Goal: Task Accomplishment & Management: Manage account settings

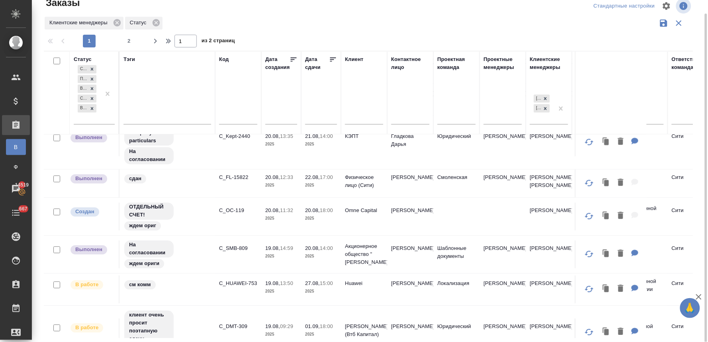
scroll to position [652, 0]
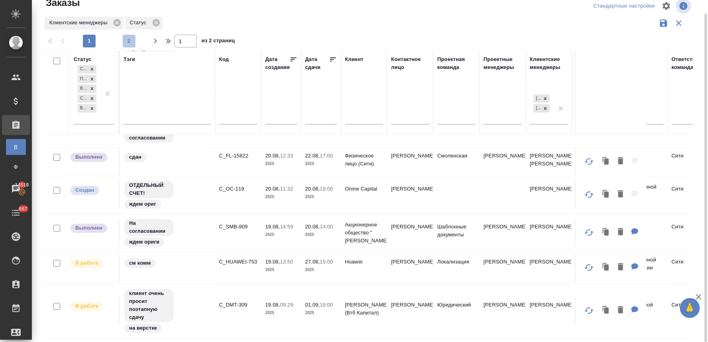
click at [128, 41] on span "2" at bounding box center [129, 41] width 13 height 8
type input "2"
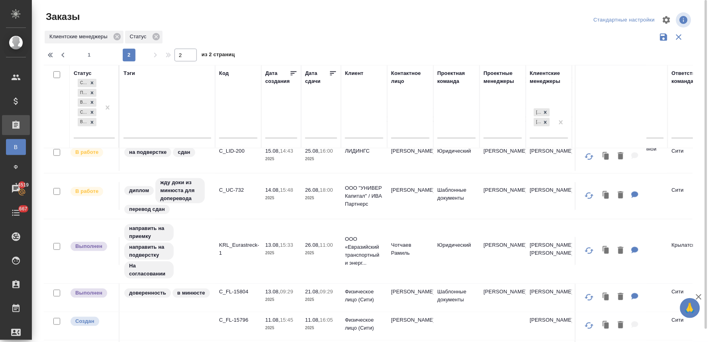
scroll to position [176, 0]
click at [237, 291] on p "C_FL-15804" at bounding box center [238, 292] width 38 height 8
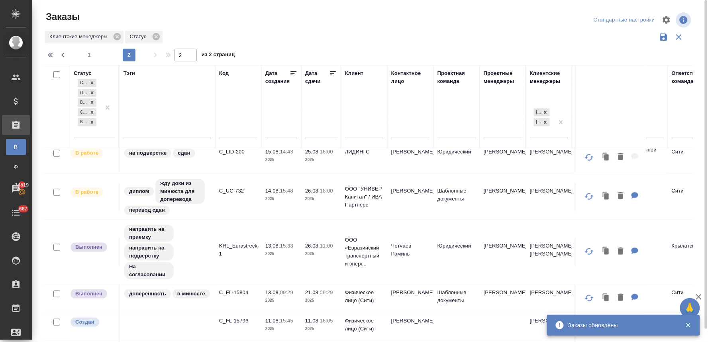
click at [696, 42] on div "Заказы Стандартные настройки Клиентские менеджеры Статус 1 2 2 из 2 страниц Ста…" at bounding box center [371, 178] width 664 height 356
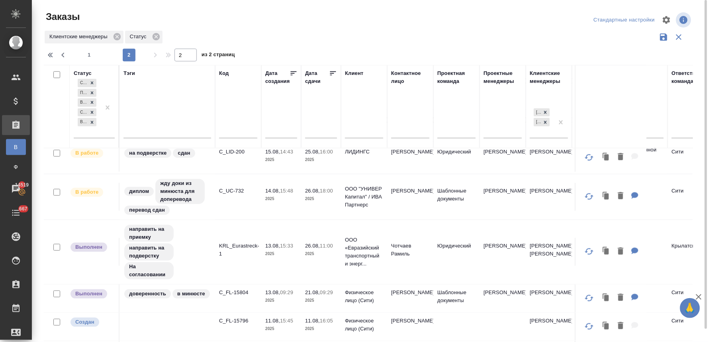
drag, startPoint x: 296, startPoint y: 18, endPoint x: 295, endPoint y: 29, distance: 10.5
click at [296, 18] on div at bounding box center [371, 19] width 218 height 19
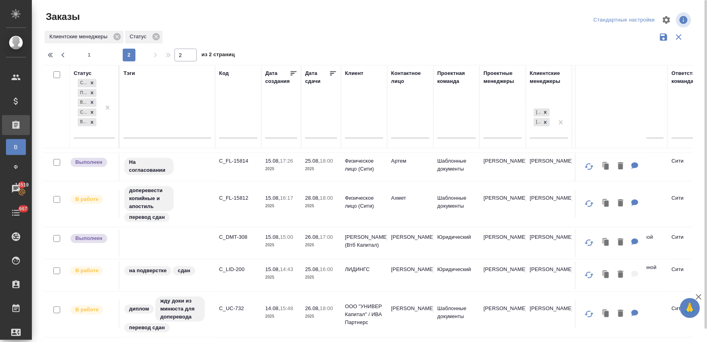
scroll to position [44, 0]
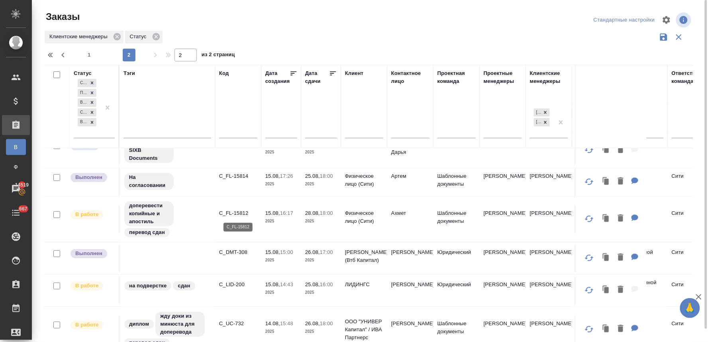
click at [241, 212] on p "C_FL-15812" at bounding box center [238, 213] width 38 height 8
click at [238, 323] on p "C_UC-732" at bounding box center [238, 324] width 38 height 8
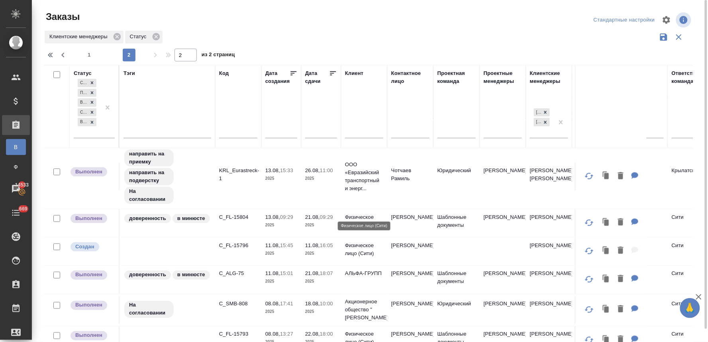
scroll to position [265, 0]
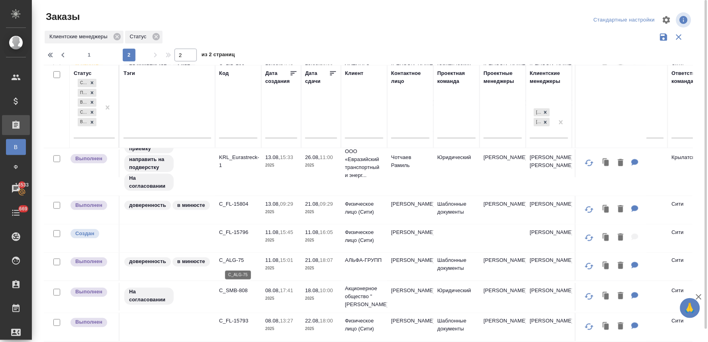
click at [238, 261] on p "C_ALG-75" at bounding box center [238, 261] width 38 height 8
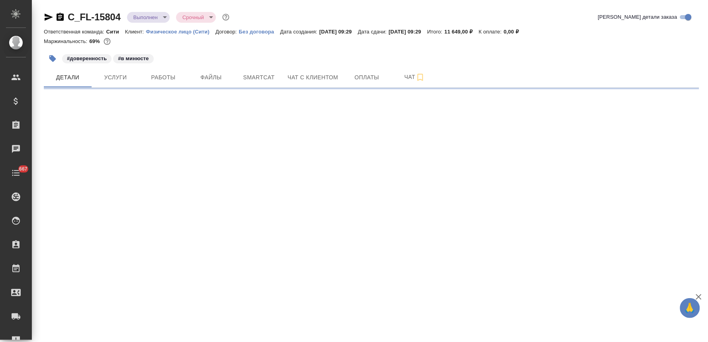
select select "RU"
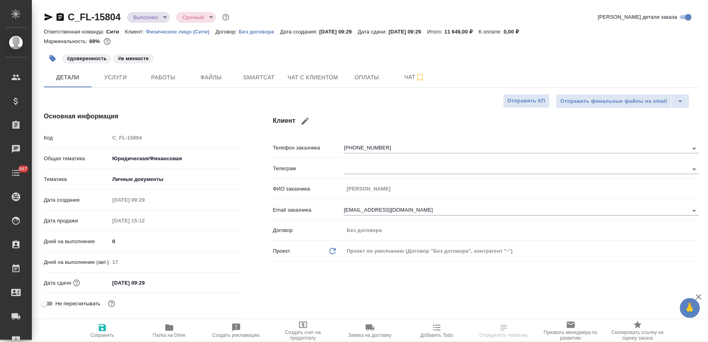
type textarea "x"
click at [125, 75] on span "Услуги" at bounding box center [115, 78] width 38 height 10
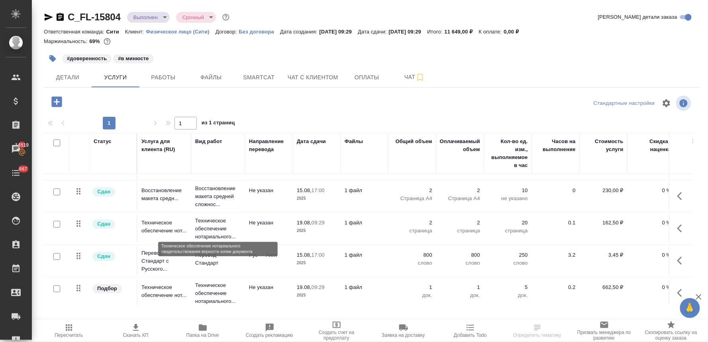
scroll to position [34, 0]
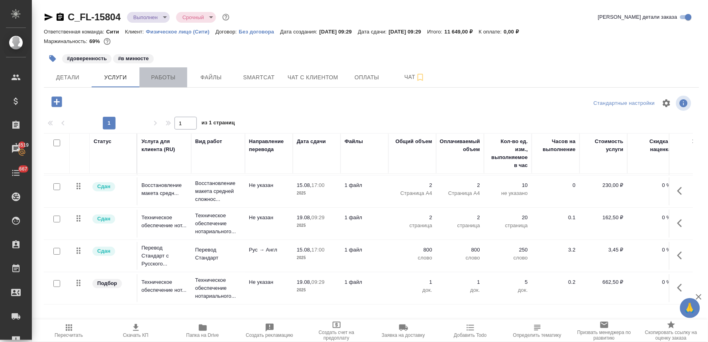
click at [168, 74] on span "Работы" at bounding box center [163, 78] width 38 height 10
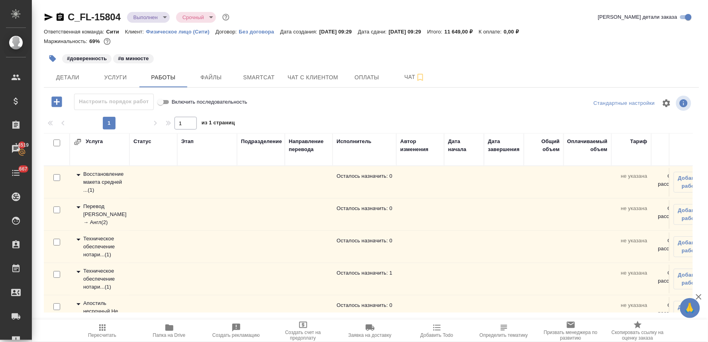
scroll to position [22, 0]
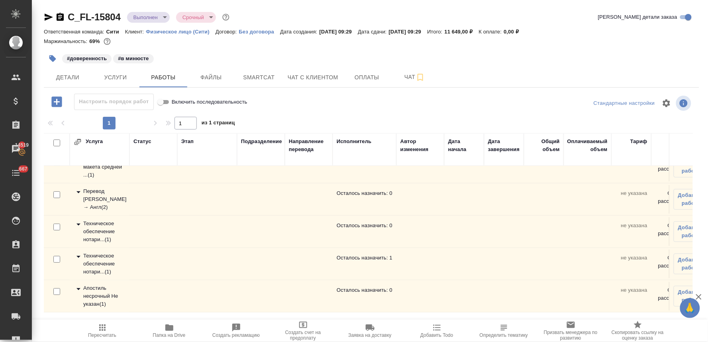
click at [97, 227] on div "Техническое обеспечение нотари... ( 1 )" at bounding box center [100, 232] width 52 height 24
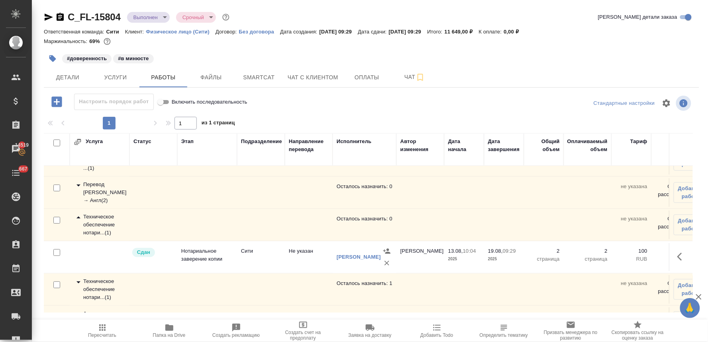
click at [93, 221] on div "Техническое обеспечение нотари... ( 1 )" at bounding box center [100, 225] width 52 height 24
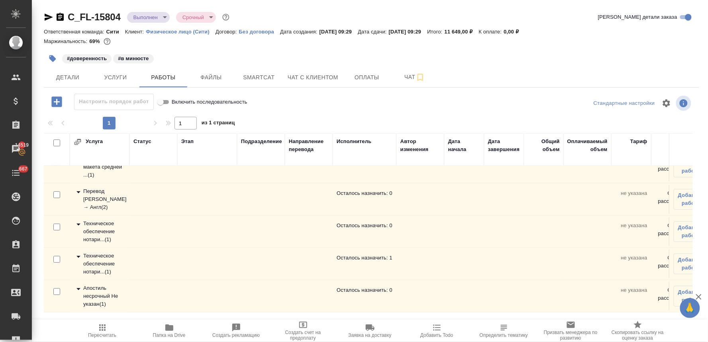
click at [106, 253] on div "Техническое обеспечение нотари... ( 1 )" at bounding box center [100, 264] width 52 height 24
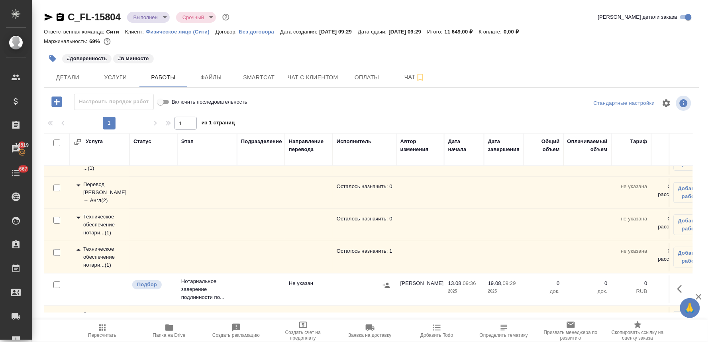
click at [108, 247] on div "Техническое обеспечение нотари... ( 1 )" at bounding box center [100, 257] width 52 height 24
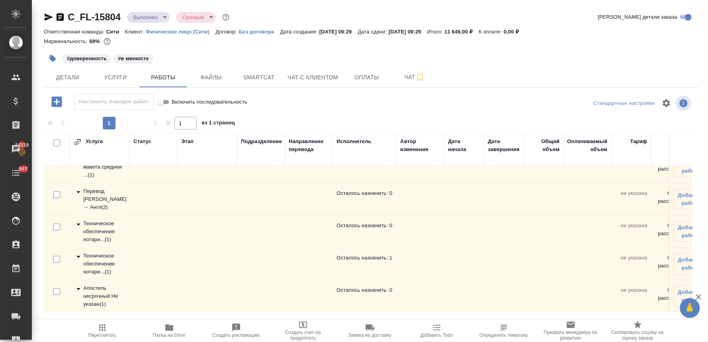
click at [95, 293] on div "Апостиль несрочный Не указан ( 1 )" at bounding box center [100, 296] width 52 height 24
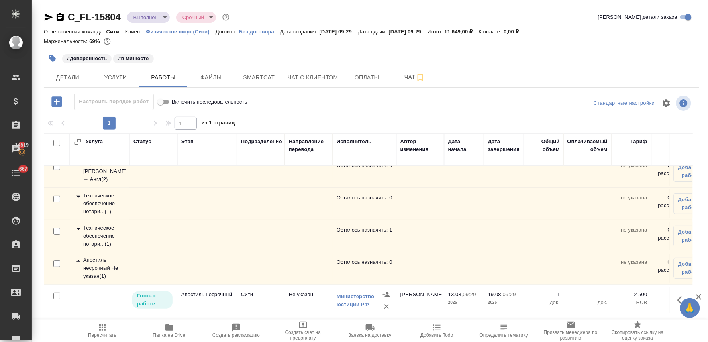
scroll to position [54, 0]
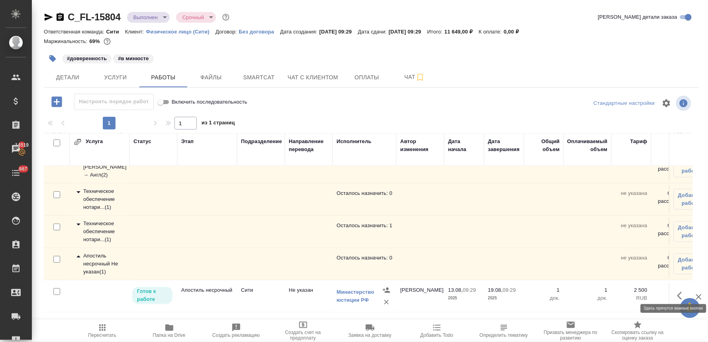
click at [677, 291] on icon "button" at bounding box center [682, 296] width 10 height 10
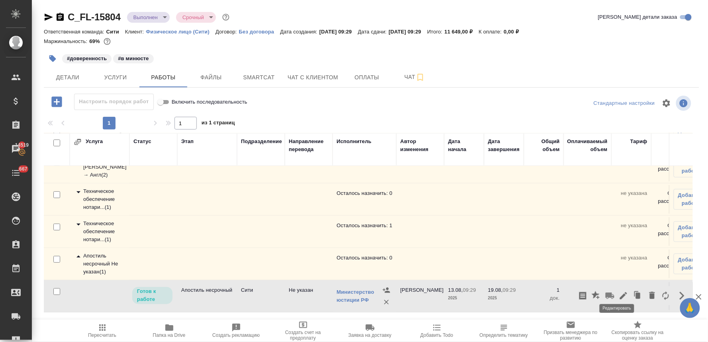
click at [620, 292] on icon "button" at bounding box center [623, 295] width 7 height 7
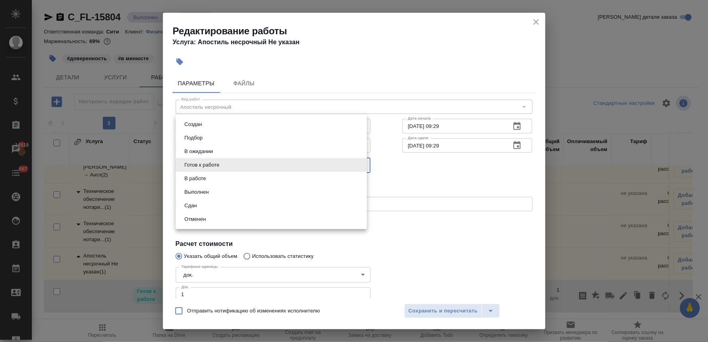
click at [261, 167] on body "🙏 .cls-1 fill:#fff; AWATERA Lyamina Nadezhda Клиенты Спецификации Заказы 14519 …" at bounding box center [354, 171] width 708 height 342
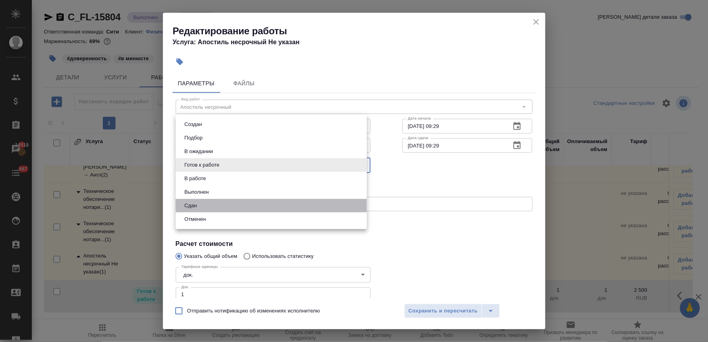
click at [249, 201] on li "Сдан" at bounding box center [271, 206] width 191 height 14
type input "closed"
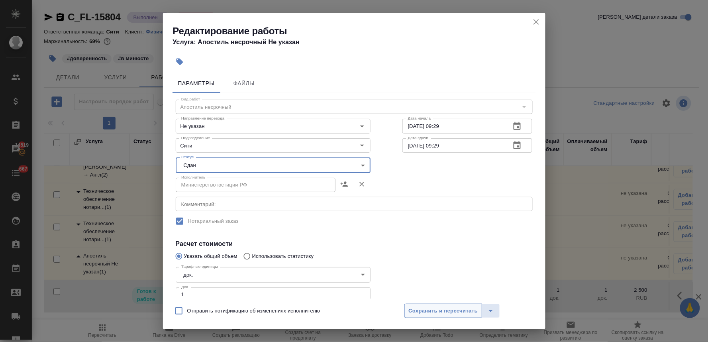
click at [453, 312] on span "Сохранить и пересчитать" at bounding box center [443, 310] width 69 height 9
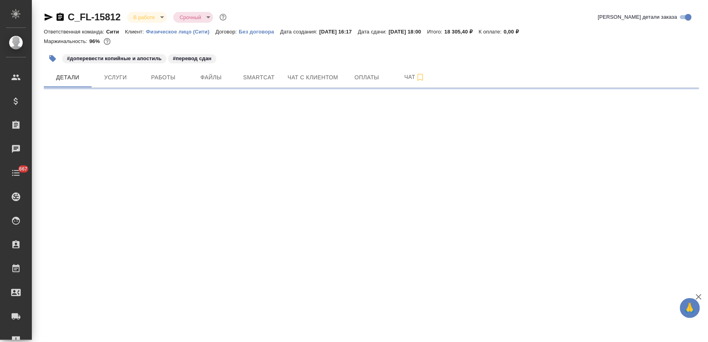
select select "RU"
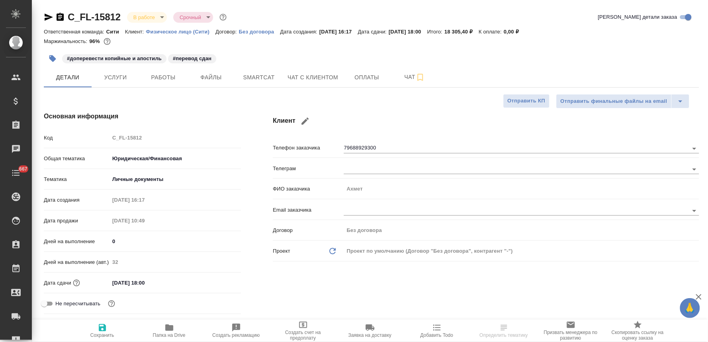
type textarea "x"
click at [173, 333] on span "Папка на Drive" at bounding box center [169, 335] width 33 height 6
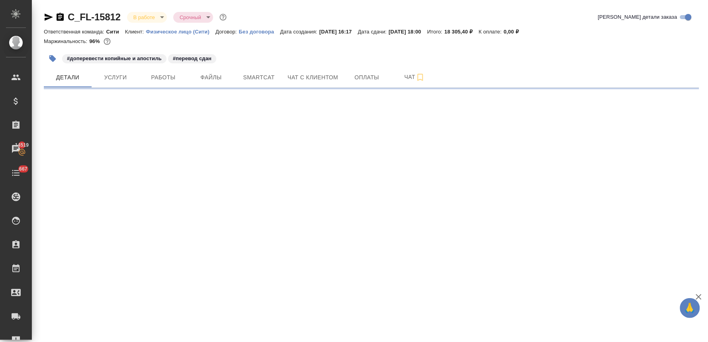
select select "RU"
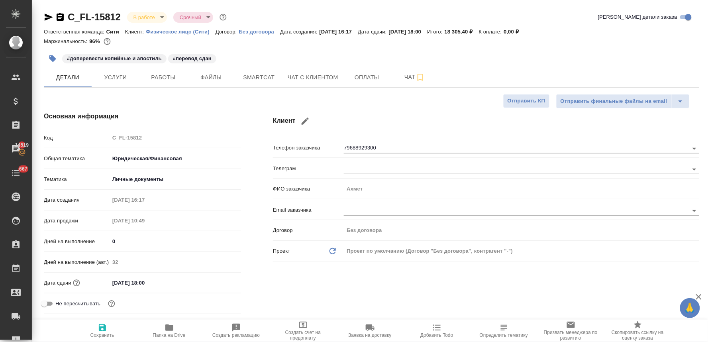
type textarea "x"
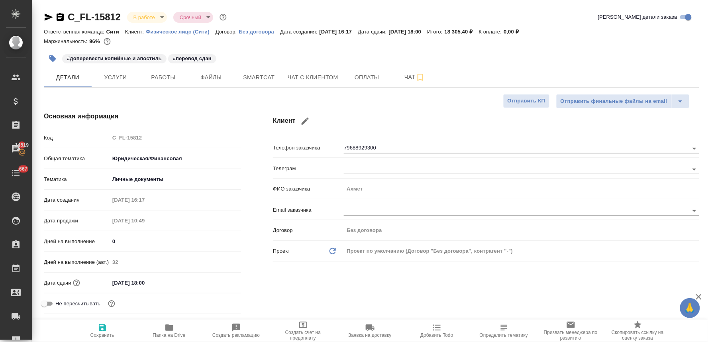
type textarea "x"
click at [45, 16] on icon "button" at bounding box center [49, 17] width 8 height 7
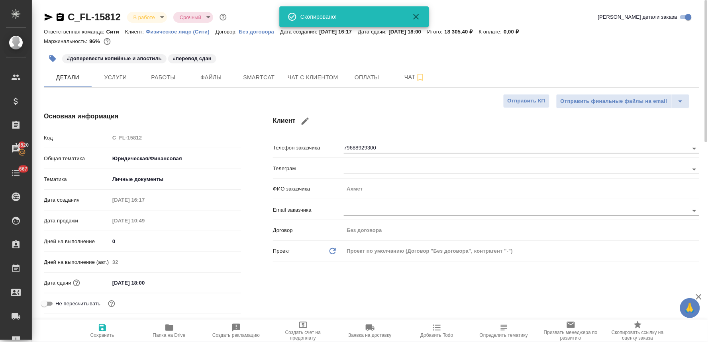
click at [300, 286] on div "Клиент Телефон заказчика 79688929300 Телеграм ФИО заказчика Ахмет Email заказчи…" at bounding box center [486, 225] width 458 height 258
click at [112, 81] on span "Услуги" at bounding box center [115, 78] width 38 height 10
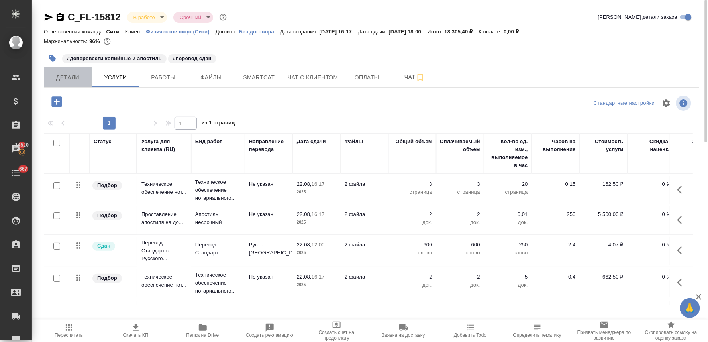
click at [58, 71] on button "Детали" at bounding box center [68, 77] width 48 height 20
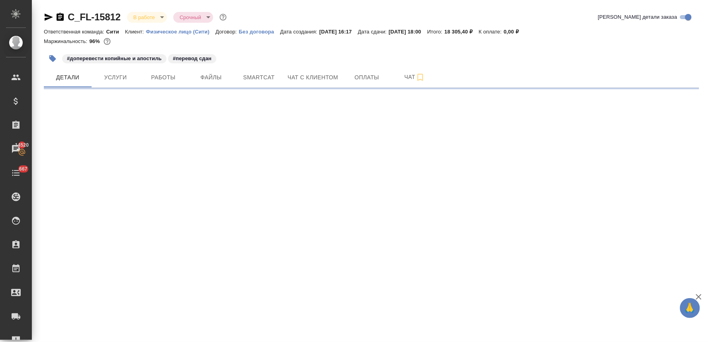
select select "RU"
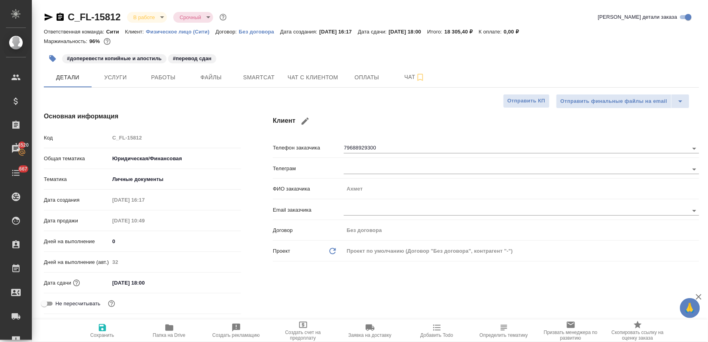
type textarea "x"
click at [120, 74] on span "Услуги" at bounding box center [115, 78] width 38 height 10
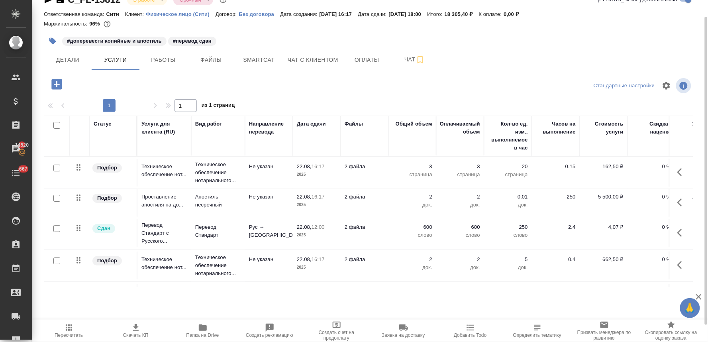
click at [677, 230] on icon "button" at bounding box center [682, 233] width 10 height 10
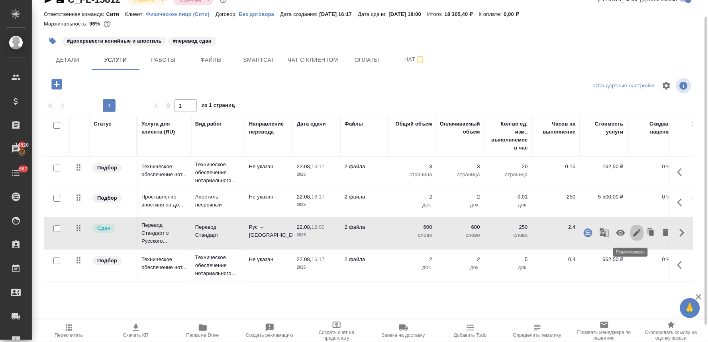
click at [632, 232] on icon "button" at bounding box center [637, 233] width 10 height 10
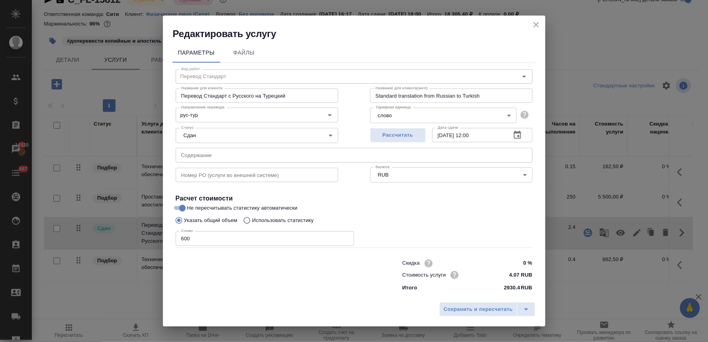
click at [518, 134] on icon "button" at bounding box center [518, 135] width 10 height 10
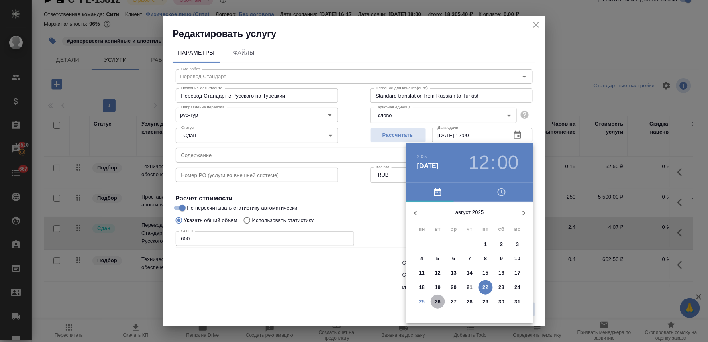
click at [439, 302] on p "26" at bounding box center [438, 302] width 6 height 8
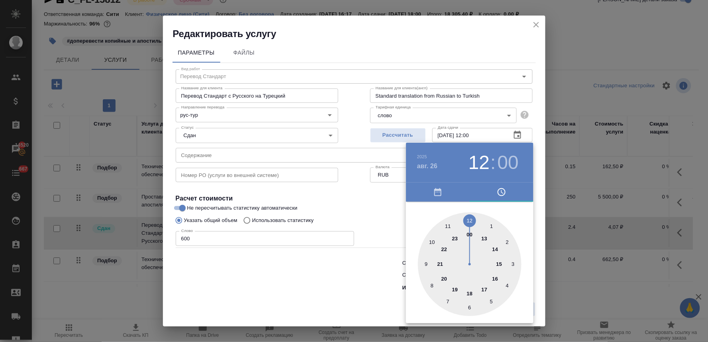
click at [485, 287] on div at bounding box center [470, 264] width 104 height 104
type input "26.08.2025 17:00"
click at [316, 278] on div at bounding box center [354, 171] width 708 height 342
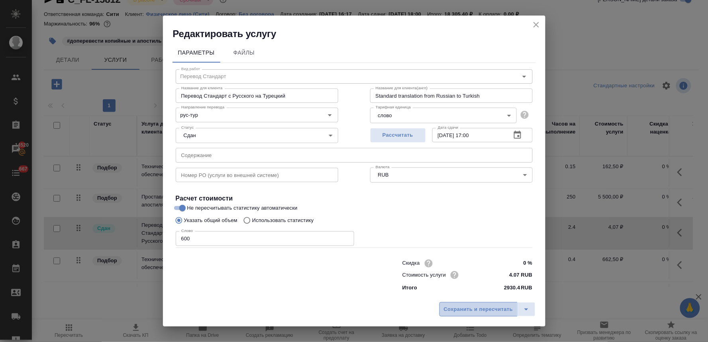
click at [465, 308] on span "Сохранить и пересчитать" at bounding box center [478, 309] width 69 height 9
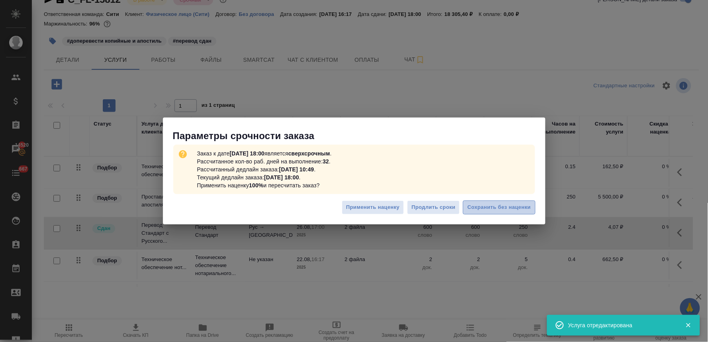
click at [486, 206] on span "Сохранить без наценки" at bounding box center [498, 207] width 63 height 9
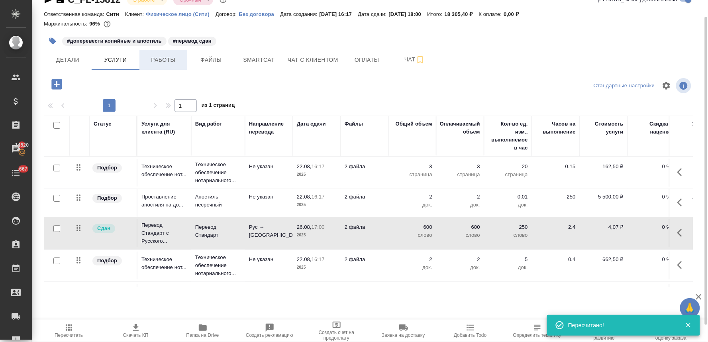
click at [173, 62] on span "Работы" at bounding box center [163, 60] width 38 height 10
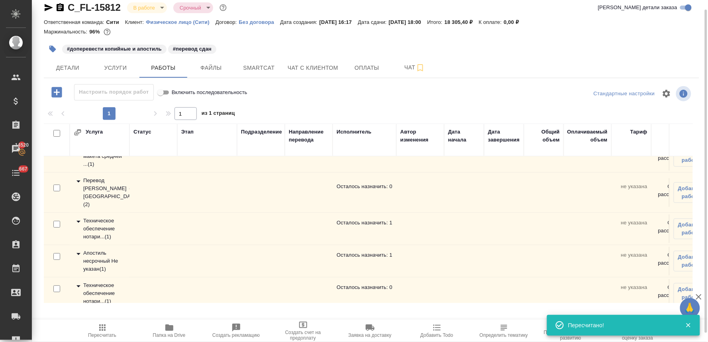
scroll to position [22, 0]
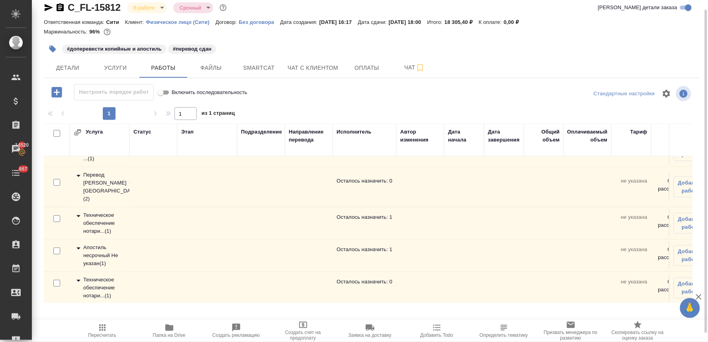
click at [100, 243] on div "Апостиль несрочный Не указан ( 1 )" at bounding box center [100, 255] width 52 height 24
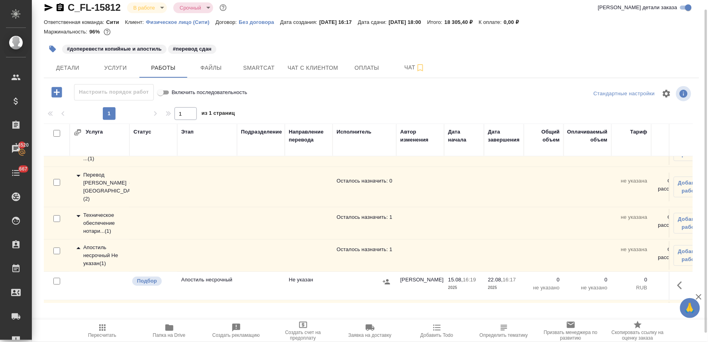
click at [680, 280] on icon "button" at bounding box center [682, 285] width 10 height 10
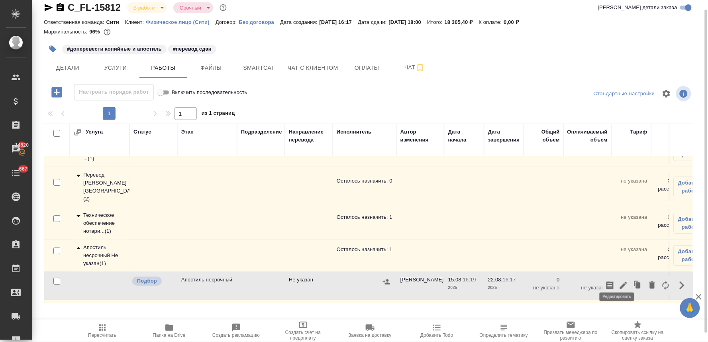
click at [620, 282] on icon "button" at bounding box center [623, 285] width 7 height 7
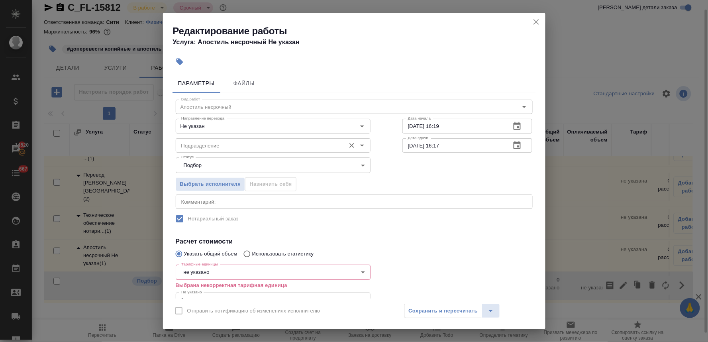
click at [218, 144] on input "Подразделение" at bounding box center [259, 146] width 163 height 10
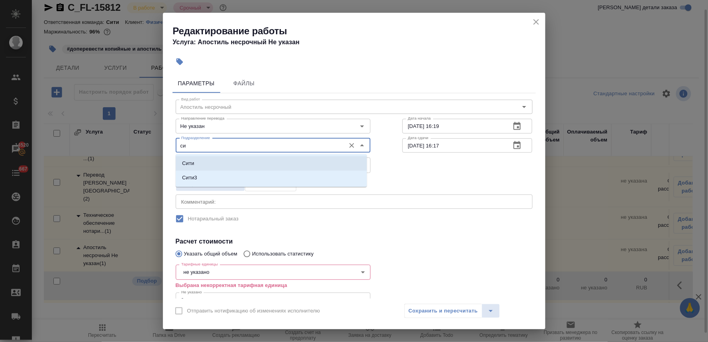
click at [218, 161] on li "Сити" at bounding box center [271, 163] width 191 height 14
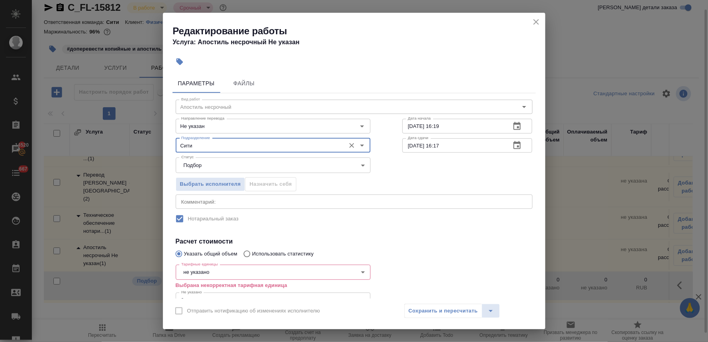
type input "Сити"
click at [287, 276] on body "🙏 .cls-1 fill:#fff; AWATERA Lyamina Nadezhda Клиенты Спецификации Заказы 14520 …" at bounding box center [354, 171] width 708 height 342
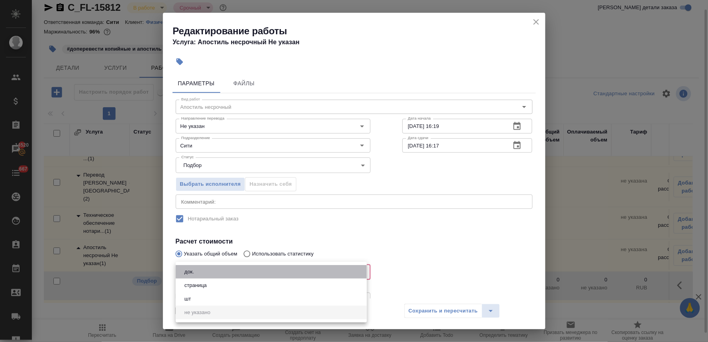
click at [245, 272] on li "док." at bounding box center [271, 272] width 191 height 14
type input "5a8b1489cc6b4906c91bfd8b"
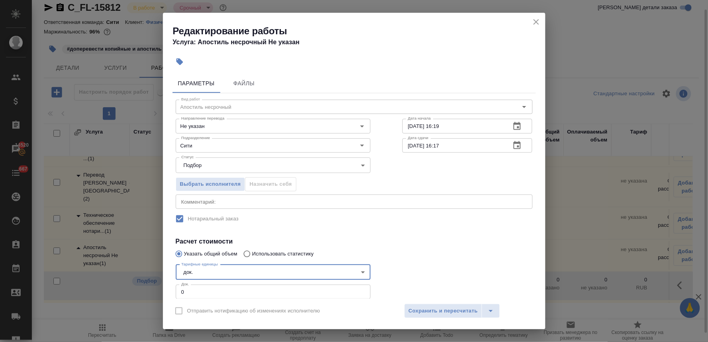
click at [397, 238] on h4 "Расчет стоимости" at bounding box center [354, 242] width 357 height 10
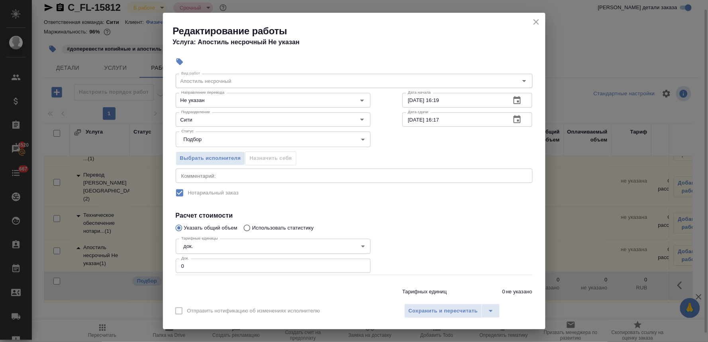
scroll to position [49, 0]
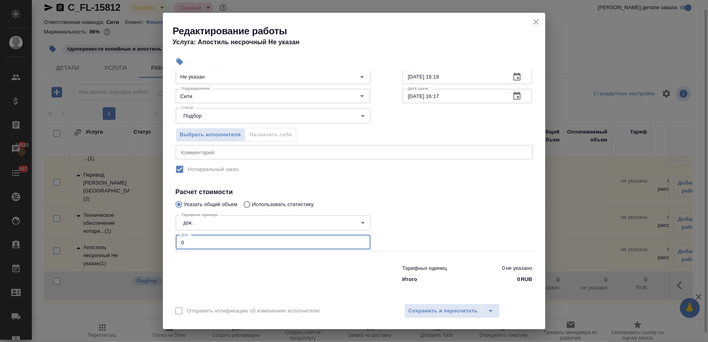
drag, startPoint x: 197, startPoint y: 243, endPoint x: 154, endPoint y: 241, distance: 43.5
click at [154, 241] on div "Редактирование работы Услуга: Апостиль несрочный Не указан Параметры Файлы Вид …" at bounding box center [354, 171] width 708 height 342
type input "2"
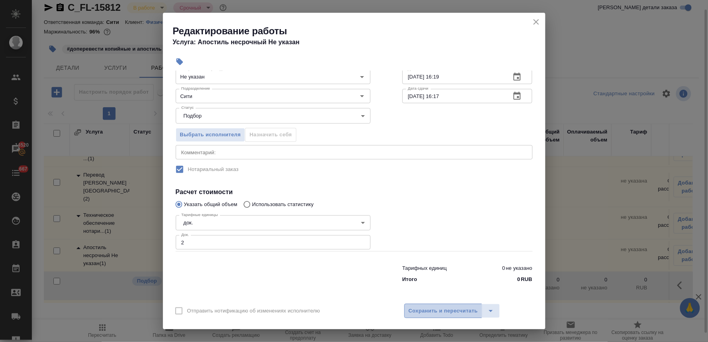
click at [469, 316] on button "Сохранить и пересчитать" at bounding box center [443, 311] width 78 height 14
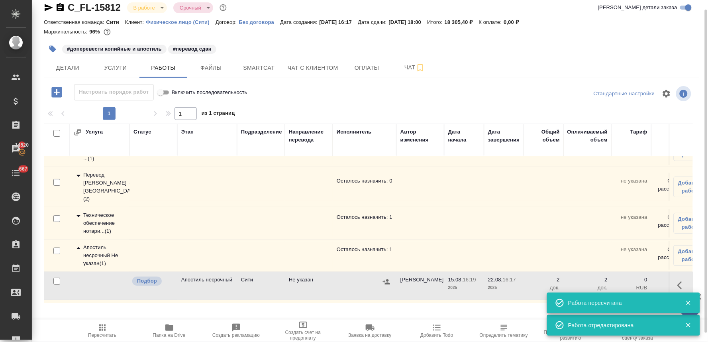
click at [387, 279] on icon "button" at bounding box center [386, 281] width 7 height 5
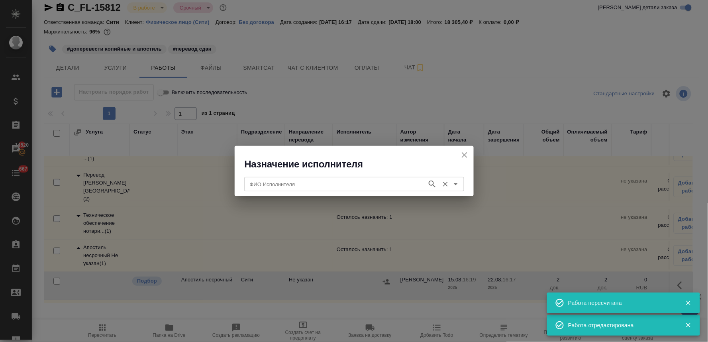
click at [308, 182] on input "ФИО Исполнителя" at bounding box center [335, 184] width 176 height 10
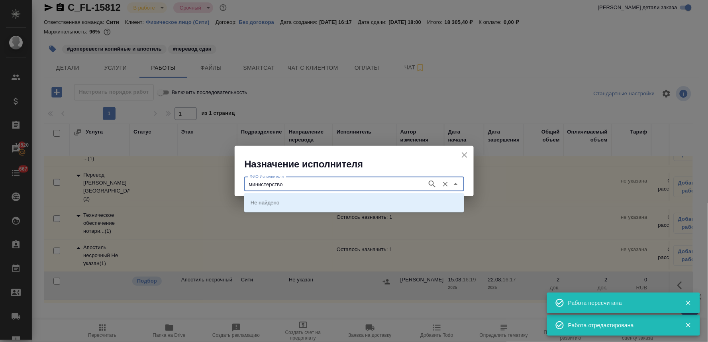
type input "министерство"
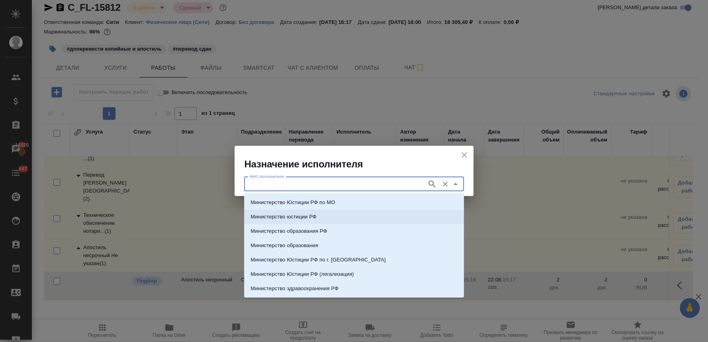
click at [295, 217] on p "Министерство юстиции РФ" at bounding box center [284, 217] width 66 height 8
type input "Министерство юстиции РФ"
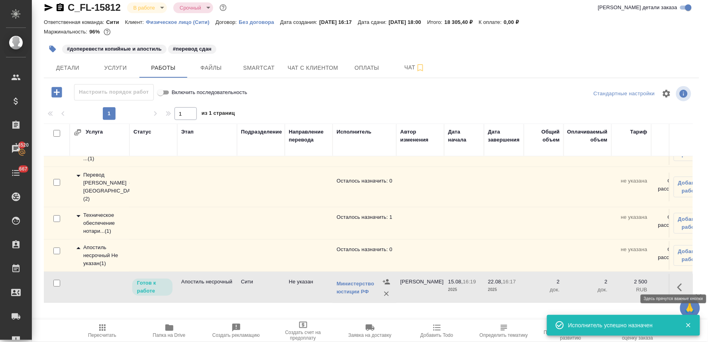
click at [677, 282] on icon "button" at bounding box center [682, 287] width 10 height 10
click at [619, 282] on icon "button" at bounding box center [624, 287] width 10 height 10
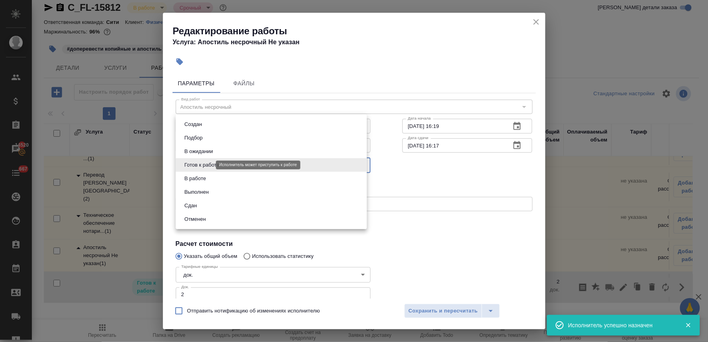
click at [202, 163] on body "🙏 .cls-1 fill:#fff; AWATERA Lyamina Nadezhda Клиенты Спецификации Заказы 14520 …" at bounding box center [354, 171] width 708 height 342
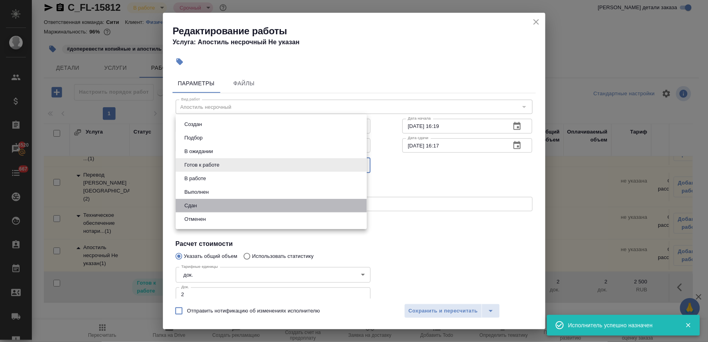
click at [200, 205] on li "Сдан" at bounding box center [271, 206] width 191 height 14
type input "closed"
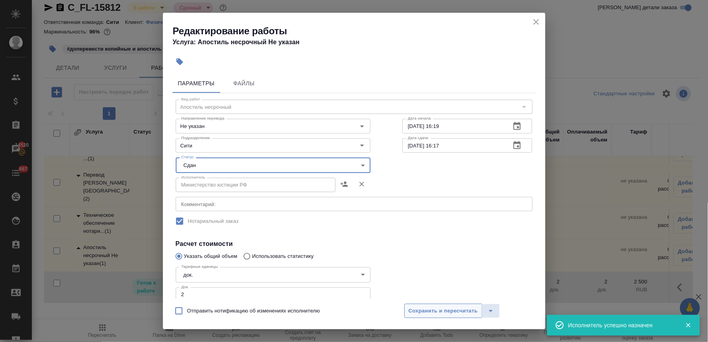
click at [427, 308] on span "Сохранить и пересчитать" at bounding box center [443, 310] width 69 height 9
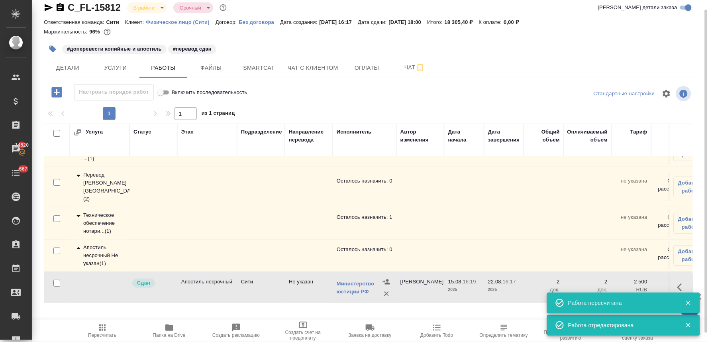
click at [100, 214] on div "Техническое обеспечение нотари... ( 1 )" at bounding box center [100, 223] width 52 height 24
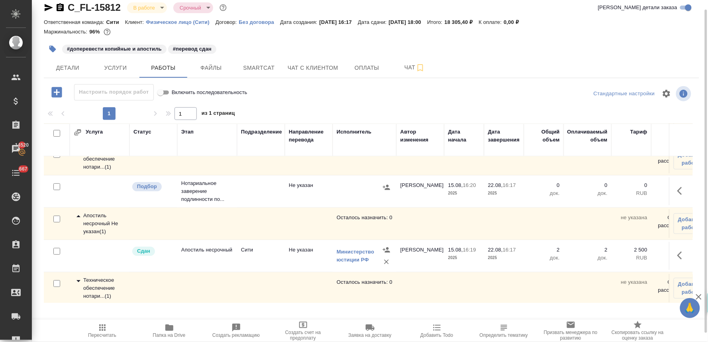
scroll to position [86, 0]
click at [102, 276] on div "Техническое обеспечение нотари... ( 1 )" at bounding box center [100, 288] width 52 height 24
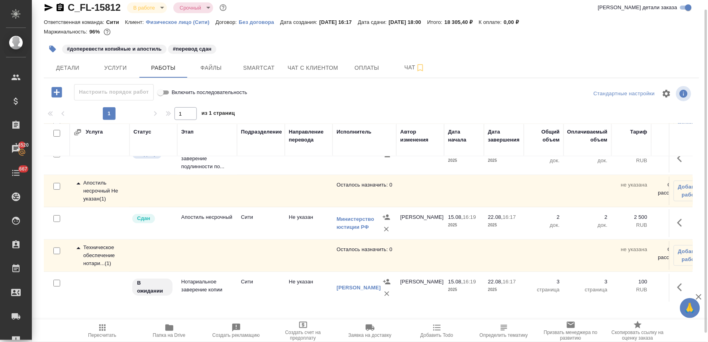
click at [677, 282] on icon "button" at bounding box center [682, 287] width 10 height 10
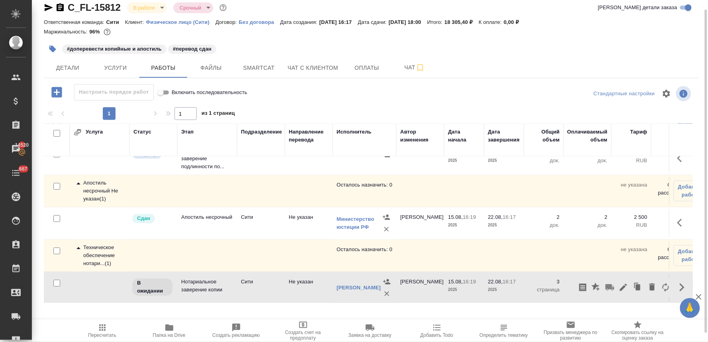
click at [620, 284] on icon "button" at bounding box center [623, 287] width 7 height 7
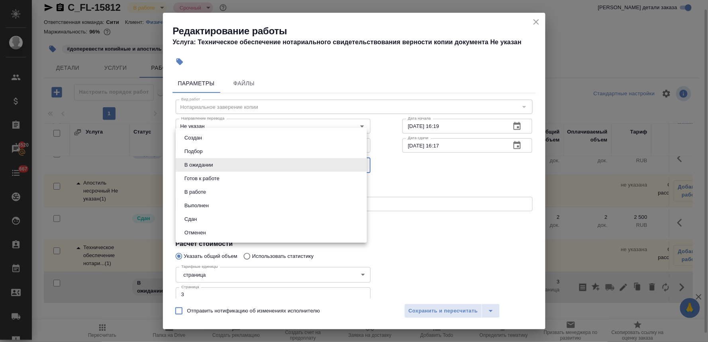
click at [215, 164] on body "🙏 .cls-1 fill:#fff; AWATERA Lyamina Nadezhda Клиенты Спецификации Заказы 14520 …" at bounding box center [354, 171] width 708 height 342
click at [213, 217] on li "Сдан" at bounding box center [271, 219] width 191 height 14
type input "closed"
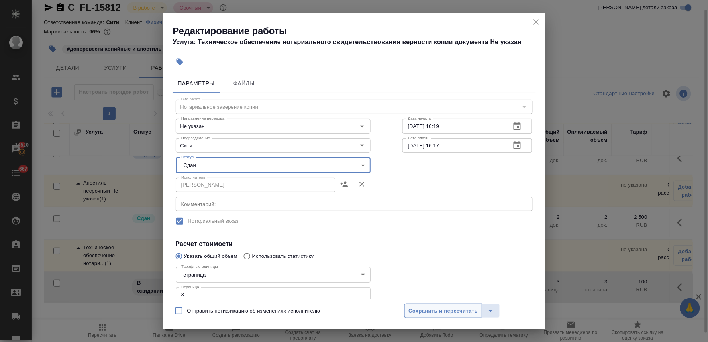
click at [431, 312] on span "Сохранить и пересчитать" at bounding box center [443, 310] width 69 height 9
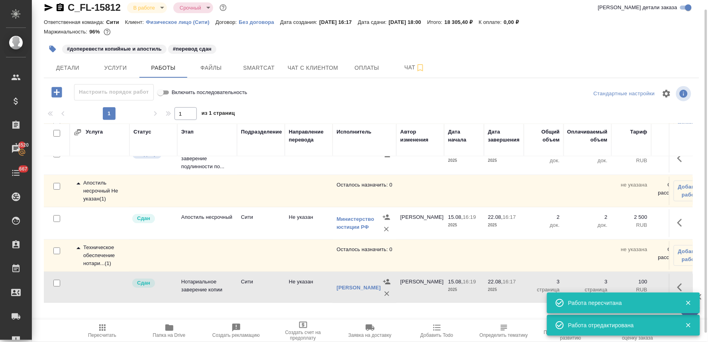
click at [102, 333] on span "Пересчитать" at bounding box center [102, 335] width 28 height 6
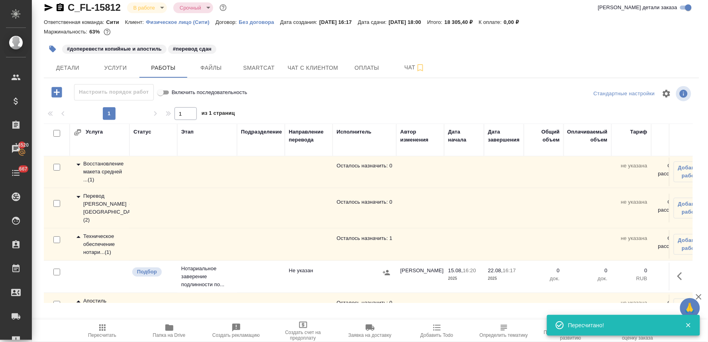
scroll to position [0, 0]
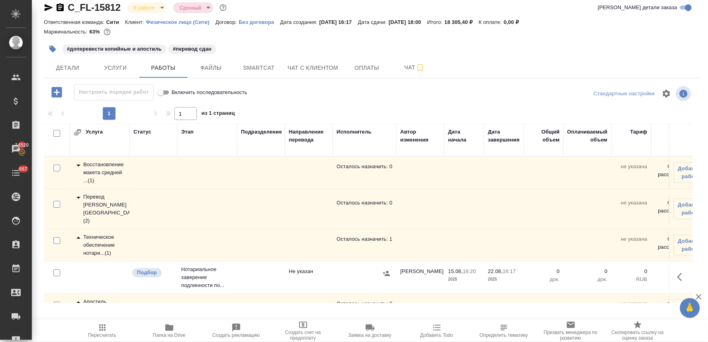
click at [634, 64] on div "Детали Услуги Работы Файлы Smartcat Чат с клиентом Оплаты Чат" at bounding box center [371, 68] width 655 height 20
click at [447, 335] on span "Добавить Todo" at bounding box center [436, 335] width 33 height 6
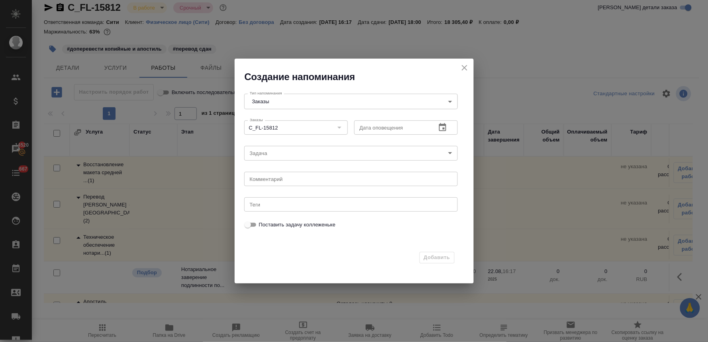
click at [441, 129] on icon "button" at bounding box center [443, 128] width 10 height 10
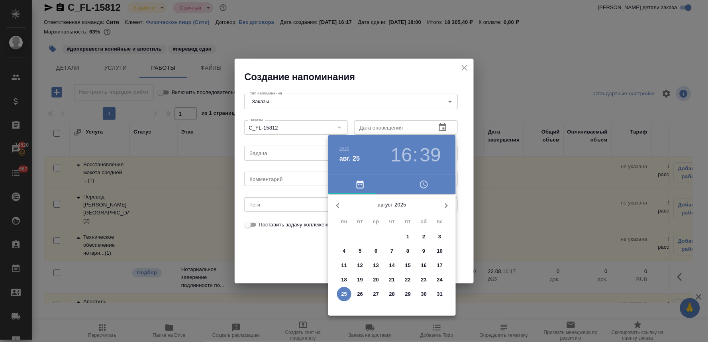
click at [361, 296] on p "26" at bounding box center [360, 294] width 6 height 8
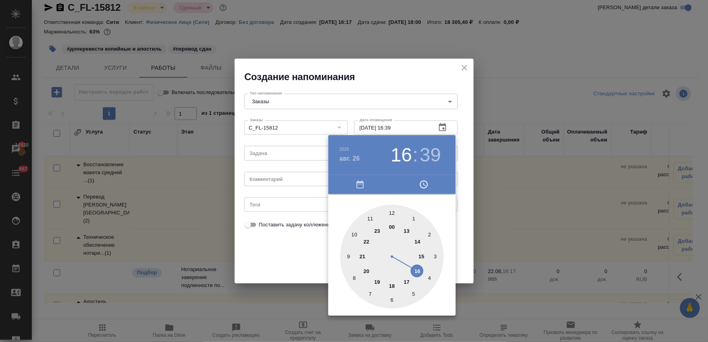
click at [408, 282] on div at bounding box center [392, 257] width 104 height 104
click at [391, 212] on div at bounding box center [392, 257] width 104 height 104
type input "26.08.2025 17:00"
click at [295, 254] on div at bounding box center [354, 171] width 708 height 342
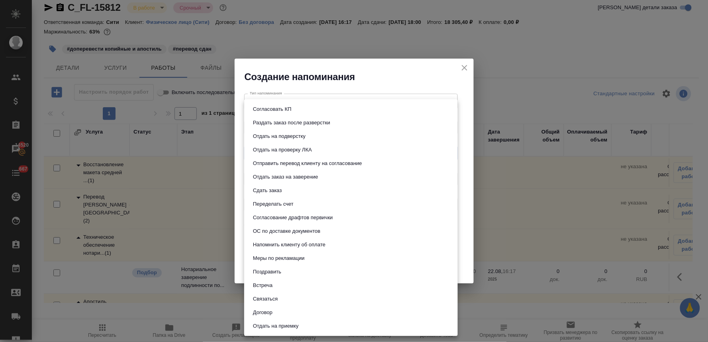
click at [300, 154] on body "🙏 .cls-1 fill:#fff; AWATERA Lyamina Nadezhda Клиенты Спецификации Заказы 14520 …" at bounding box center [354, 171] width 708 height 342
click at [300, 192] on li "Сдать заказ" at bounding box center [351, 191] width 214 height 14
type input "Сдать заказ"
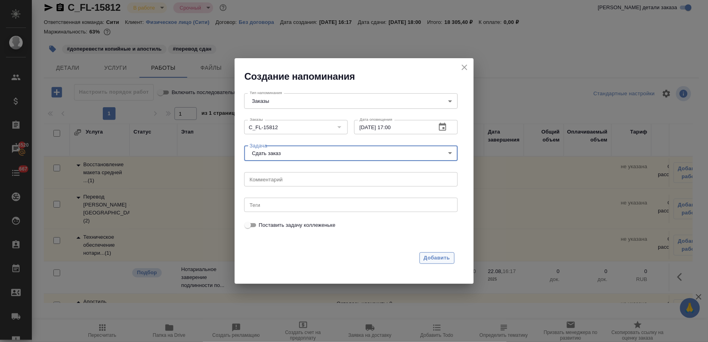
click at [436, 260] on span "Добавить" at bounding box center [437, 257] width 26 height 9
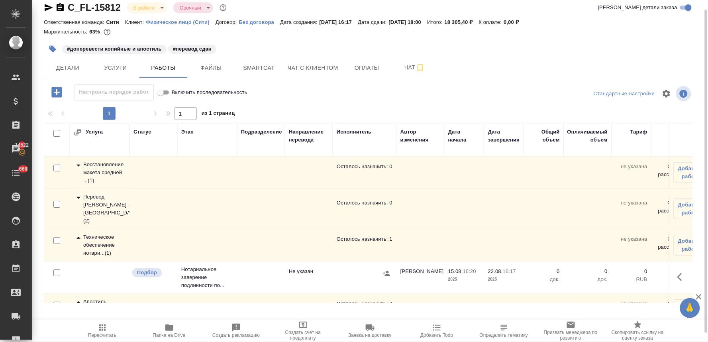
click at [624, 48] on div "#доперевести копийные и апостиль #перевод сдан" at bounding box center [371, 49] width 655 height 18
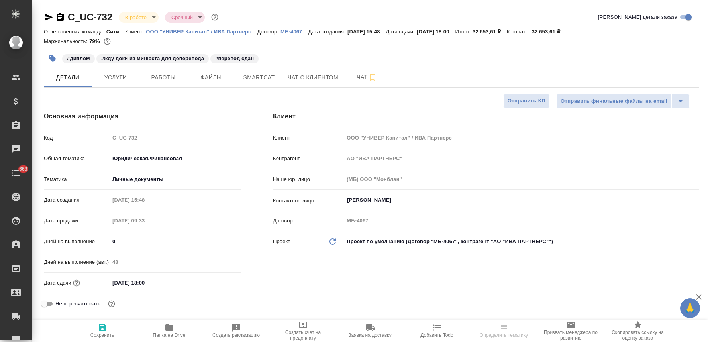
select select "RU"
click at [118, 77] on span "Услуги" at bounding box center [115, 78] width 38 height 10
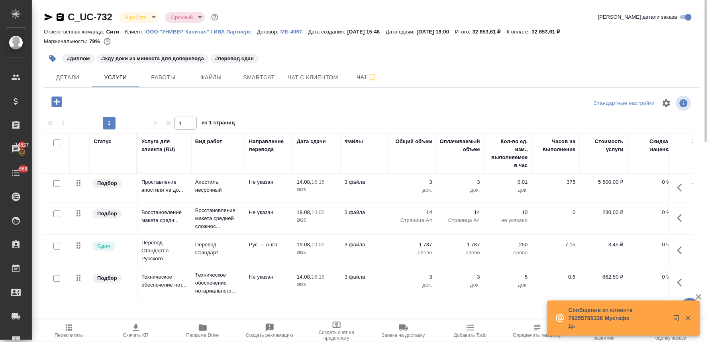
click at [603, 17] on div "C_UC-732 В работе inProgress Срочный urgent Кратко детали заказа" at bounding box center [371, 17] width 655 height 13
click at [198, 327] on icon "button" at bounding box center [203, 328] width 10 height 10
click at [73, 78] on span "Детали" at bounding box center [68, 78] width 38 height 10
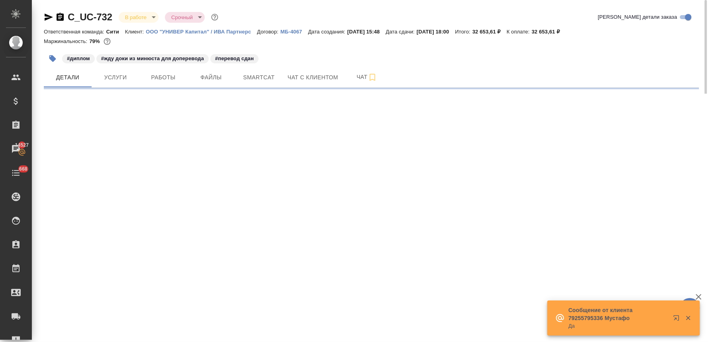
select select "RU"
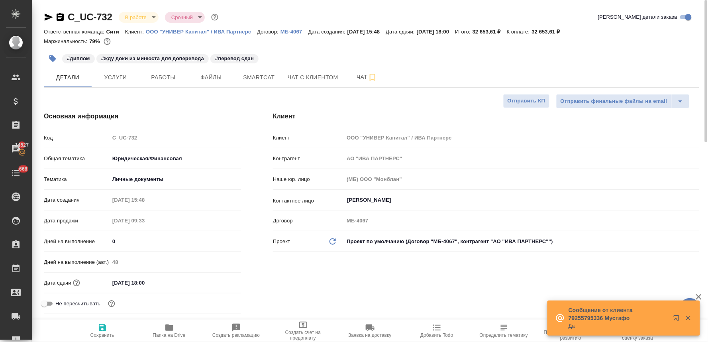
type textarea "x"
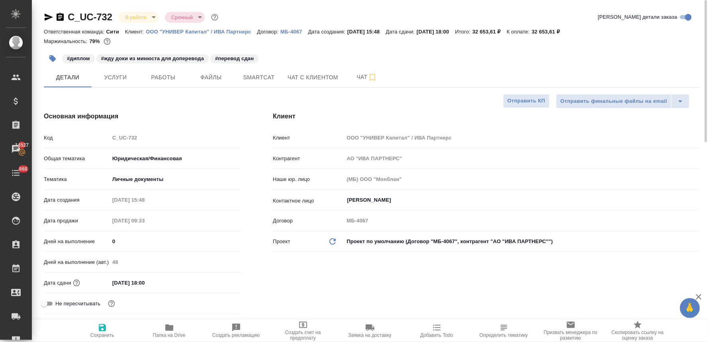
type textarea "x"
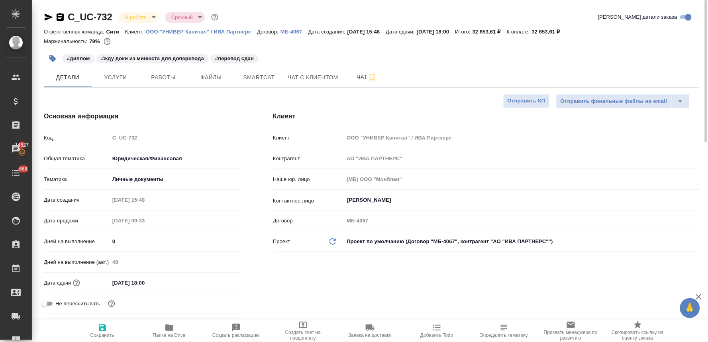
type textarea "x"
click at [120, 78] on span "Услуги" at bounding box center [115, 78] width 38 height 10
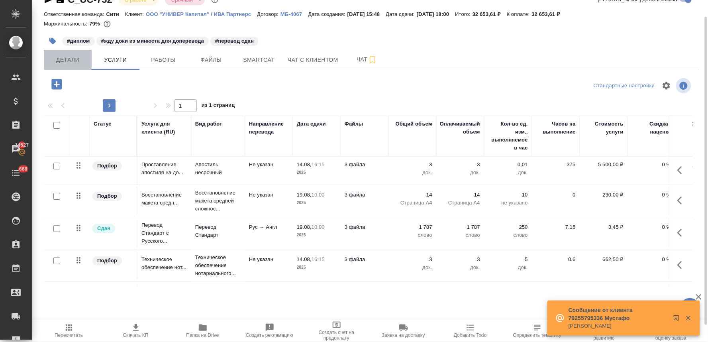
click at [70, 65] on button "Детали" at bounding box center [68, 60] width 48 height 20
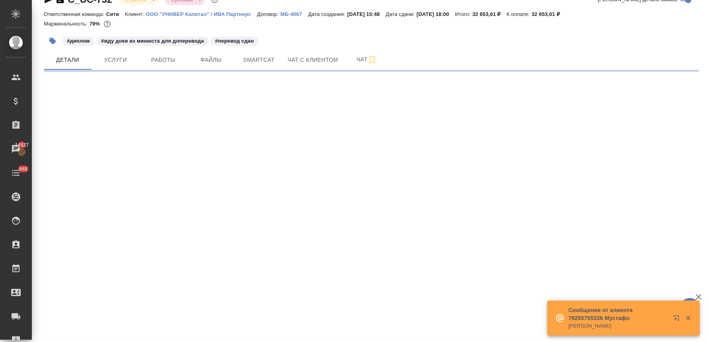
select select "RU"
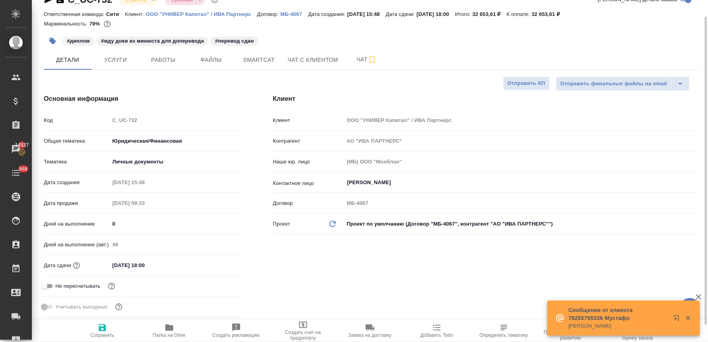
type textarea "x"
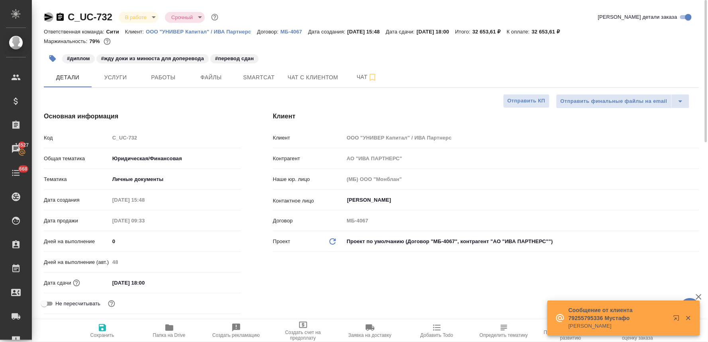
click at [47, 18] on icon "button" at bounding box center [49, 17] width 8 height 7
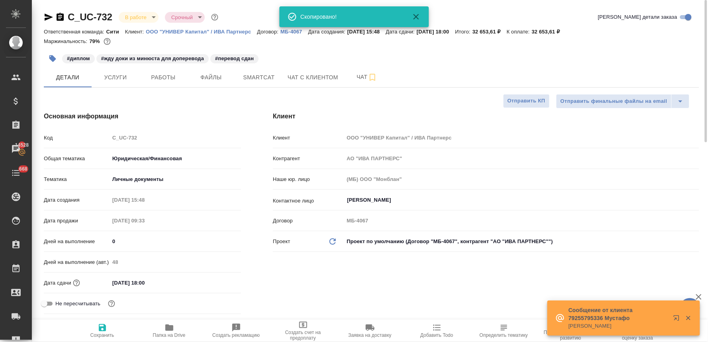
click at [606, 51] on div "#диплом #жду доки из минюста для доперевода #перевод сдан" at bounding box center [371, 59] width 655 height 18
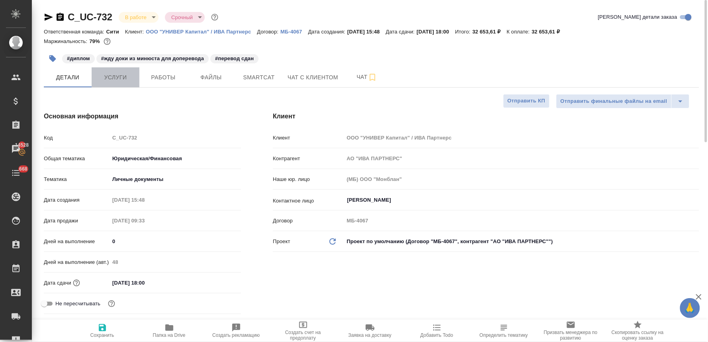
click at [124, 80] on span "Услуги" at bounding box center [115, 78] width 38 height 10
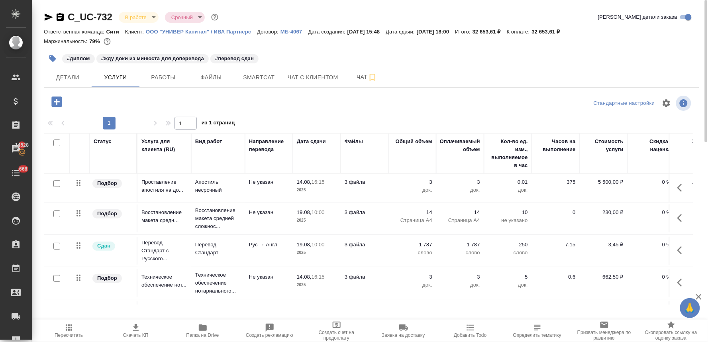
click at [677, 250] on icon "button" at bounding box center [682, 250] width 10 height 10
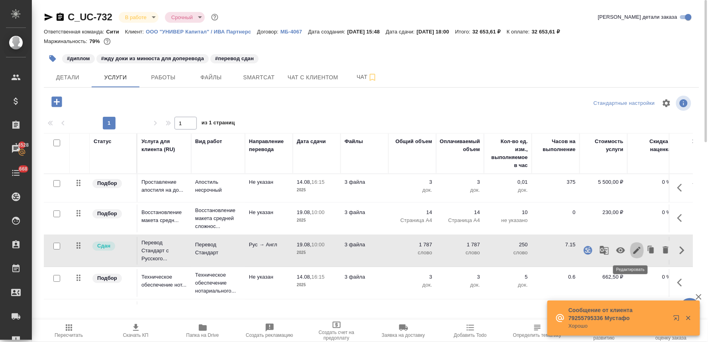
click at [632, 250] on icon "button" at bounding box center [637, 250] width 10 height 10
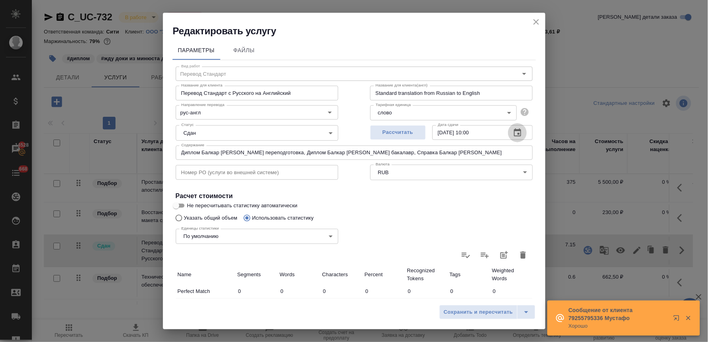
click at [514, 130] on icon "button" at bounding box center [517, 132] width 7 height 8
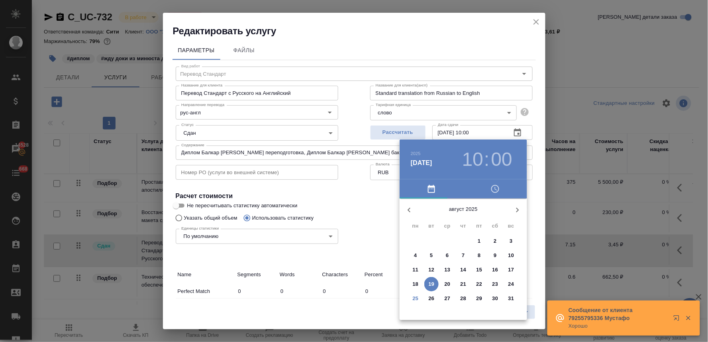
click at [433, 296] on p "26" at bounding box center [432, 298] width 6 height 8
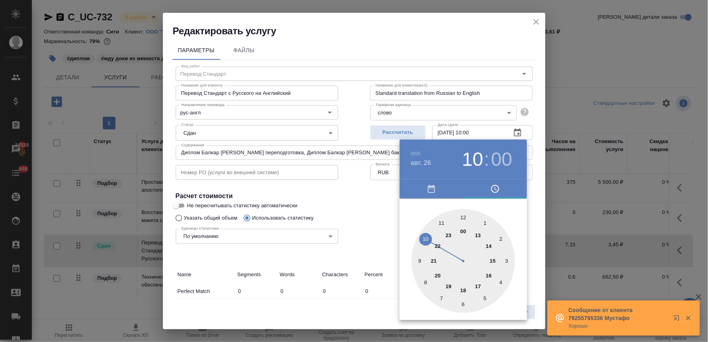
click at [480, 284] on div at bounding box center [464, 261] width 104 height 104
type input "26.08.2025 17:00"
click at [348, 212] on div at bounding box center [354, 171] width 708 height 342
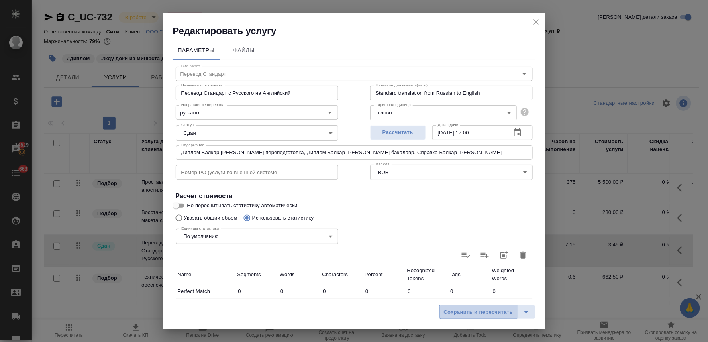
click at [468, 312] on span "Сохранить и пересчитать" at bounding box center [478, 312] width 69 height 9
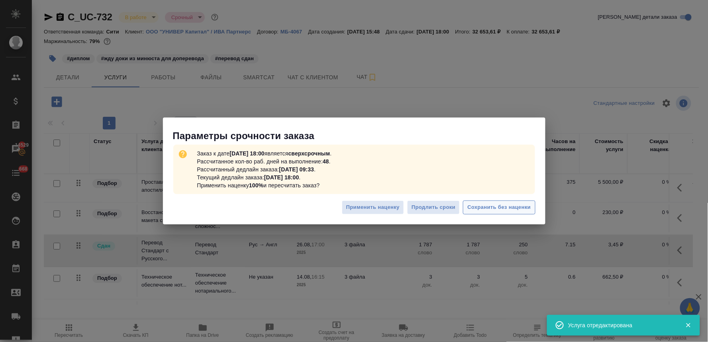
click at [485, 206] on span "Сохранить без наценки" at bounding box center [498, 207] width 63 height 9
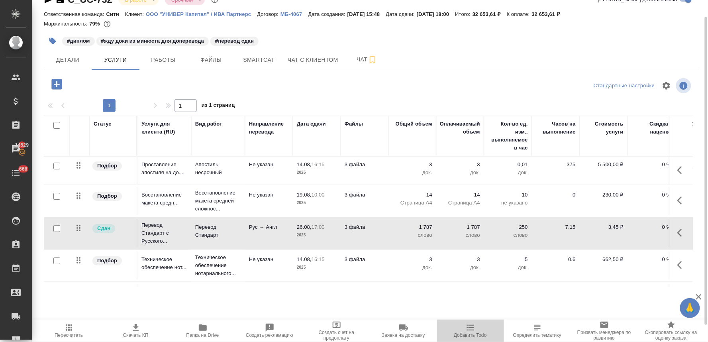
click at [471, 331] on icon "button" at bounding box center [471, 328] width 8 height 6
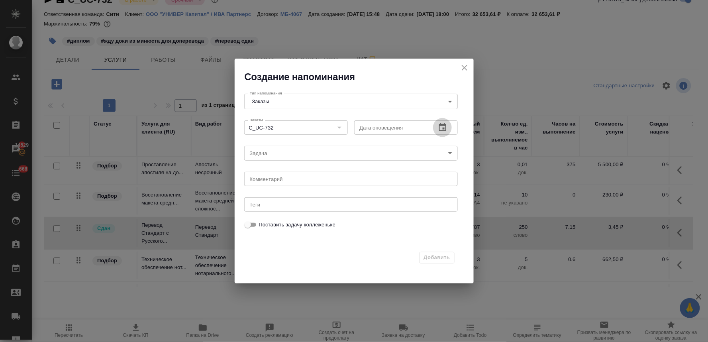
click at [441, 131] on icon "button" at bounding box center [442, 127] width 7 height 8
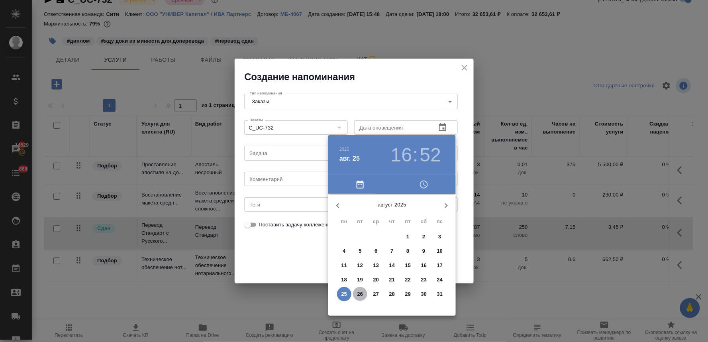
click at [360, 295] on p "26" at bounding box center [360, 294] width 6 height 8
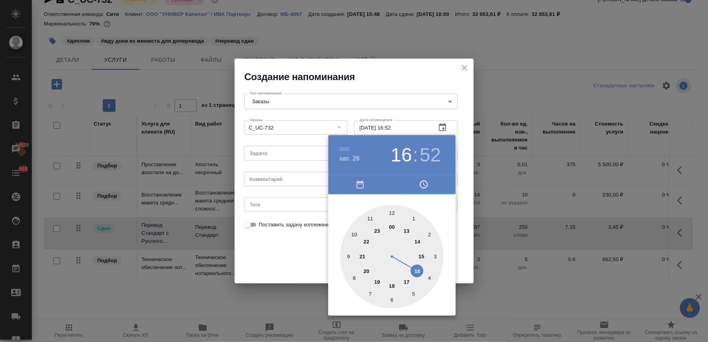
click at [415, 265] on div at bounding box center [392, 257] width 104 height 104
click at [392, 213] on div at bounding box center [392, 257] width 104 height 104
type input "26.08.2025 16:00"
click at [273, 253] on div at bounding box center [354, 171] width 708 height 342
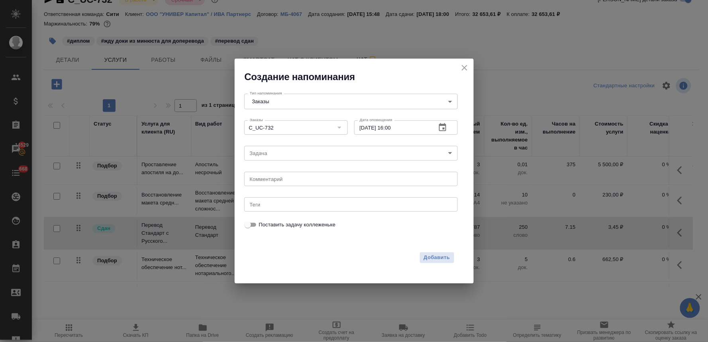
click at [276, 154] on body "🙏 .cls-1 fill:#fff; AWATERA Lyamina Nadezhda Клиенты Спецификации Заказы 14529 …" at bounding box center [354, 171] width 708 height 342
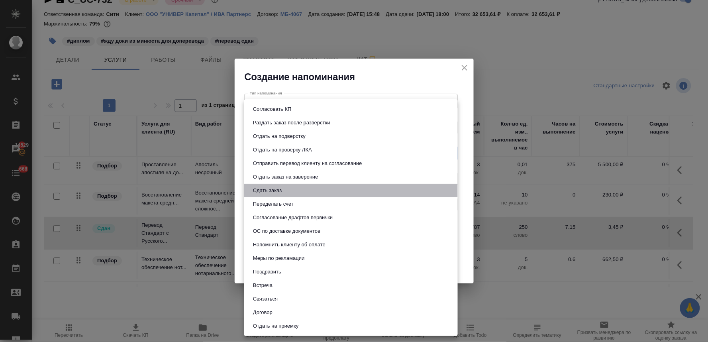
click at [281, 195] on li "Сдать заказ" at bounding box center [351, 191] width 214 height 14
type input "Сдать заказ"
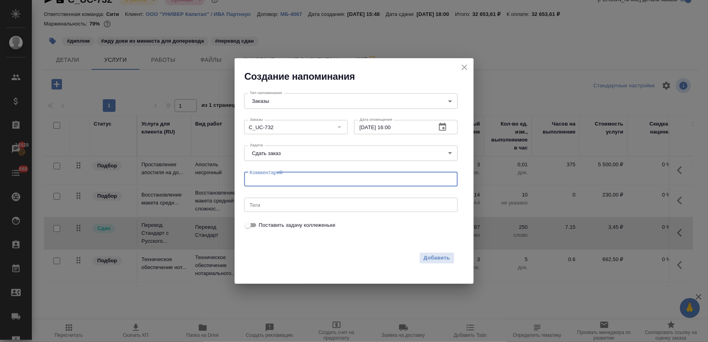
click at [289, 180] on textarea at bounding box center [351, 179] width 202 height 6
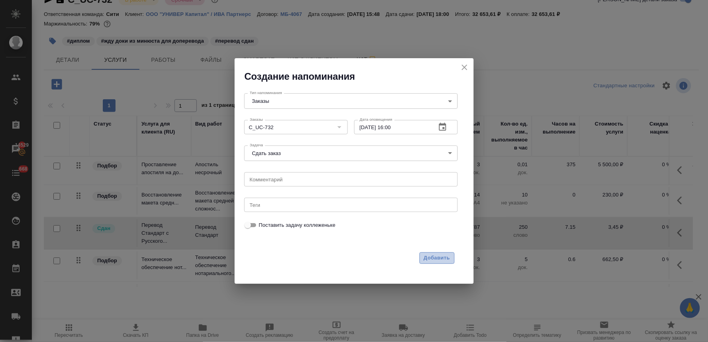
click at [434, 257] on span "Добавить" at bounding box center [437, 257] width 26 height 9
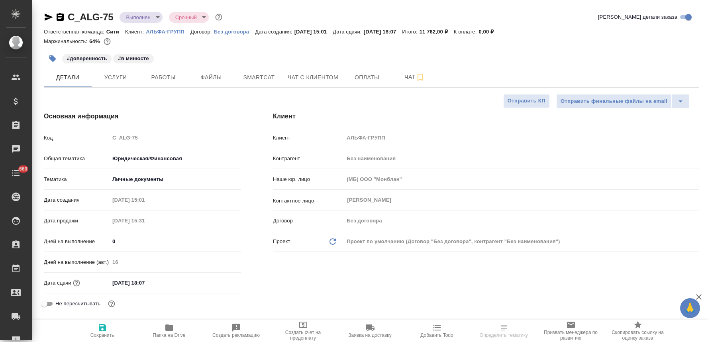
select select "RU"
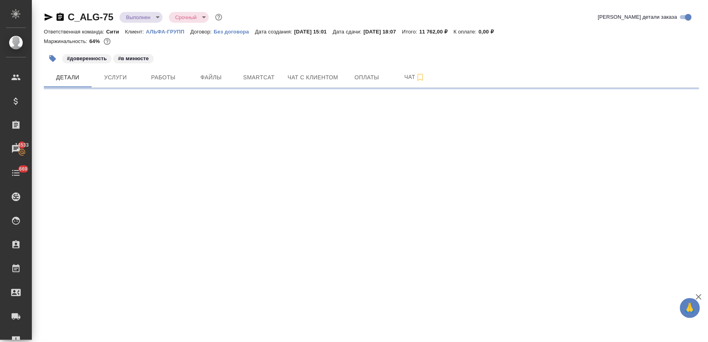
select select "RU"
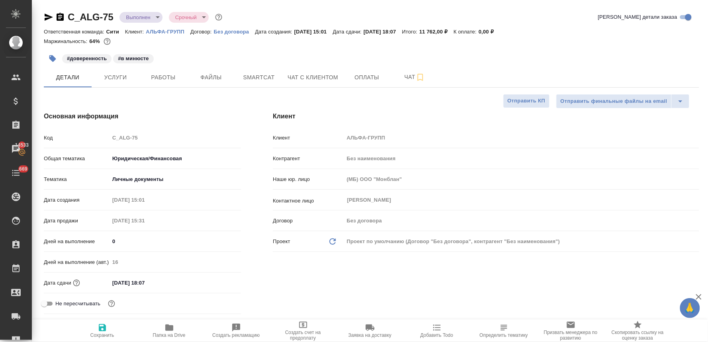
type textarea "x"
click at [125, 78] on span "Услуги" at bounding box center [115, 78] width 38 height 10
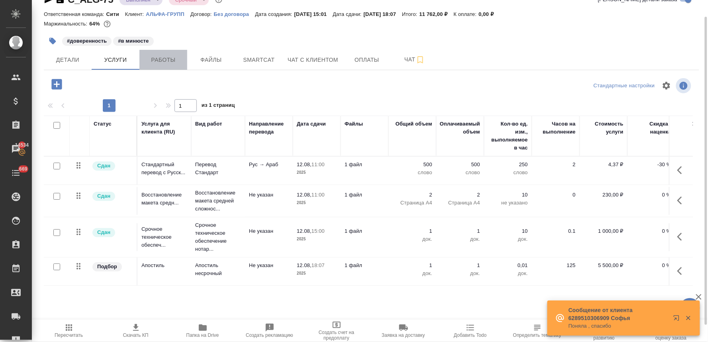
click at [177, 59] on span "Работы" at bounding box center [163, 60] width 38 height 10
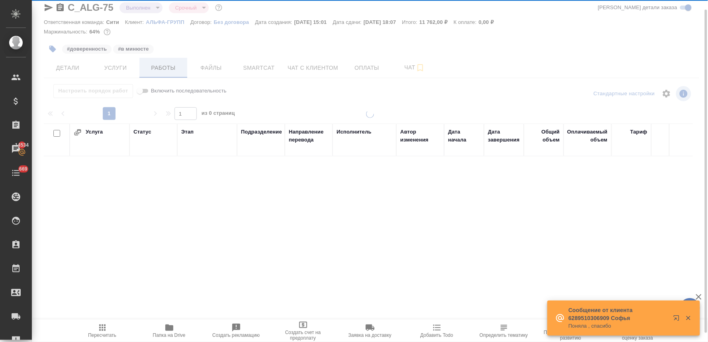
scroll to position [10, 0]
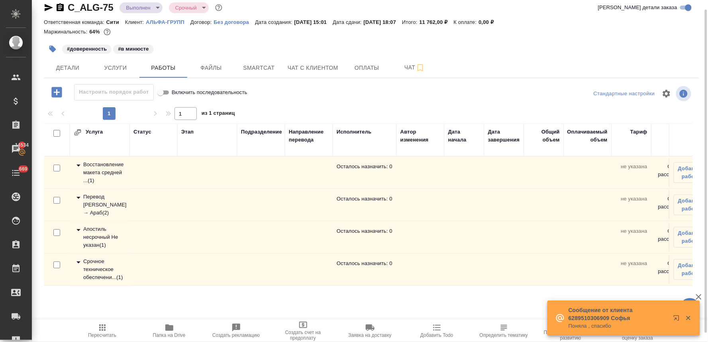
click at [97, 262] on div "Срочное техническое обеспечени... ( 1 )" at bounding box center [100, 269] width 52 height 24
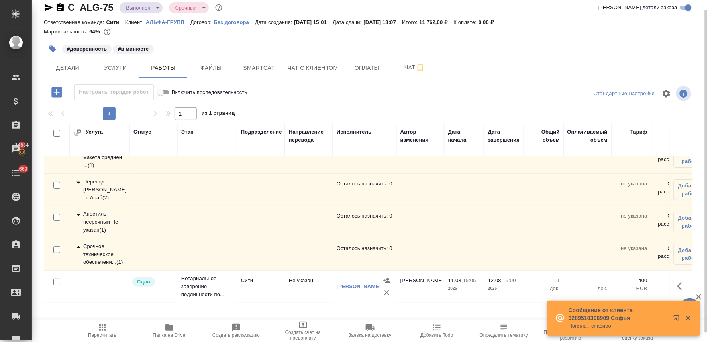
scroll to position [22, 0]
drag, startPoint x: 107, startPoint y: 213, endPoint x: 118, endPoint y: 212, distance: 11.2
click at [106, 213] on div "Апостиль несрочный Не указан ( 1 )" at bounding box center [100, 222] width 52 height 24
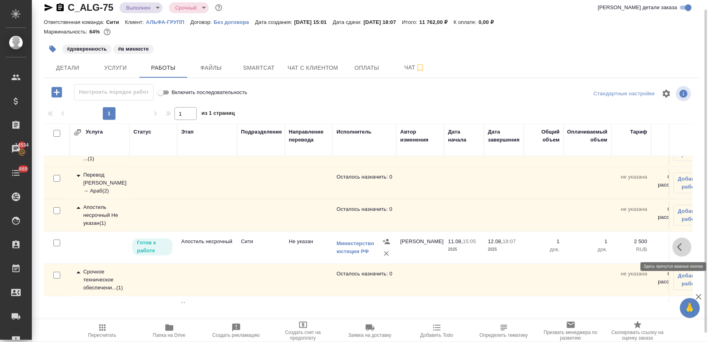
click at [677, 250] on icon "button" at bounding box center [682, 247] width 10 height 10
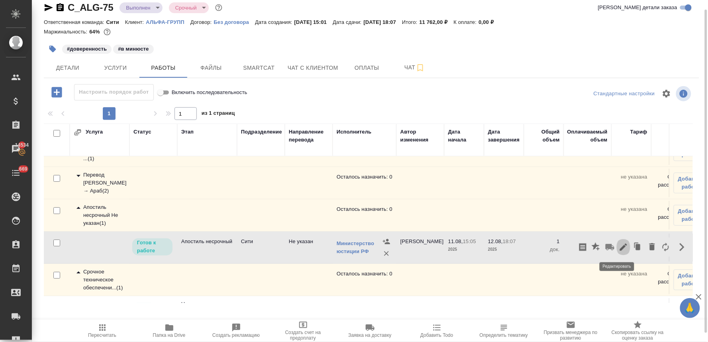
click at [620, 247] on icon "button" at bounding box center [623, 246] width 7 height 7
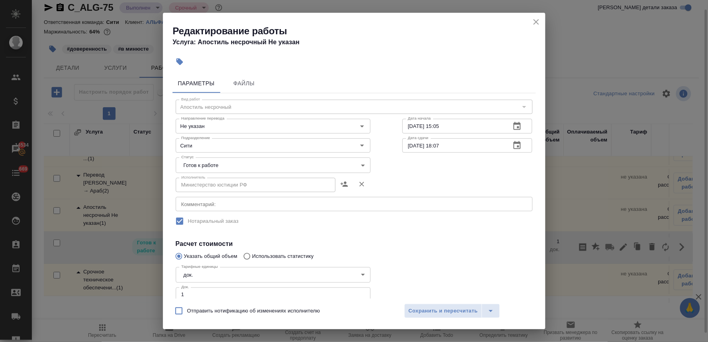
click at [231, 163] on body "🙏 .cls-1 fill:#fff; AWATERA [PERSON_NAME] Спецификации Заказы 14534 Чаты 669 To…" at bounding box center [354, 171] width 708 height 342
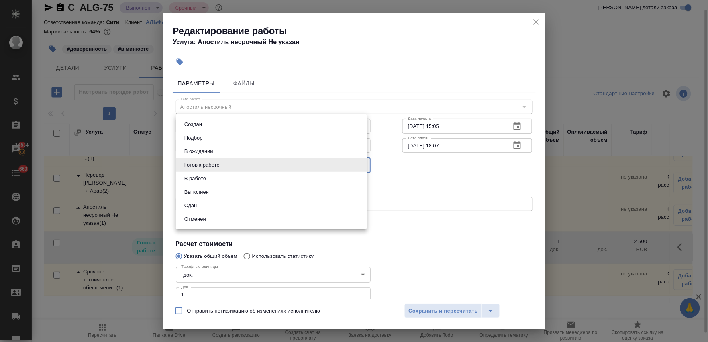
click at [219, 202] on li "Сдан" at bounding box center [271, 206] width 191 height 14
type input "closed"
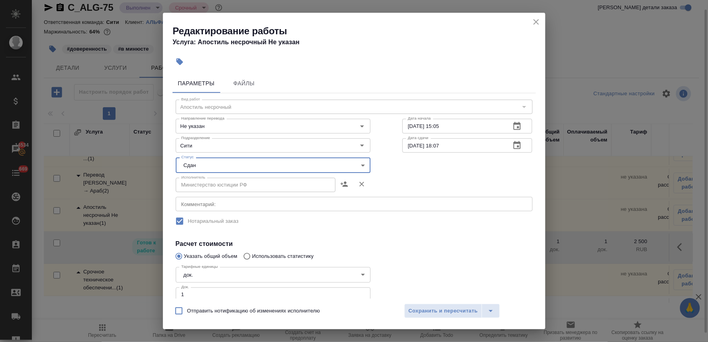
click at [460, 320] on div "Отправить нотификацию об изменениях исполнителю Сохранить и пересчитать" at bounding box center [354, 313] width 382 height 31
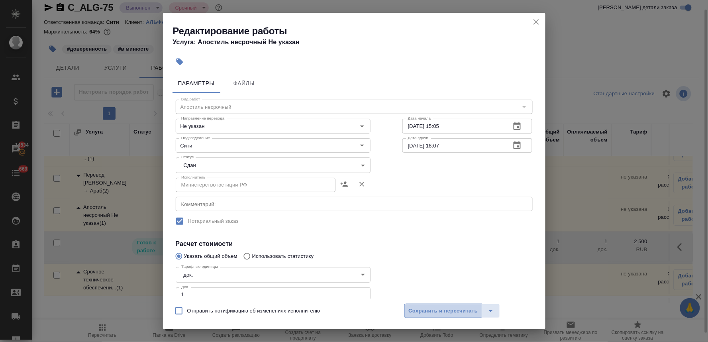
click at [458, 315] on span "Сохранить и пересчитать" at bounding box center [443, 310] width 69 height 9
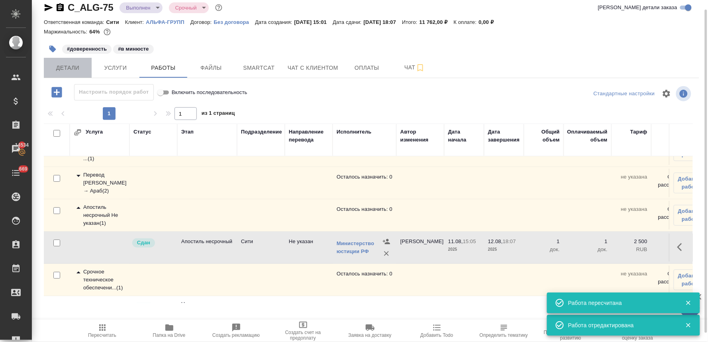
click at [65, 67] on span "Детали" at bounding box center [68, 68] width 38 height 10
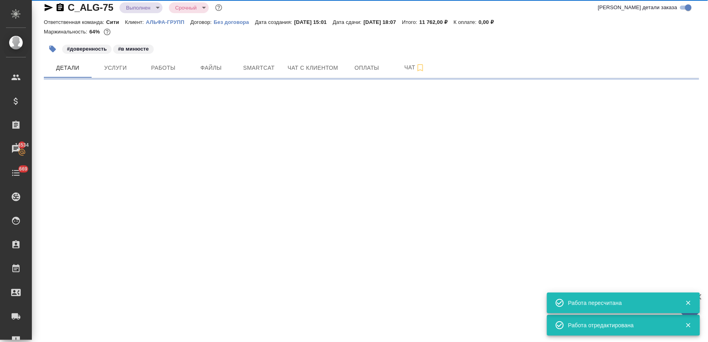
select select "RU"
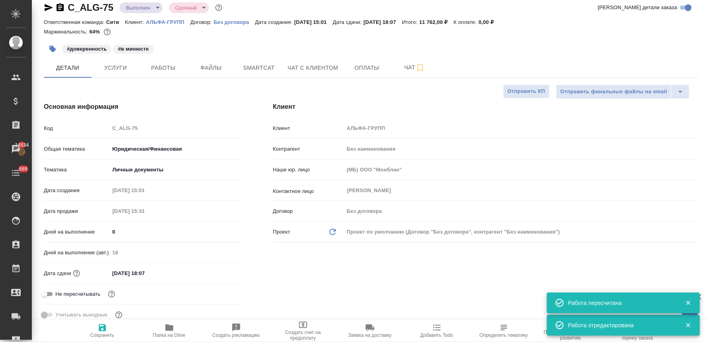
type textarea "x"
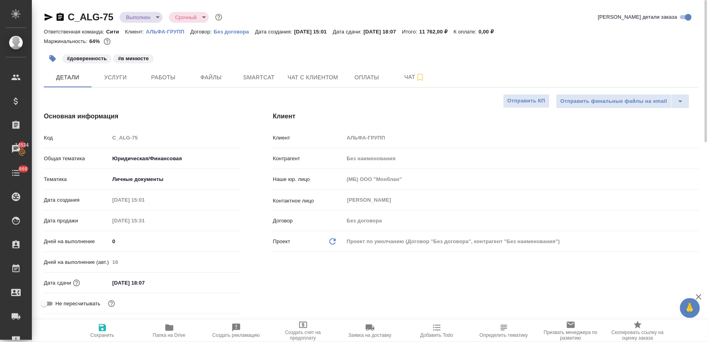
type textarea "x"
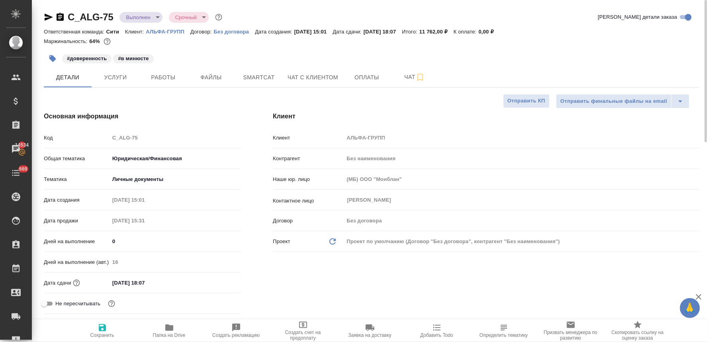
type textarea "x"
click at [124, 77] on span "Услуги" at bounding box center [115, 78] width 38 height 10
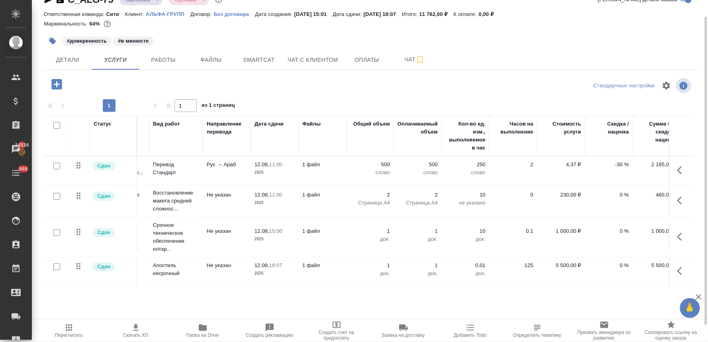
scroll to position [6, 108]
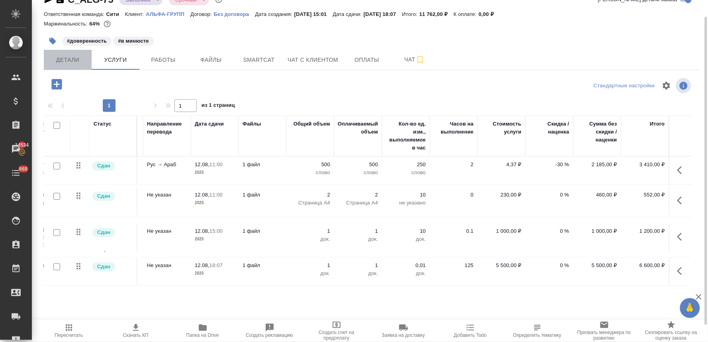
click at [68, 60] on span "Детали" at bounding box center [68, 60] width 38 height 10
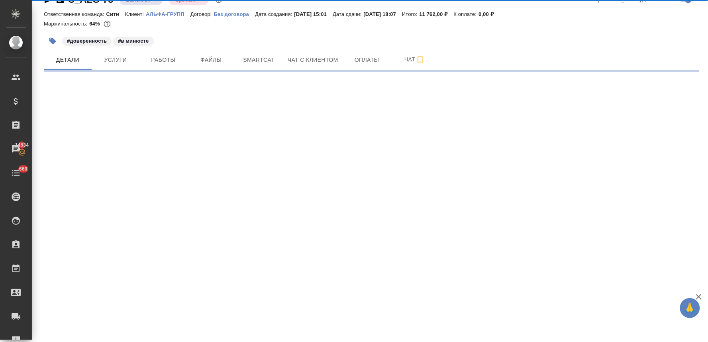
select select "RU"
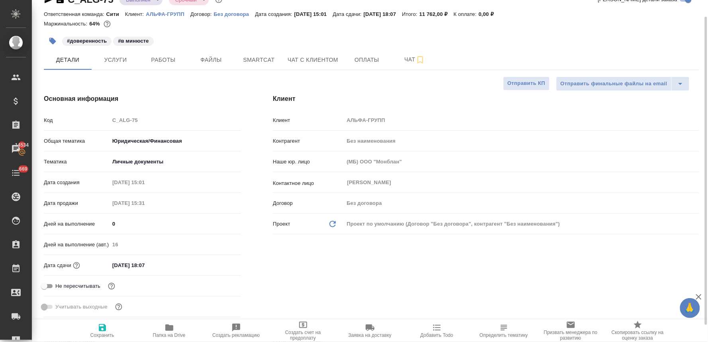
type textarea "x"
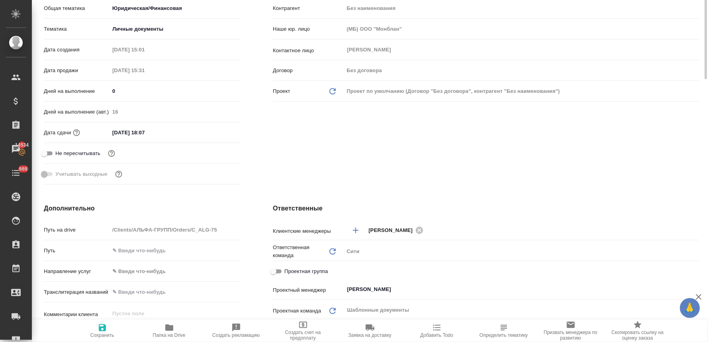
scroll to position [283, 0]
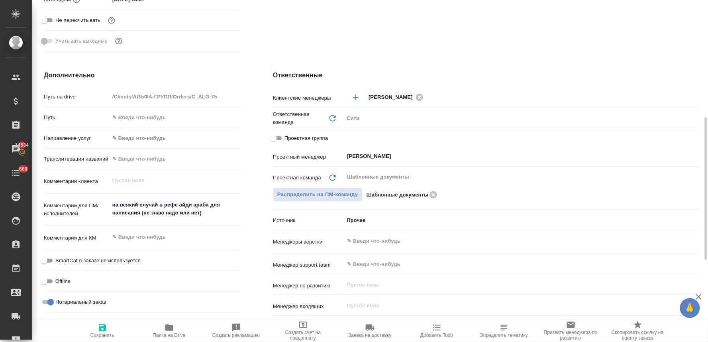
click at [274, 134] on input "Проектная группа" at bounding box center [273, 138] width 29 height 10
checkbox input "true"
type textarea "x"
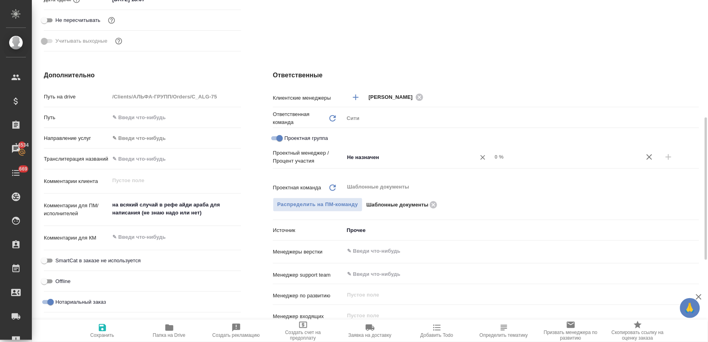
click at [378, 160] on input "Не назначен" at bounding box center [404, 157] width 117 height 10
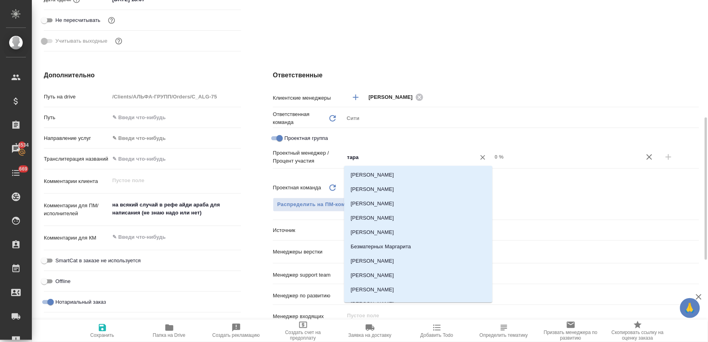
type input "тараб"
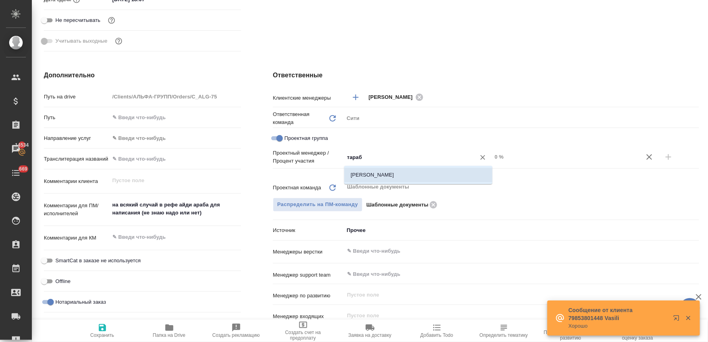
click at [382, 173] on li "[PERSON_NAME]" at bounding box center [418, 175] width 148 height 14
type textarea "x"
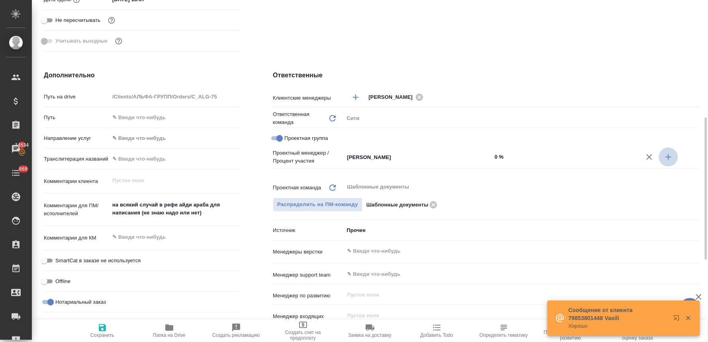
click at [672, 156] on icon "button" at bounding box center [669, 157] width 10 height 10
type textarea "x"
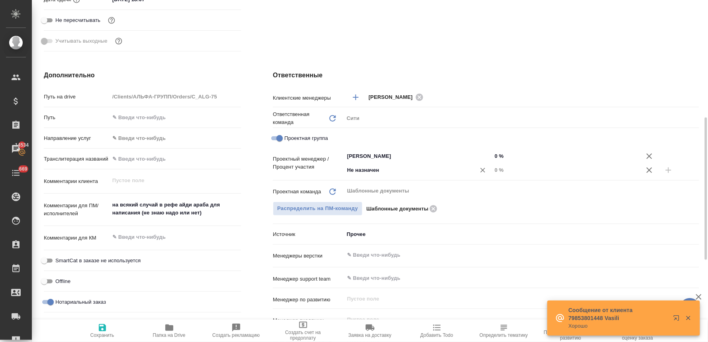
click at [406, 174] on input "Не назначен" at bounding box center [404, 170] width 117 height 10
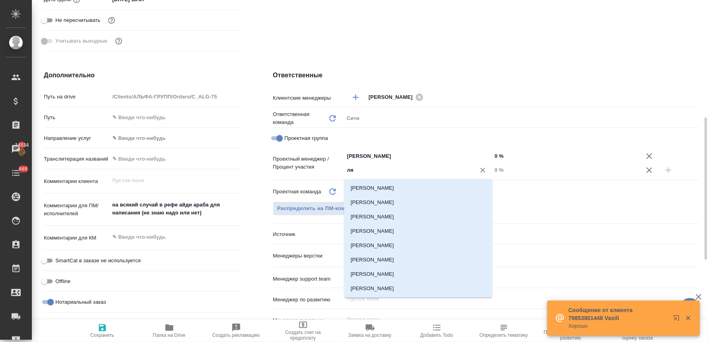
type input "лям"
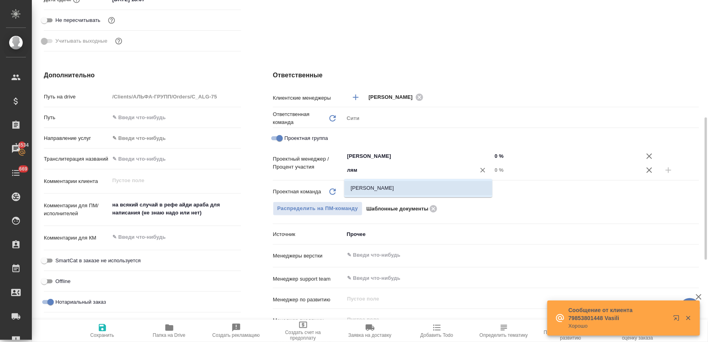
click at [438, 189] on li "[PERSON_NAME]" at bounding box center [418, 188] width 148 height 14
type textarea "x"
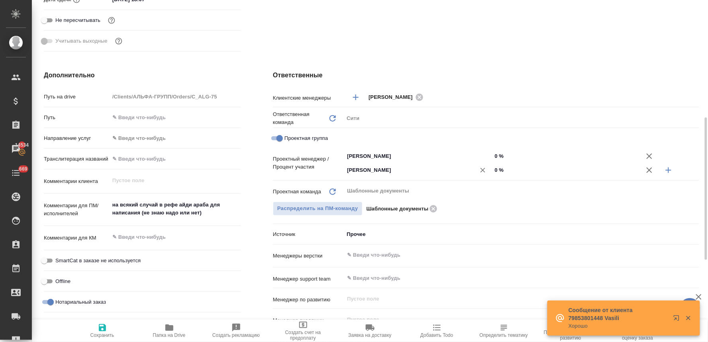
click at [427, 173] on input "[PERSON_NAME]" at bounding box center [404, 170] width 117 height 10
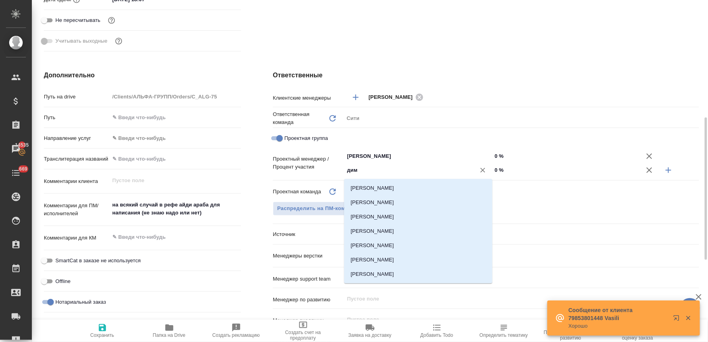
type input "дими"
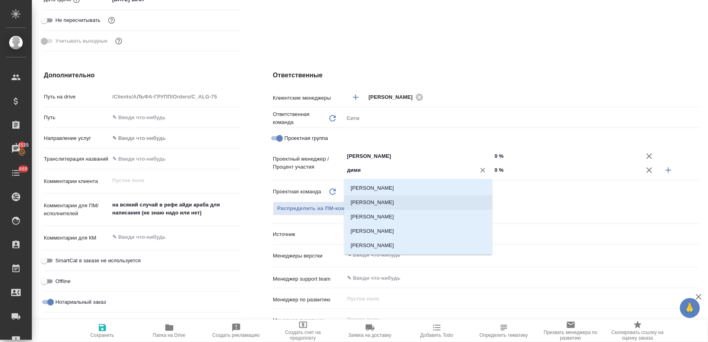
click at [405, 201] on li "Димитриева Юлия" at bounding box center [418, 202] width 148 height 14
type textarea "x"
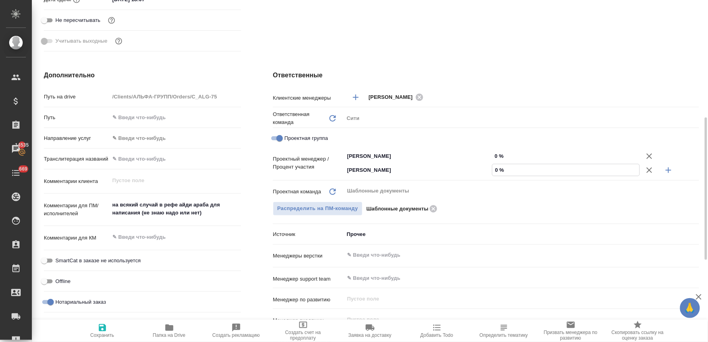
click at [499, 169] on input "0 %" at bounding box center [565, 170] width 147 height 12
type textarea "x"
type input "6 %"
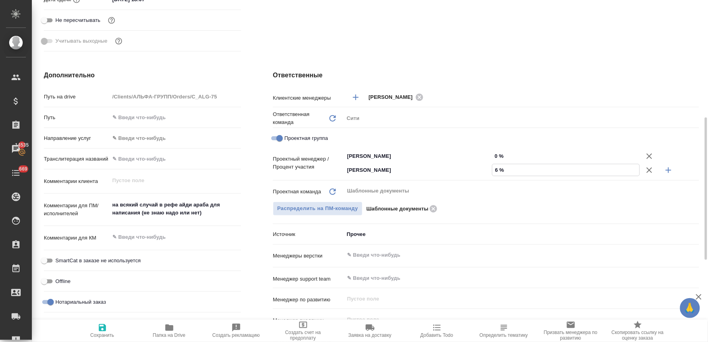
type textarea "x"
type input "66 %"
type textarea "x"
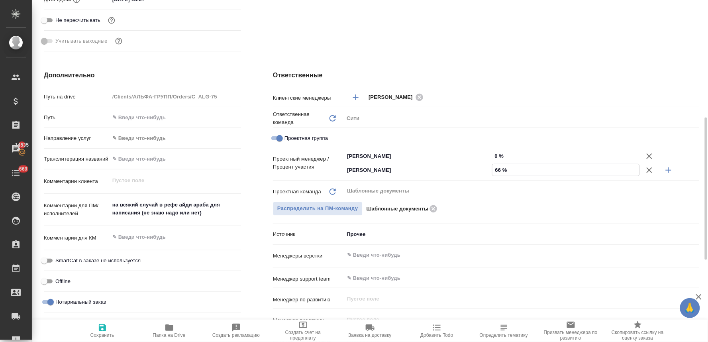
type textarea "x"
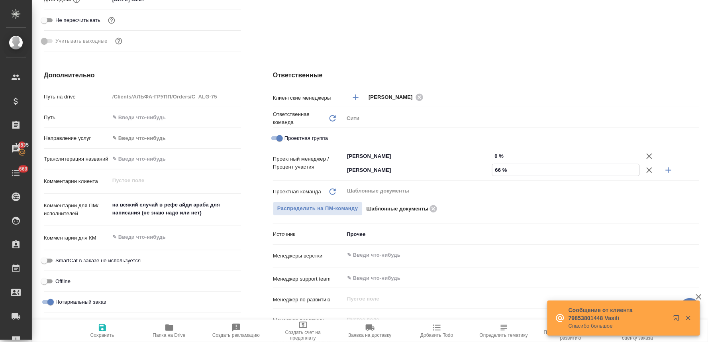
type input "66 %"
click at [499, 152] on input "0 %" at bounding box center [566, 156] width 148 height 12
type textarea "x"
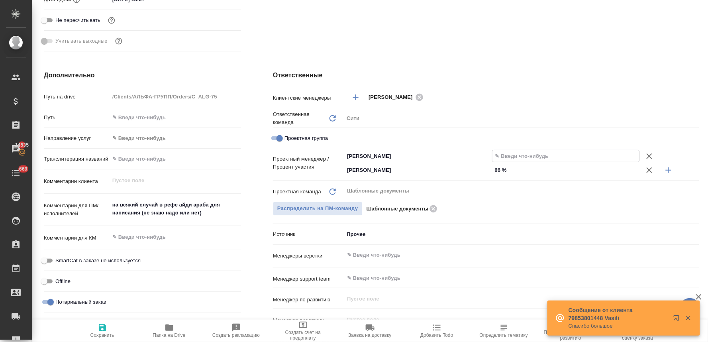
type input "3 %"
type textarea "x"
type input "34 %"
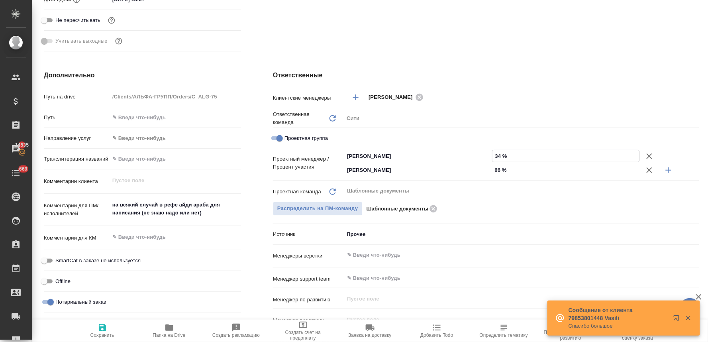
type textarea "x"
type input "34 %"
click at [101, 327] on icon "button" at bounding box center [102, 327] width 7 height 7
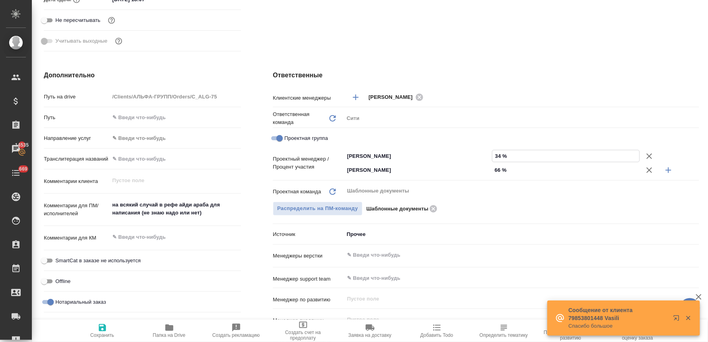
type textarea "x"
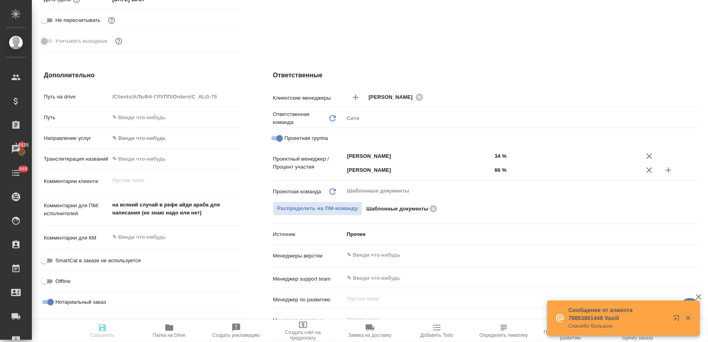
type textarea "x"
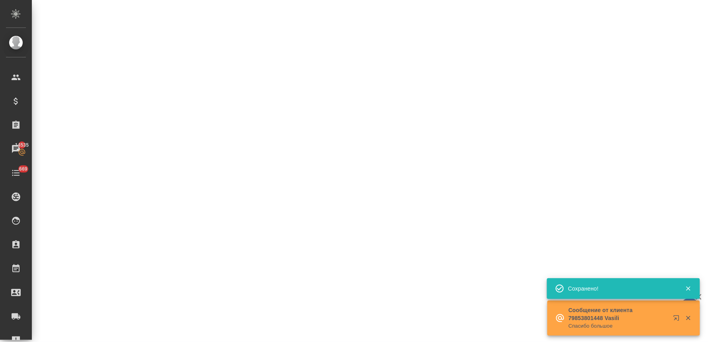
select select "RU"
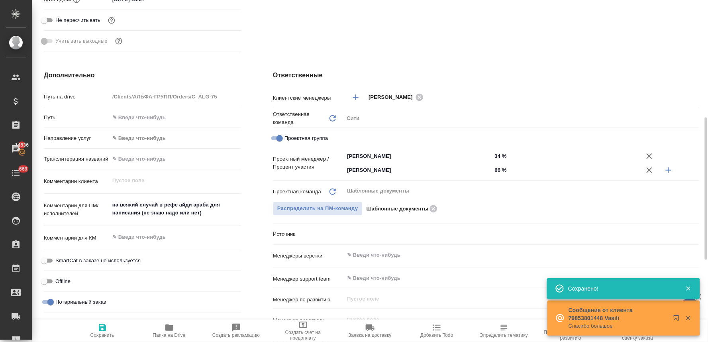
type textarea "x"
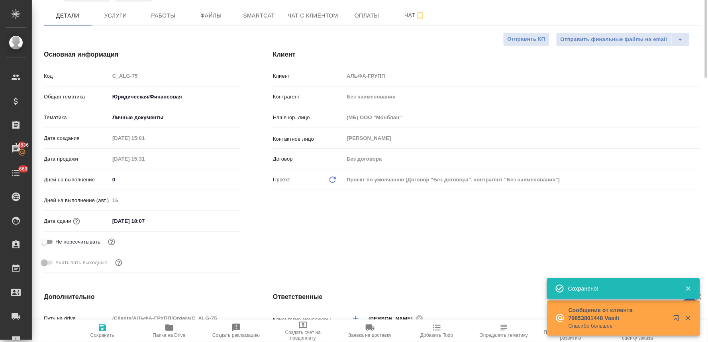
scroll to position [0, 0]
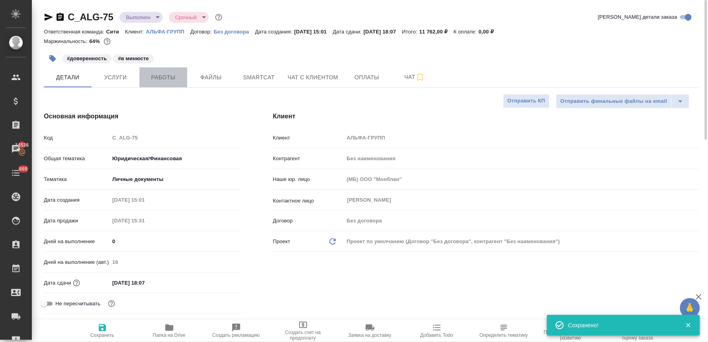
click at [171, 71] on button "Работы" at bounding box center [163, 77] width 48 height 20
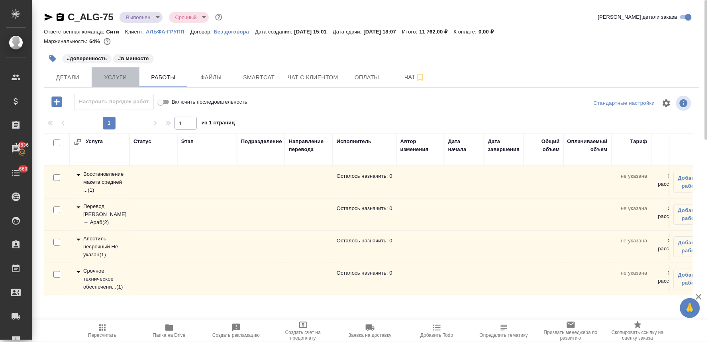
click at [121, 76] on span "Услуги" at bounding box center [115, 78] width 38 height 10
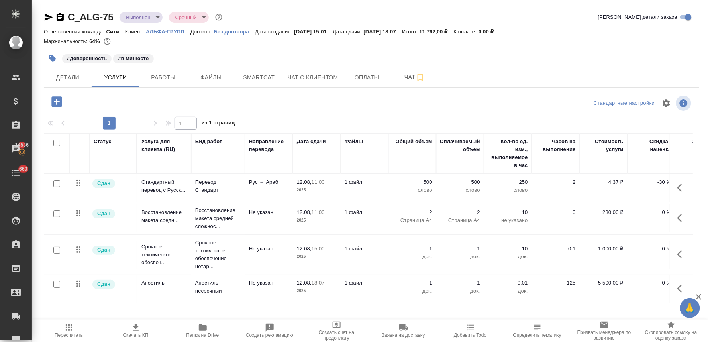
click at [149, 21] on body "🙏 .cls-1 fill:#fff; AWATERA Lyamina Nadezhda Клиенты Спецификации Заказы 14536 …" at bounding box center [354, 171] width 708 height 342
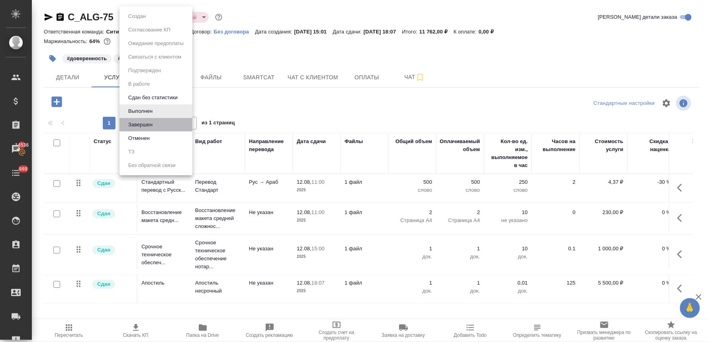
click at [162, 123] on li "Завершен" at bounding box center [156, 125] width 73 height 14
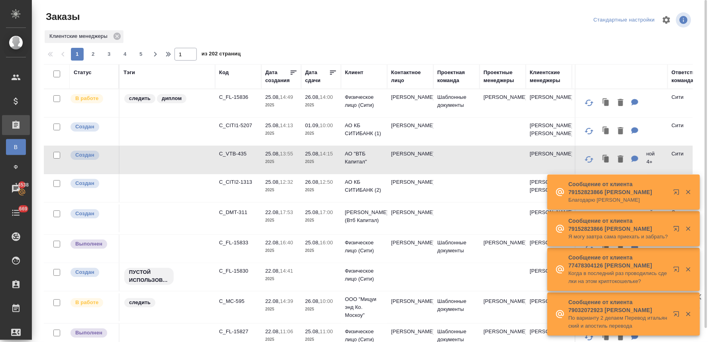
click at [140, 16] on div "Заказы" at bounding box center [153, 16] width 218 height 13
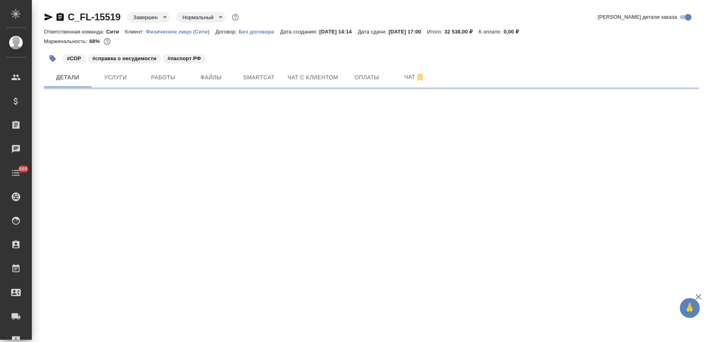
select select "RU"
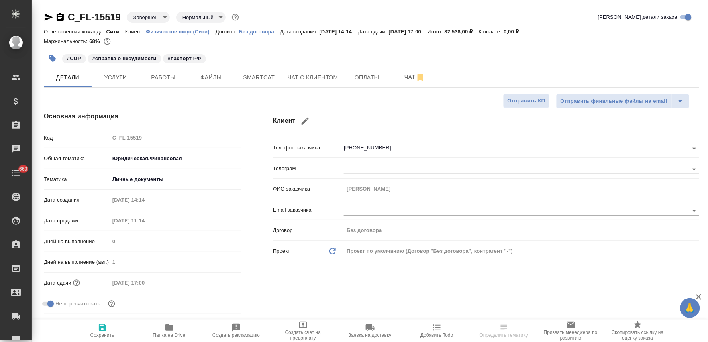
type textarea "x"
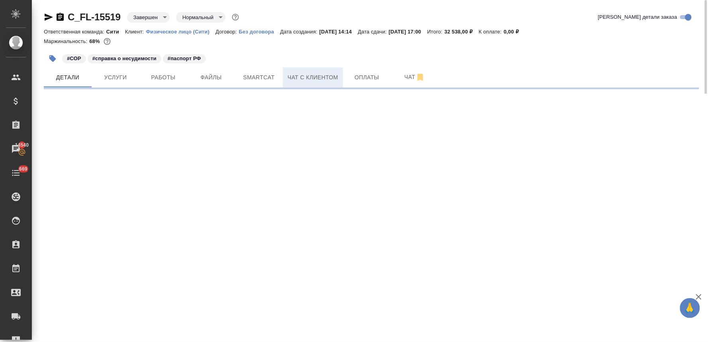
click at [322, 78] on span "Чат с клиентом" at bounding box center [313, 78] width 51 height 10
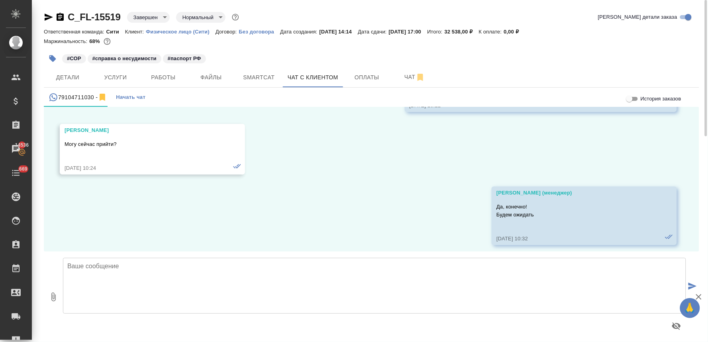
scroll to position [2967, 0]
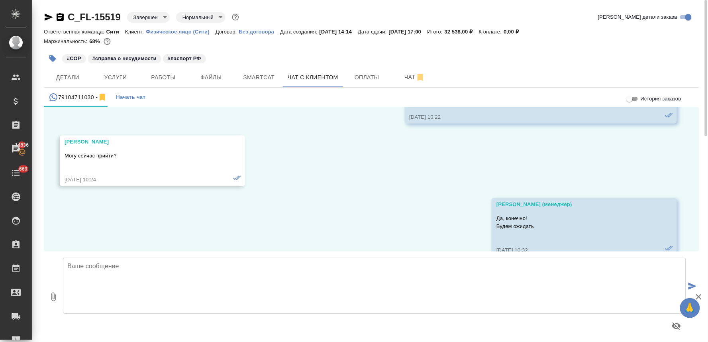
click at [667, 34] on div "Ответственная команда: Сити Клиент: Физическое лицо (Сити) Договор: Без договор…" at bounding box center [371, 32] width 655 height 10
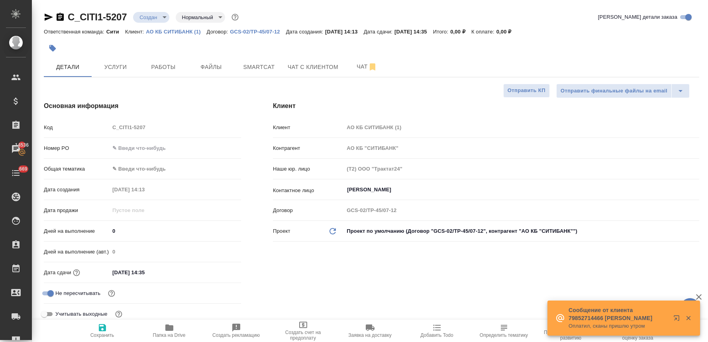
select select "RU"
click at [352, 275] on div "Клиент Клиент АО КБ СИТИБАНК (1) Контрагент АО КБ "СИТИБАНК" Наше юр. лицо (Т2)…" at bounding box center [486, 214] width 458 height 258
click at [108, 67] on span "Услуги" at bounding box center [115, 67] width 38 height 10
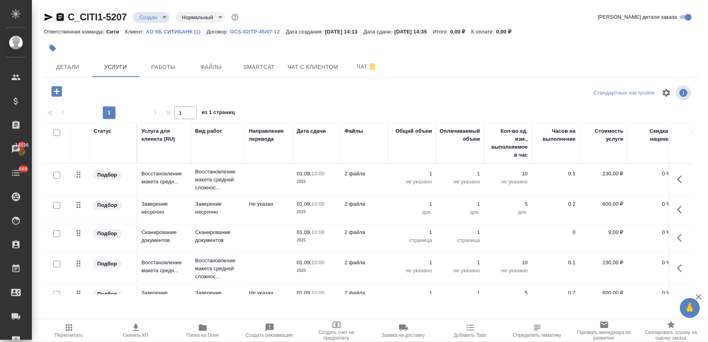
click at [209, 167] on td "Восстановление макета средней сложнос..." at bounding box center [218, 180] width 54 height 32
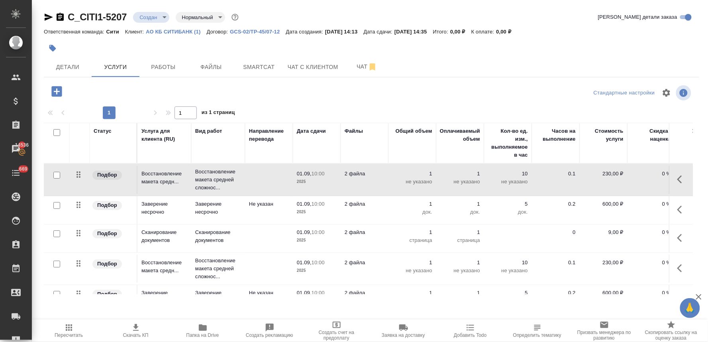
click at [209, 167] on td "Восстановление макета средней сложнос..." at bounding box center [218, 180] width 54 height 32
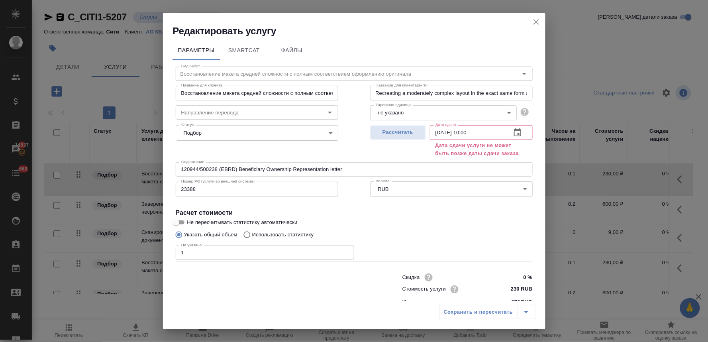
drag, startPoint x: 421, startPoint y: 229, endPoint x: 426, endPoint y: 227, distance: 5.8
click at [421, 229] on div "Указать общий объем Использовать статистику" at bounding box center [354, 234] width 357 height 15
click at [537, 22] on icon "close" at bounding box center [536, 22] width 10 height 10
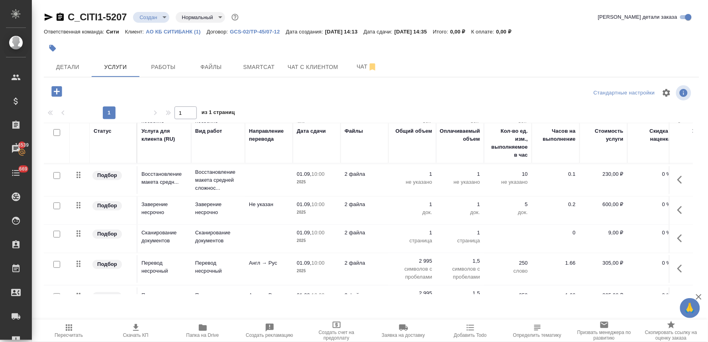
scroll to position [119, 0]
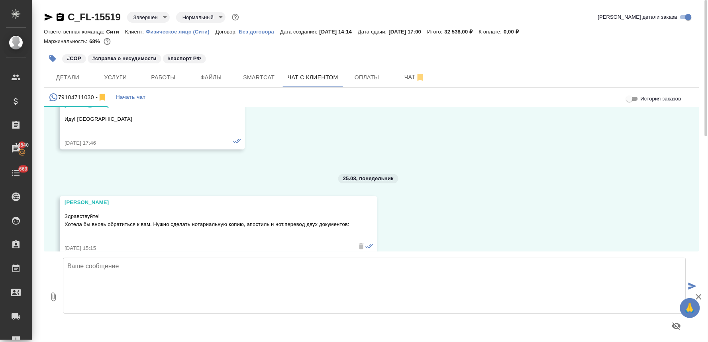
scroll to position [4207, 0]
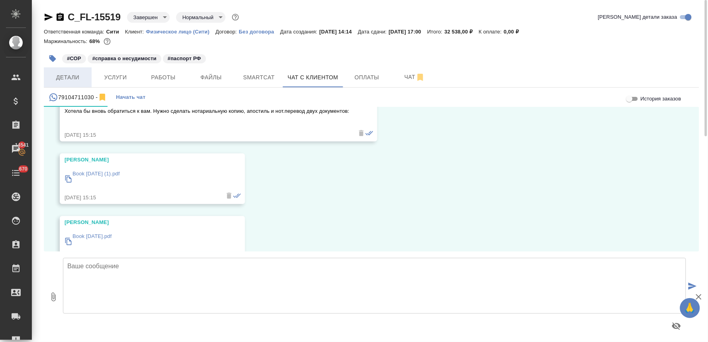
click at [85, 76] on span "Детали" at bounding box center [68, 78] width 38 height 10
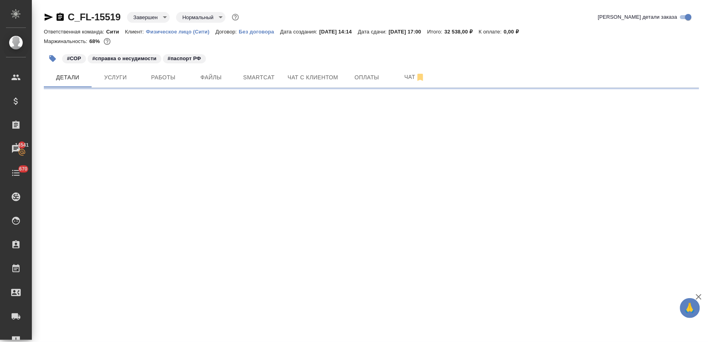
select select "RU"
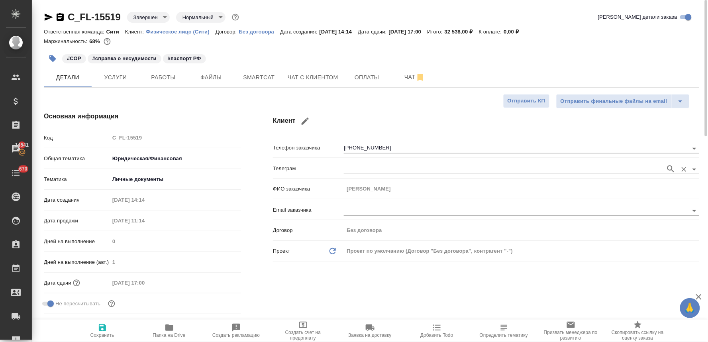
type textarea "x"
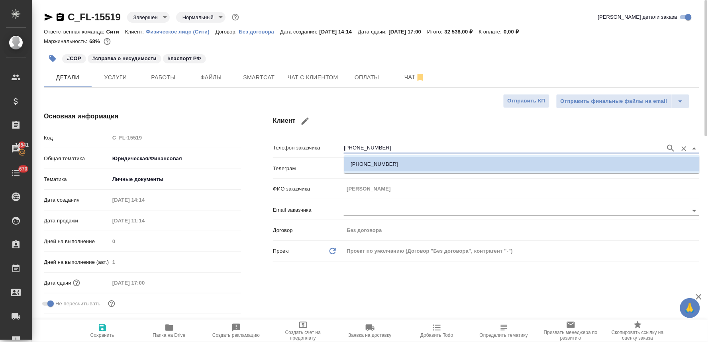
drag, startPoint x: 391, startPoint y: 150, endPoint x: 264, endPoint y: 153, distance: 127.1
click at [276, 154] on div "Телефон заказчика [PHONE_NUMBER]" at bounding box center [486, 150] width 426 height 21
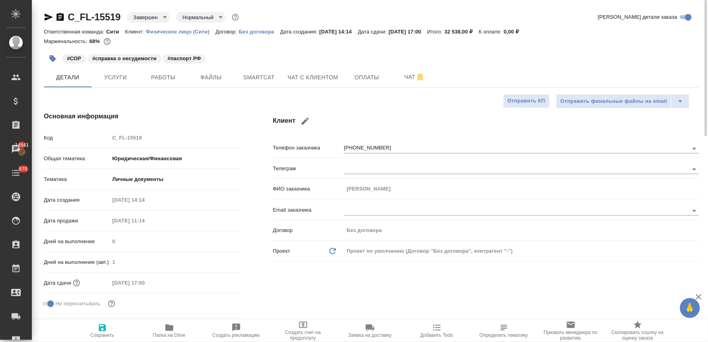
type textarea "x"
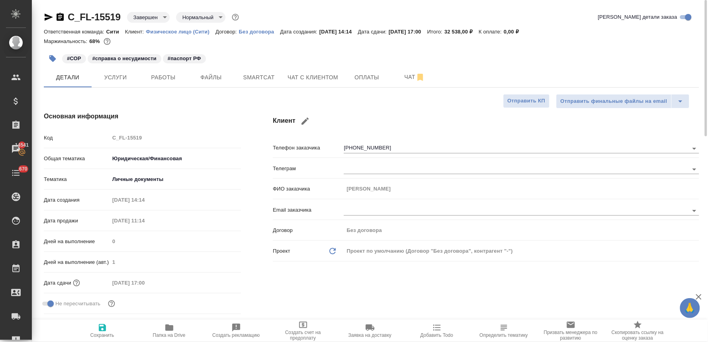
type textarea "x"
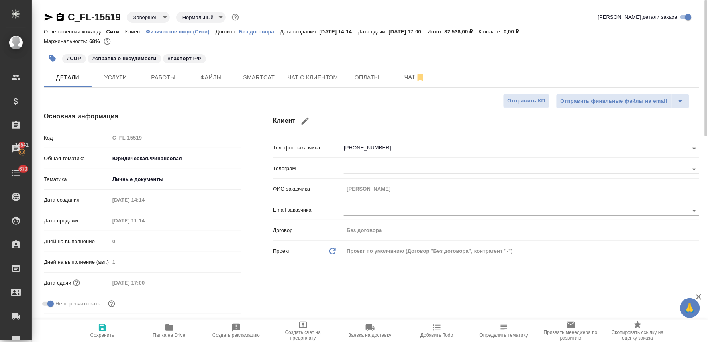
type textarea "x"
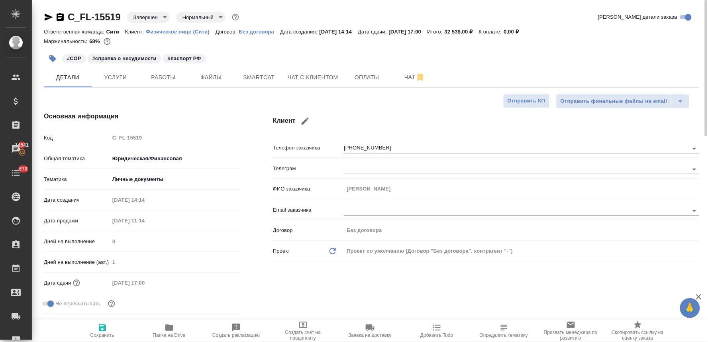
type textarea "x"
click at [313, 79] on span "Чат с клиентом" at bounding box center [313, 78] width 51 height 10
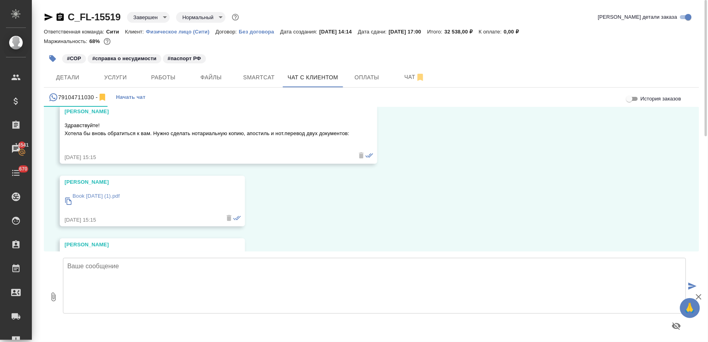
scroll to position [4163, 0]
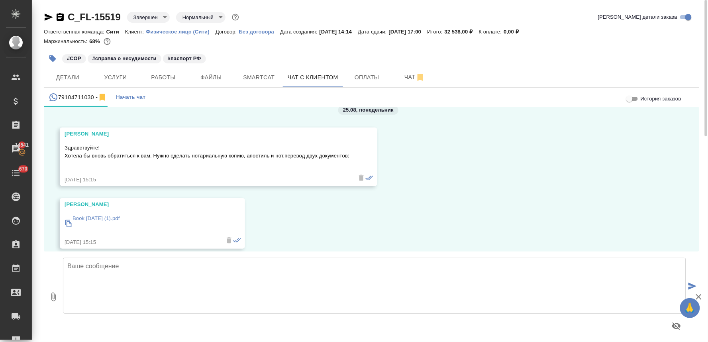
click at [119, 218] on p "Book 25 Aug 2025 (1).pdf" at bounding box center [96, 218] width 47 height 8
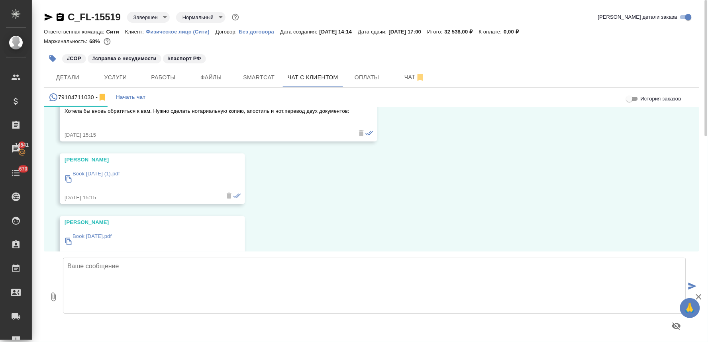
scroll to position [4251, 0]
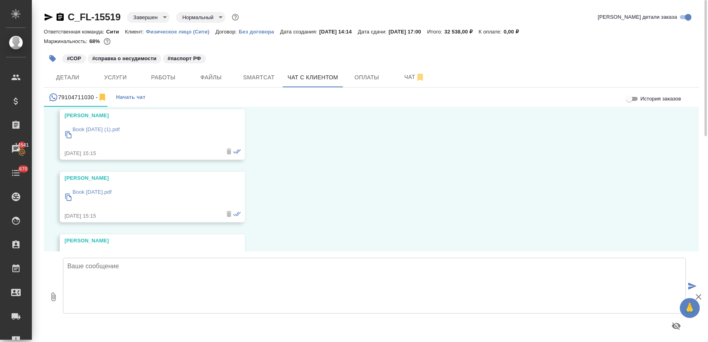
click at [112, 193] on p "Book 25 Aug 2025.pdf" at bounding box center [92, 192] width 39 height 8
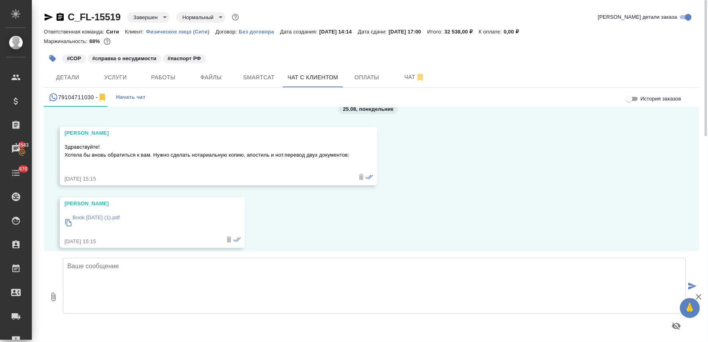
scroll to position [4163, 0]
click at [110, 81] on span "Услуги" at bounding box center [115, 78] width 38 height 10
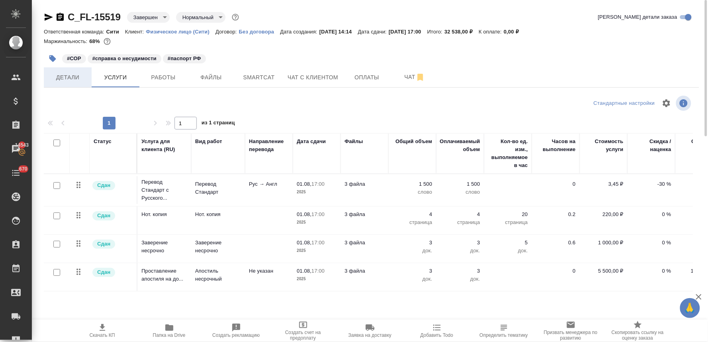
click at [72, 75] on span "Детали" at bounding box center [68, 78] width 38 height 10
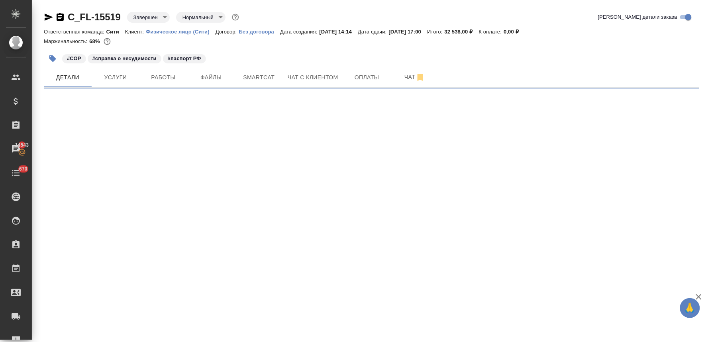
select select "RU"
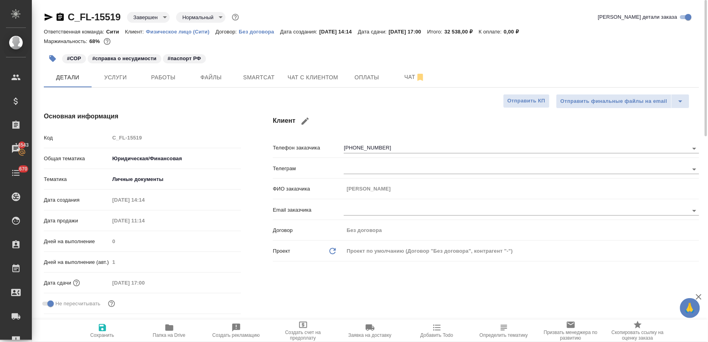
type textarea "x"
click at [613, 58] on div "#СОР #справка о несудимости #паспорт РФ" at bounding box center [371, 59] width 655 height 18
type textarea "x"
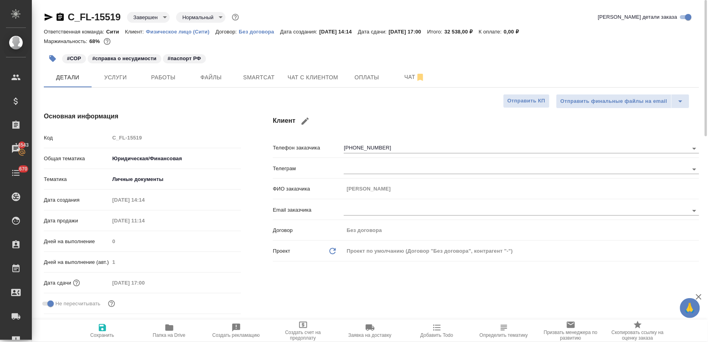
type textarea "x"
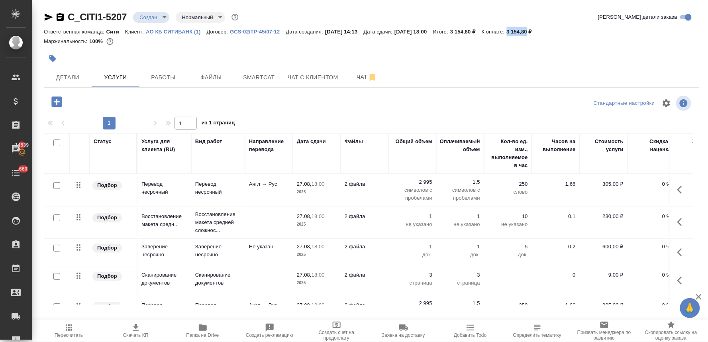
drag, startPoint x: 527, startPoint y: 31, endPoint x: 547, endPoint y: 31, distance: 20.7
click at [547, 31] on div "Ответственная команда: Сити Клиент: АО КБ СИТИБАНК (1) Договор: GCS-02/TP-45/07…" at bounding box center [371, 32] width 655 height 10
copy p "3 154,80"
click at [76, 70] on button "Детали" at bounding box center [68, 77] width 48 height 20
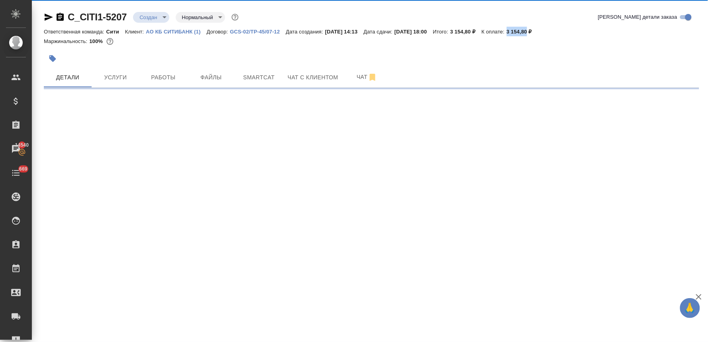
select select "RU"
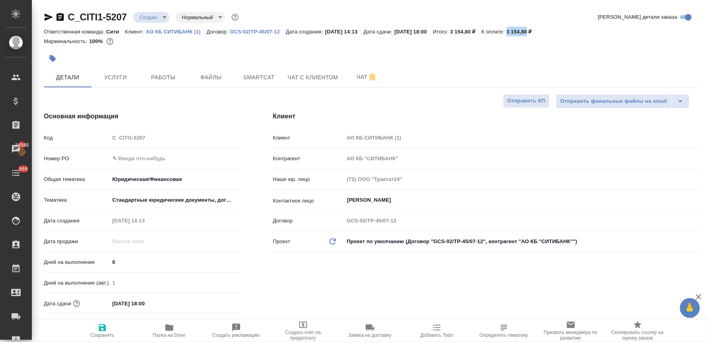
type textarea "x"
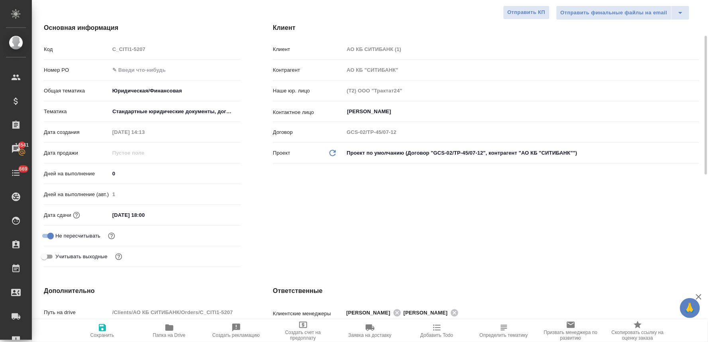
type textarea "x"
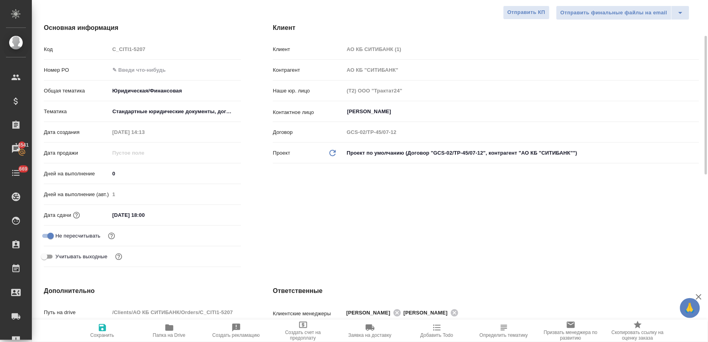
type textarea "x"
click at [455, 15] on div "Клиент Клиент АО КБ СИТИБАНК (1) Контрагент АО КБ "СИТИБАНК" Наше юр. лицо (Т2)…" at bounding box center [486, 146] width 458 height 279
click at [165, 213] on input "27.08.2025 18:00" at bounding box center [145, 215] width 70 height 12
click at [221, 214] on icon "button" at bounding box center [217, 214] width 7 height 8
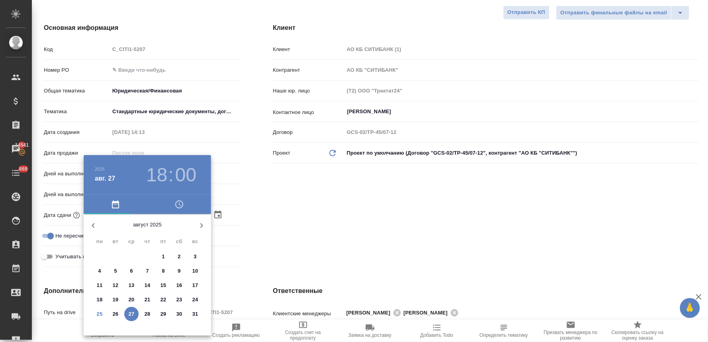
click at [114, 315] on p "26" at bounding box center [116, 314] width 6 height 8
type input "26.08.2025 18:00"
type textarea "x"
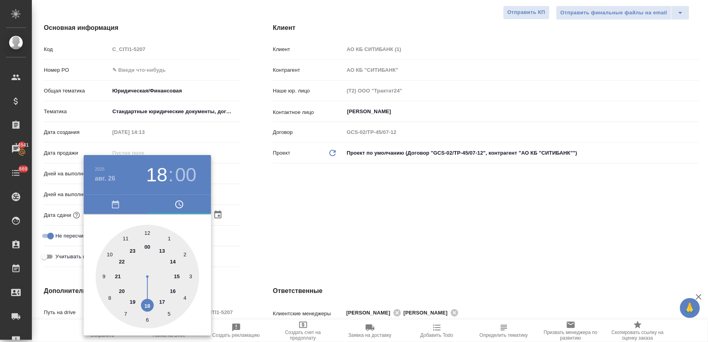
click at [162, 301] on div at bounding box center [148, 277] width 104 height 104
type input "26.08.2025 17:00"
type textarea "x"
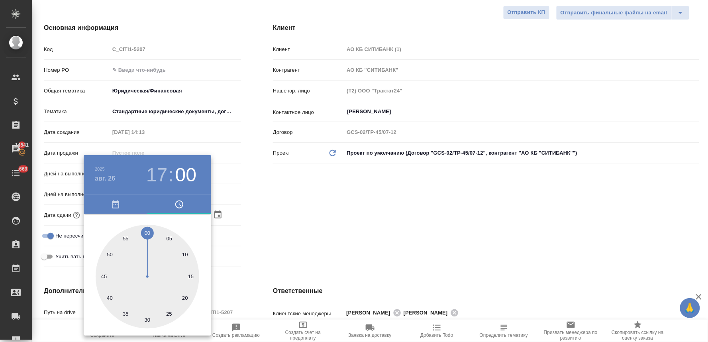
click at [302, 203] on div at bounding box center [354, 171] width 708 height 342
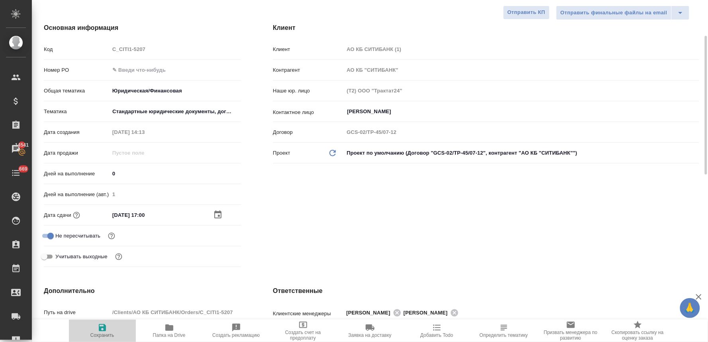
click at [99, 328] on icon "button" at bounding box center [102, 327] width 7 height 7
type textarea "x"
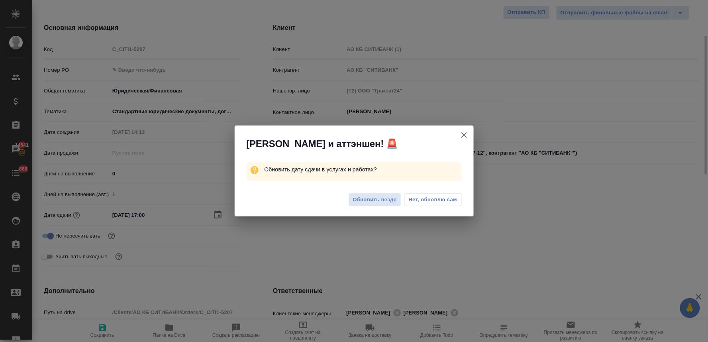
type textarea "x"
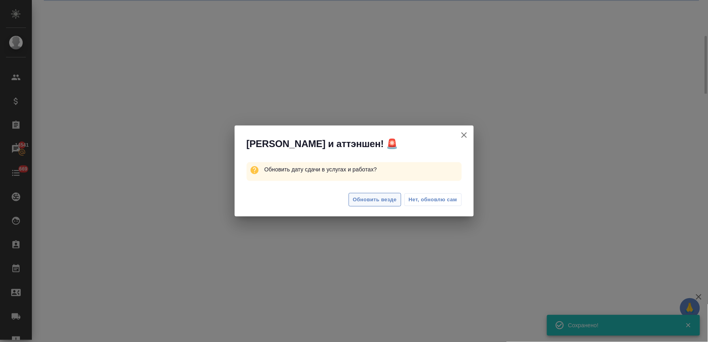
select select "RU"
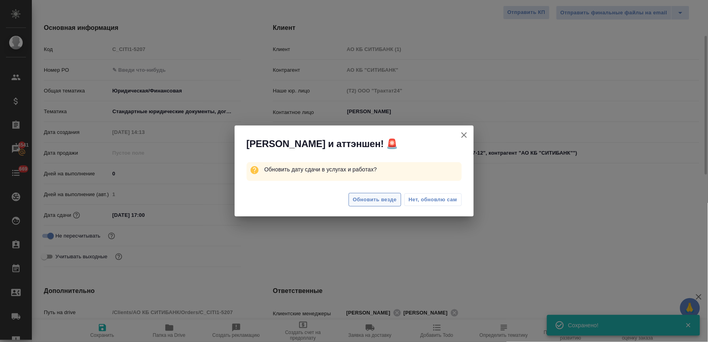
click at [385, 202] on span "Обновить везде" at bounding box center [375, 199] width 44 height 9
type textarea "x"
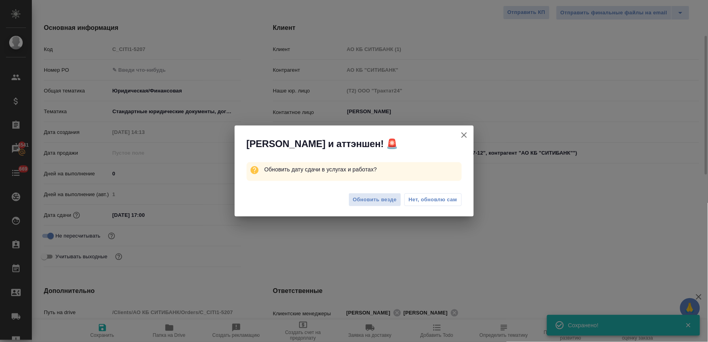
type textarea "x"
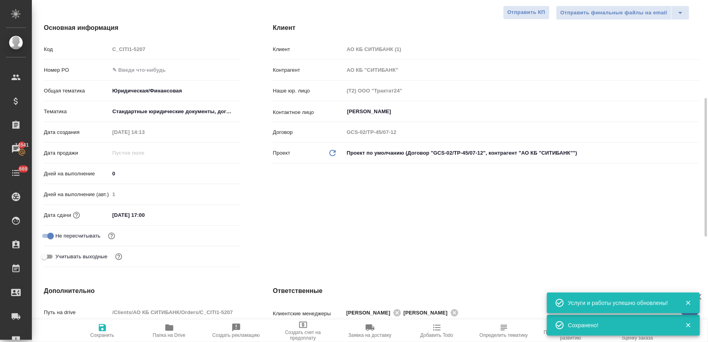
scroll to position [354, 0]
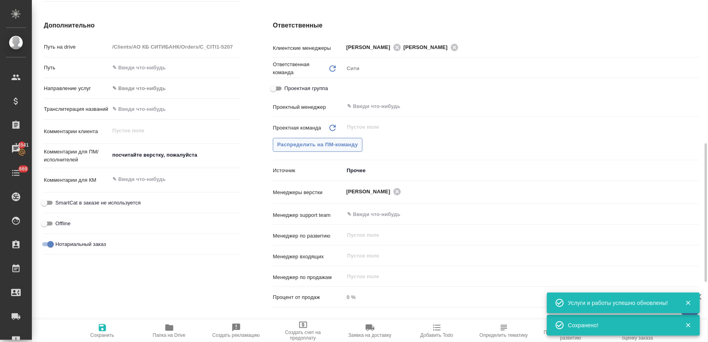
click at [342, 145] on span "Распределить на ПМ-команду" at bounding box center [317, 144] width 81 height 9
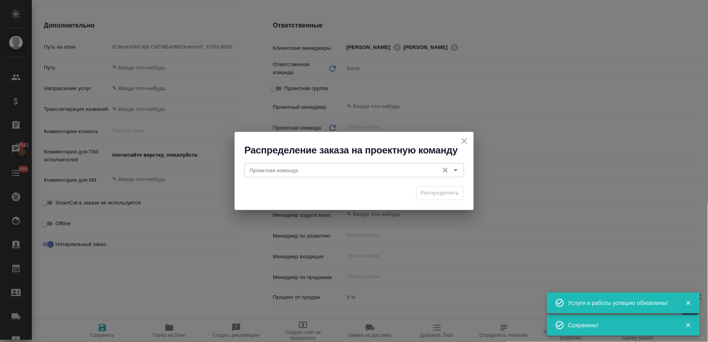
click at [376, 173] on input "Проектная команда" at bounding box center [341, 170] width 188 height 10
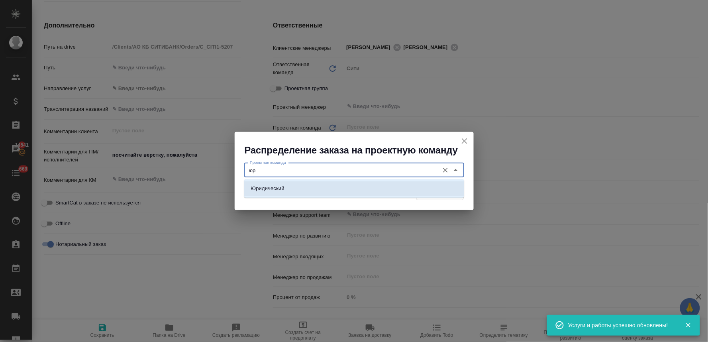
click at [376, 190] on li "Юридический" at bounding box center [354, 188] width 220 height 14
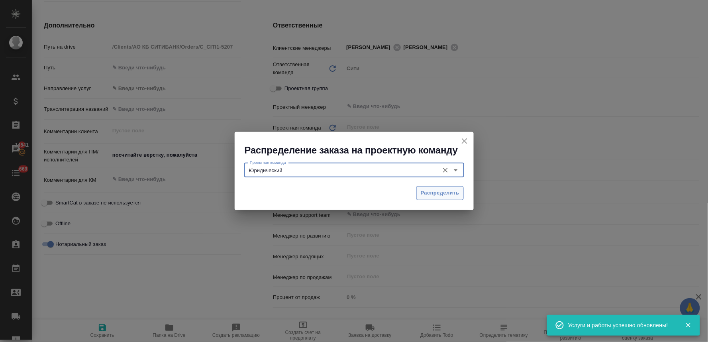
type input "Юридический"
click at [428, 188] on span "Распределить" at bounding box center [440, 192] width 39 height 9
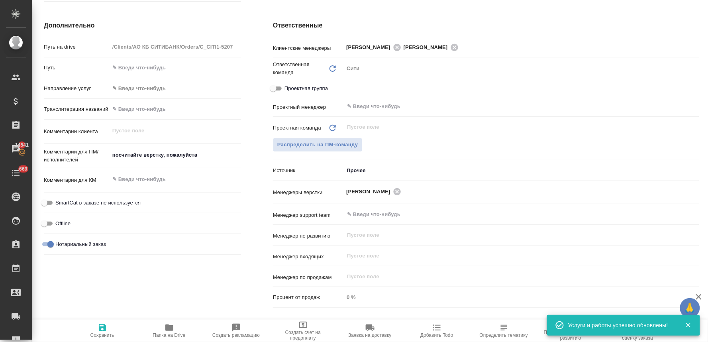
type textarea "x"
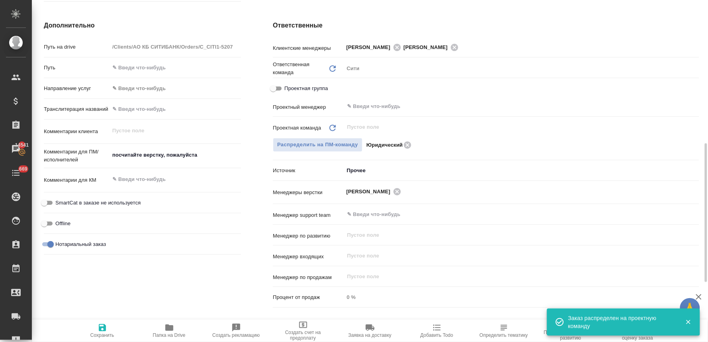
type textarea "x"
drag, startPoint x: 157, startPoint y: 154, endPoint x: 61, endPoint y: 150, distance: 96.5
click at [71, 153] on div "Комментарии для ПМ/исполнителей посчитайте верстку, пожалуйста x" at bounding box center [142, 156] width 197 height 18
type textarea "нот"
type textarea "x"
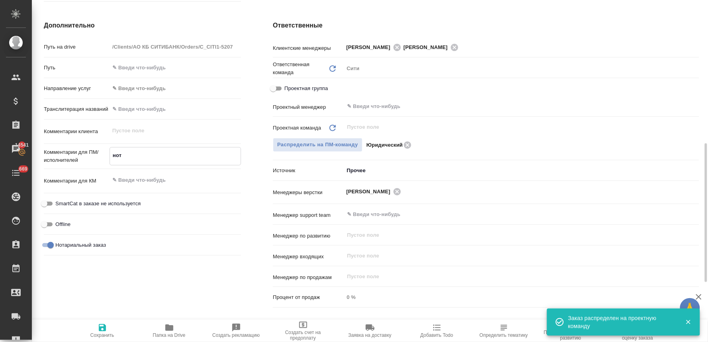
type textarea "x"
type textarea "нот"
type textarea "x"
click at [108, 326] on span "Сохранить" at bounding box center [102, 330] width 57 height 15
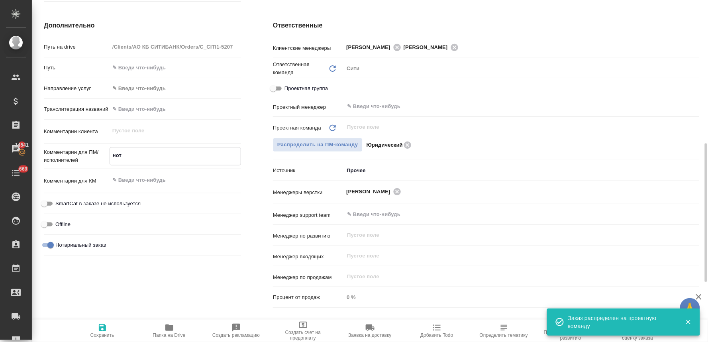
type textarea "x"
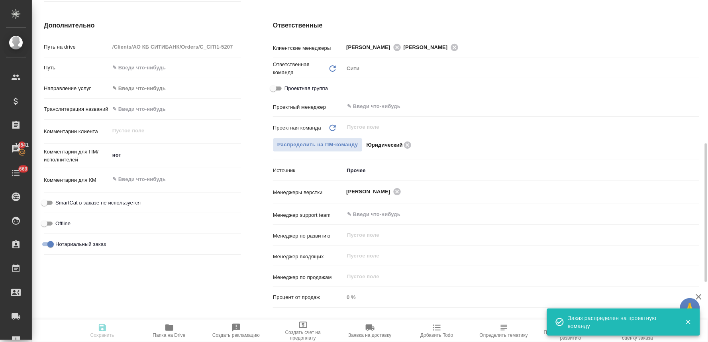
type textarea "x"
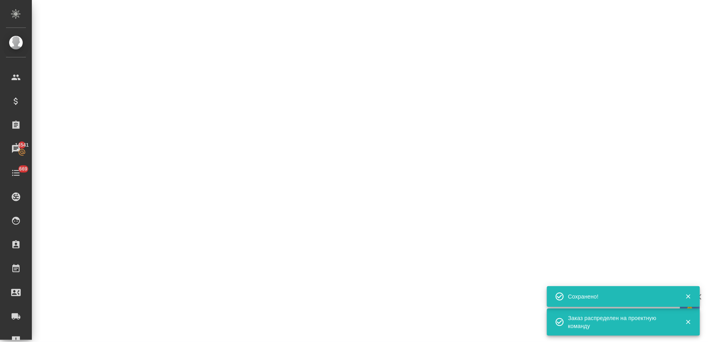
select select "RU"
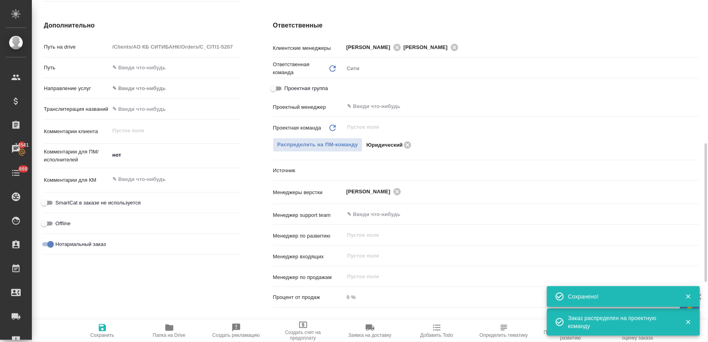
type textarea "x"
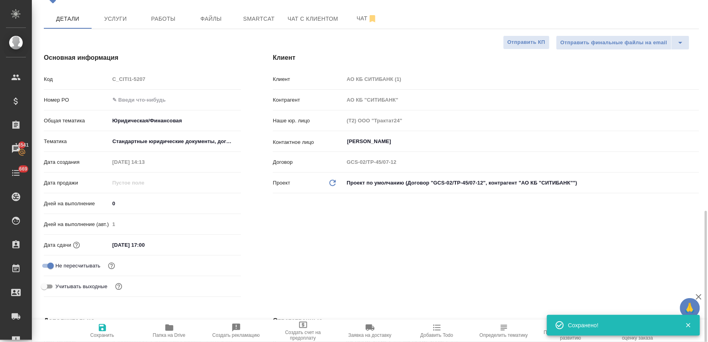
scroll to position [0, 0]
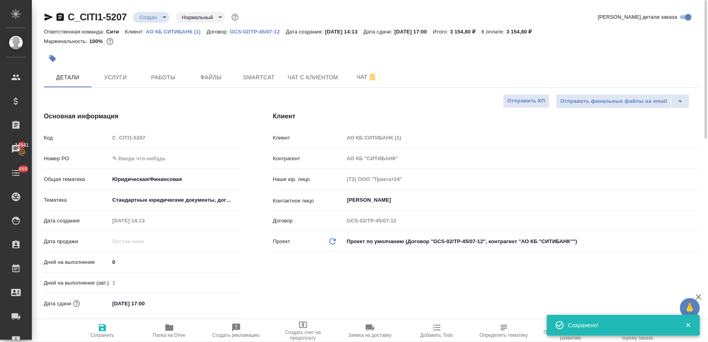
click at [143, 18] on body "🙏 .cls-1 fill:#fff; AWATERA Lyamina Nadezhda Клиенты Спецификации Заказы 14541 …" at bounding box center [354, 171] width 708 height 342
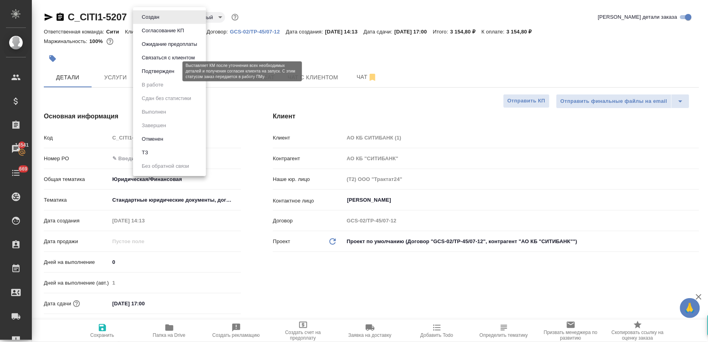
click at [158, 74] on button "Подтвержден" at bounding box center [157, 71] width 37 height 9
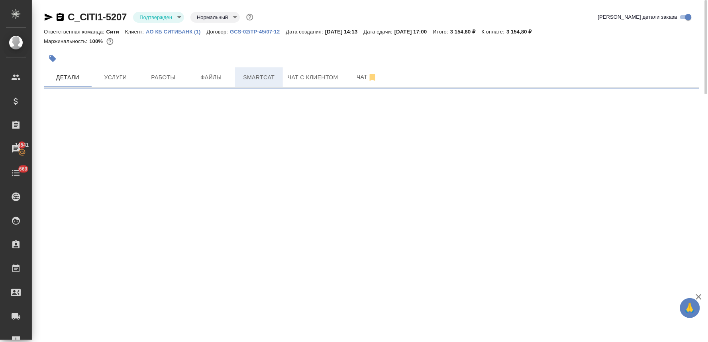
select select "RU"
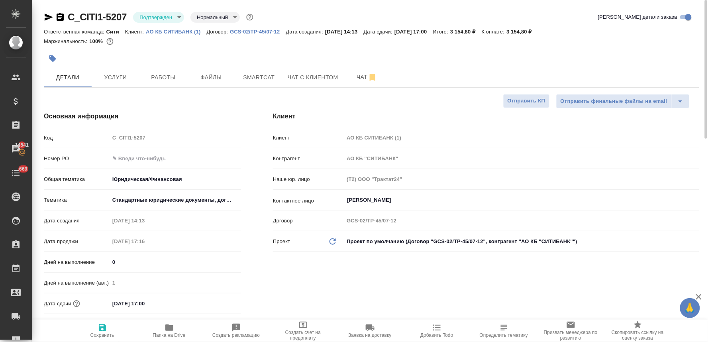
type textarea "x"
click at [445, 335] on span "Добавить Todo" at bounding box center [436, 335] width 33 height 6
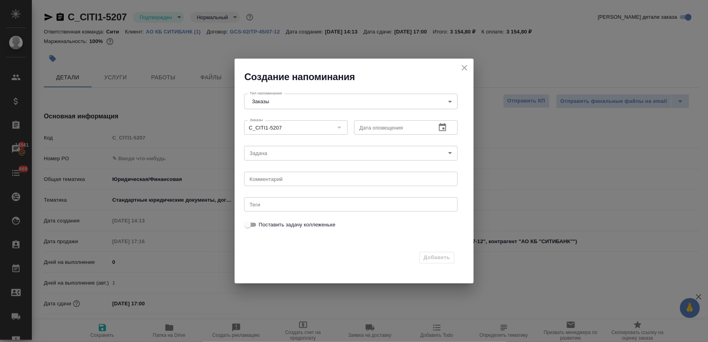
click at [444, 125] on icon "button" at bounding box center [442, 127] width 7 height 8
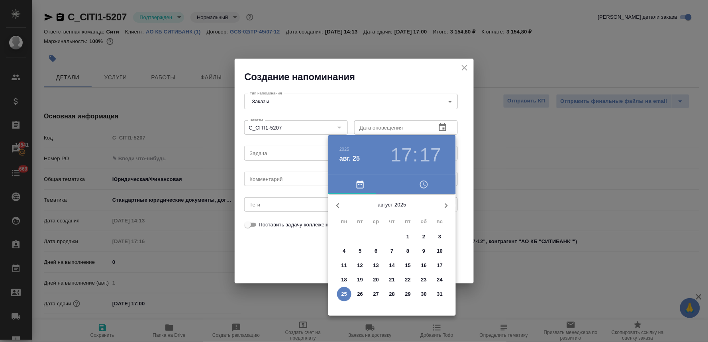
click at [359, 295] on p "26" at bounding box center [360, 294] width 6 height 8
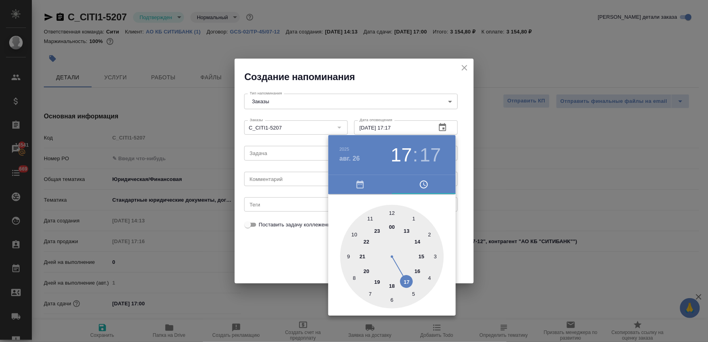
click at [404, 280] on div at bounding box center [392, 257] width 104 height 104
click at [391, 212] on div at bounding box center [392, 257] width 104 height 104
type input "26.08.2025 17:00"
click at [272, 263] on div at bounding box center [354, 171] width 708 height 342
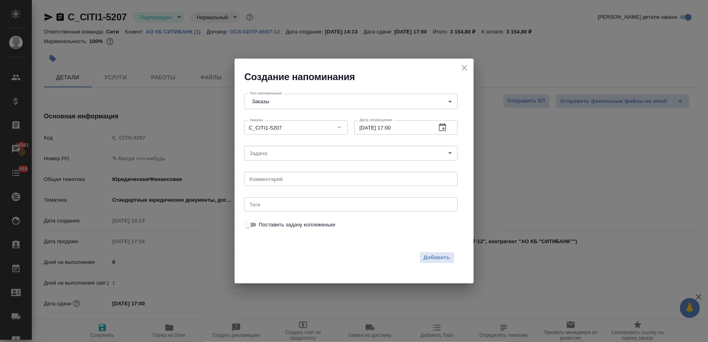
click at [280, 158] on body "🙏 .cls-1 fill:#fff; AWATERA Lyamina Nadezhda Клиенты Спецификации Заказы 14541 …" at bounding box center [354, 171] width 708 height 342
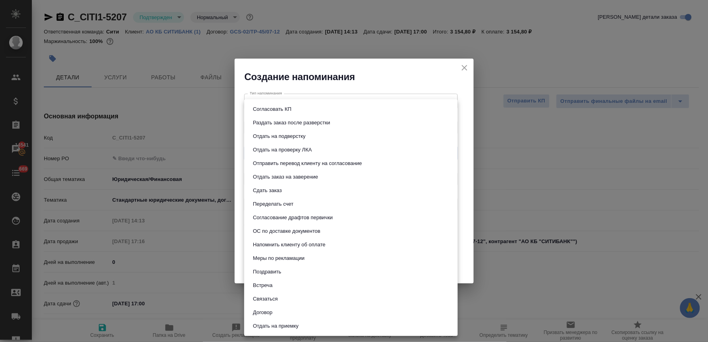
click at [285, 192] on li "Сдать заказ" at bounding box center [351, 191] width 214 height 14
type input "Сдать заказ"
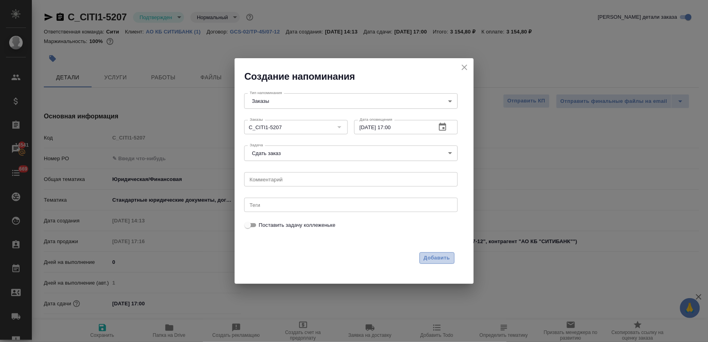
click at [441, 257] on span "Добавить" at bounding box center [437, 257] width 26 height 9
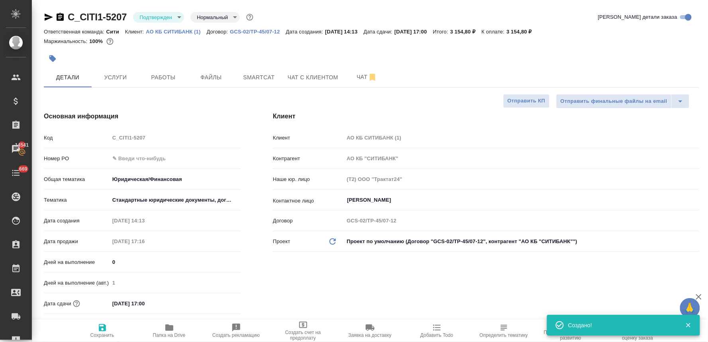
type textarea "x"
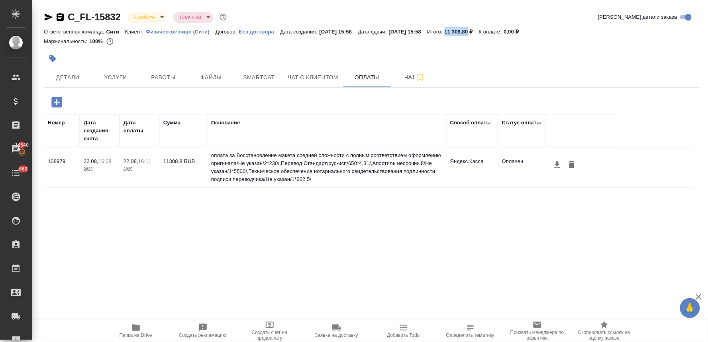
click at [500, 67] on div at bounding box center [371, 59] width 655 height 18
click at [583, 62] on div at bounding box center [371, 59] width 655 height 18
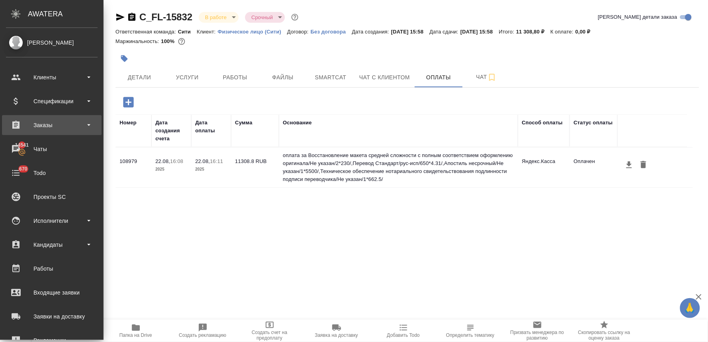
click at [43, 119] on div "Заказы" at bounding box center [52, 125] width 92 height 12
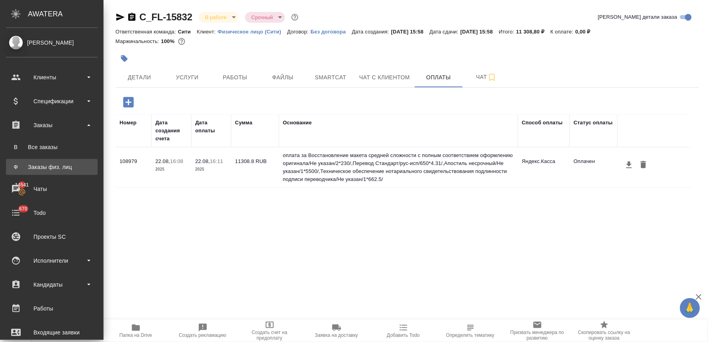
click at [46, 163] on div "Заказы физ. лиц" at bounding box center [52, 167] width 84 height 8
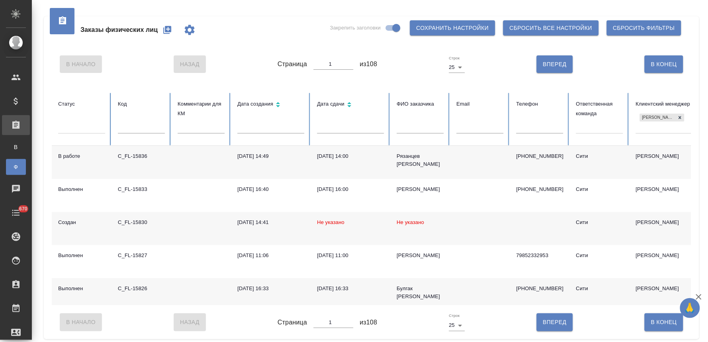
click at [168, 31] on icon "button" at bounding box center [167, 30] width 8 height 8
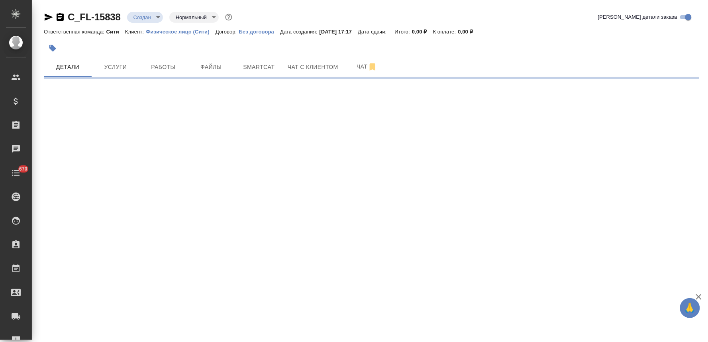
select select "RU"
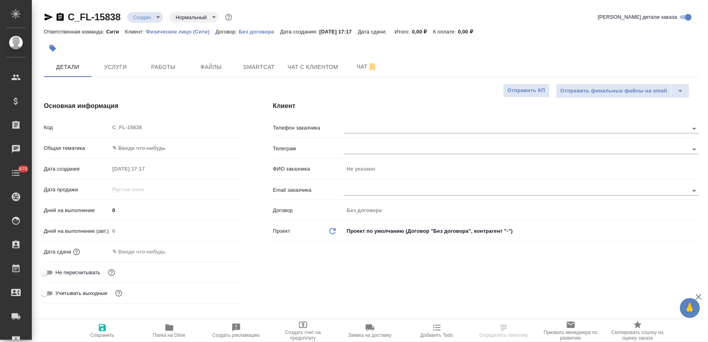
type textarea "x"
click at [78, 274] on span "Не пересчитывать" at bounding box center [77, 273] width 45 height 8
click at [59, 274] on input "Не пересчитывать" at bounding box center [44, 273] width 29 height 10
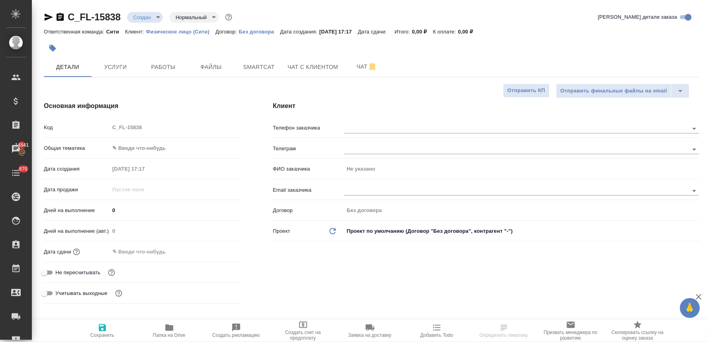
checkbox input "true"
type textarea "x"
click at [157, 257] on input "text" at bounding box center [145, 252] width 70 height 12
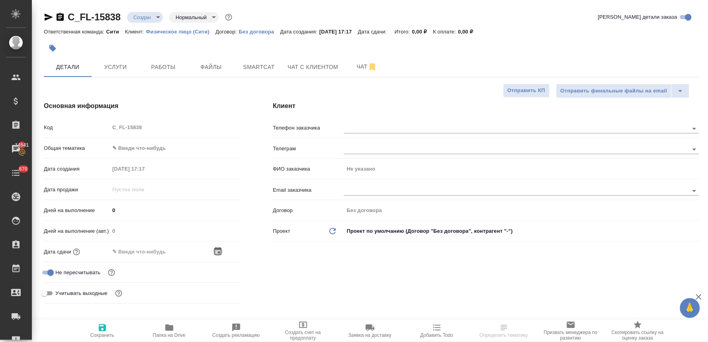
click at [220, 249] on icon "button" at bounding box center [218, 252] width 10 height 10
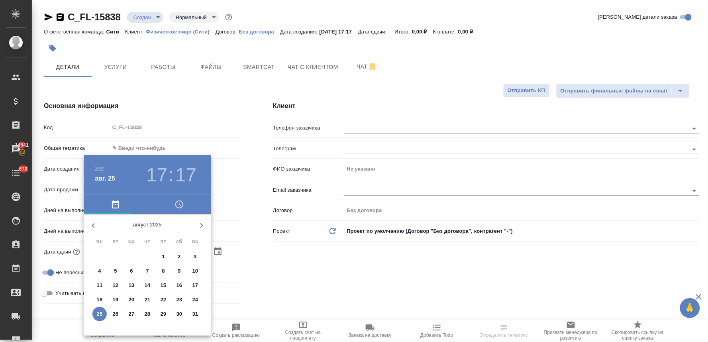
click at [116, 312] on p "26" at bounding box center [116, 314] width 6 height 8
type input "26.08.2025 17:17"
type textarea "x"
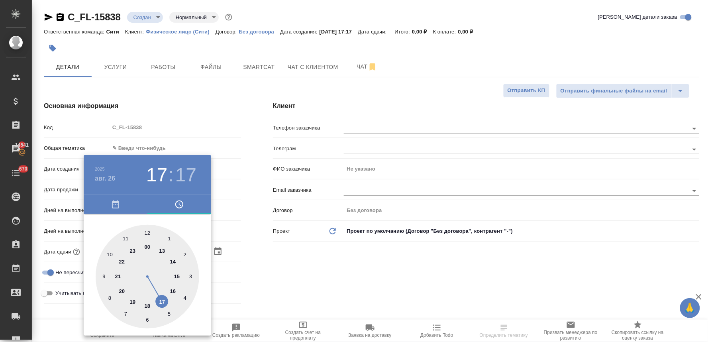
click at [266, 271] on div at bounding box center [354, 171] width 708 height 342
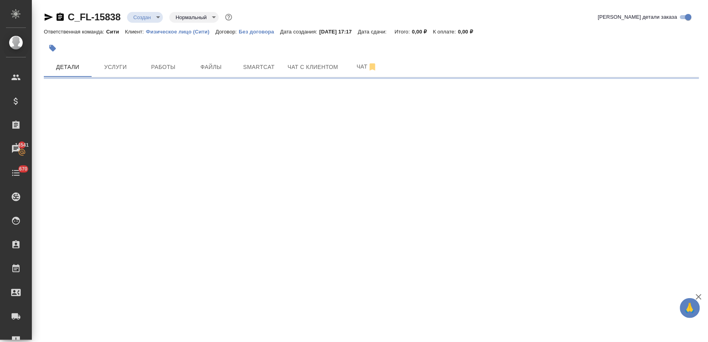
select select "RU"
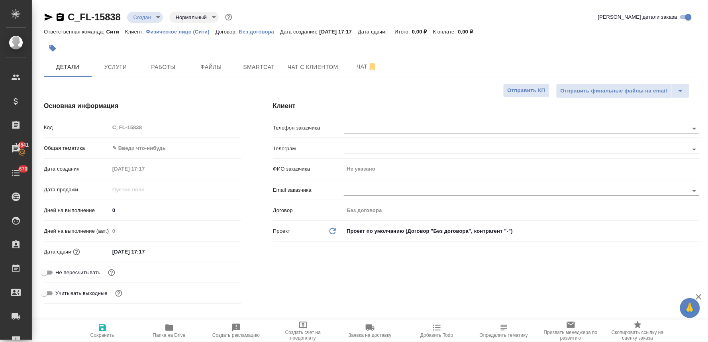
type textarea "x"
click at [90, 272] on span "Не пересчитывать" at bounding box center [77, 273] width 45 height 8
click at [59, 272] on input "Не пересчитывать" at bounding box center [44, 273] width 29 height 10
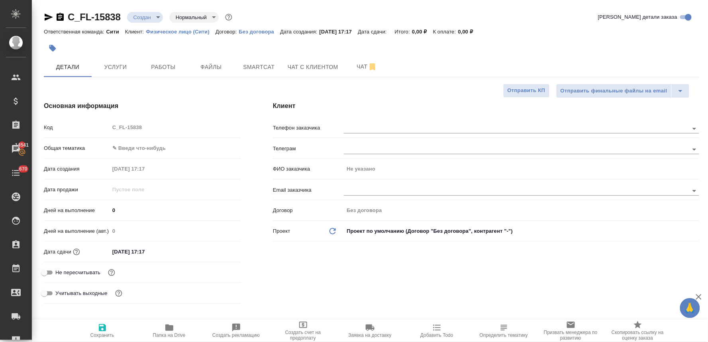
checkbox input "true"
type textarea "x"
click at [104, 335] on span "Сохранить" at bounding box center [102, 335] width 24 height 6
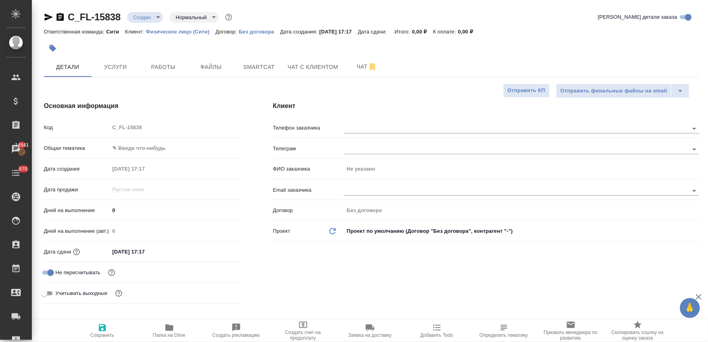
type textarea "x"
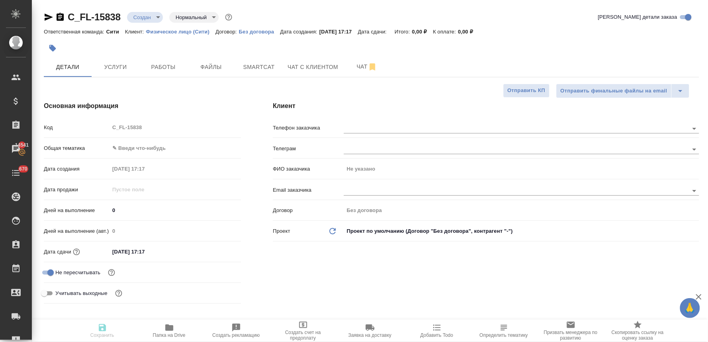
type textarea "x"
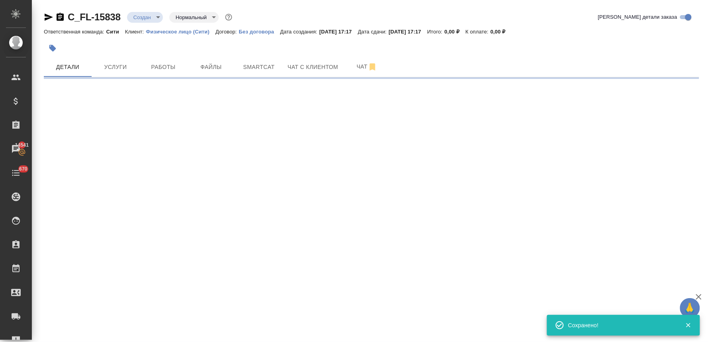
select select "RU"
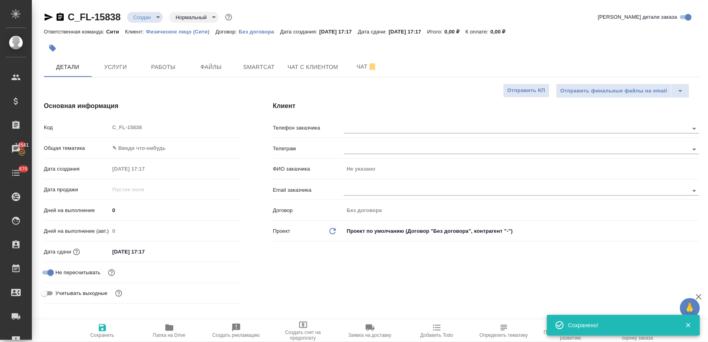
type textarea "x"
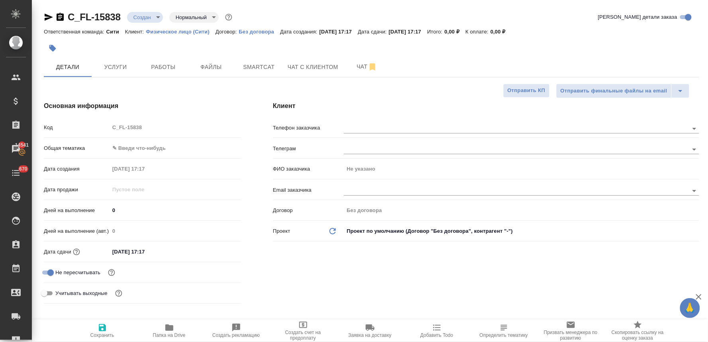
click at [665, 42] on div at bounding box center [371, 48] width 655 height 18
type textarea "x"
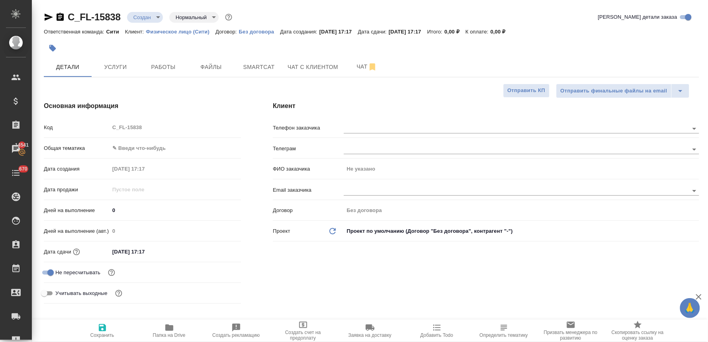
type textarea "x"
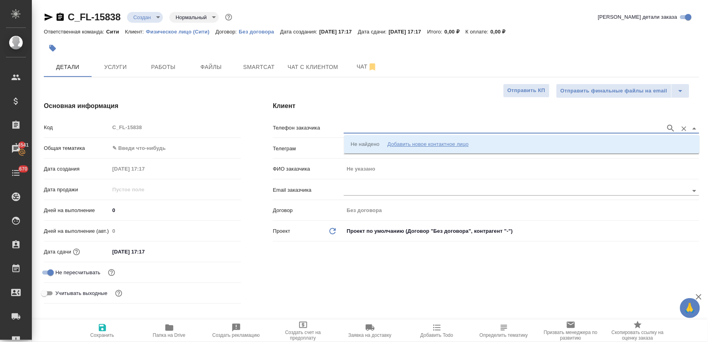
click at [352, 131] on input "text" at bounding box center [503, 129] width 318 height 10
paste input "+79104711030"
type input "+79104711030"
click at [366, 140] on p "+79104711030 Яна" at bounding box center [397, 144] width 92 height 8
type input "+79104711030 Яна"
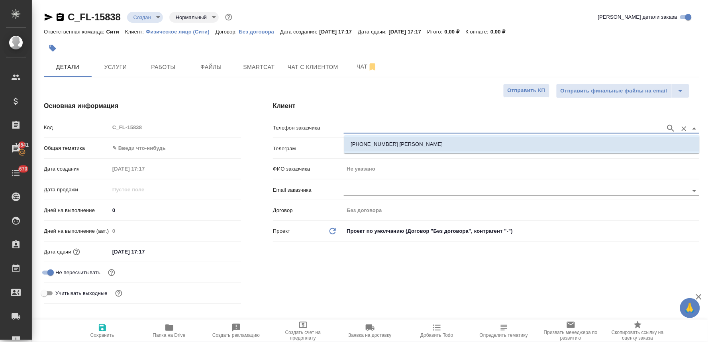
type input "Яна"
type textarea "x"
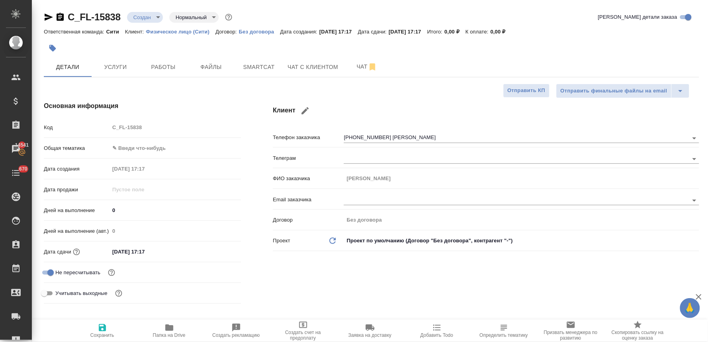
click at [396, 273] on div "Клиент Телефон заказчика +79104711030 Яна Телеграм ФИО заказчика Яна Email зака…" at bounding box center [486, 203] width 458 height 237
click at [110, 326] on span "Сохранить" at bounding box center [102, 330] width 57 height 15
type textarea "x"
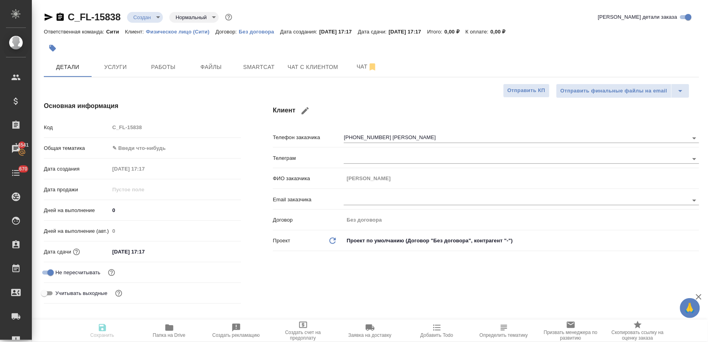
type textarea "x"
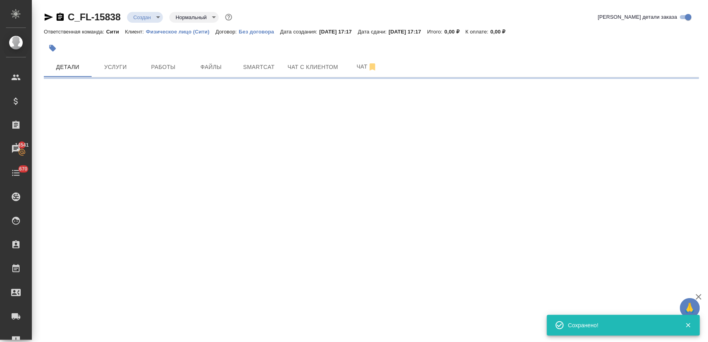
type input "holyTrinity"
select select "RU"
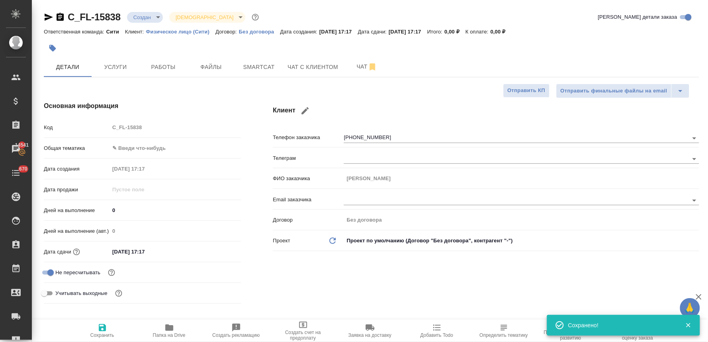
type textarea "x"
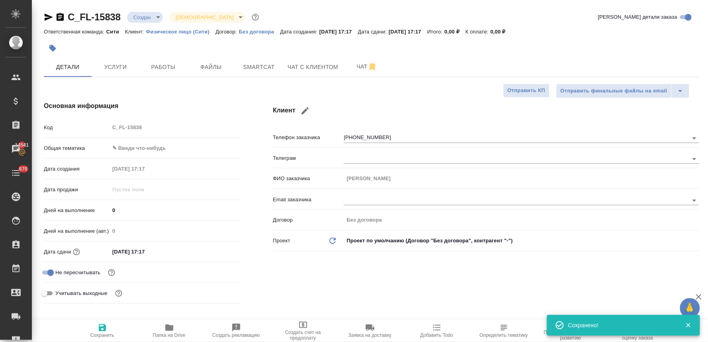
type textarea "x"
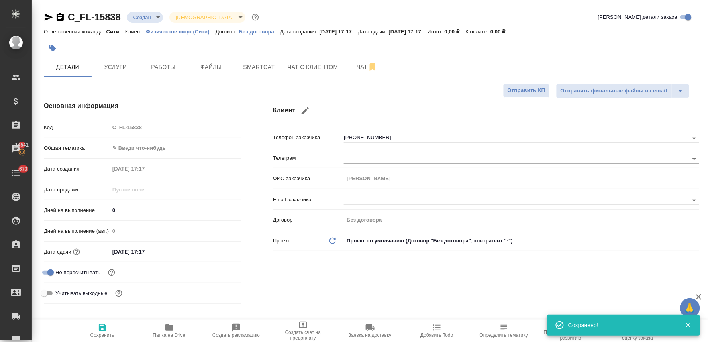
type textarea "x"
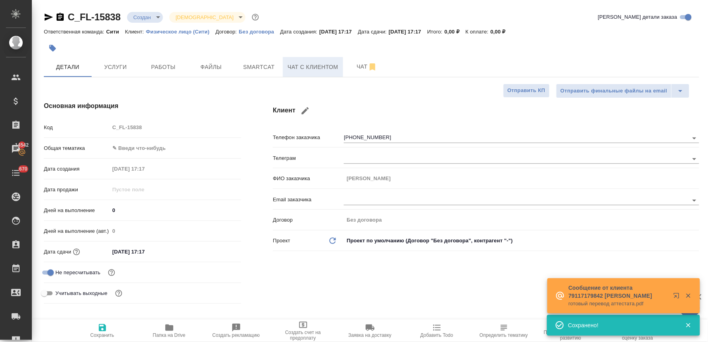
click at [307, 68] on span "Чат с клиентом" at bounding box center [313, 67] width 51 height 10
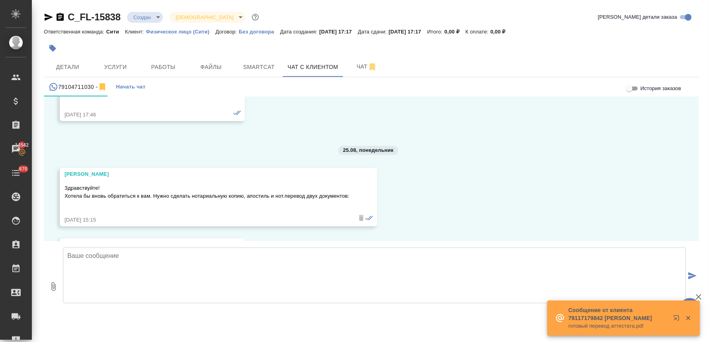
scroll to position [4074, 0]
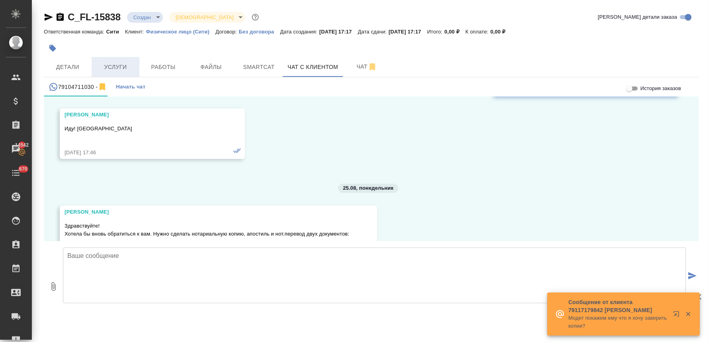
click at [112, 65] on span "Услуги" at bounding box center [115, 67] width 38 height 10
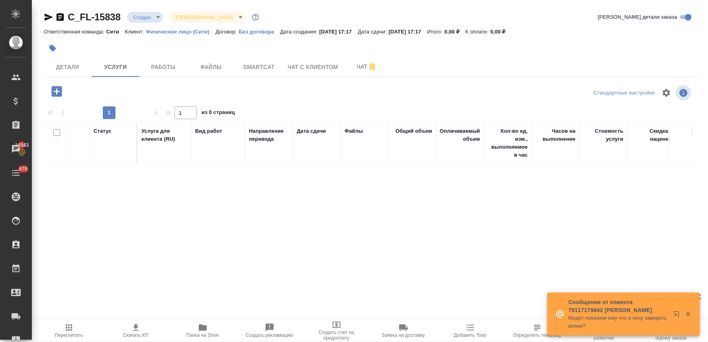
click at [55, 92] on icon "button" at bounding box center [57, 91] width 14 height 14
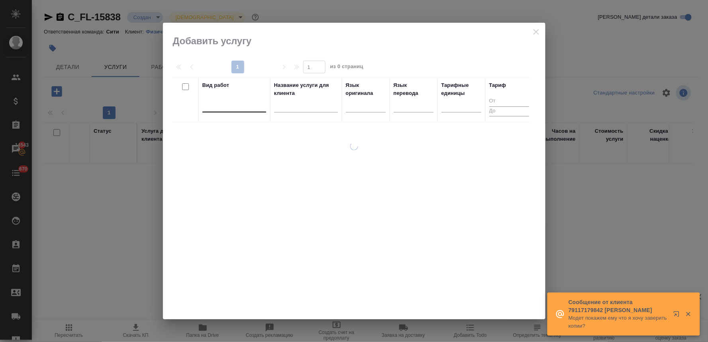
click at [222, 104] on div at bounding box center [234, 104] width 64 height 12
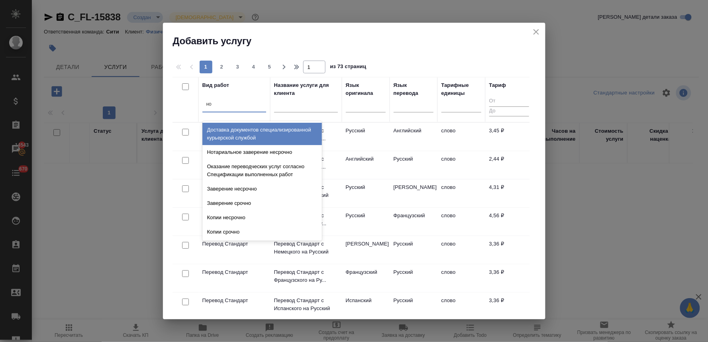
type input "нот"
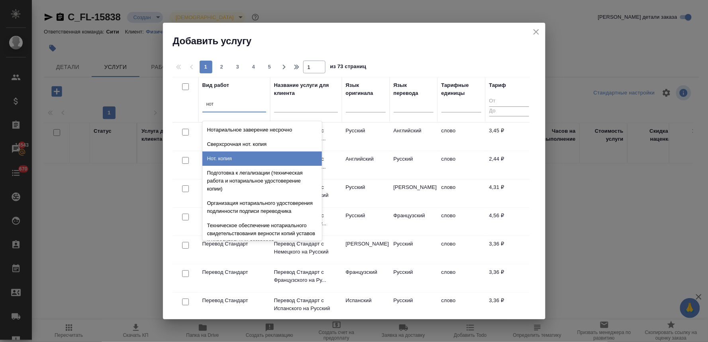
click at [229, 162] on div "Нот. копия" at bounding box center [262, 158] width 120 height 14
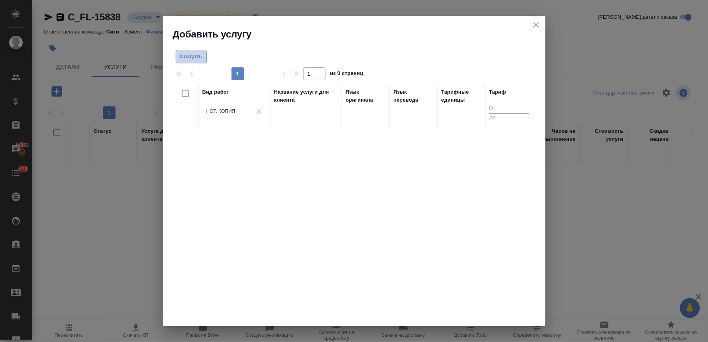
click at [194, 54] on span "Создать" at bounding box center [191, 56] width 22 height 9
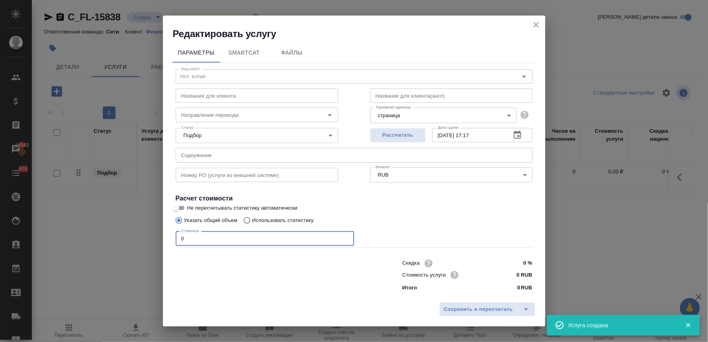
drag, startPoint x: 192, startPoint y: 236, endPoint x: 165, endPoint y: 239, distance: 27.3
click at [165, 239] on div "Параметры SmartCat Файлы Вид работ Нот. копия Вид работ Название для клиента На…" at bounding box center [354, 169] width 382 height 258
type input "2"
click at [471, 306] on span "Сохранить и пересчитать" at bounding box center [478, 309] width 69 height 9
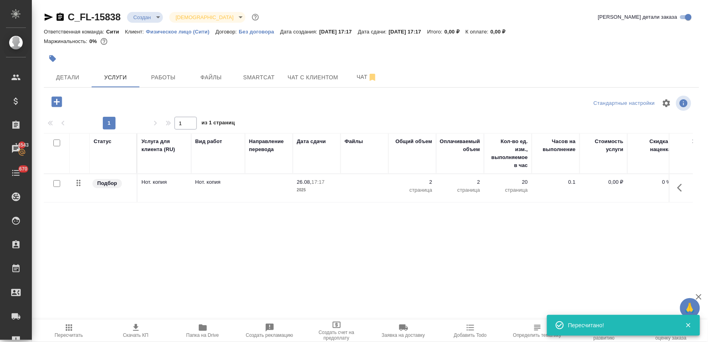
click at [57, 105] on icon "button" at bounding box center [56, 101] width 10 height 10
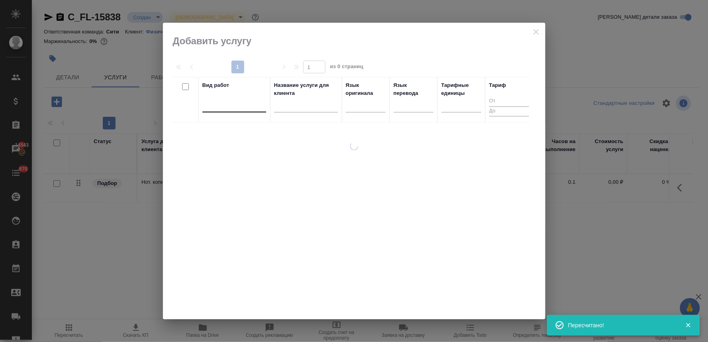
click at [224, 101] on div at bounding box center [234, 104] width 64 height 12
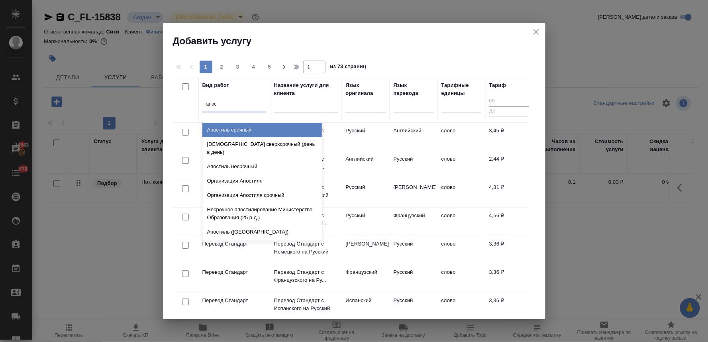
type input "апост"
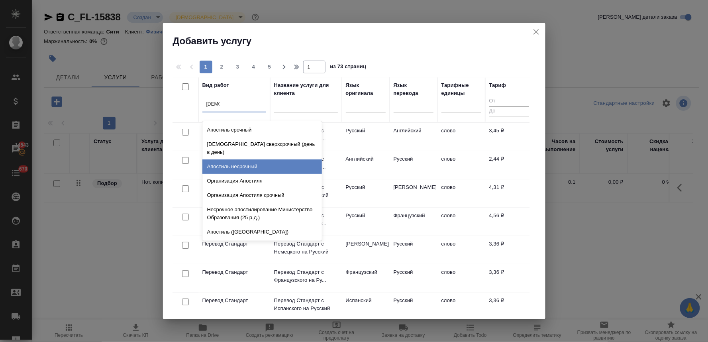
click at [237, 159] on div "Апостиль несрочный" at bounding box center [262, 166] width 120 height 14
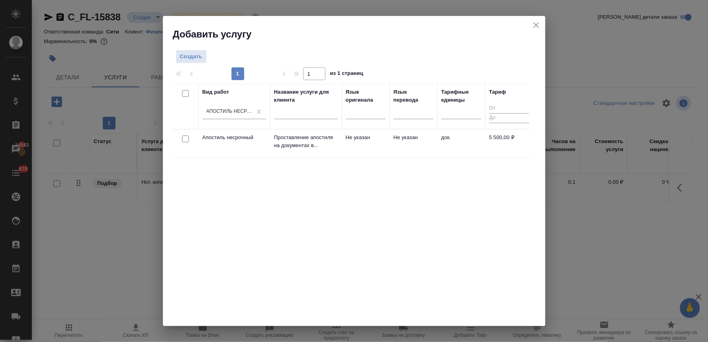
click at [183, 138] on input "checkbox" at bounding box center [185, 138] width 7 height 7
checkbox input "true"
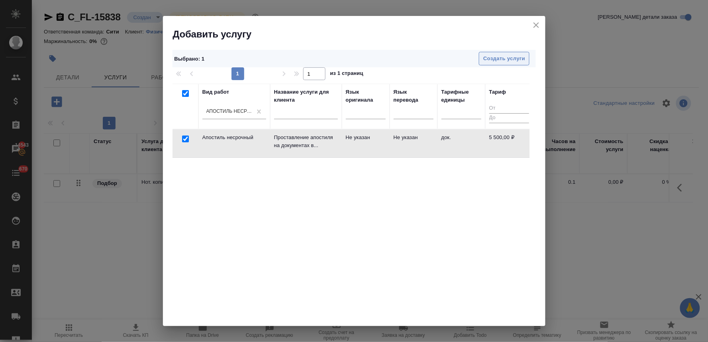
click at [513, 58] on span "Создать услуги" at bounding box center [504, 58] width 42 height 9
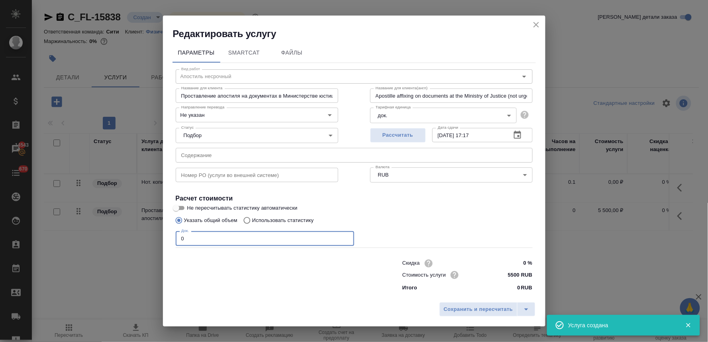
drag, startPoint x: 192, startPoint y: 240, endPoint x: 165, endPoint y: 243, distance: 27.7
click at [165, 243] on div "Параметры SmartCat Файлы Вид работ Апостиль несрочный Вид работ Название для кл…" at bounding box center [354, 169] width 382 height 258
type input "2"
click at [481, 312] on span "Сохранить и пересчитать" at bounding box center [478, 309] width 69 height 9
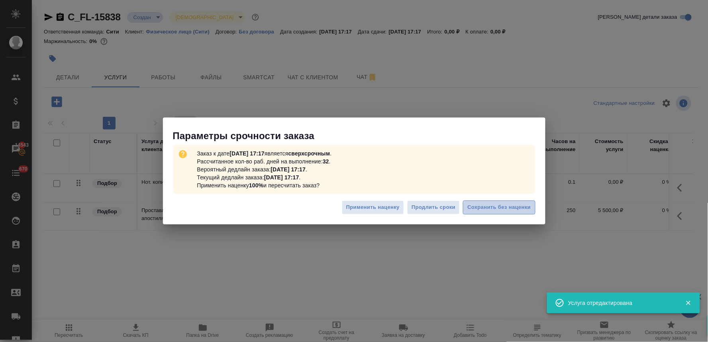
click at [487, 207] on span "Сохранить без наценки" at bounding box center [498, 207] width 63 height 9
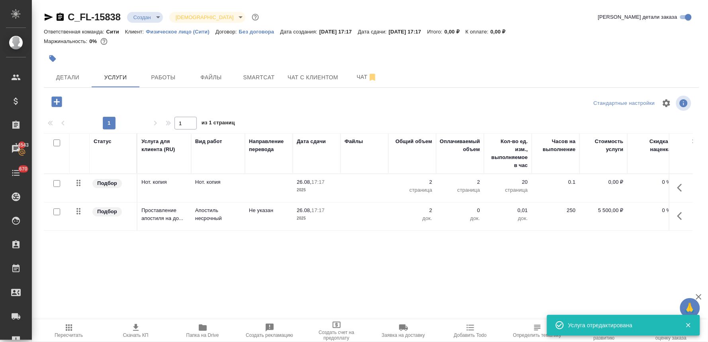
type input "urgent"
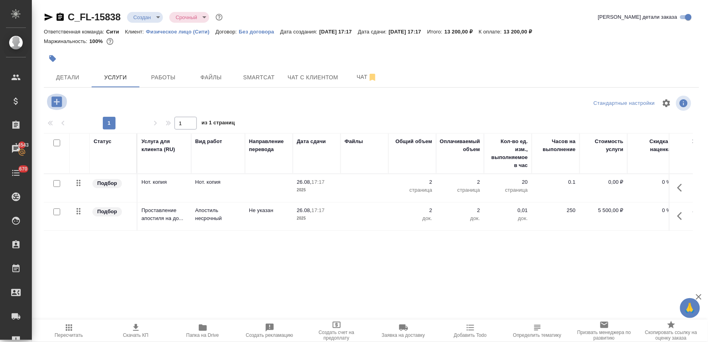
click at [54, 102] on icon "button" at bounding box center [57, 102] width 14 height 14
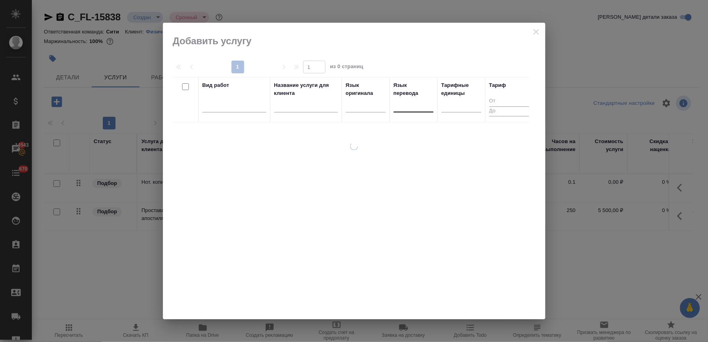
click at [408, 102] on div at bounding box center [414, 104] width 40 height 12
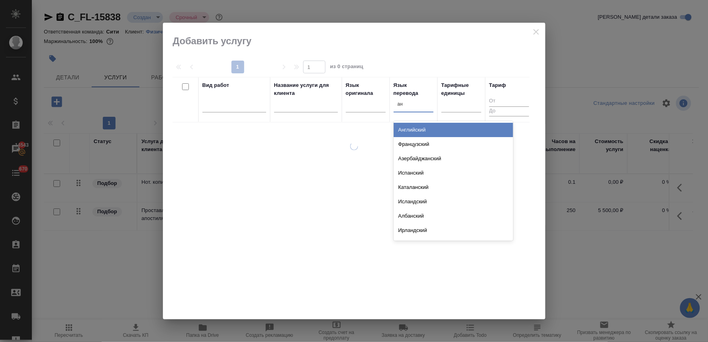
type input "анг"
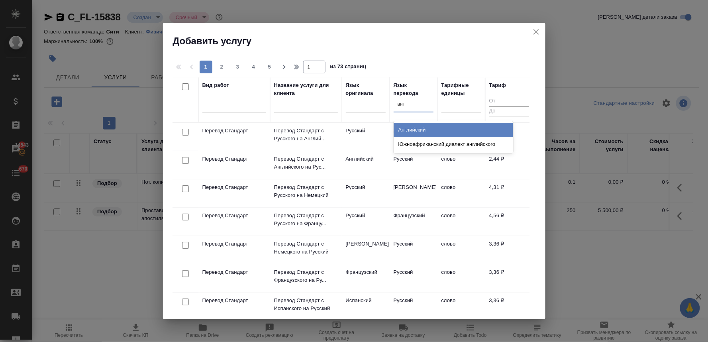
click at [405, 130] on div "Английский" at bounding box center [454, 130] width 120 height 14
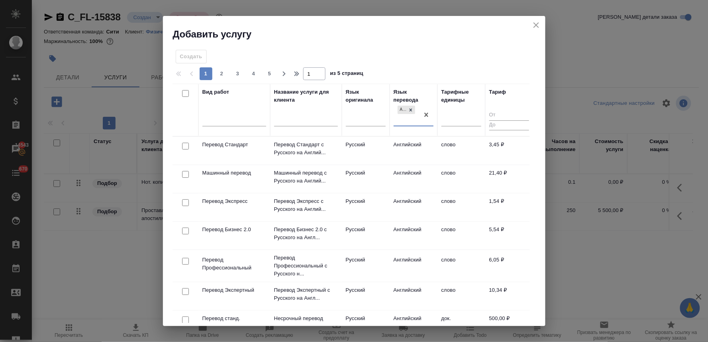
drag, startPoint x: 184, startPoint y: 145, endPoint x: 221, endPoint y: 122, distance: 43.3
click at [185, 144] on input "checkbox" at bounding box center [185, 146] width 7 height 7
checkbox input "true"
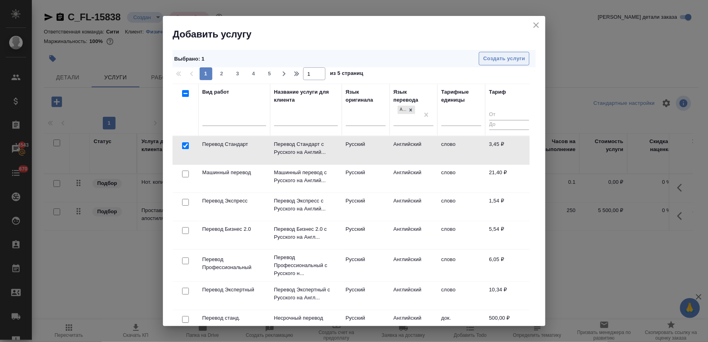
click at [493, 55] on span "Создать услуги" at bounding box center [504, 58] width 42 height 9
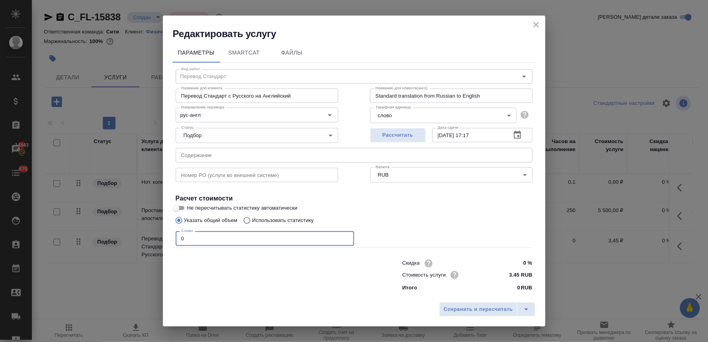
drag, startPoint x: 152, startPoint y: 238, endPoint x: 147, endPoint y: 237, distance: 4.8
click at [147, 237] on div "Редактировать услугу Параметры SmartCat Файлы Вид работ Перевод Стандарт Вид ра…" at bounding box center [354, 171] width 708 height 342
drag, startPoint x: 204, startPoint y: 240, endPoint x: 125, endPoint y: 251, distance: 80.1
click at [125, 251] on div "Редактировать услугу Параметры SmartCat Файлы Вид работ Перевод Стандарт Вид ра…" at bounding box center [354, 171] width 708 height 342
type input "750"
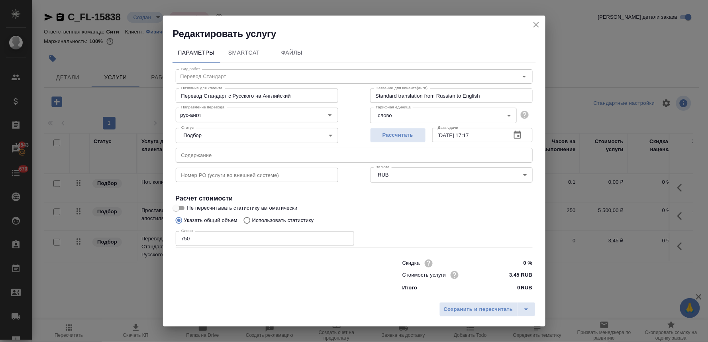
click at [482, 301] on div "Сохранить и пересчитать" at bounding box center [354, 312] width 382 height 28
click at [482, 312] on span "Сохранить и пересчитать" at bounding box center [478, 309] width 69 height 9
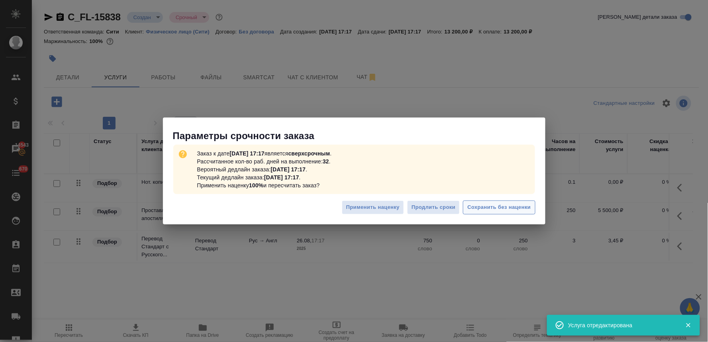
click at [501, 206] on span "Сохранить без наценки" at bounding box center [498, 207] width 63 height 9
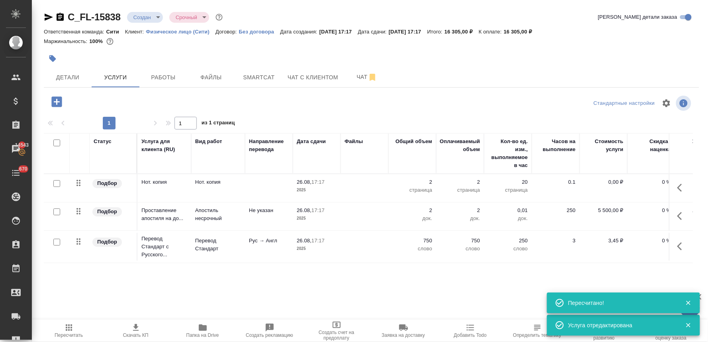
click at [61, 103] on icon "button" at bounding box center [56, 101] width 10 height 10
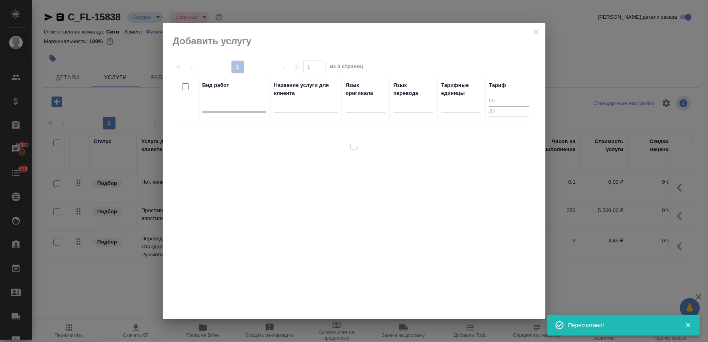
click at [217, 108] on div at bounding box center [234, 104] width 64 height 12
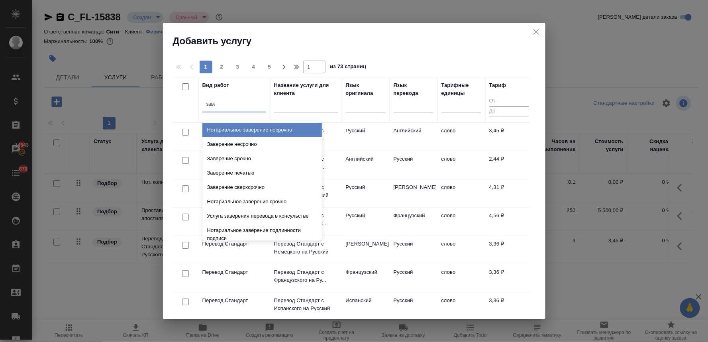
type input "завер"
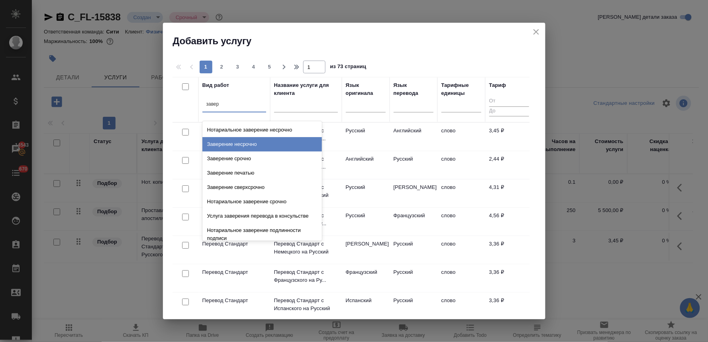
click at [245, 149] on div "Заверение несрочно" at bounding box center [262, 144] width 120 height 14
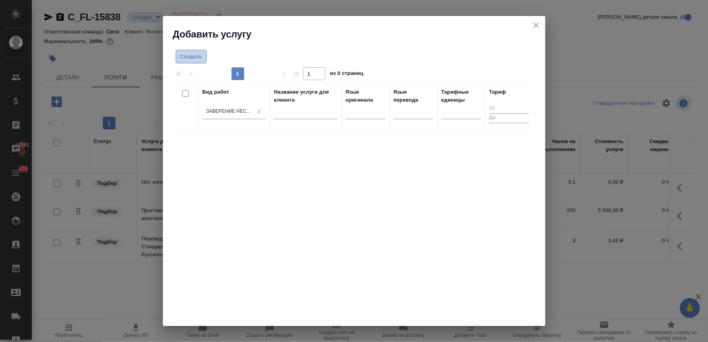
click at [182, 53] on span "Создать" at bounding box center [191, 56] width 22 height 9
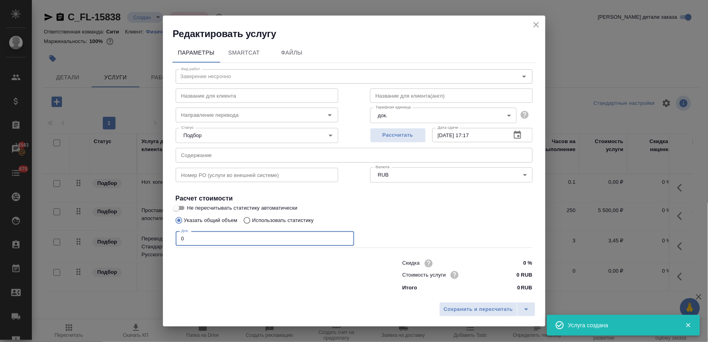
drag, startPoint x: 195, startPoint y: 237, endPoint x: 165, endPoint y: 239, distance: 29.9
click at [166, 239] on div "Параметры SmartCat Файлы Вид работ Заверение несрочно Вид работ Название для кл…" at bounding box center [354, 169] width 382 height 258
type input "2"
click at [501, 307] on span "Сохранить и пересчитать" at bounding box center [478, 309] width 69 height 9
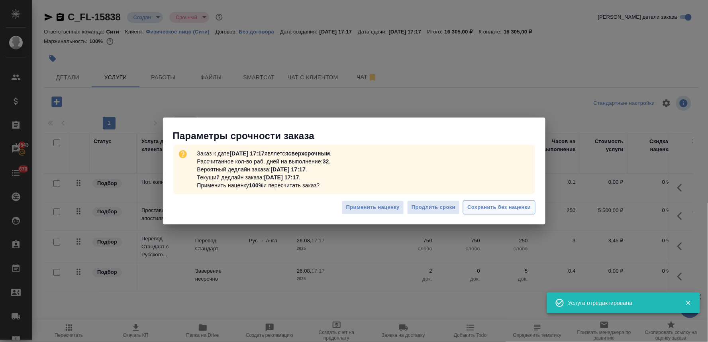
click at [520, 204] on span "Сохранить без наценки" at bounding box center [498, 207] width 63 height 9
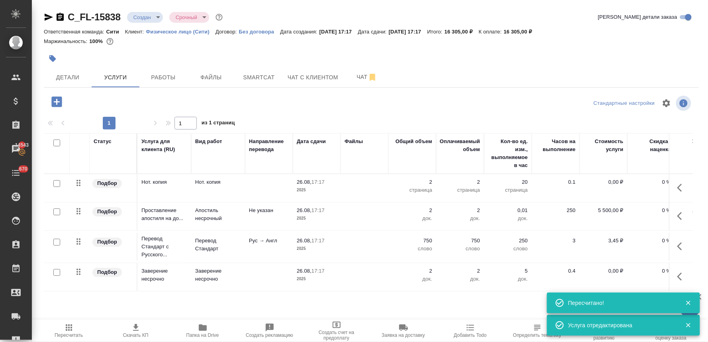
click at [606, 182] on p "0,00 ₽" at bounding box center [604, 182] width 40 height 8
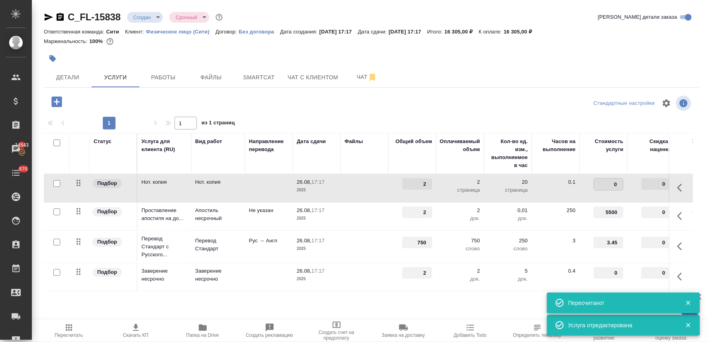
click at [604, 184] on input "0" at bounding box center [608, 184] width 29 height 12
type input "200"
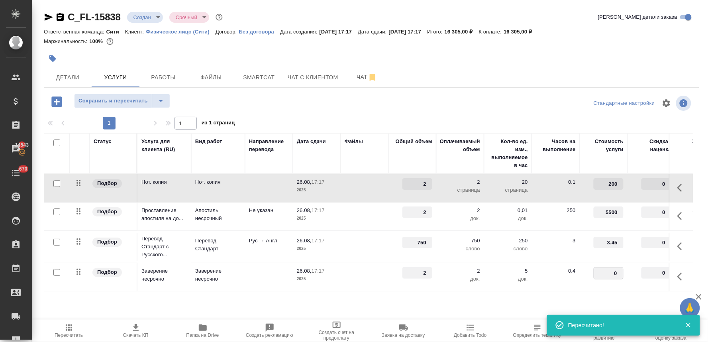
drag, startPoint x: 608, startPoint y: 273, endPoint x: 626, endPoint y: 272, distance: 17.5
click at [624, 272] on td "0" at bounding box center [604, 277] width 48 height 28
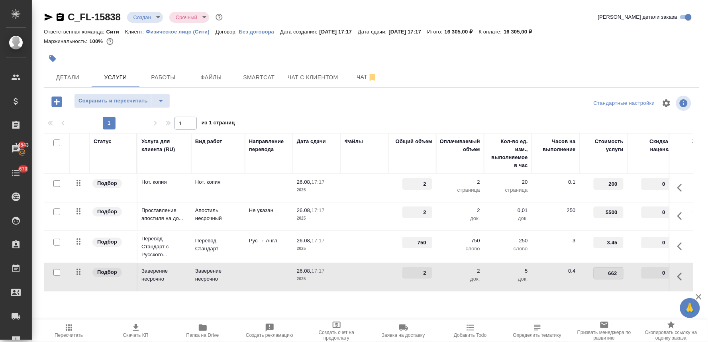
type input "662.5"
click at [484, 114] on div at bounding box center [371, 115] width 655 height 4
click at [112, 100] on span "Сохранить и пересчитать" at bounding box center [112, 100] width 69 height 9
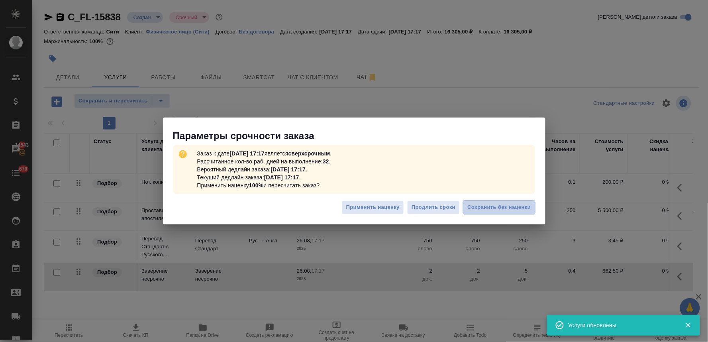
click at [488, 202] on button "Сохранить без наценки" at bounding box center [499, 207] width 72 height 14
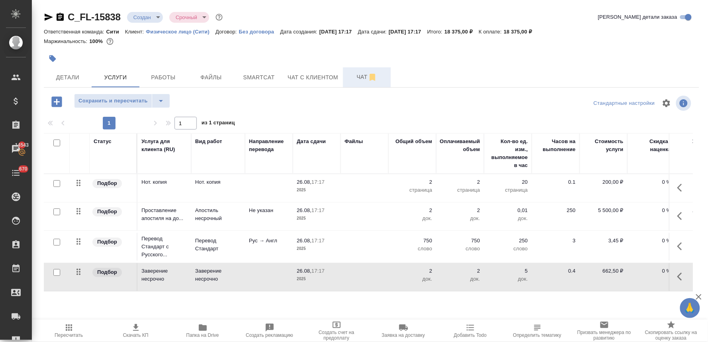
click at [363, 76] on span "Чат" at bounding box center [367, 77] width 38 height 10
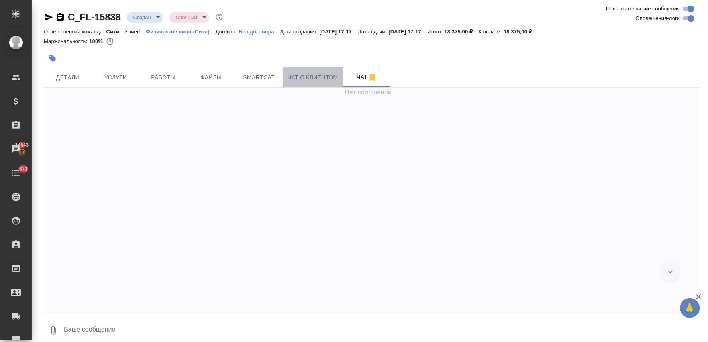
click at [297, 78] on span "Чат с клиентом" at bounding box center [313, 78] width 51 height 10
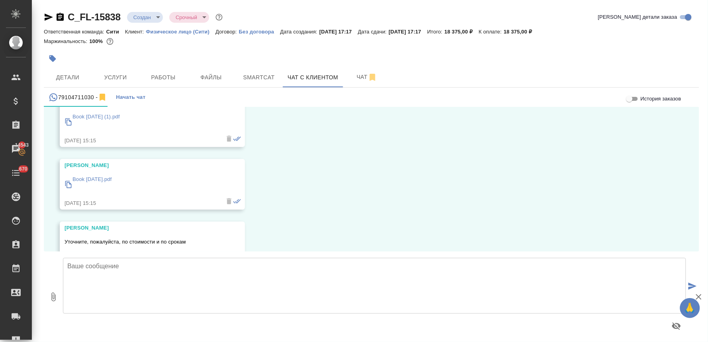
scroll to position [4296, 0]
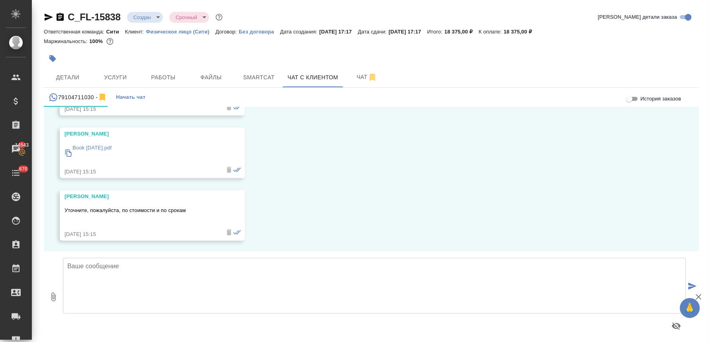
click at [291, 271] on textarea at bounding box center [374, 286] width 623 height 56
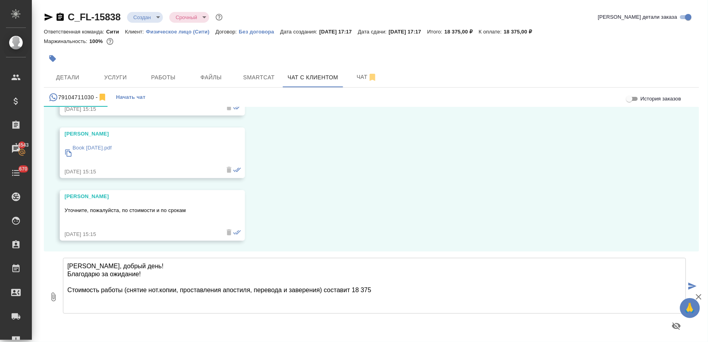
click at [321, 292] on textarea "Яна, добрый день! Благодарю за ожидание! Стоимость работы (снятие нот.копии, пр…" at bounding box center [374, 286] width 623 height 56
click at [436, 291] on textarea "Яна, добрый день! Благодарю за ожидание! Стоимость работы (снятие нот.копии, пр…" at bounding box center [374, 286] width 623 height 56
paste textarea "Предоплату можно осуществить по наличному или безналичному расчету. Ознакомитьс…"
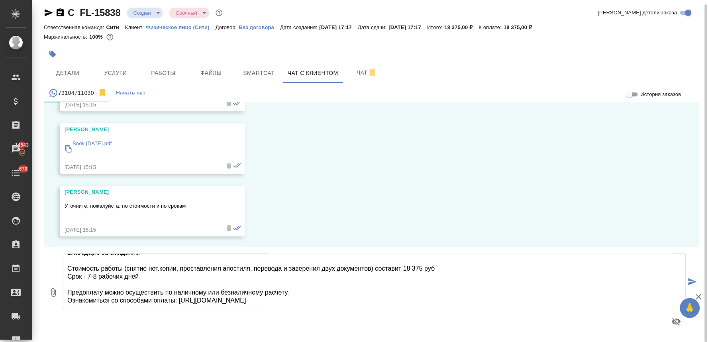
scroll to position [41, 0]
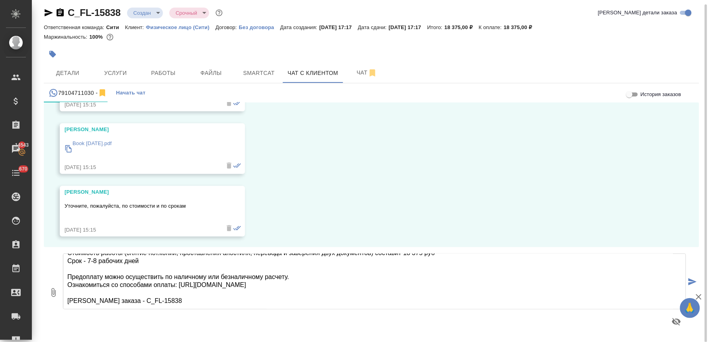
type textarea "Яна, добрый день! Благодарю за ожидание! Стоимость работы (снятие нот.копии, пр…"
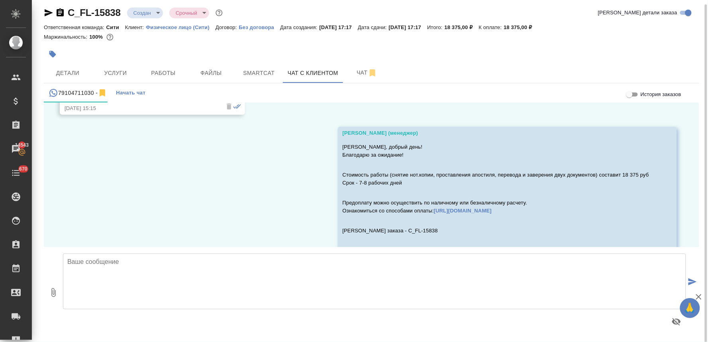
scroll to position [4441, 0]
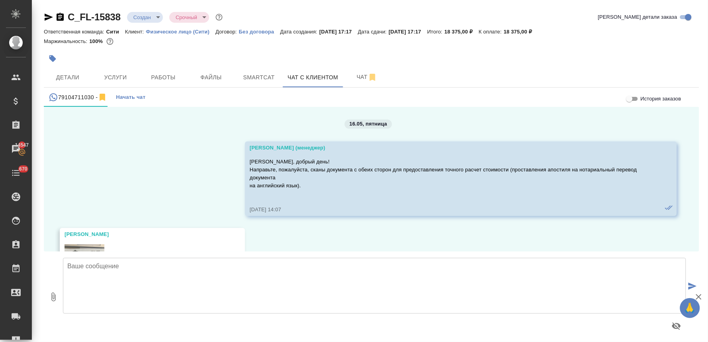
scroll to position [4441, 0]
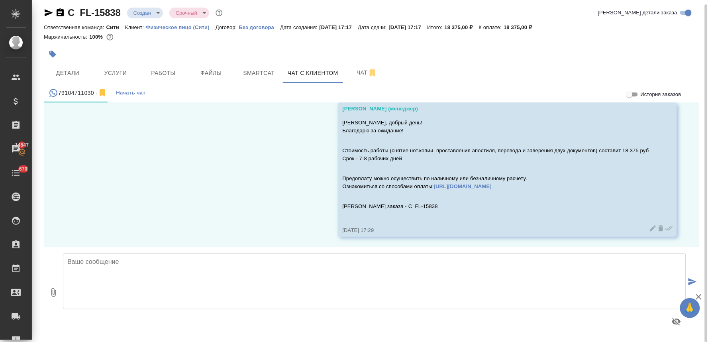
click at [228, 182] on div "16.05, пятница Касаткина Александра (менеджер) Яна, добрый день! Направьте, пож…" at bounding box center [371, 174] width 655 height 145
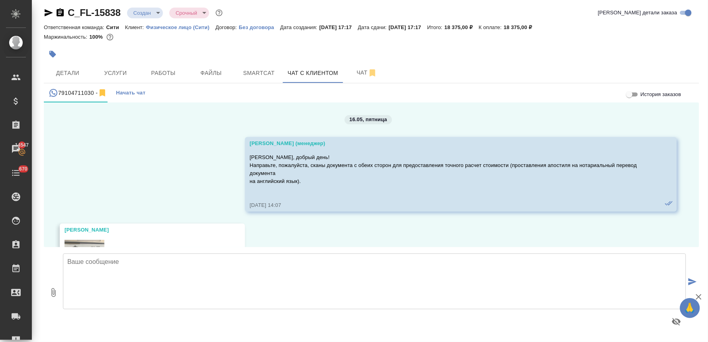
scroll to position [4441, 0]
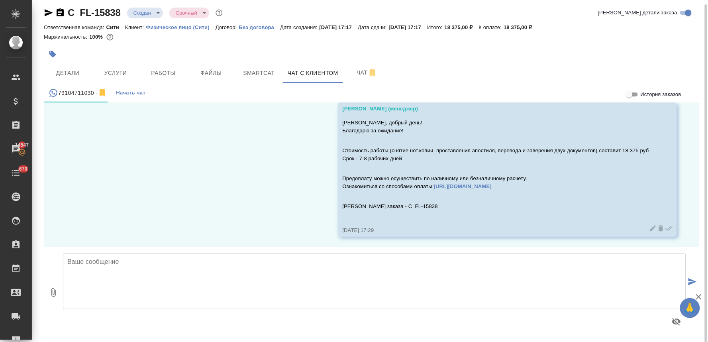
click at [220, 174] on div "16.05, пятница Касаткина Александра (менеджер) Яна, добрый день! Направьте, пож…" at bounding box center [371, 174] width 655 height 145
click at [541, 52] on div at bounding box center [371, 54] width 655 height 18
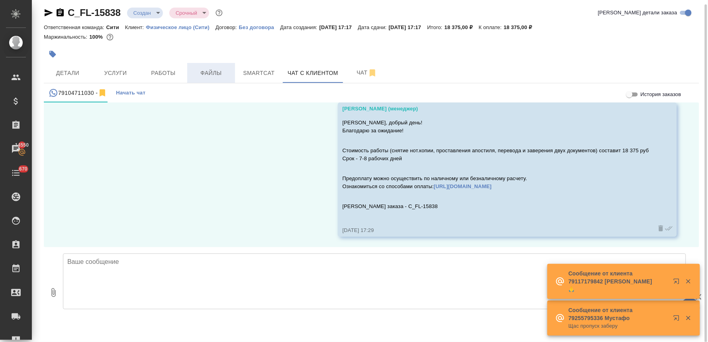
click at [213, 67] on button "Файлы" at bounding box center [211, 73] width 48 height 20
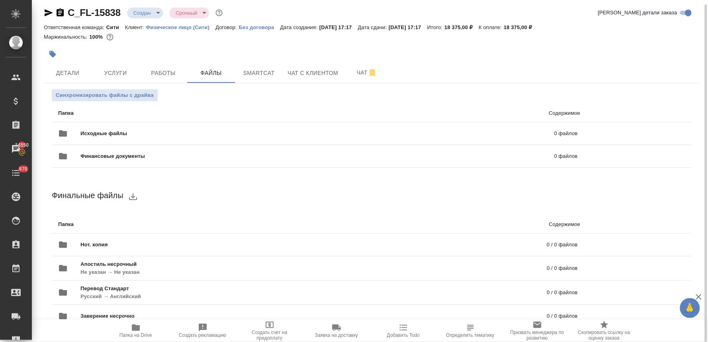
click at [620, 32] on div "Маржинальность: 100%" at bounding box center [371, 37] width 655 height 10
click at [660, 131] on icon "uploadFiles" at bounding box center [656, 133] width 7 height 7
click at [0, 0] on input "uploadFiles" at bounding box center [0, 0] width 0 height 0
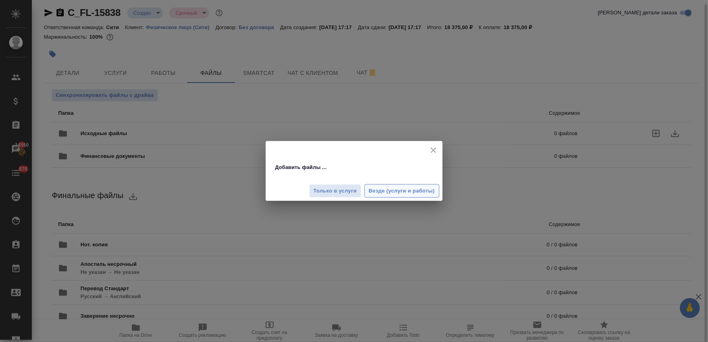
click at [416, 188] on span "Везде (услуги и работы)" at bounding box center [402, 190] width 66 height 9
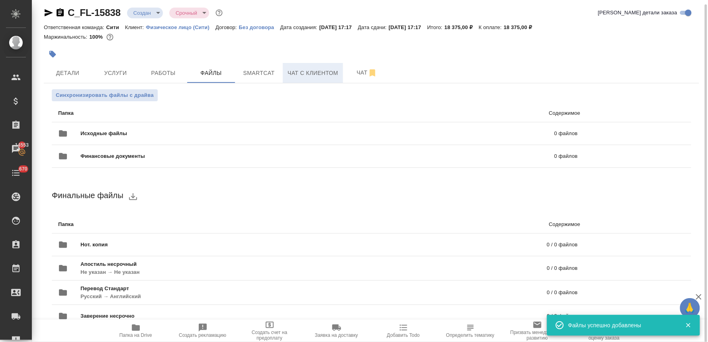
click at [326, 76] on span "Чат с клиентом" at bounding box center [313, 73] width 51 height 10
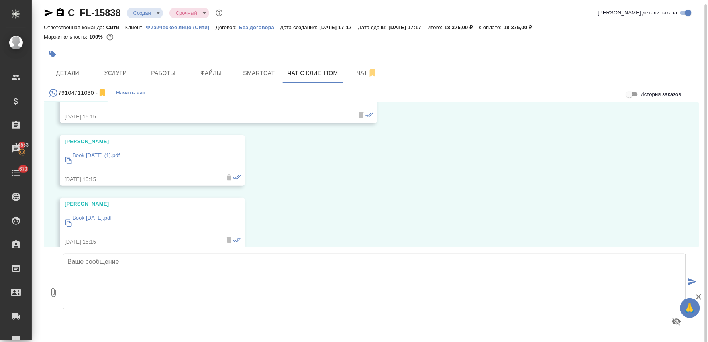
scroll to position [4220, 0]
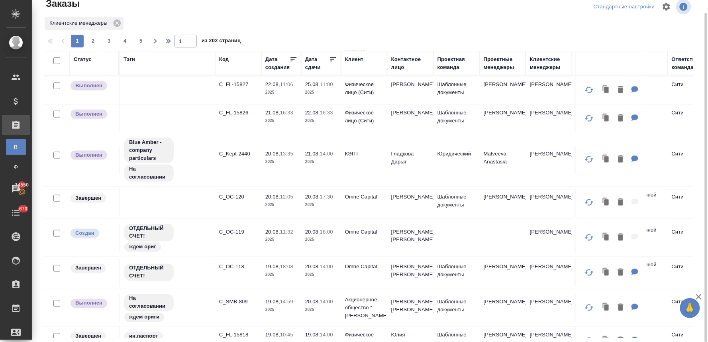
scroll to position [265, 0]
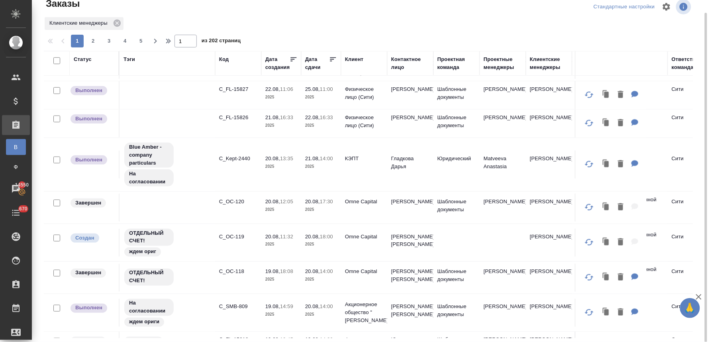
click at [84, 59] on div "Статус" at bounding box center [83, 59] width 18 height 8
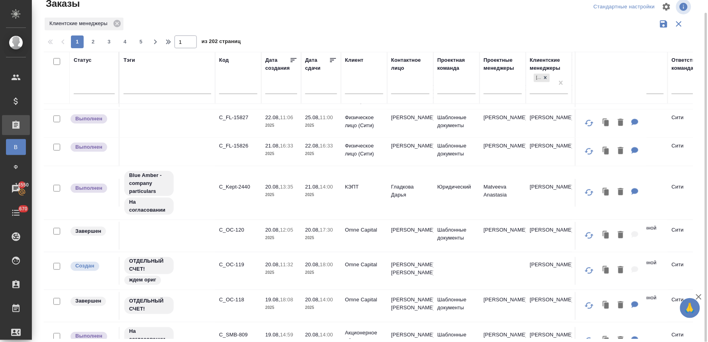
scroll to position [293, 0]
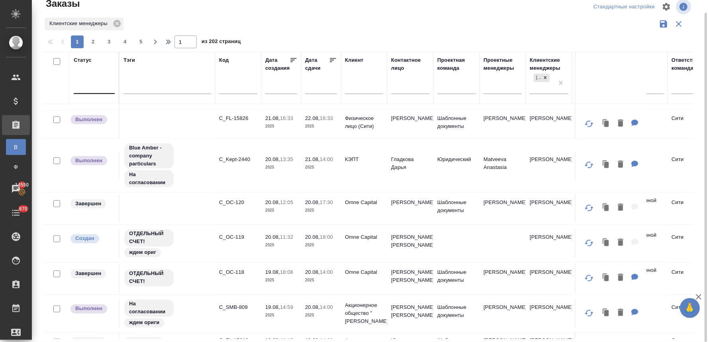
click at [96, 86] on div at bounding box center [94, 86] width 41 height 12
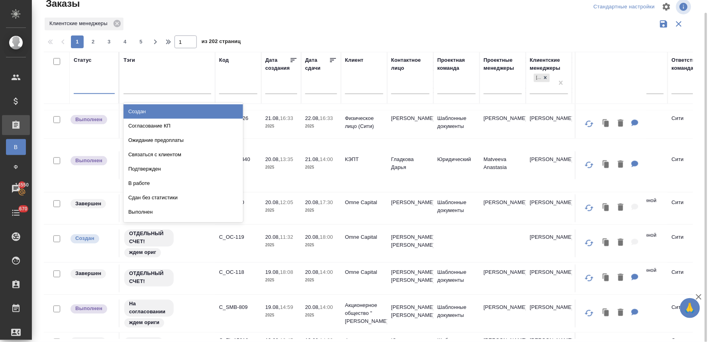
click at [135, 110] on div "Создан" at bounding box center [184, 111] width 120 height 14
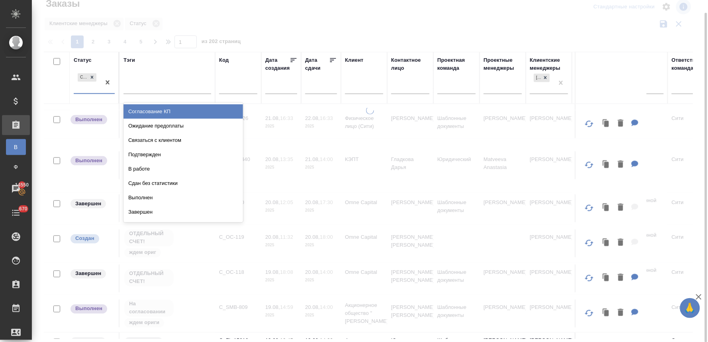
click at [82, 90] on div "Создан" at bounding box center [87, 83] width 27 height 22
click at [144, 154] on div "Подтвержден" at bounding box center [184, 154] width 120 height 14
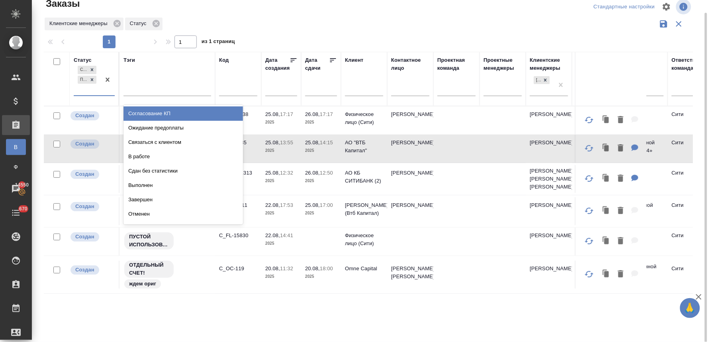
click at [92, 92] on div "Создан Подтвержден" at bounding box center [87, 79] width 27 height 31
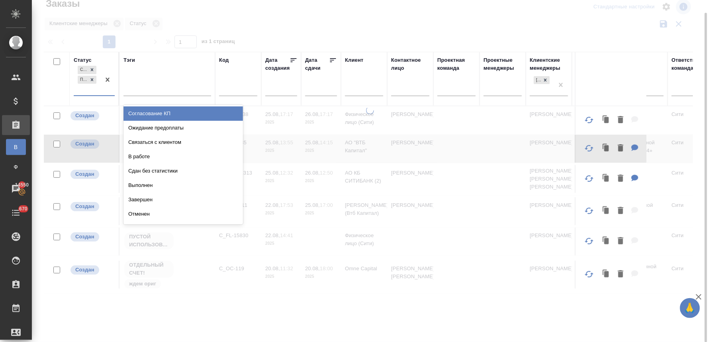
scroll to position [0, 0]
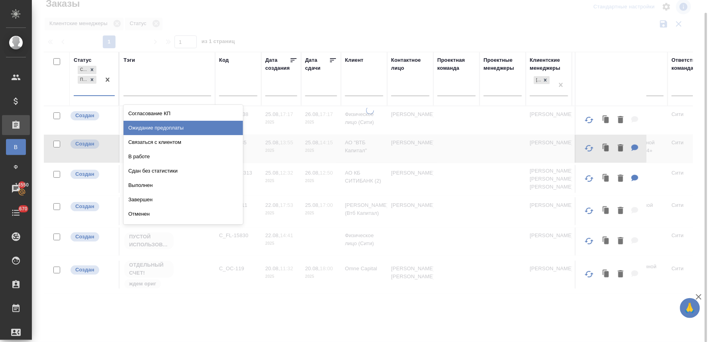
click at [144, 153] on div "В работе" at bounding box center [184, 156] width 120 height 14
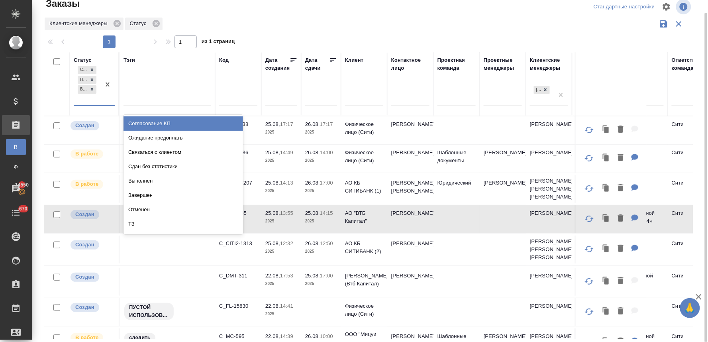
click at [100, 102] on div "Создан Подтвержден В работе" at bounding box center [87, 84] width 27 height 41
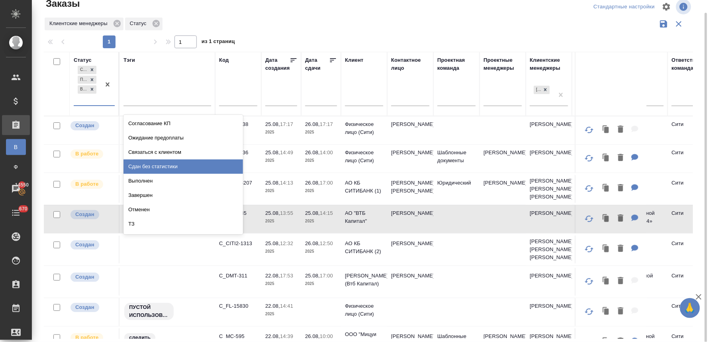
click at [151, 162] on div "Сдан без статистики" at bounding box center [184, 166] width 120 height 14
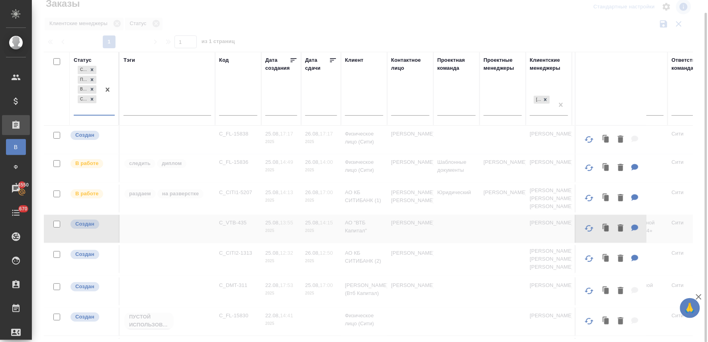
click at [93, 110] on div "Создан Подтвержден В работе Сдан без статистики" at bounding box center [87, 89] width 27 height 51
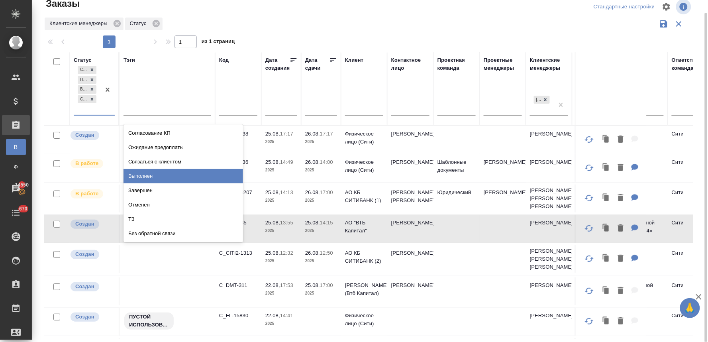
click at [158, 176] on div "Выполнен" at bounding box center [184, 176] width 120 height 14
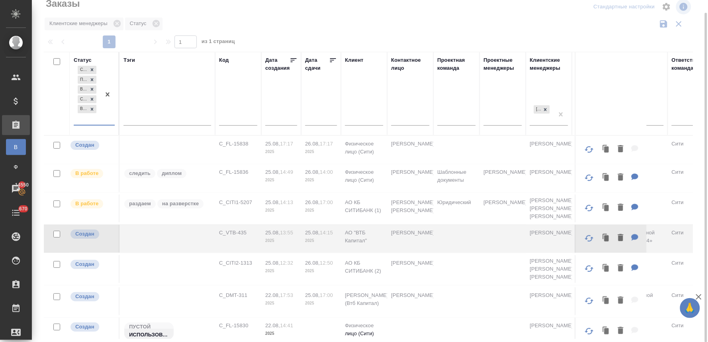
click at [94, 122] on div "Создан Подтвержден В работе Сдан без статистики Выполнен" at bounding box center [87, 94] width 27 height 61
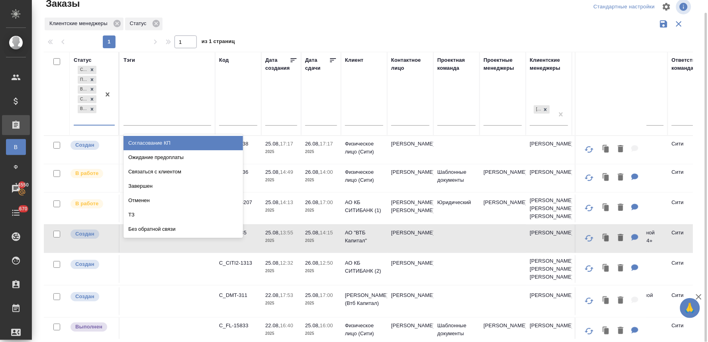
click at [316, 19] on div "Клиентские менеджеры Статус" at bounding box center [368, 23] width 649 height 15
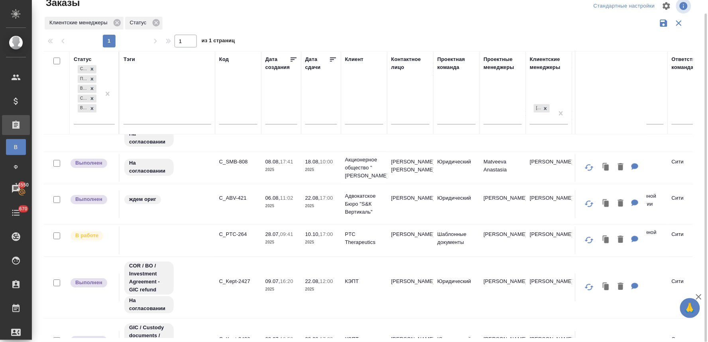
scroll to position [620, 0]
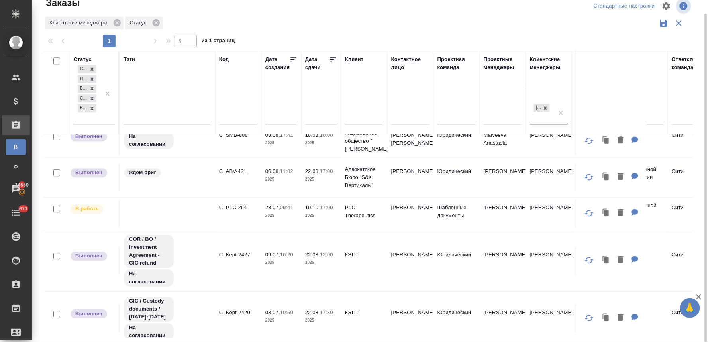
click at [537, 118] on div "Лямина Надежда" at bounding box center [542, 113] width 24 height 22
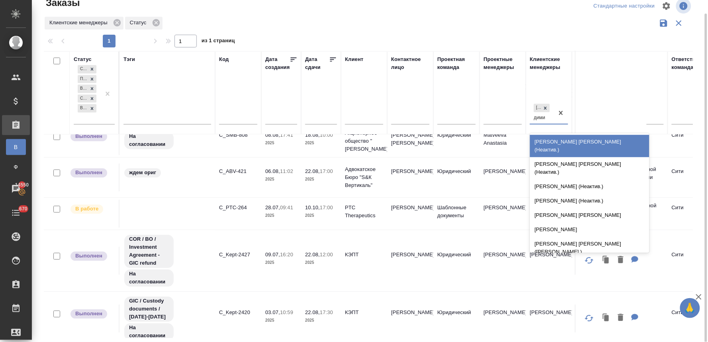
type input "димит"
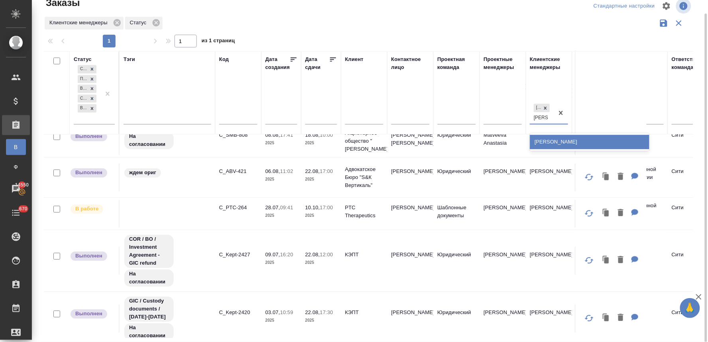
drag, startPoint x: 544, startPoint y: 143, endPoint x: 396, endPoint y: 192, distance: 155.8
click at [545, 143] on div "Димитриева Юлия" at bounding box center [590, 142] width 120 height 14
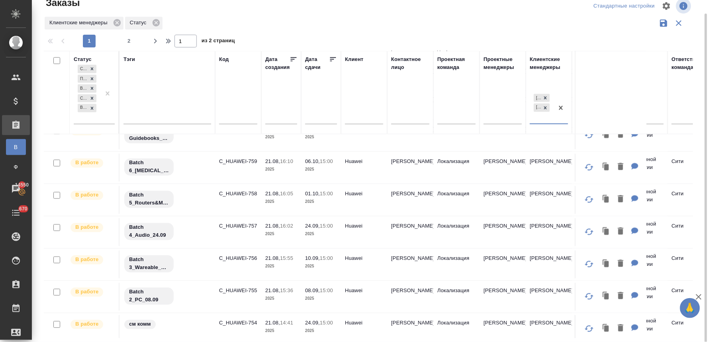
scroll to position [398, 0]
click at [235, 166] on p "C_HUAWEI-759" at bounding box center [238, 162] width 38 height 8
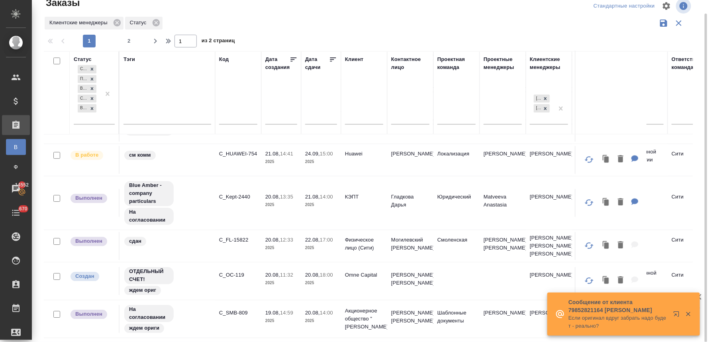
scroll to position [626, 0]
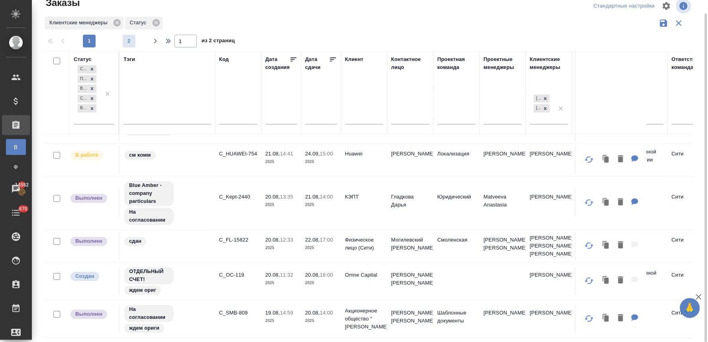
click at [129, 41] on span "2" at bounding box center [129, 41] width 13 height 8
type input "2"
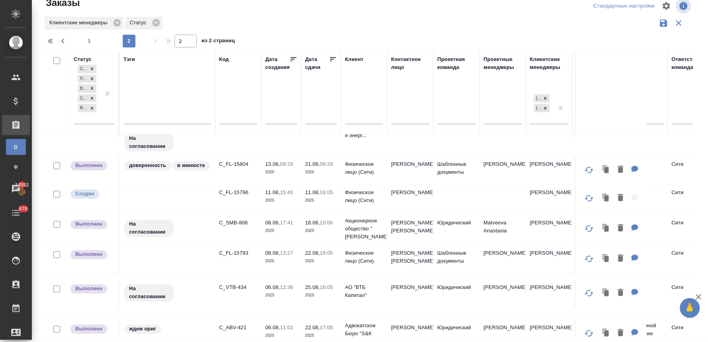
scroll to position [367, 0]
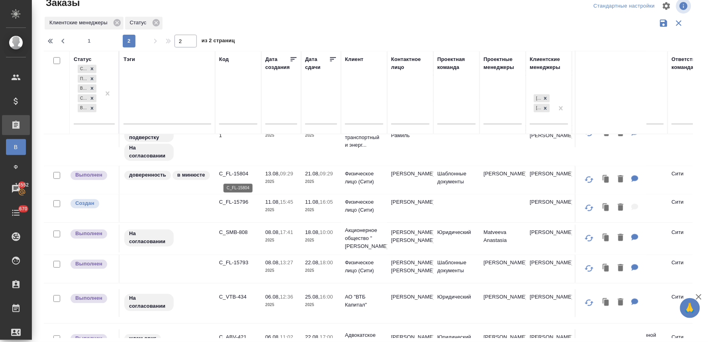
click at [235, 176] on p "C_FL-15804" at bounding box center [238, 174] width 38 height 8
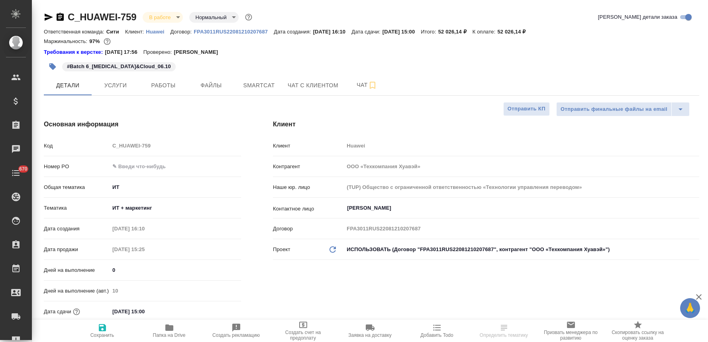
select select "RU"
type input "[PERSON_NAME]"
type input "[PERSON_NAME]pavlova"
click at [155, 32] on p "Huawei" at bounding box center [158, 32] width 24 height 6
select select "RU"
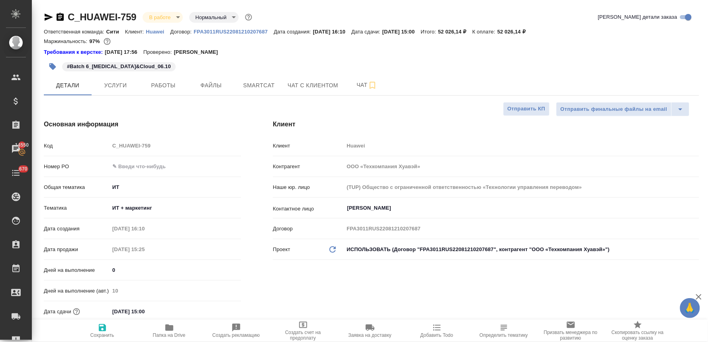
type textarea "x"
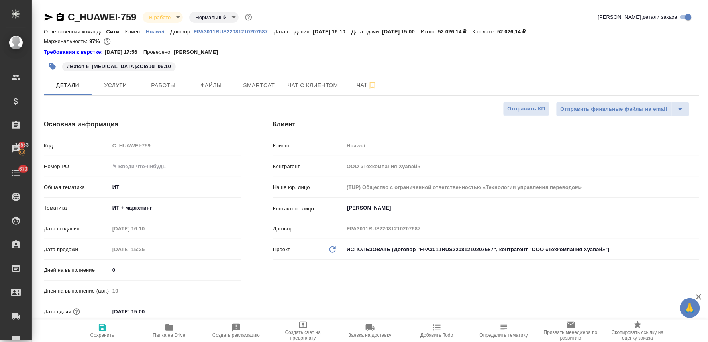
type textarea "x"
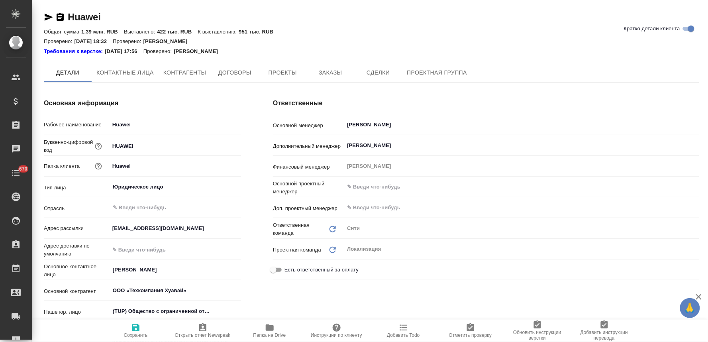
type textarea "x"
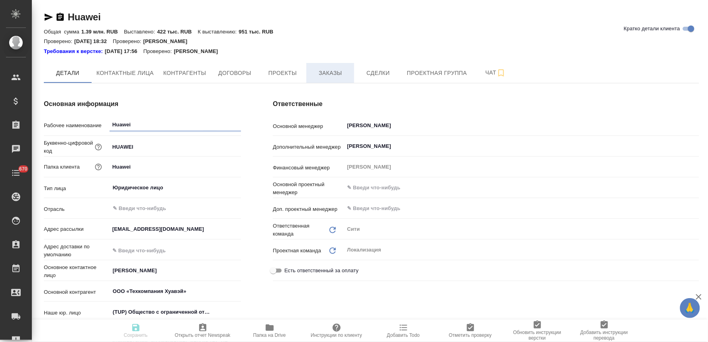
type textarea "x"
click at [320, 73] on span "Заказы" at bounding box center [330, 73] width 38 height 10
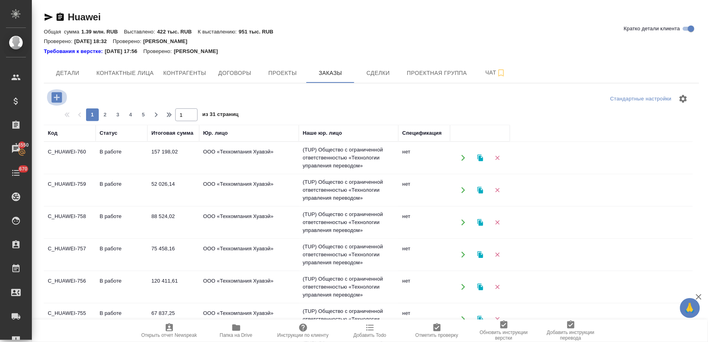
click at [57, 98] on icon "button" at bounding box center [57, 97] width 14 height 14
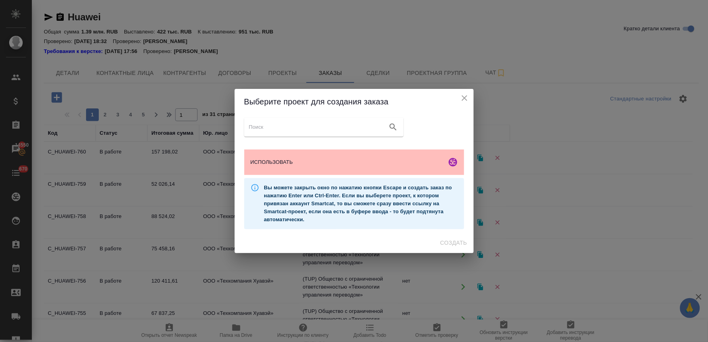
click at [283, 160] on span "ИСПОЛЬЗОВАТЬ" at bounding box center [347, 162] width 193 height 8
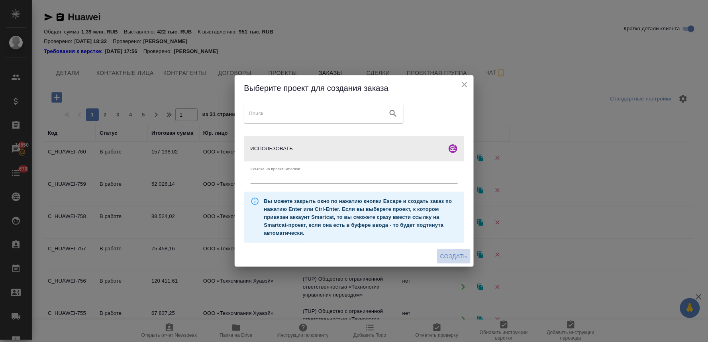
click at [458, 253] on span "Создать" at bounding box center [453, 256] width 27 height 10
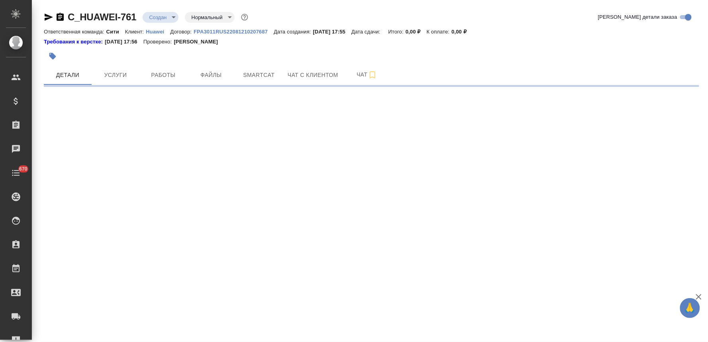
select select "RU"
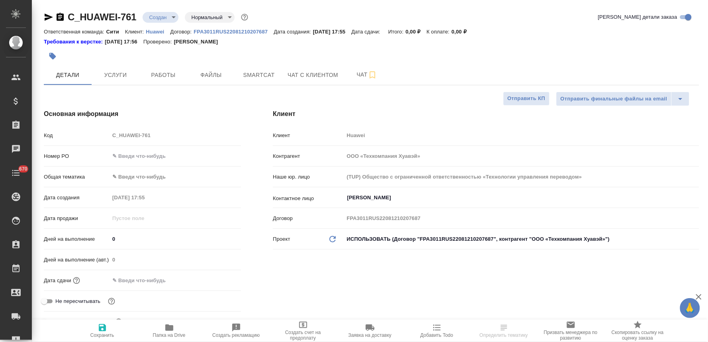
type textarea "x"
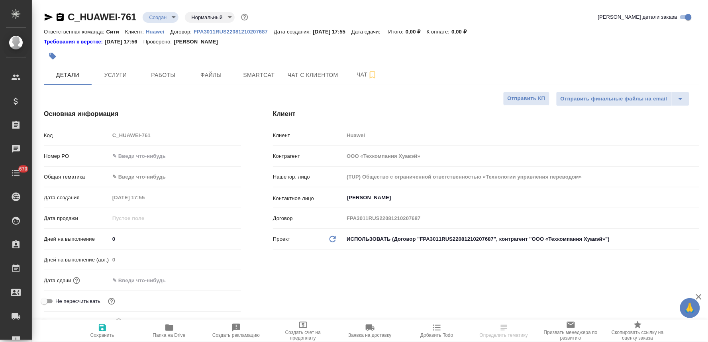
type textarea "x"
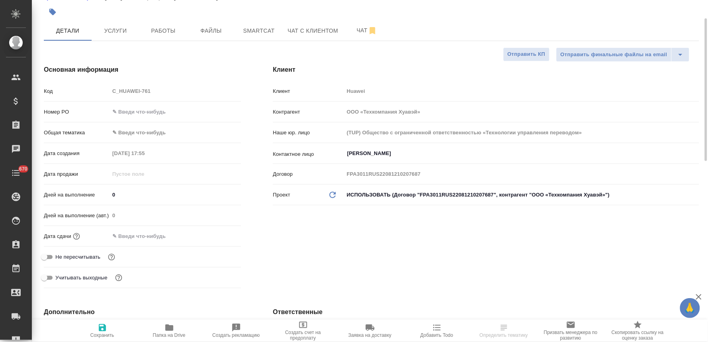
scroll to position [88, 0]
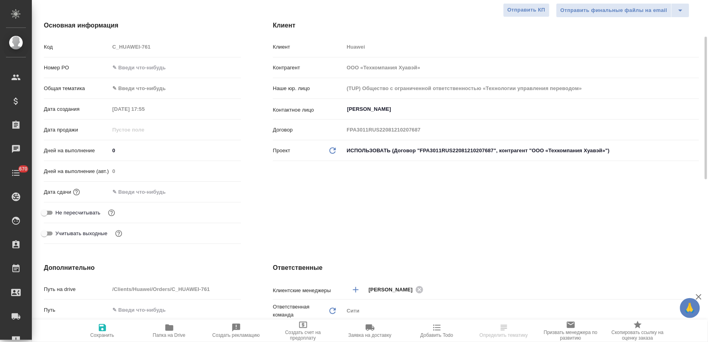
click at [93, 211] on span "Не пересчитывать" at bounding box center [77, 213] width 45 height 8
click at [59, 211] on input "Не пересчитывать" at bounding box center [44, 213] width 29 height 10
checkbox input "true"
type textarea "x"
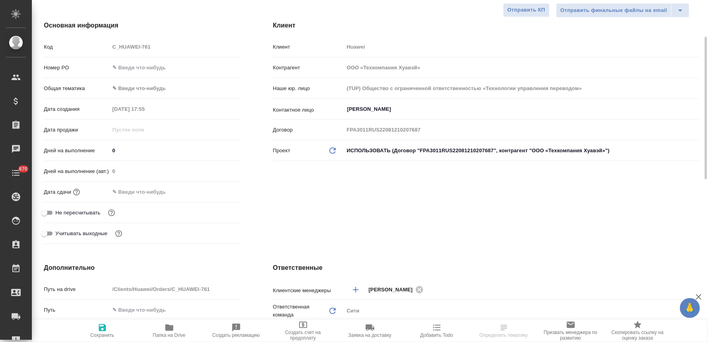
type textarea "x"
click at [105, 328] on icon "button" at bounding box center [102, 327] width 7 height 7
type textarea "x"
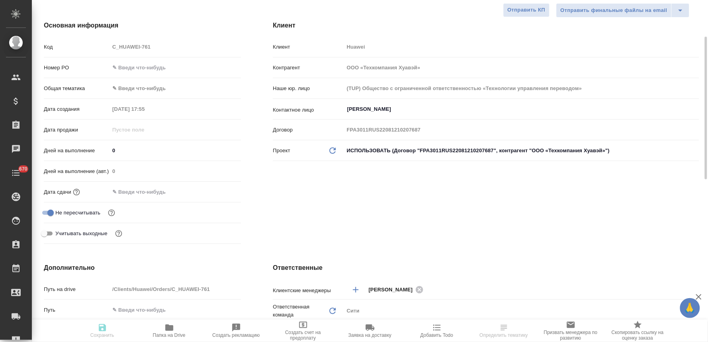
type textarea "x"
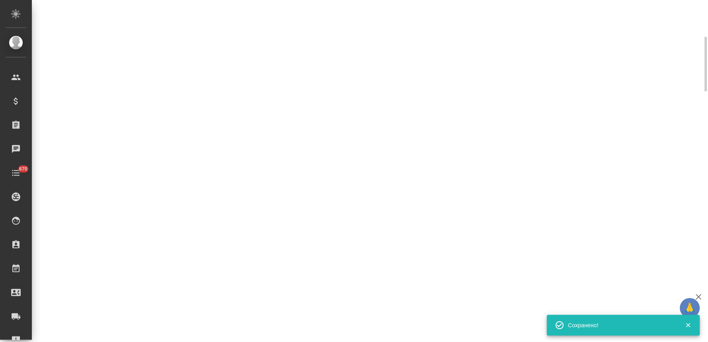
select select "RU"
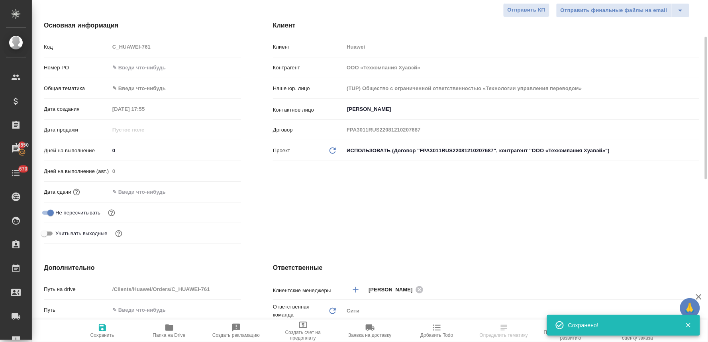
type textarea "x"
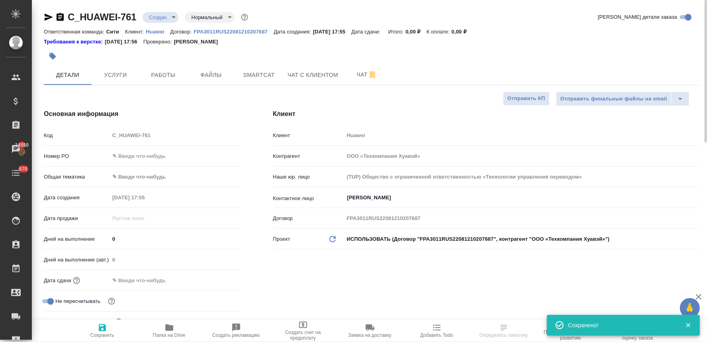
click at [89, 136] on div "Код C_HUAWEI-761" at bounding box center [142, 135] width 197 height 14
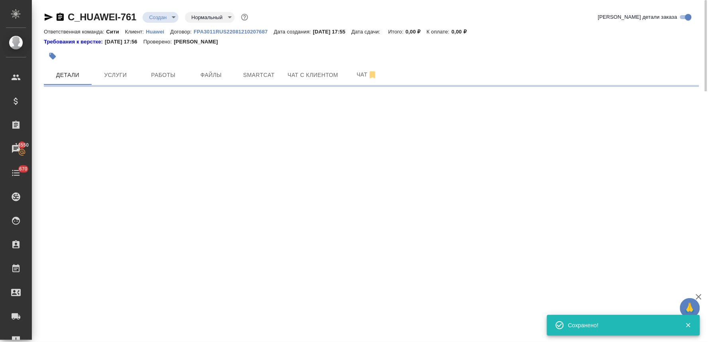
select select "RU"
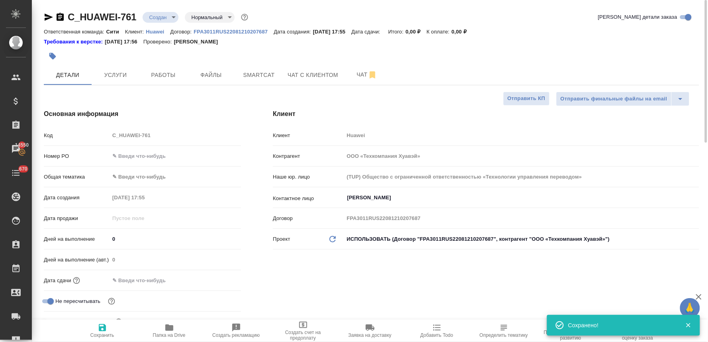
type textarea "x"
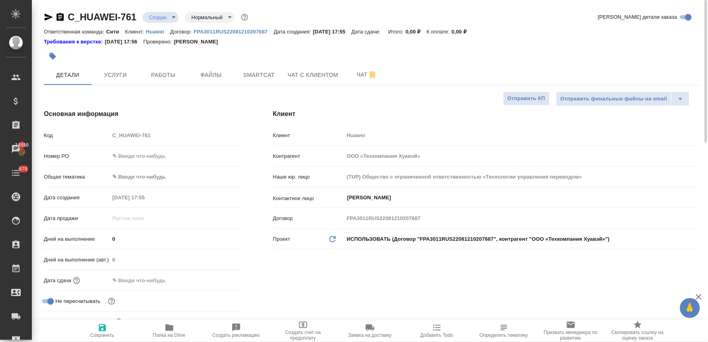
click at [371, 292] on div "Клиент Клиент Huawei Контрагент ООО «Техкомпания Хуавэй» Наше юр. лицо (TUP) Об…" at bounding box center [486, 222] width 458 height 258
type textarea "x"
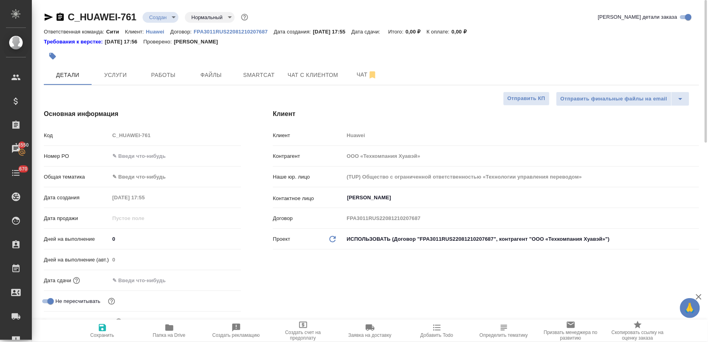
type textarea "x"
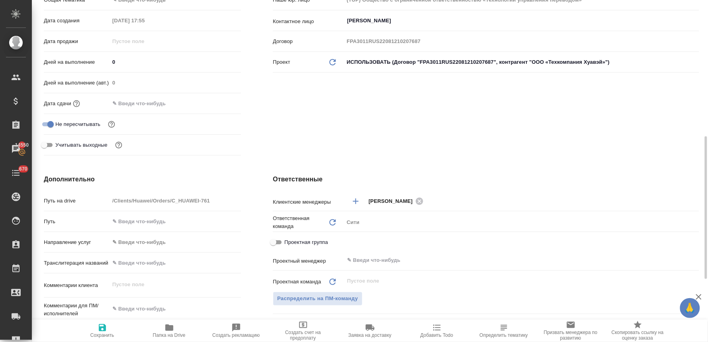
scroll to position [265, 0]
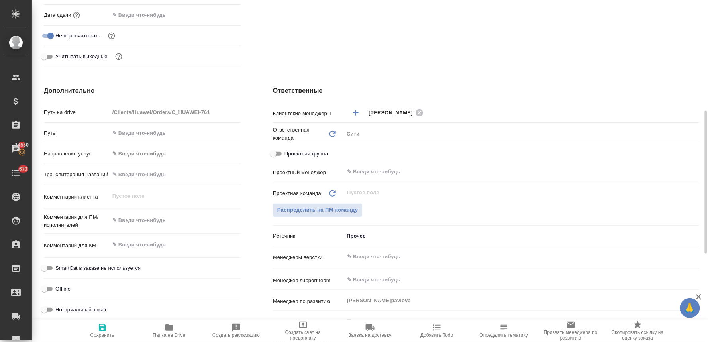
type textarea "x"
click at [136, 220] on textarea at bounding box center [175, 221] width 131 height 14
paste textarea "Надежда, добрый день! Направляю Вам на анализ для подготовки сметы две презента…"
type textarea "Надежда, добрый день! Направляю Вам на анализ для подготовки сметы две презента…"
type textarea "x"
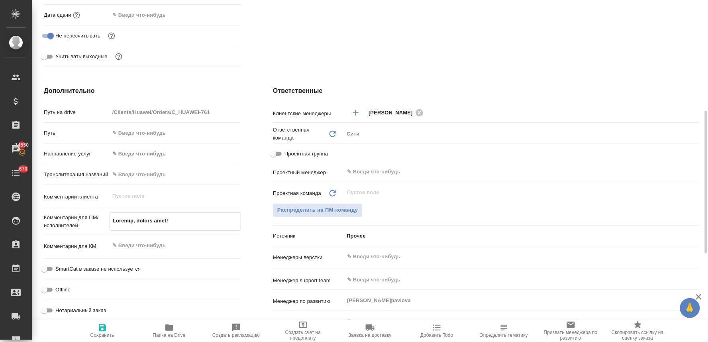
type textarea "x"
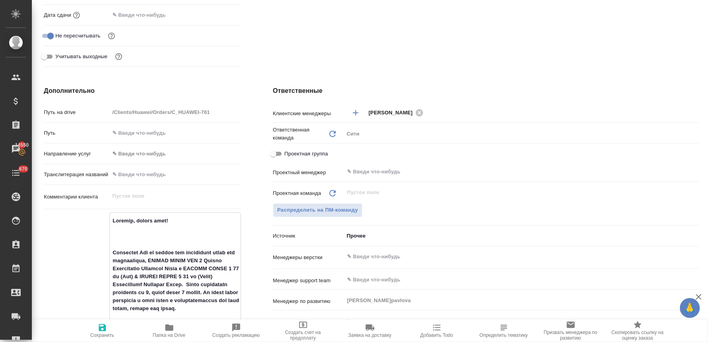
scroll to position [505, 0]
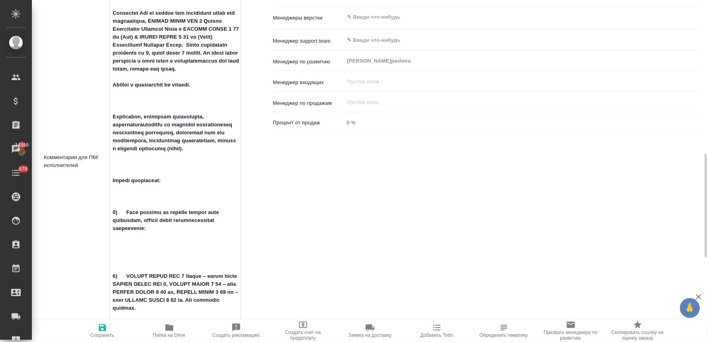
click at [127, 210] on textarea at bounding box center [175, 161] width 131 height 372
type textarea "x"
type textarea "Надежда, добрый день! Направляю Вам на анализ для подготовки сметы две презента…"
type textarea "x"
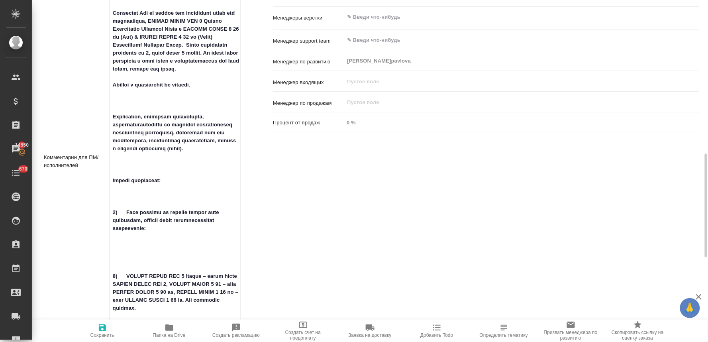
type textarea "x"
type textarea "Надежда, добрый день! Направляю Вам на анализ для подготовки сметы две презента…"
type textarea "x"
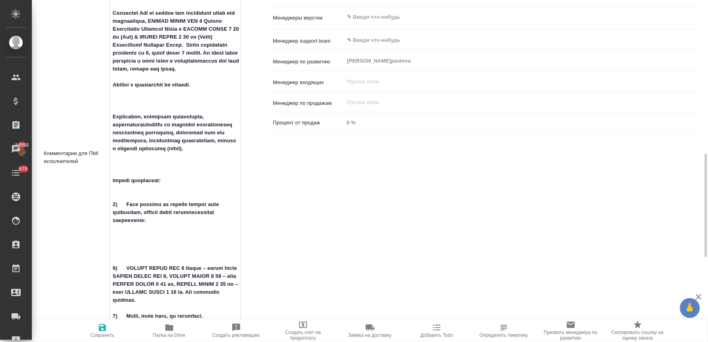
type textarea "x"
type textarea "Надежда, добрый день! Направляю Вам на анализ для подготовки сметы две презента…"
type textarea "x"
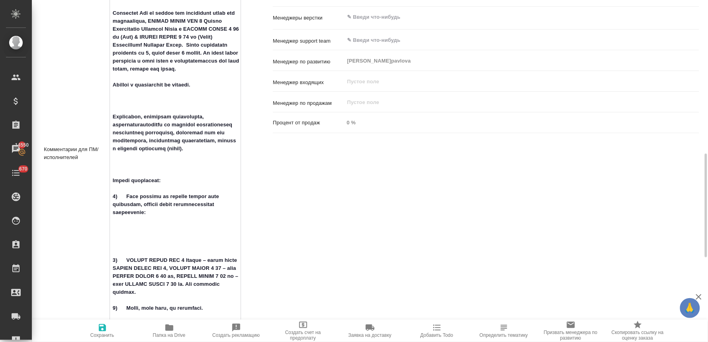
click at [113, 235] on textarea at bounding box center [175, 153] width 131 height 356
type textarea "x"
type textarea "Надежда, добрый день! Направляю Вам на анализ для подготовки сметы две презента…"
type textarea "x"
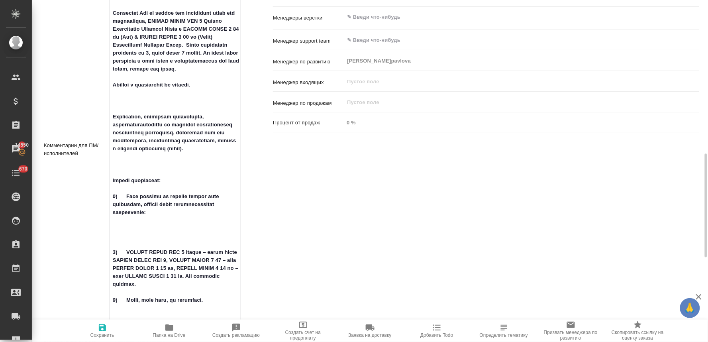
type textarea "Надежда, добрый день! Направляю Вам на анализ для подготовки сметы две презента…"
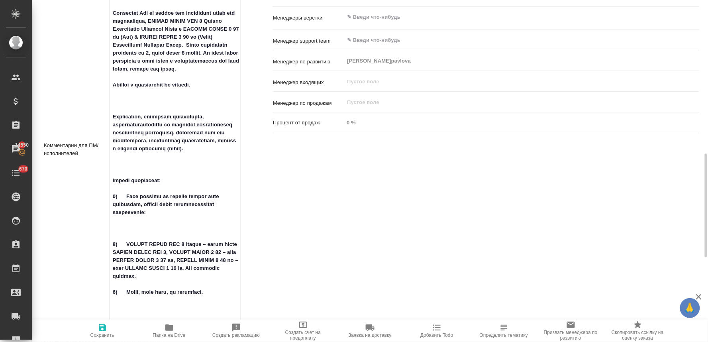
type textarea "x"
type textarea "Надежда, добрый день! Направляю Вам на анализ для подготовки сметы две презента…"
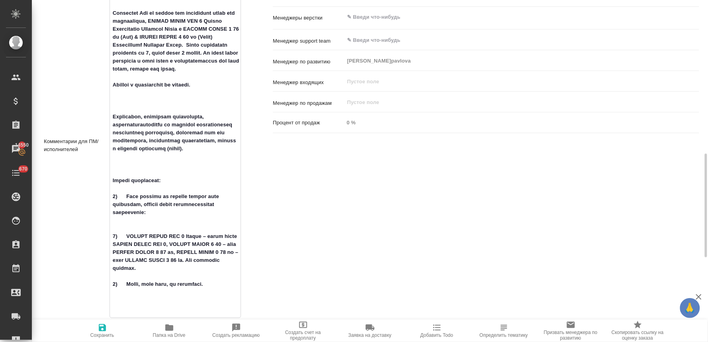
type textarea "x"
type textarea "Надежда, добрый день! Направляю Вам на анализ для подготовки сметы две презента…"
type textarea "x"
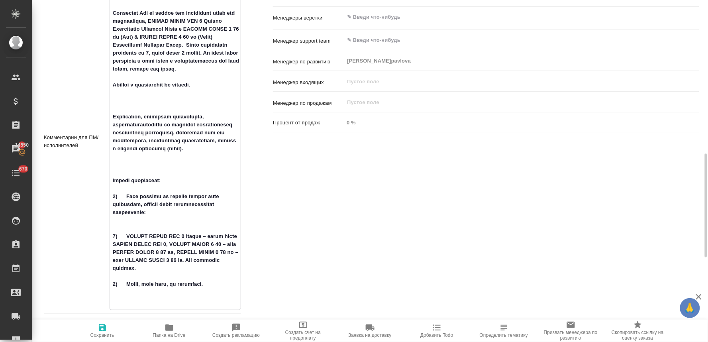
type textarea "x"
type textarea "Надежда, добрый день! Направляю Вам на анализ для подготовки сметы две презента…"
type textarea "x"
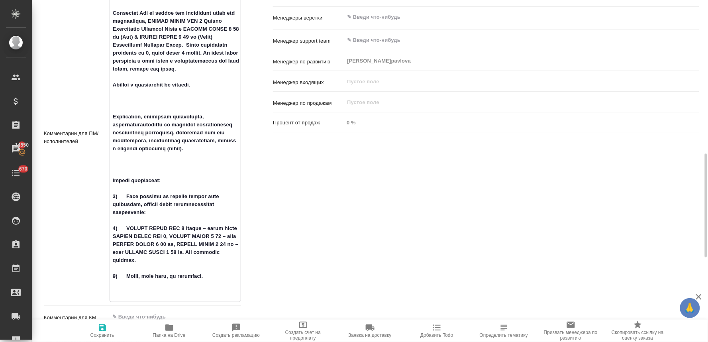
click at [118, 177] on textarea at bounding box center [175, 137] width 131 height 324
type textarea "x"
type textarea "Надежда, добрый день! Направляю Вам на анализ для подготовки сметы две презента…"
type textarea "x"
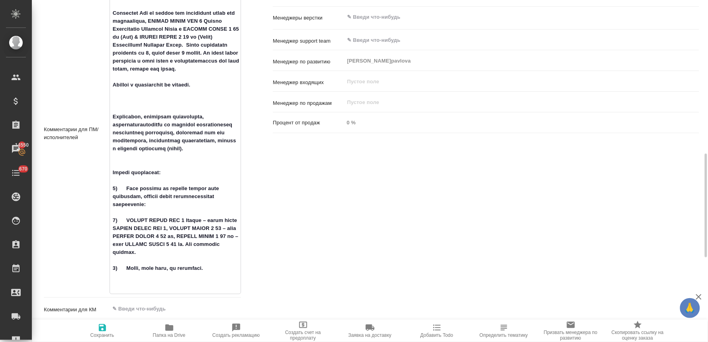
type textarea "x"
type textarea "Надежда, добрый день! Направляю Вам на анализ для подготовки сметы две презента…"
type textarea "x"
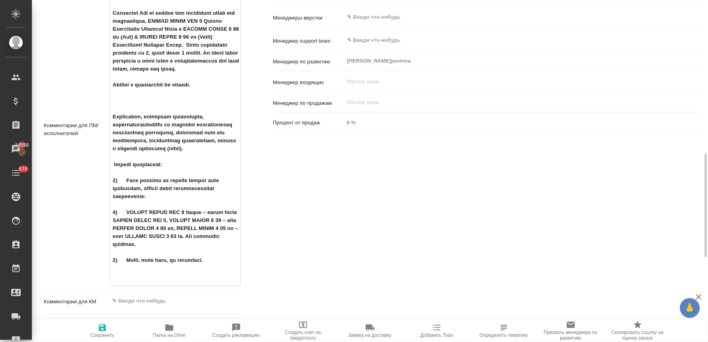
click at [118, 100] on textarea at bounding box center [175, 129] width 131 height 308
type textarea "x"
type textarea "Надежда, добрый день! Направляю Вам на анализ для подготовки сметы две презента…"
type textarea "x"
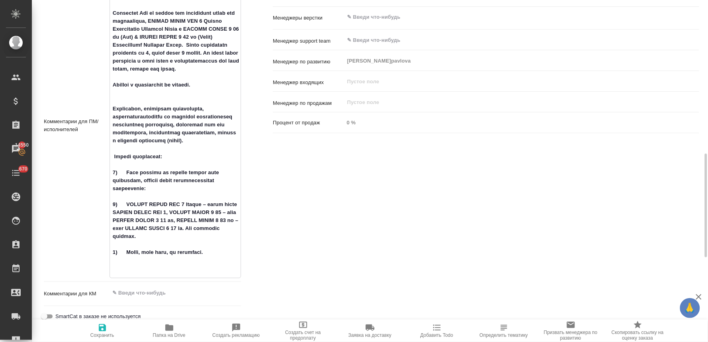
type textarea "x"
type textarea "Надежда, добрый день! Направляю Вам на анализ для подготовки сметы две презента…"
type textarea "x"
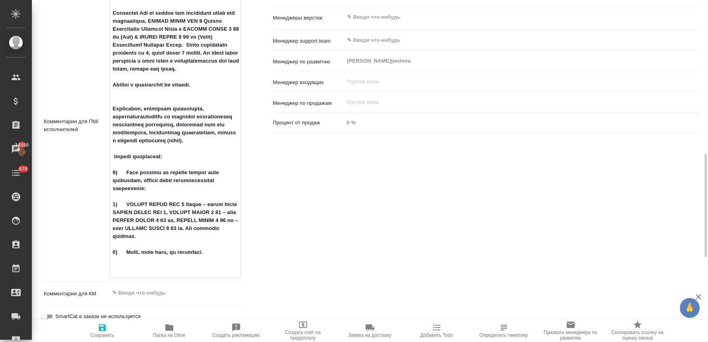
type textarea "Надежда, добрый день! Направляю Вам на анализ для подготовки сметы две презента…"
type textarea "x"
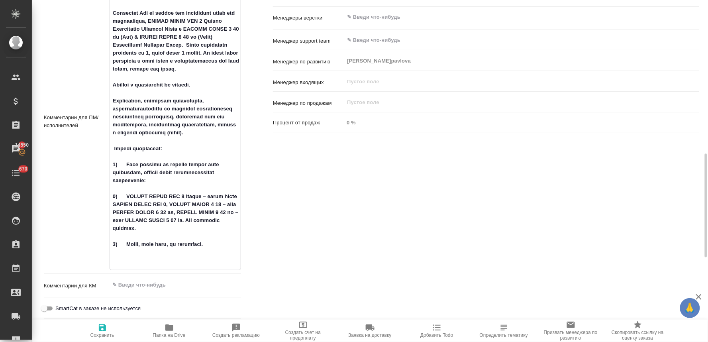
drag, startPoint x: 116, startPoint y: 99, endPoint x: 110, endPoint y: 86, distance: 13.8
click at [110, 86] on textarea at bounding box center [175, 121] width 131 height 292
type textarea "x"
type textarea "Надежда, добрый день! Направляю Вам на анализ для подготовки сметы две презента…"
type textarea "x"
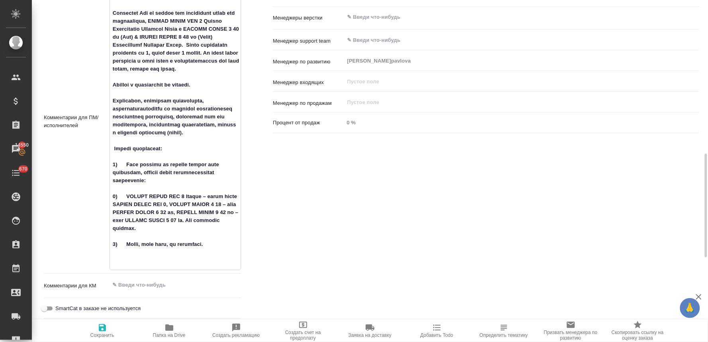
type textarea "x"
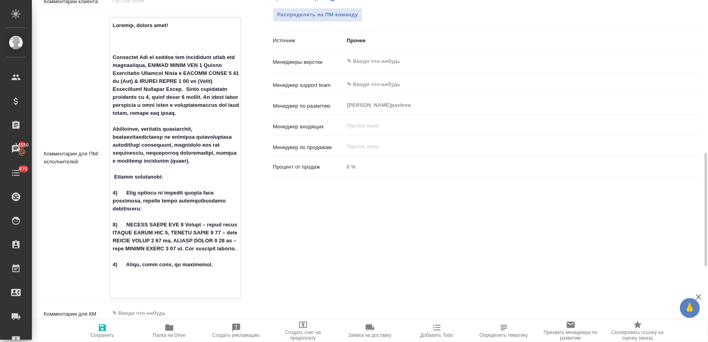
scroll to position [416, 0]
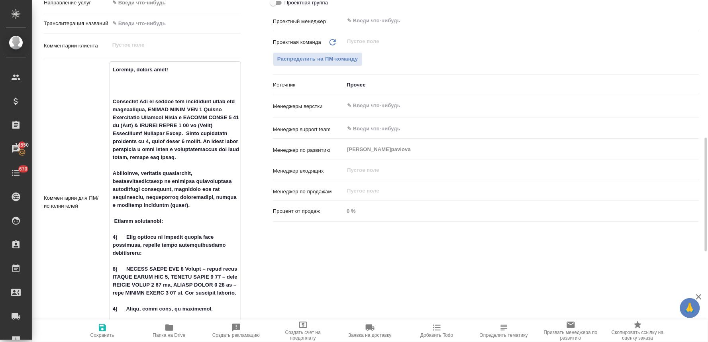
drag, startPoint x: 118, startPoint y: 92, endPoint x: 108, endPoint y: 63, distance: 31.5
click at [108, 63] on div "Комментарии для ПМ/исполнителей x" at bounding box center [142, 201] width 197 height 281
type textarea "x"
type textarea "Направляю Вам на анализ для подготовки сметы две презентации, HUAWEI WATCH FIT …"
type textarea "x"
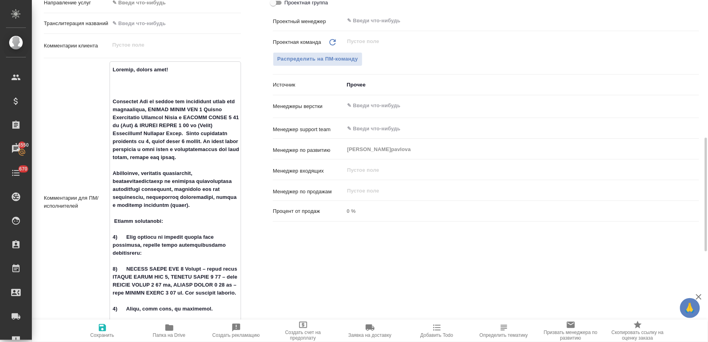
type textarea "x"
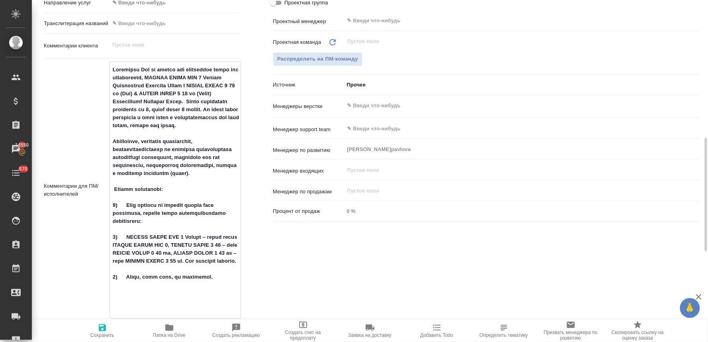
type textarea "x"
type textarea "Направляю Вам на анализ для подготовки сметы две презентации, HUAWEI WATCH FIT …"
type textarea "x"
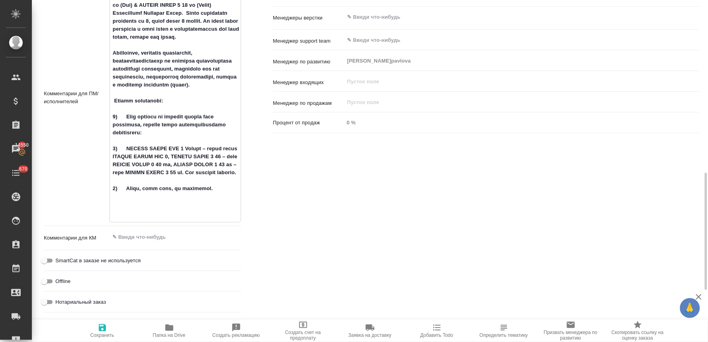
scroll to position [461, 0]
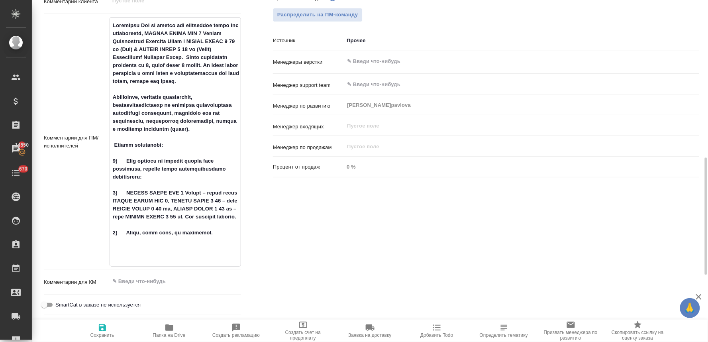
type textarea "Направляю Вам на анализ для подготовки сметы две презентации, HUAWEI WATCH FIT …"
type textarea "x"
click at [101, 335] on span "Сохранить" at bounding box center [102, 335] width 24 height 6
type textarea "x"
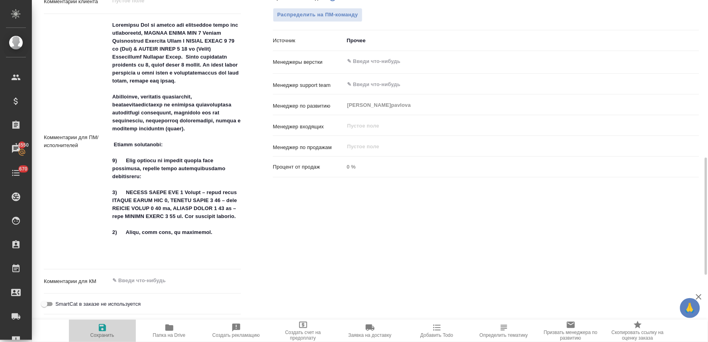
type textarea "x"
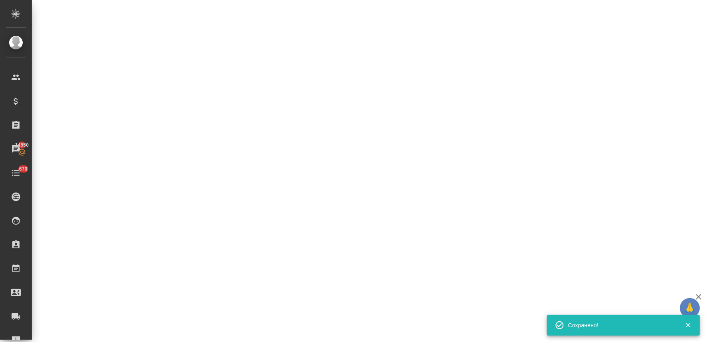
select select "RU"
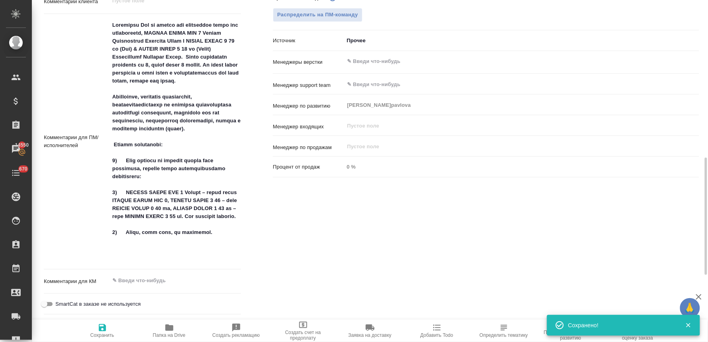
type textarea "x"
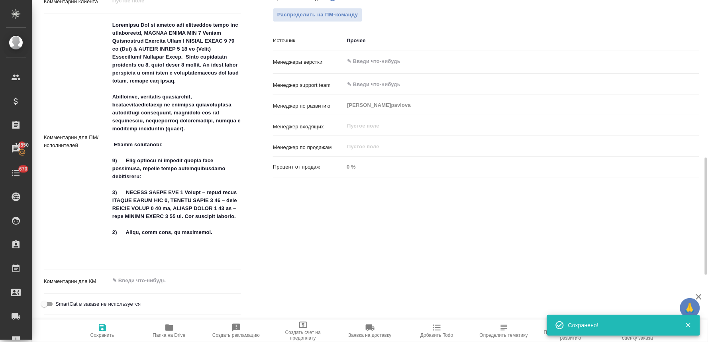
type textarea "x"
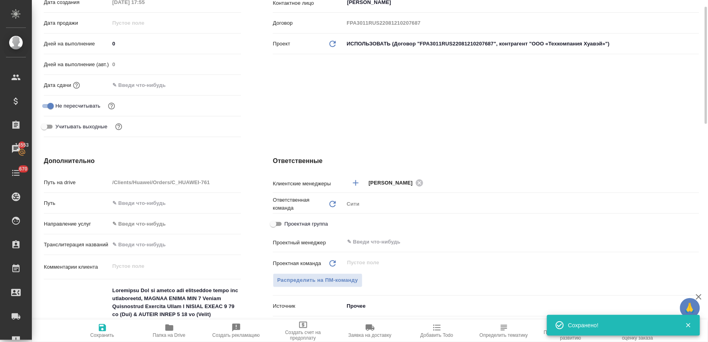
scroll to position [0, 0]
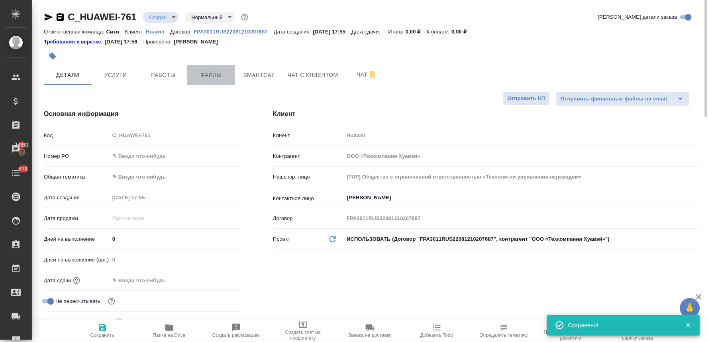
click at [220, 74] on span "Файлы" at bounding box center [211, 75] width 38 height 10
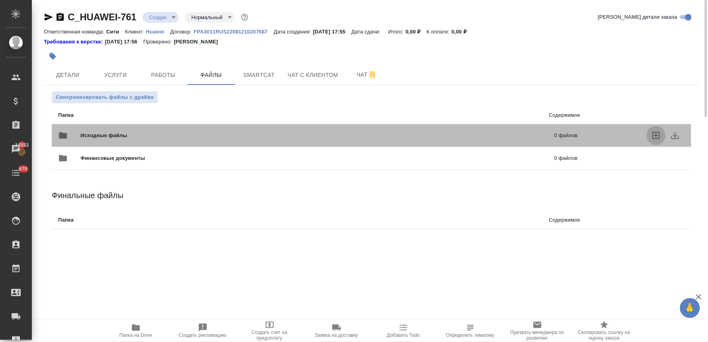
click at [659, 133] on icon "uploadFiles" at bounding box center [656, 136] width 10 height 10
click at [0, 0] on input "uploadFiles" at bounding box center [0, 0] width 0 height 0
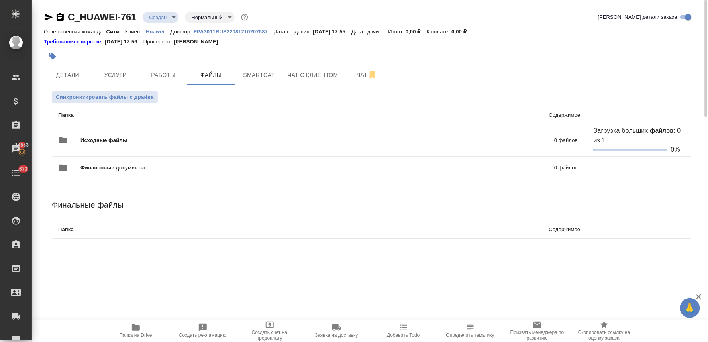
click at [132, 329] on icon "button" at bounding box center [136, 327] width 8 height 6
click at [68, 78] on span "Детали" at bounding box center [68, 75] width 38 height 10
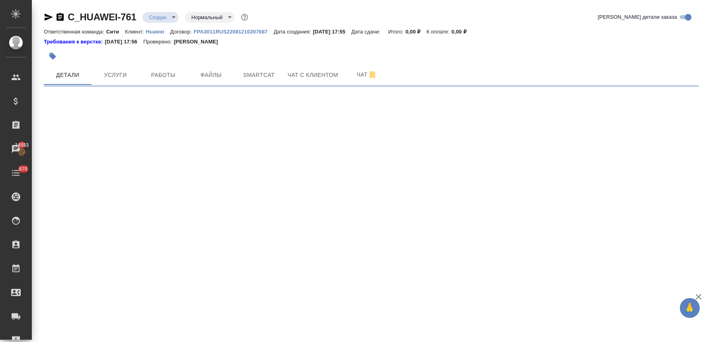
select select "RU"
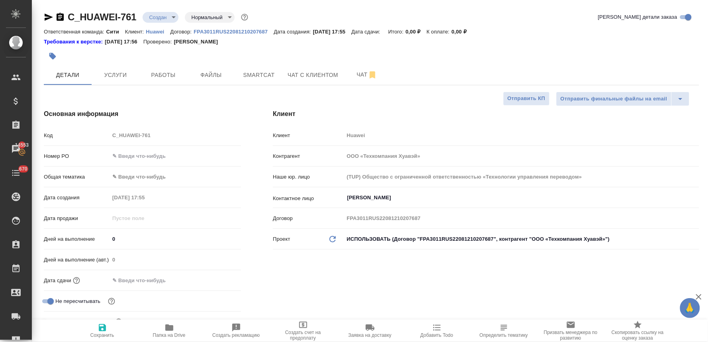
type textarea "x"
click at [108, 134] on div "Код C_HUAWEI-761" at bounding box center [142, 135] width 197 height 14
type textarea "x"
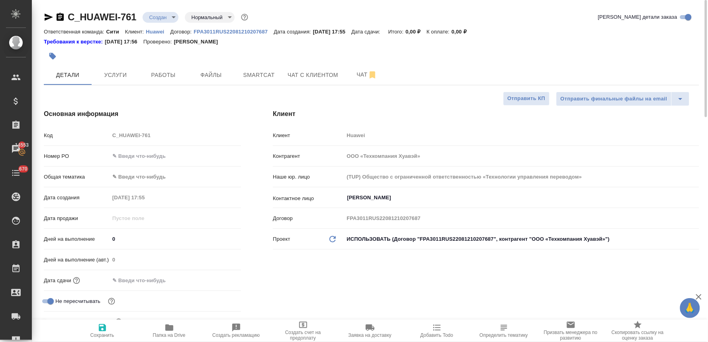
type textarea "x"
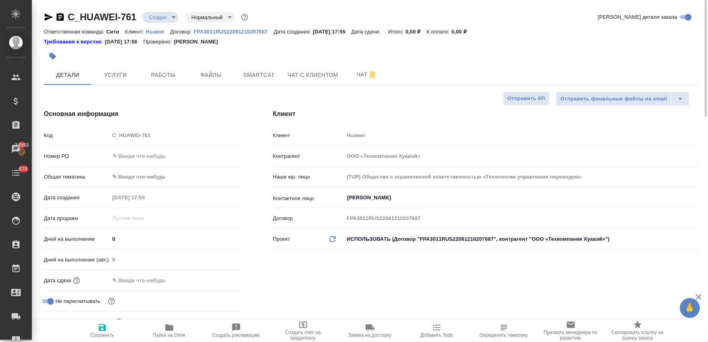
type textarea "x"
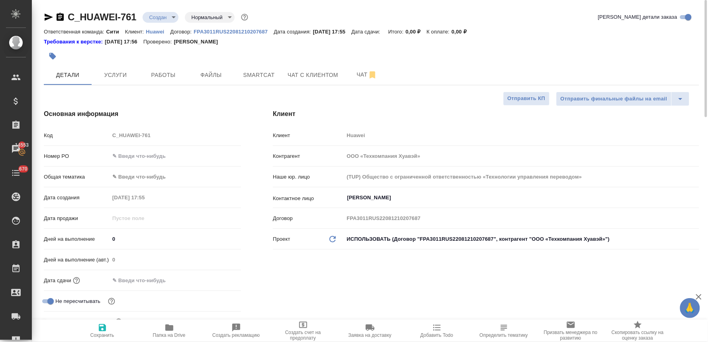
type textarea "x"
click at [137, 282] on input "text" at bounding box center [145, 281] width 70 height 12
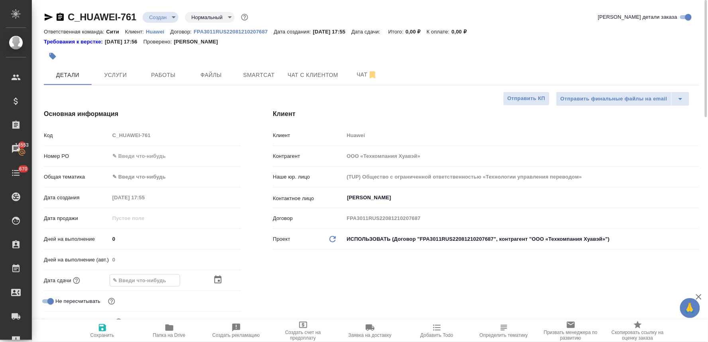
click at [220, 278] on icon "button" at bounding box center [218, 280] width 10 height 10
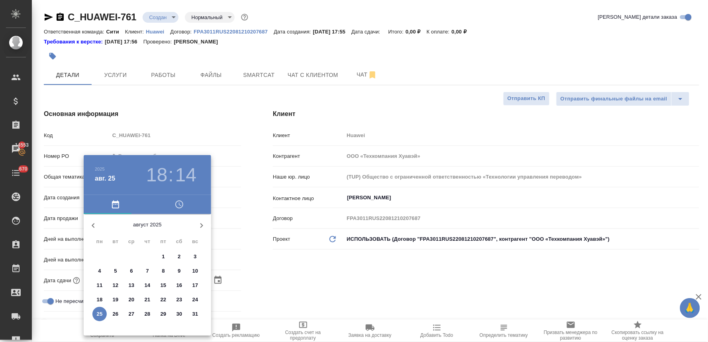
click at [180, 204] on icon "button" at bounding box center [180, 205] width 10 height 10
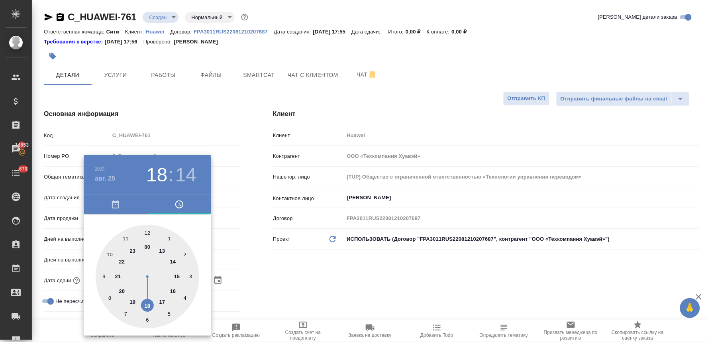
click at [147, 306] on div at bounding box center [148, 277] width 104 height 104
type input "25.08.2025 18:14"
type textarea "x"
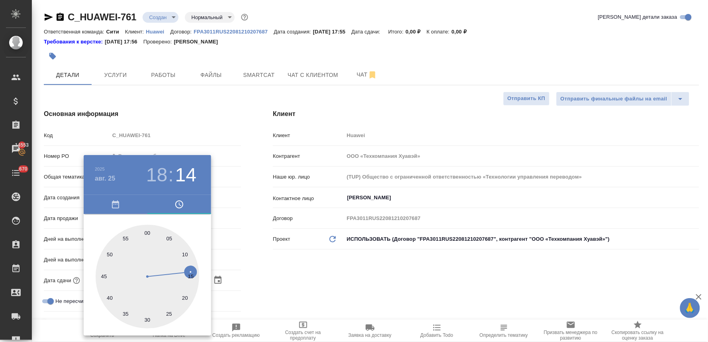
click at [102, 276] on div at bounding box center [148, 277] width 104 height 104
type input "25.08.2025 18:45"
type textarea "x"
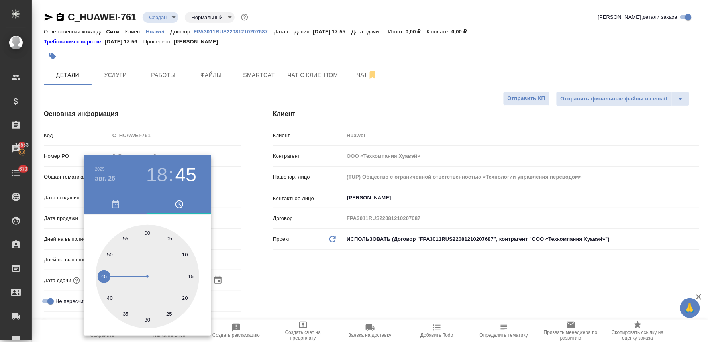
click at [331, 268] on div at bounding box center [354, 171] width 708 height 342
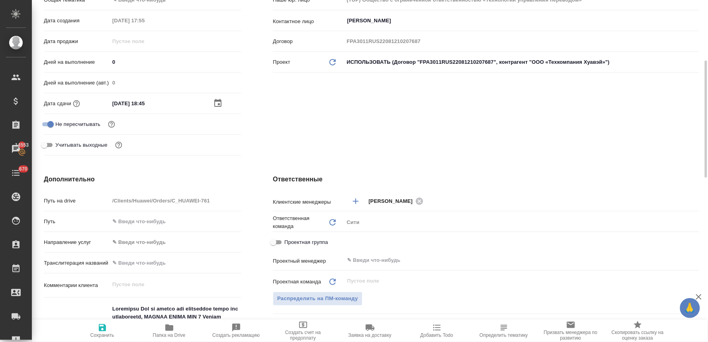
scroll to position [265, 0]
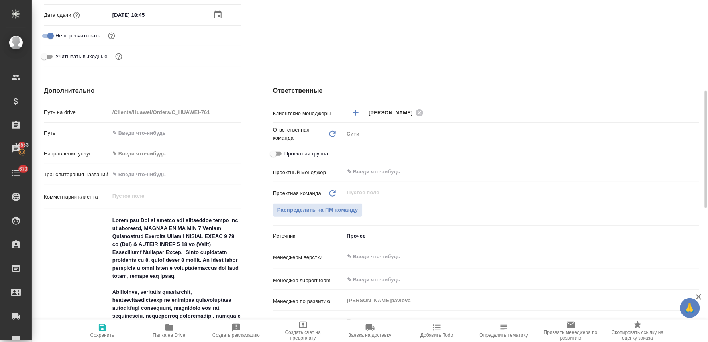
type textarea "x"
click at [110, 221] on textarea at bounding box center [175, 336] width 131 height 245
type textarea "Направляю Вам на анализ для подготовки сметы две презентации, HUAWEI WATCH FIT …"
type textarea "x"
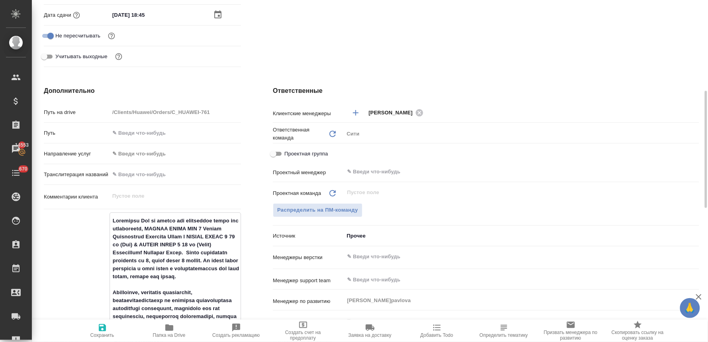
type textarea "x"
type textarea "Направляю Вам на анализ для подготовки сметы две презентации, HUAWEI WATCH FIT …"
type textarea "x"
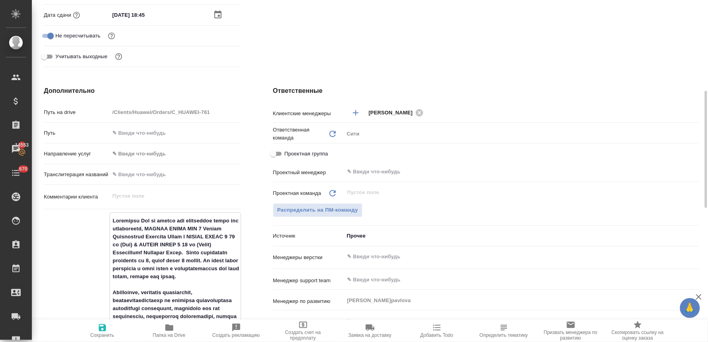
type textarea "x"
type textarea "п Направляю Вам на анализ для подготовки сметы две презентации, HUAWEI WATCH FI…"
type textarea "x"
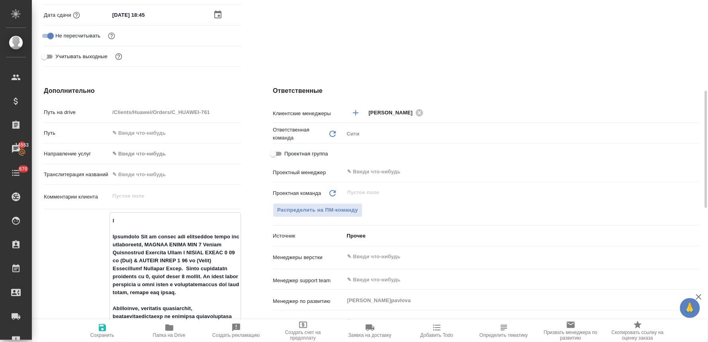
type textarea "x"
type textarea "по Направляю Вам на анализ для подготовки сметы две презентации, HUAWEI WATCH F…"
type textarea "x"
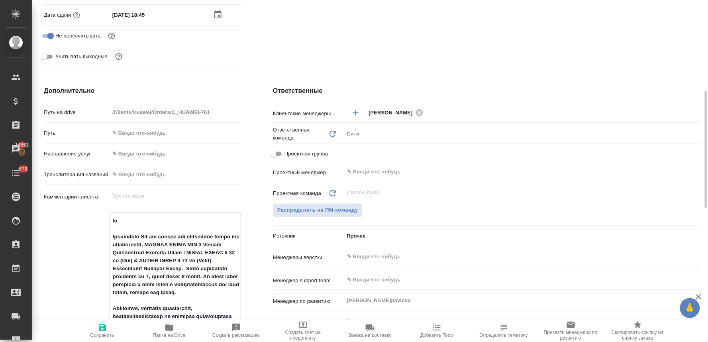
type textarea "пос Направляю Вам на анализ для подготовки сметы две презентации, HUAWEI WATCH …"
type textarea "x"
type textarea "посч Направляю Вам на анализ для подготовки сметы две презентации, HUAWEI WATCH…"
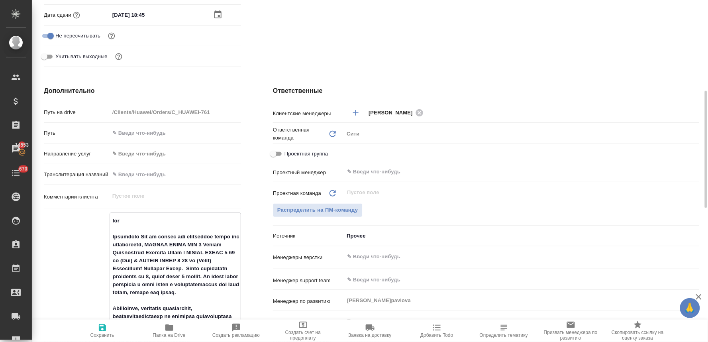
type textarea "x"
type textarea "посчи Направляю Вам на анализ для подготовки сметы две презентации, HUAWEI WATC…"
type textarea "x"
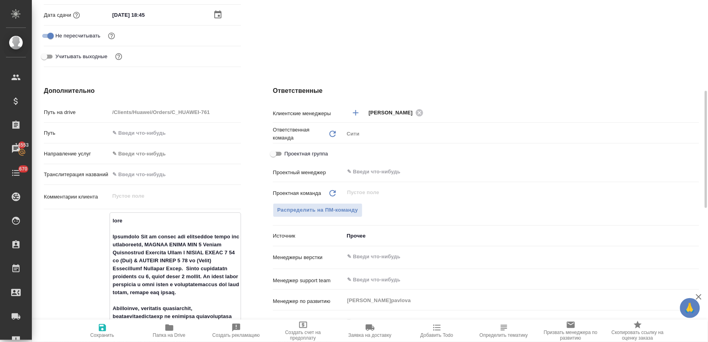
type textarea "x"
type textarea "посчит Направляю Вам на анализ для подготовки сметы две презентации, HUAWEI WAT…"
type textarea "x"
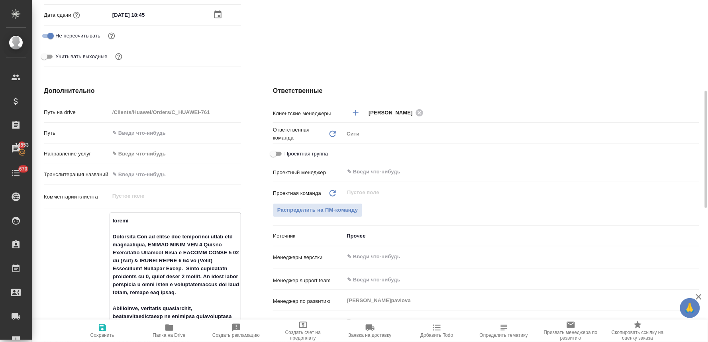
type textarea "посчита Направляю Вам на анализ для подготовки сметы две презентации, HUAWEI WA…"
type textarea "x"
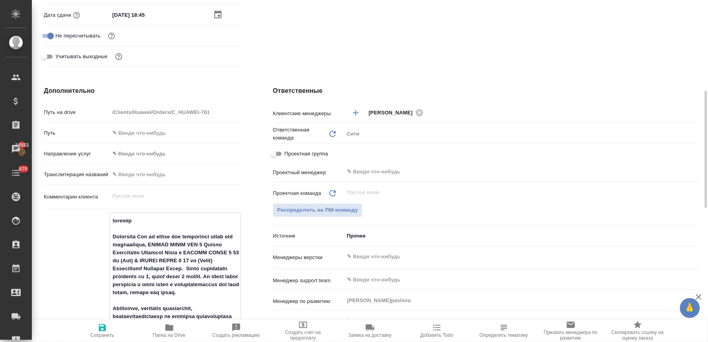
type textarea "посчитай Направляю Вам на анализ для подготовки сметы две презентации, HUAWEI W…"
type textarea "x"
type textarea "посчитайт Направляю Вам на анализ для подготовки сметы две презентации, HUAWEI …"
type textarea "x"
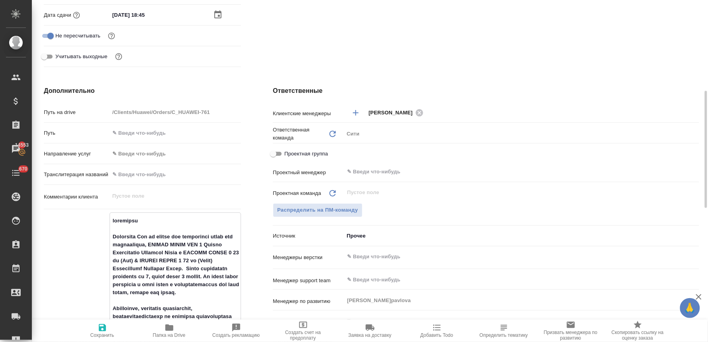
type textarea "посчитайте Направляю Вам на анализ для подготовки сметы две презентации, HUAWEI…"
type textarea "x"
type textarea "посчитайте Направляю Вам на анализ для подготовки сметы две презентации, HUAWEI…"
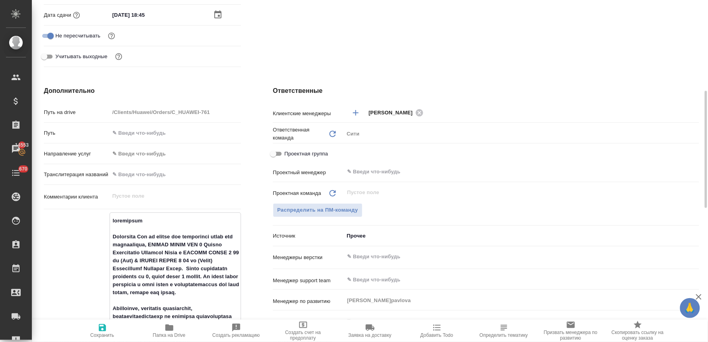
type textarea "x"
type textarea "посчитайте в Направляю Вам на анализ для подготовки сметы две презентации, HUAW…"
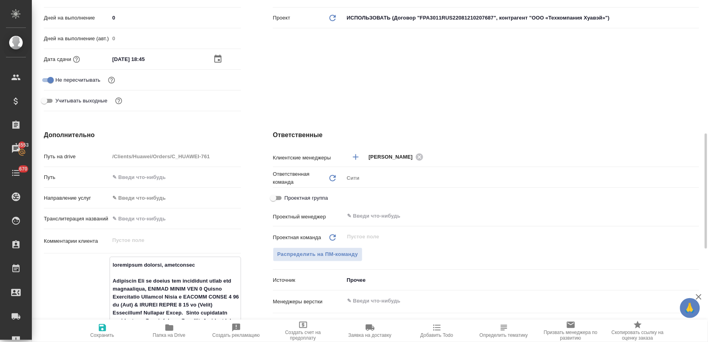
scroll to position [310, 0]
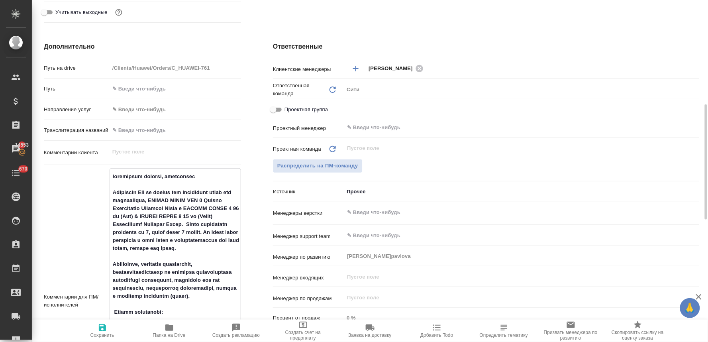
click at [208, 175] on textarea at bounding box center [175, 300] width 131 height 261
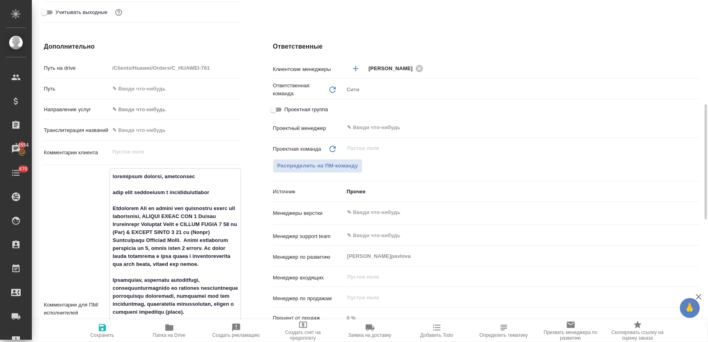
click at [383, 208] on input "text" at bounding box center [508, 213] width 324 height 10
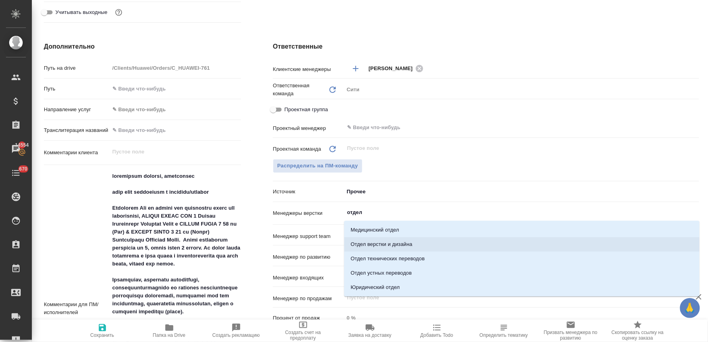
click at [409, 246] on li "Отдел верстки и дизайна" at bounding box center [521, 244] width 355 height 14
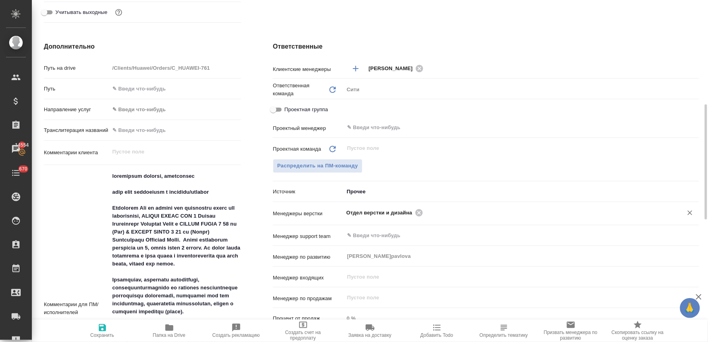
click at [99, 329] on icon "button" at bounding box center [102, 327] width 7 height 7
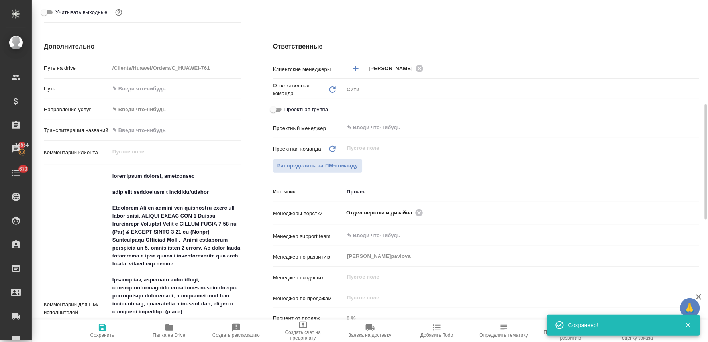
scroll to position [0, 0]
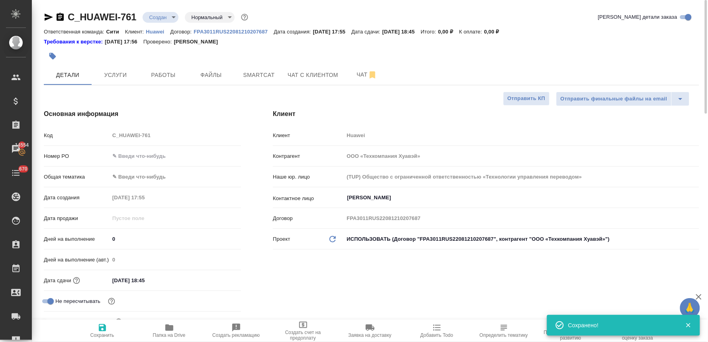
click at [162, 14] on body "🙏 .cls-1 fill:#fff; AWATERA Lyamina Nadezhda Клиенты Спецификации Заказы 14554 …" at bounding box center [354, 171] width 708 height 342
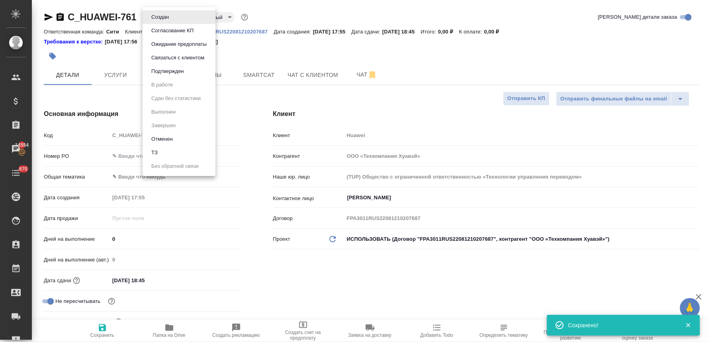
click at [156, 150] on button "ТЗ" at bounding box center [154, 152] width 11 height 9
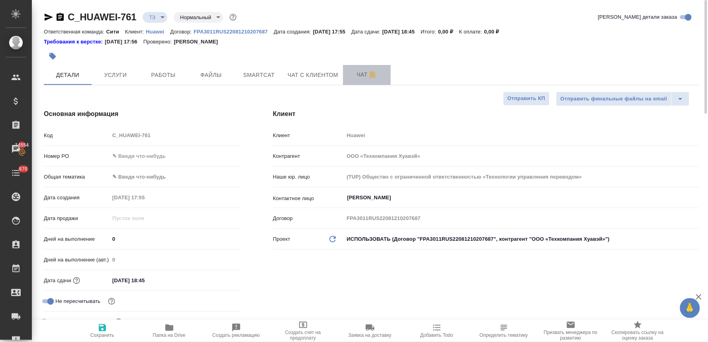
click at [356, 73] on span "Чат" at bounding box center [367, 75] width 38 height 10
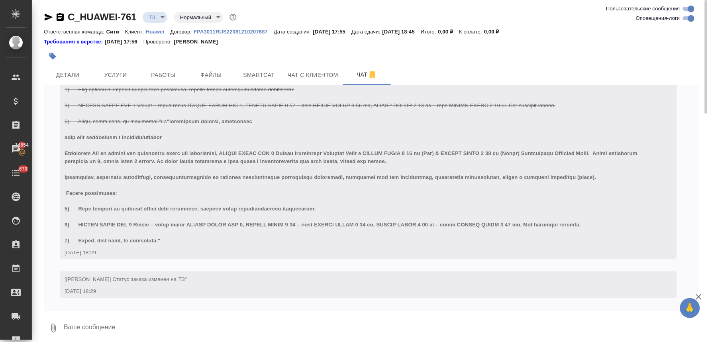
scroll to position [347, 0]
click at [59, 80] on button "Детали" at bounding box center [68, 75] width 48 height 20
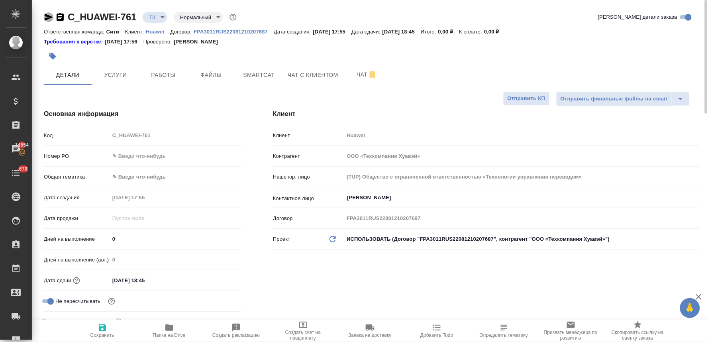
click at [46, 17] on icon "button" at bounding box center [49, 17] width 10 height 10
click at [98, 135] on div "Код C_HUAWEI-761" at bounding box center [142, 135] width 197 height 14
click at [359, 76] on span "Чат" at bounding box center [367, 75] width 38 height 10
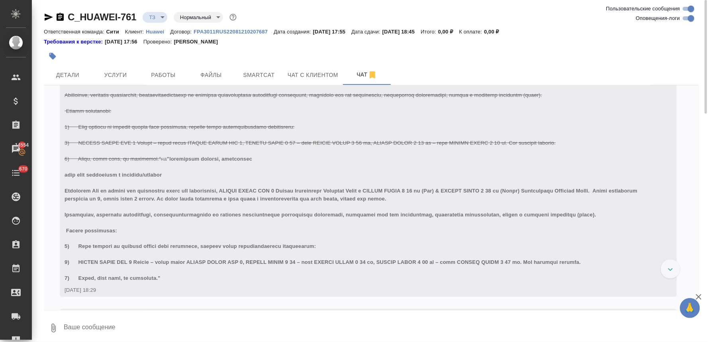
scroll to position [347, 0]
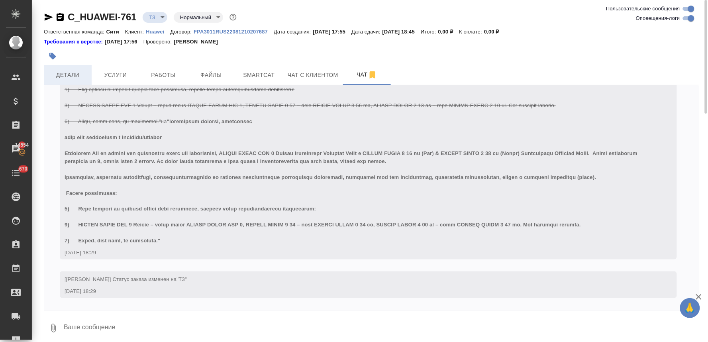
click at [71, 76] on span "Детали" at bounding box center [68, 75] width 38 height 10
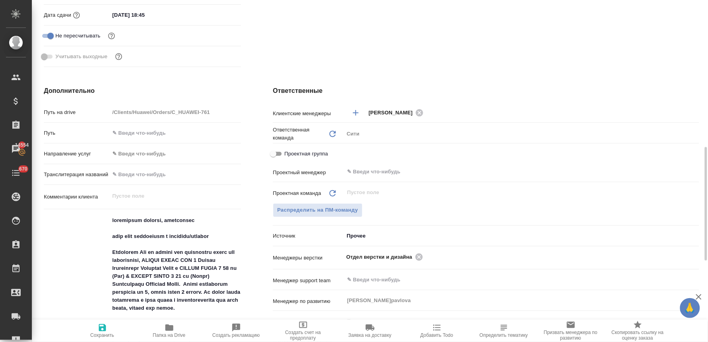
scroll to position [310, 0]
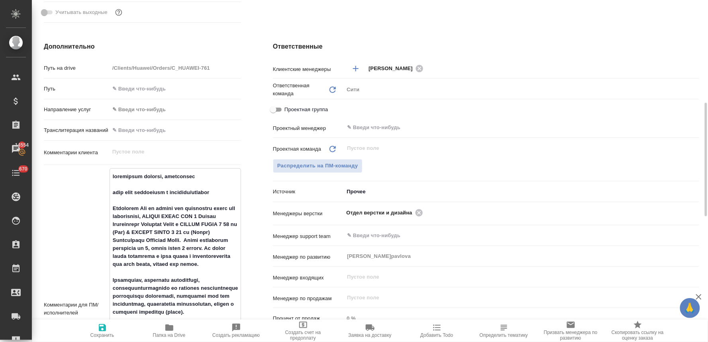
drag, startPoint x: 121, startPoint y: 279, endPoint x: 104, endPoint y: 200, distance: 80.6
click at [104, 200] on div "Комментарии для ПМ/исполнителей x" at bounding box center [142, 308] width 197 height 281
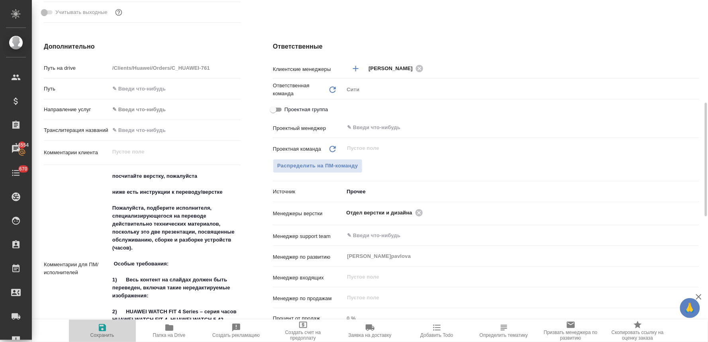
click at [98, 335] on span "Сохранить" at bounding box center [102, 335] width 24 height 6
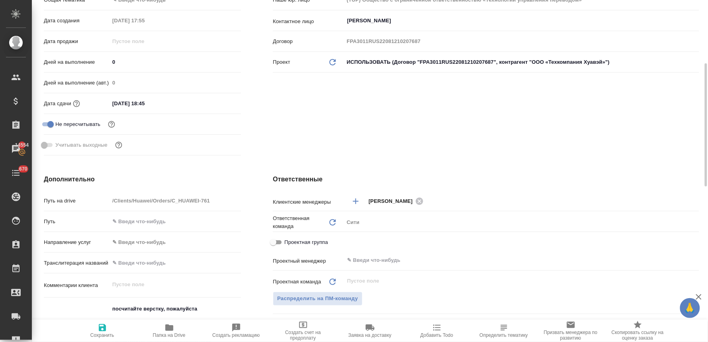
scroll to position [0, 0]
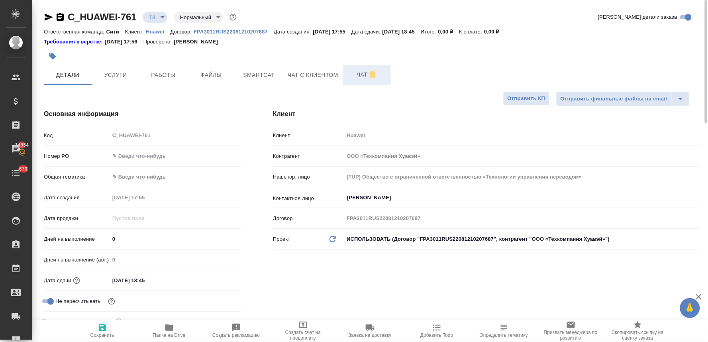
click at [357, 76] on span "Чат" at bounding box center [367, 75] width 38 height 10
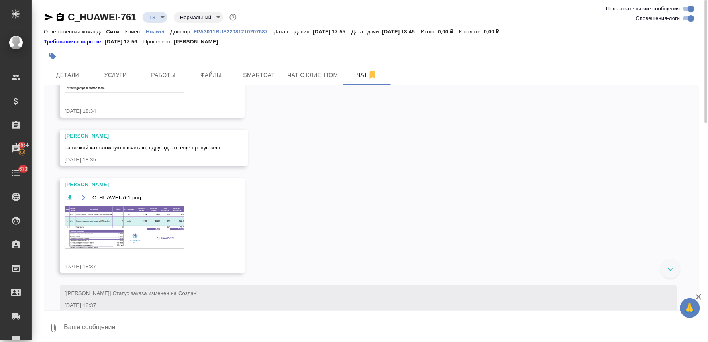
scroll to position [973, 0]
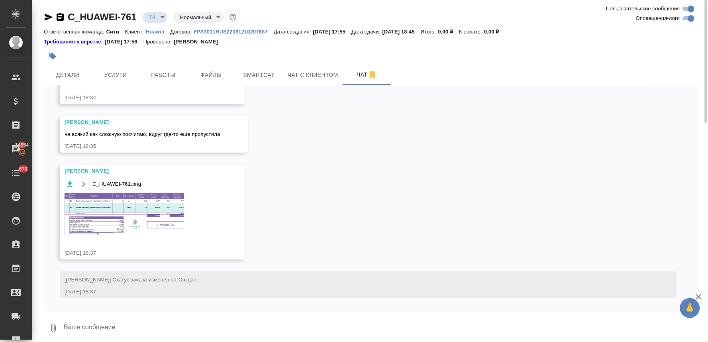
click at [140, 324] on textarea at bounding box center [381, 327] width 636 height 27
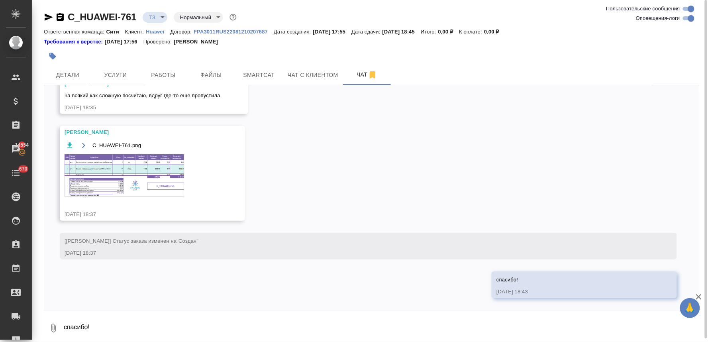
scroll to position [968, 0]
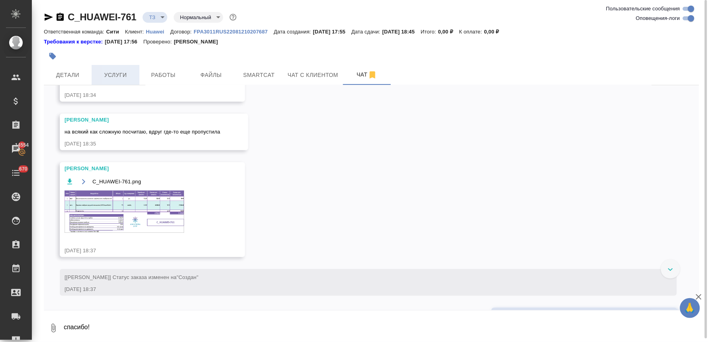
click at [117, 78] on span "Услуги" at bounding box center [115, 75] width 38 height 10
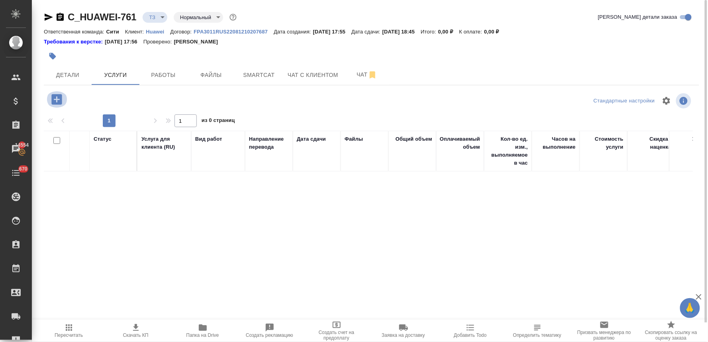
click at [57, 100] on icon "button" at bounding box center [56, 99] width 10 height 10
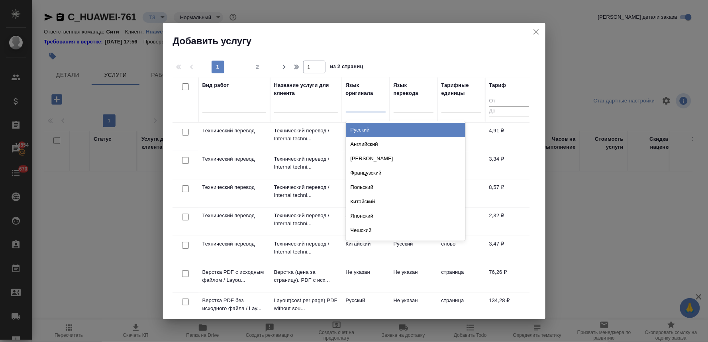
click at [371, 106] on div at bounding box center [366, 104] width 40 height 12
click at [377, 129] on div "Английский" at bounding box center [406, 130] width 120 height 14
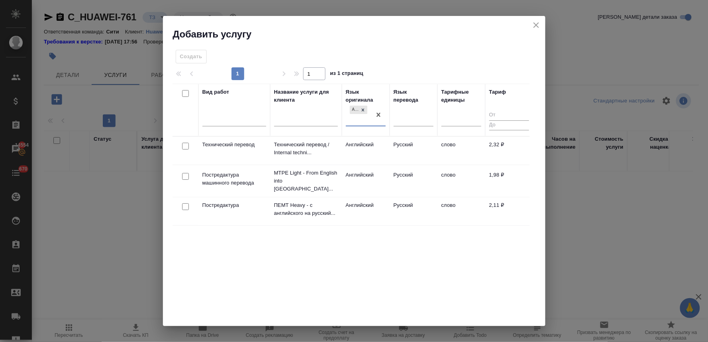
click at [185, 146] on input "checkbox" at bounding box center [185, 146] width 7 height 7
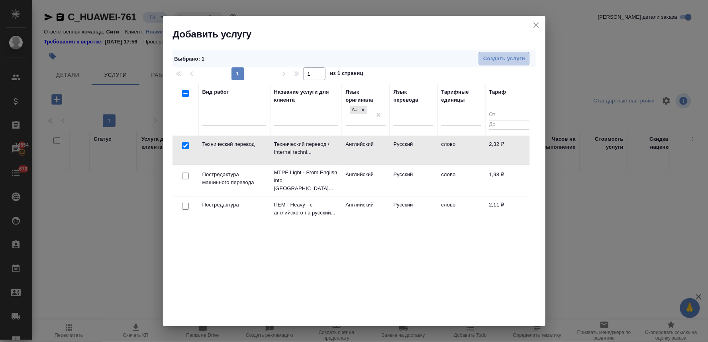
click at [513, 59] on span "Создать услуги" at bounding box center [504, 58] width 42 height 9
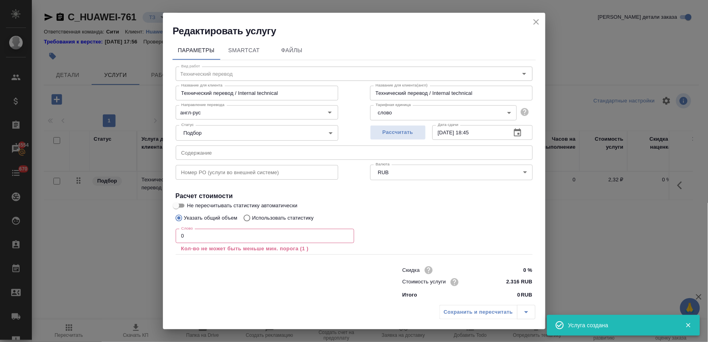
click at [236, 153] on input "text" at bounding box center [354, 152] width 357 height 14
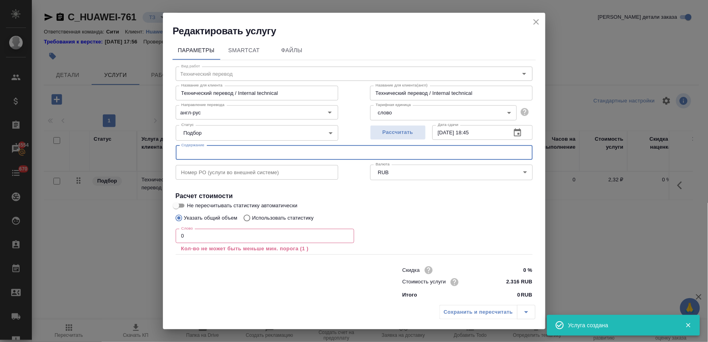
paste input "Maintenance Training Guides"
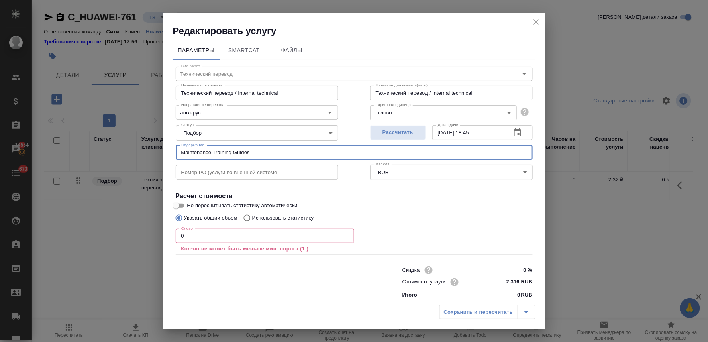
drag, startPoint x: 205, startPoint y: 234, endPoint x: 186, endPoint y: 237, distance: 19.5
click at [186, 237] on input "0" at bounding box center [265, 236] width 178 height 14
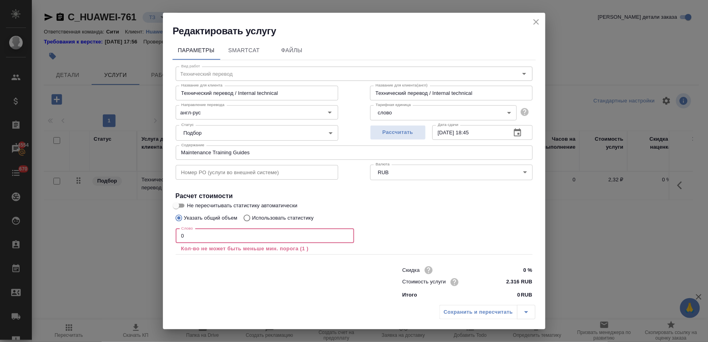
drag, startPoint x: 170, startPoint y: 237, endPoint x: 152, endPoint y: 237, distance: 17.5
click at [152, 237] on div "Редактировать услугу Параметры SmartCat Файлы Вид работ Технический перевод Вид…" at bounding box center [354, 171] width 708 height 342
paste input "7786"
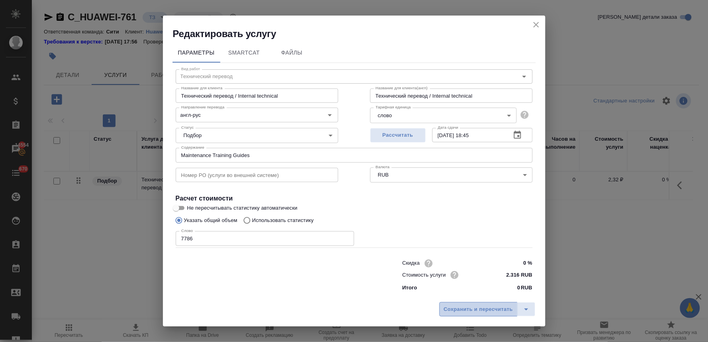
click at [459, 313] on span "Сохранить и пересчитать" at bounding box center [478, 309] width 69 height 9
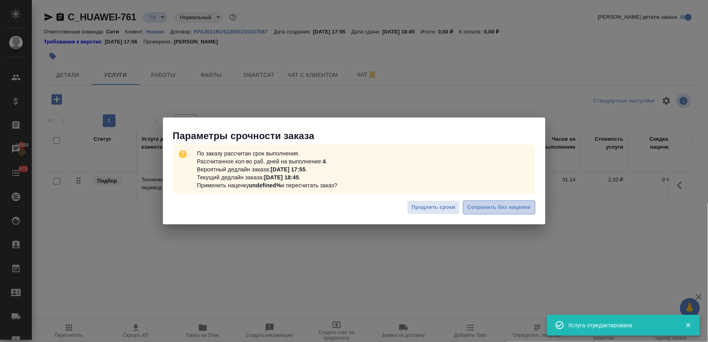
click at [515, 208] on span "Сохранить без наценки" at bounding box center [498, 207] width 63 height 9
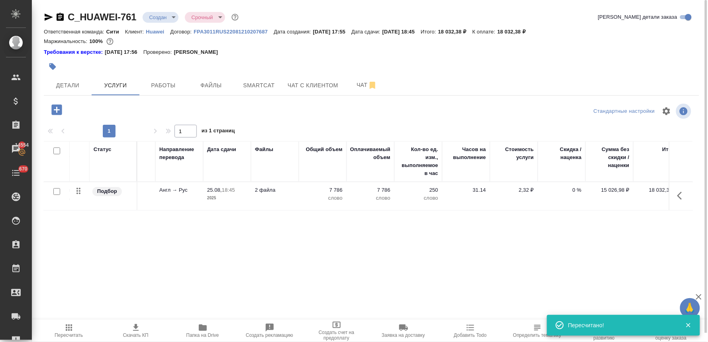
scroll to position [0, 101]
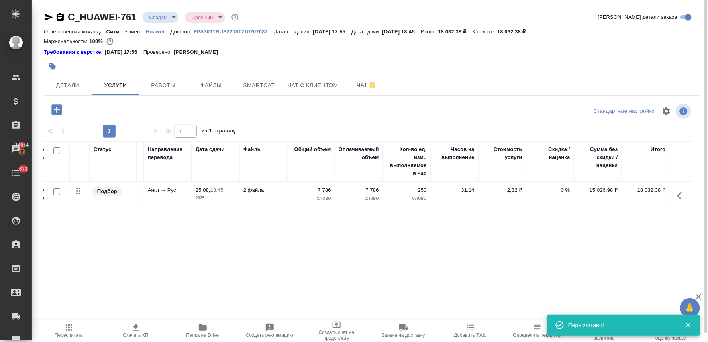
click at [512, 69] on div at bounding box center [371, 67] width 655 height 18
click at [59, 111] on icon "button" at bounding box center [56, 109] width 10 height 10
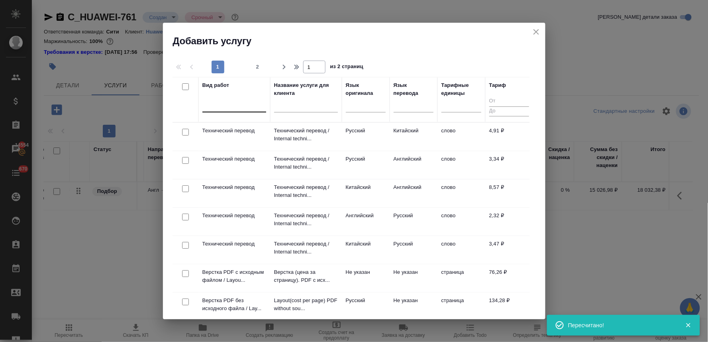
click at [220, 108] on div at bounding box center [234, 104] width 64 height 12
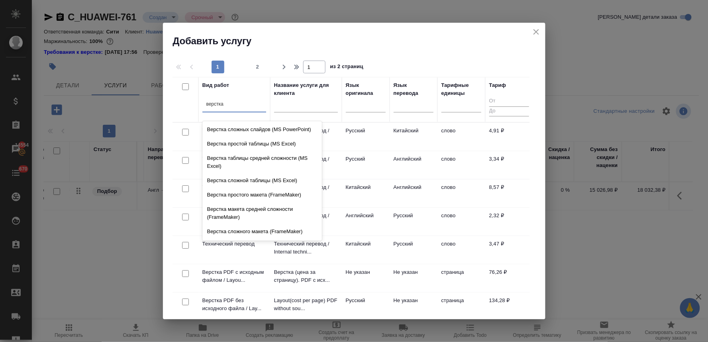
scroll to position [0, 0]
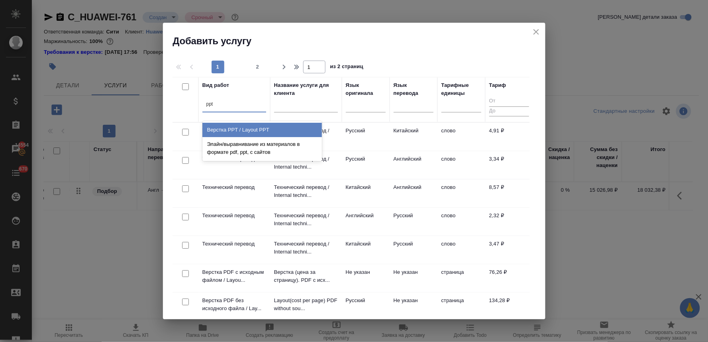
click at [249, 128] on div "Верстка PPT / Layout PPT" at bounding box center [262, 130] width 120 height 14
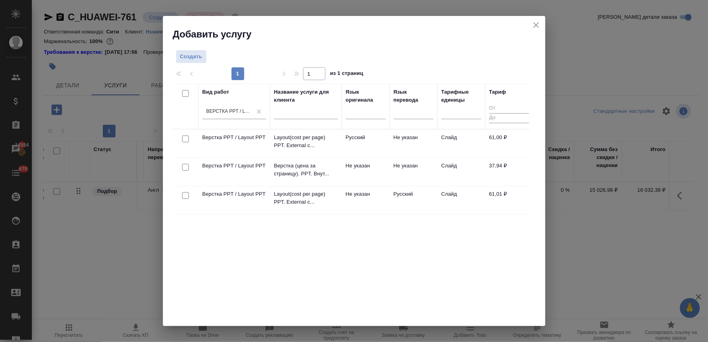
click at [186, 194] on input "checkbox" at bounding box center [185, 195] width 7 height 7
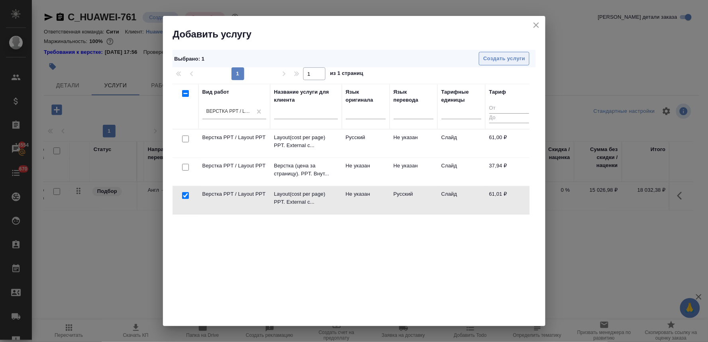
click at [497, 60] on span "Создать услуги" at bounding box center [504, 58] width 42 height 9
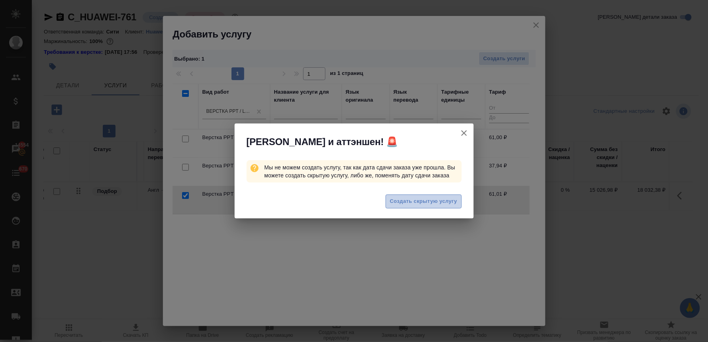
click at [421, 202] on span "Создать скрытую услугу" at bounding box center [423, 201] width 67 height 9
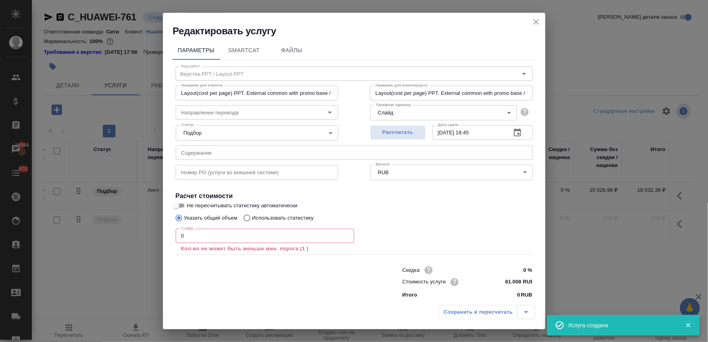
click at [526, 228] on div "Вид работ Верстка PPT / Layout PPT Вид работ Название для клиента Layout(cost p…" at bounding box center [354, 181] width 363 height 242
click at [212, 150] on input "text" at bounding box center [354, 152] width 357 height 14
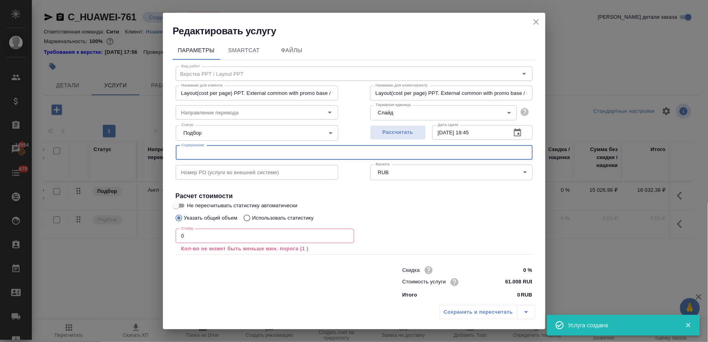
paste input "Maintenance Training Guides"
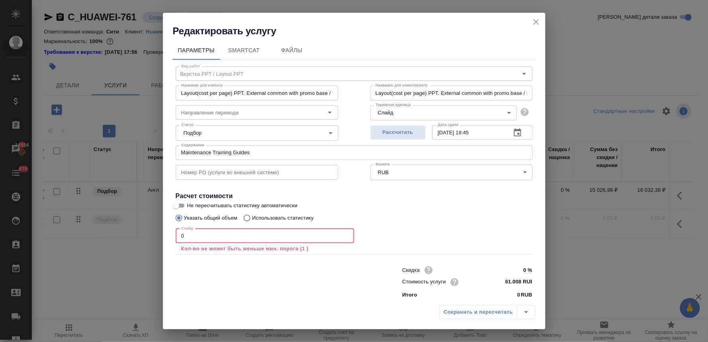
drag, startPoint x: 192, startPoint y: 237, endPoint x: 158, endPoint y: 239, distance: 34.8
click at [159, 239] on div "Редактировать услугу Параметры SmartCat Файлы Вид работ Верстка PPT / Layout PP…" at bounding box center [354, 171] width 708 height 342
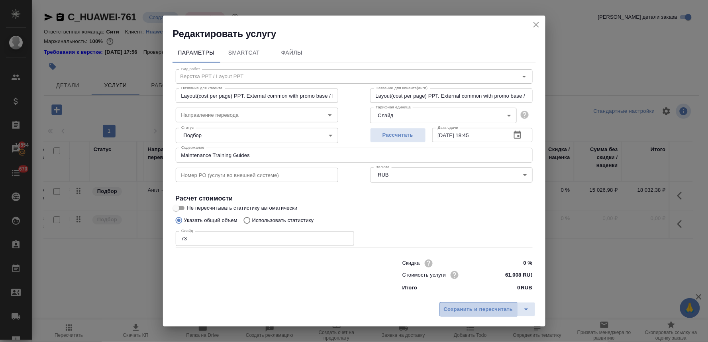
click at [463, 313] on span "Сохранить и пересчитать" at bounding box center [478, 309] width 69 height 9
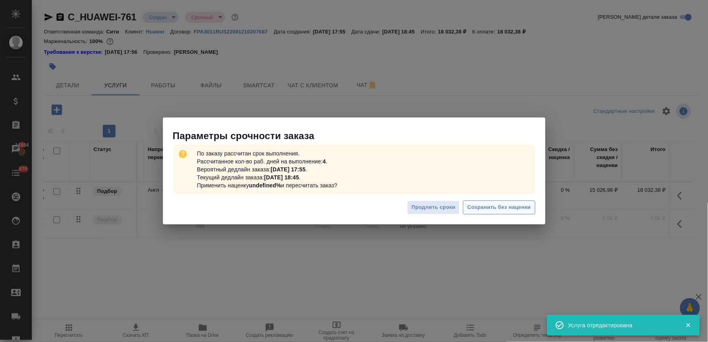
click at [497, 210] on span "Сохранить без наценки" at bounding box center [498, 207] width 63 height 9
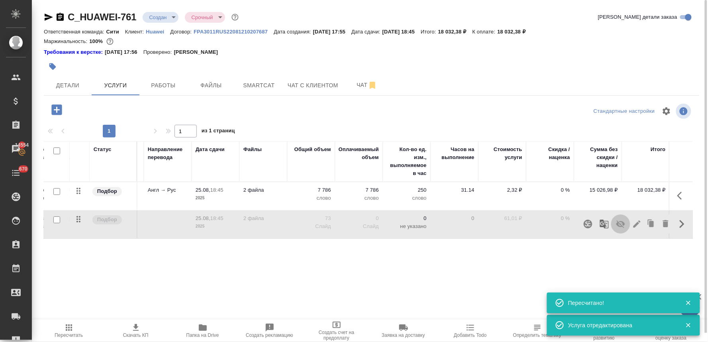
click at [623, 223] on icon "button" at bounding box center [620, 224] width 9 height 8
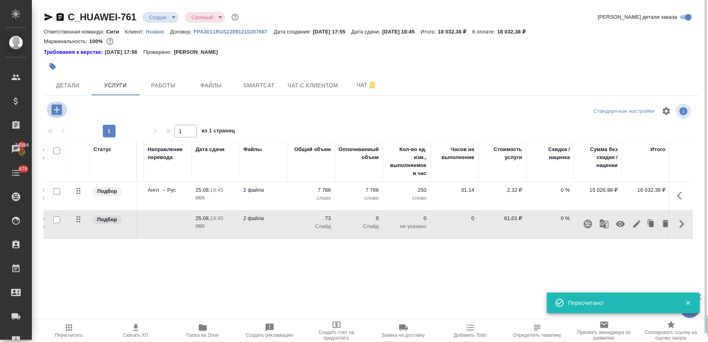
click at [56, 112] on icon "button" at bounding box center [56, 109] width 10 height 10
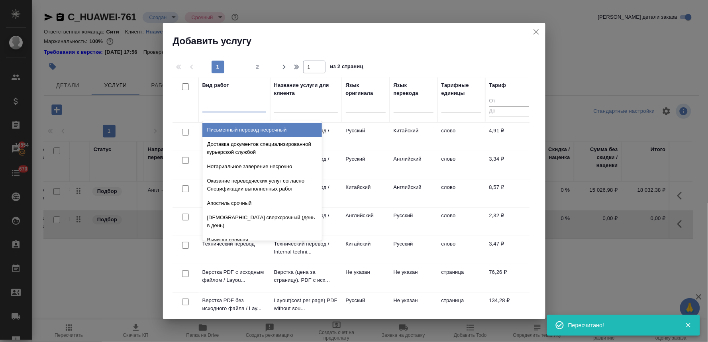
click at [221, 104] on div at bounding box center [234, 104] width 64 height 12
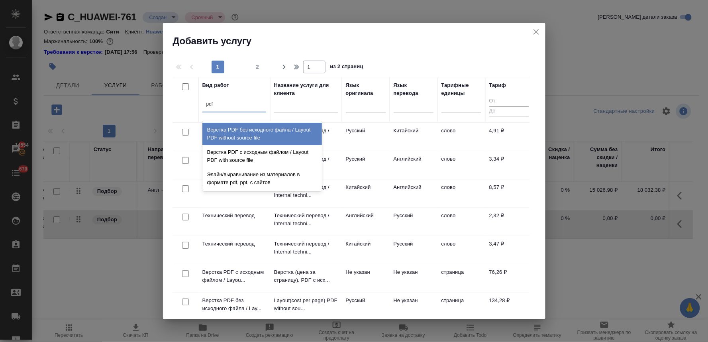
click at [277, 135] on div "Верстка PDF без исходного файла / Layout PDF without source file" at bounding box center [262, 134] width 120 height 22
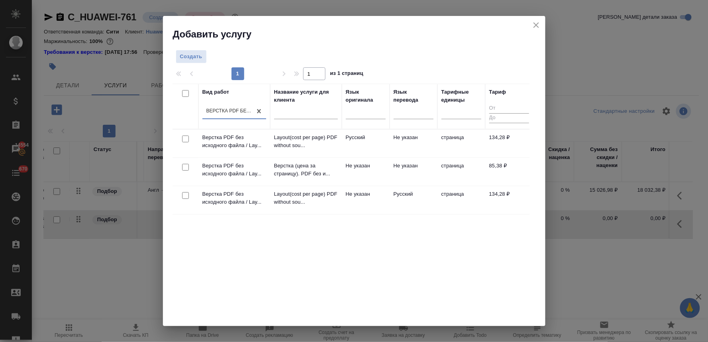
click at [184, 141] on input "checkbox" at bounding box center [185, 138] width 7 height 7
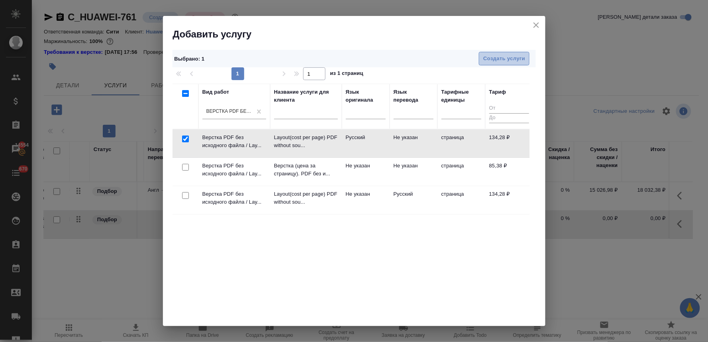
click at [494, 64] on button "Создать услуги" at bounding box center [504, 59] width 51 height 14
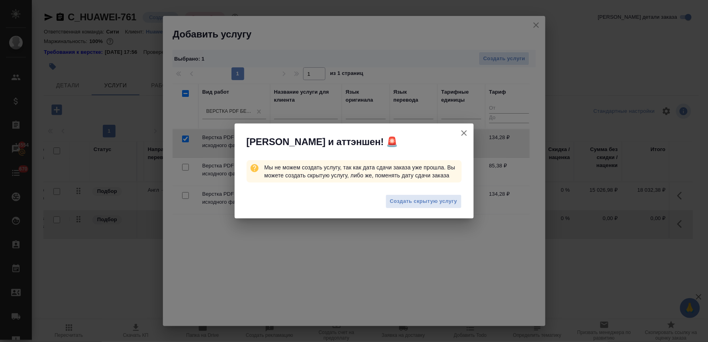
click at [398, 203] on span "Создать скрытую услугу" at bounding box center [423, 201] width 67 height 9
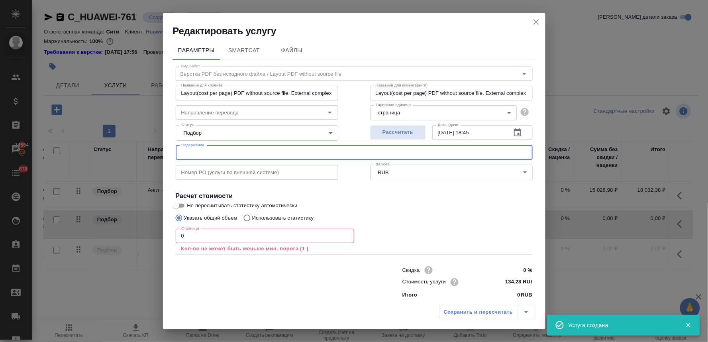
click at [205, 153] on input "text" at bounding box center [354, 152] width 357 height 14
paste input "Maintenance Training Guides"
click at [169, 240] on div "Параметры SmartCat Файлы Вид работ Верстка PDF без исходного файла / Layout PDF…" at bounding box center [354, 168] width 382 height 263
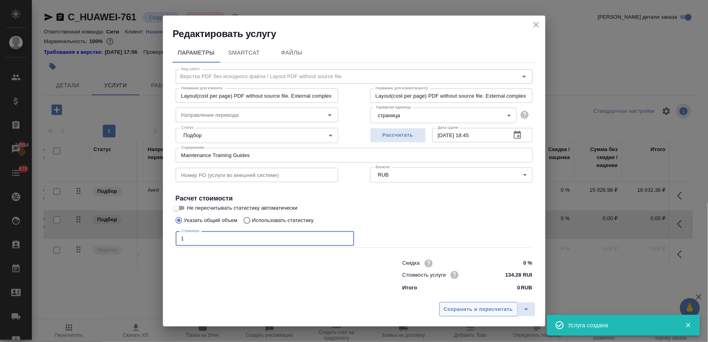
click at [491, 312] on span "Сохранить и пересчитать" at bounding box center [478, 309] width 69 height 9
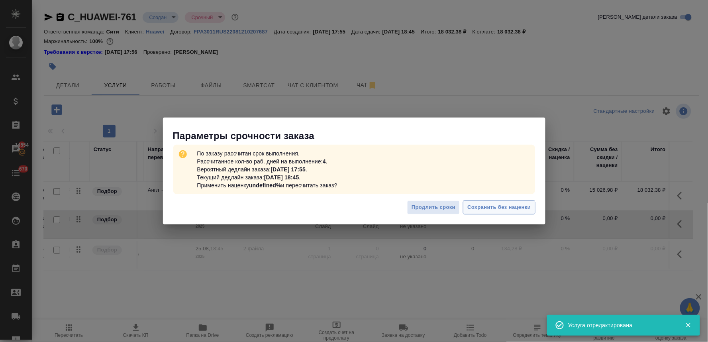
click at [510, 201] on button "Сохранить без наценки" at bounding box center [499, 207] width 72 height 14
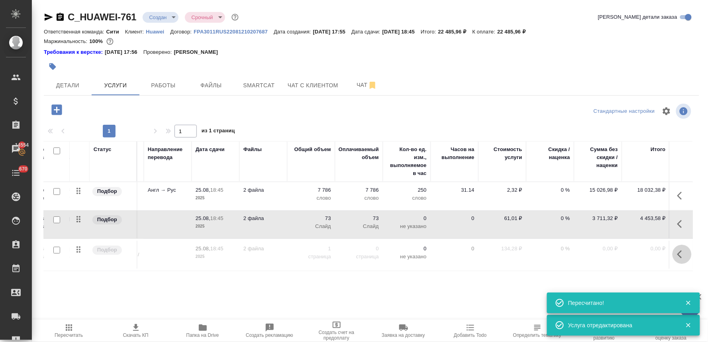
click at [678, 253] on icon "button" at bounding box center [682, 254] width 10 height 10
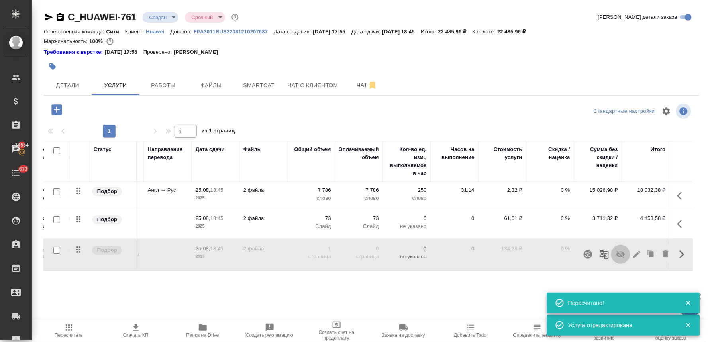
click at [618, 254] on icon "button" at bounding box center [620, 255] width 9 height 8
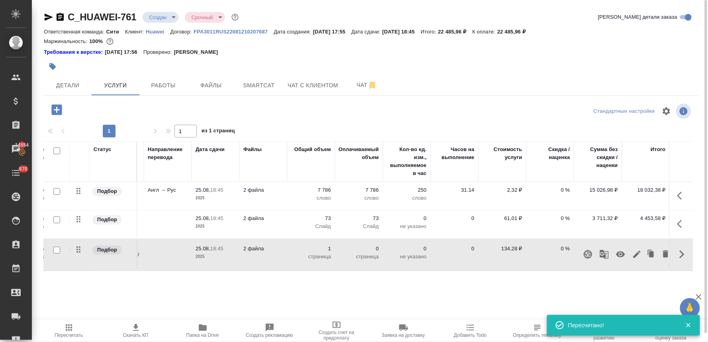
click at [559, 74] on div at bounding box center [371, 67] width 655 height 18
click at [514, 217] on p "61,01 ₽" at bounding box center [502, 218] width 40 height 8
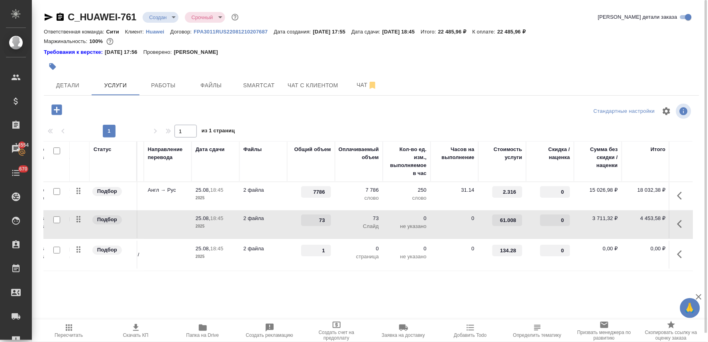
click at [56, 113] on icon "button" at bounding box center [56, 109] width 10 height 10
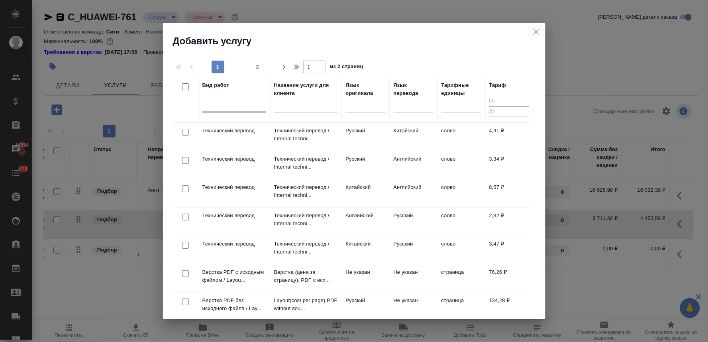
click at [254, 104] on div at bounding box center [234, 104] width 64 height 12
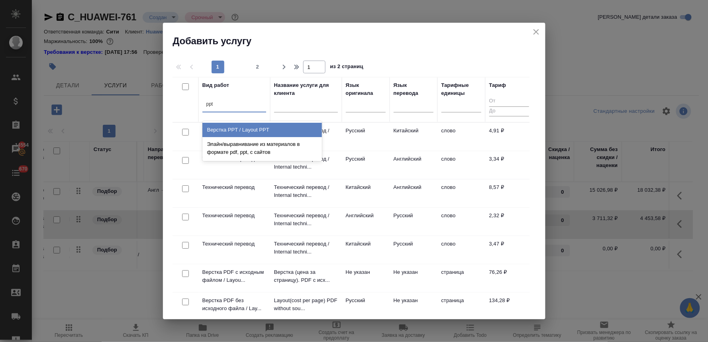
click at [253, 126] on div "Верстка PPT / Layout PPT" at bounding box center [262, 130] width 120 height 14
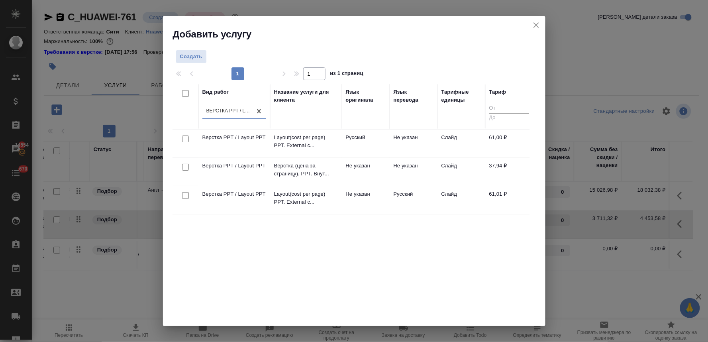
click at [185, 140] on input "checkbox" at bounding box center [185, 138] width 7 height 7
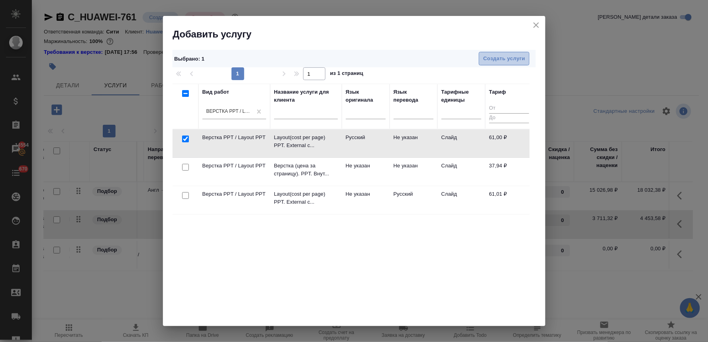
click at [493, 57] on span "Создать услуги" at bounding box center [504, 58] width 42 height 9
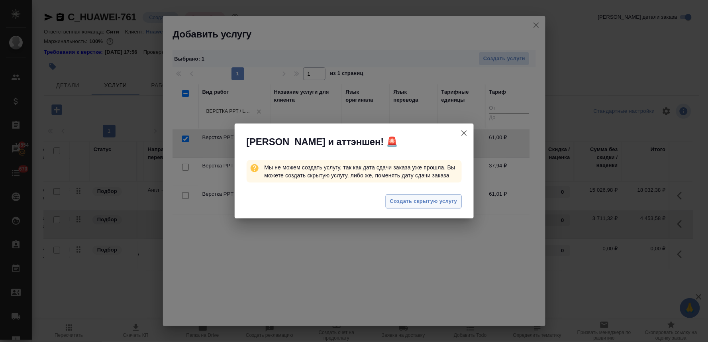
click at [433, 198] on span "Создать скрытую услугу" at bounding box center [423, 201] width 67 height 9
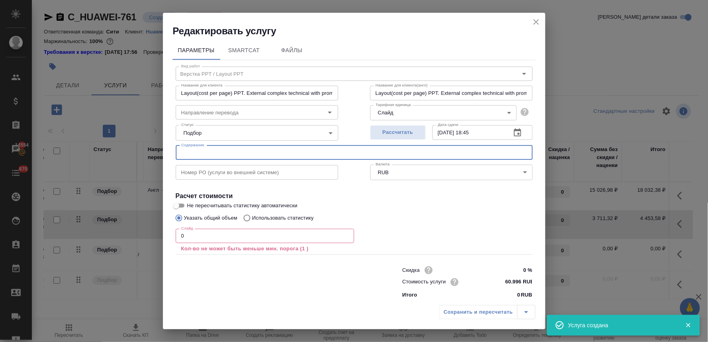
click at [206, 157] on input "text" at bounding box center [354, 152] width 357 height 14
paste input "Maintenance Training Guides"
drag, startPoint x: 191, startPoint y: 233, endPoint x: 153, endPoint y: 235, distance: 38.3
click at [153, 235] on div "Редактировать услугу Параметры SmartCat Файлы Вид работ Верстка PPT / Layout PP…" at bounding box center [354, 171] width 708 height 342
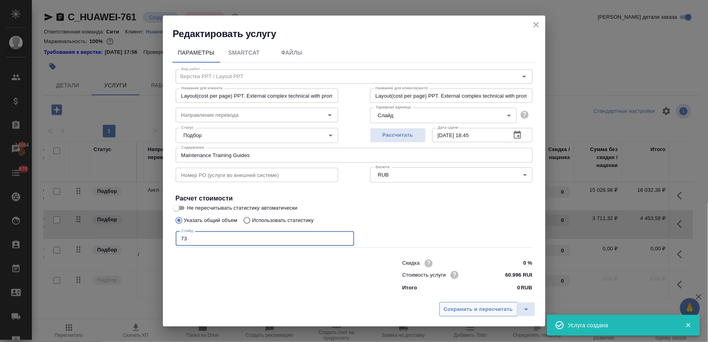
click at [489, 306] on span "Сохранить и пересчитать" at bounding box center [478, 309] width 69 height 9
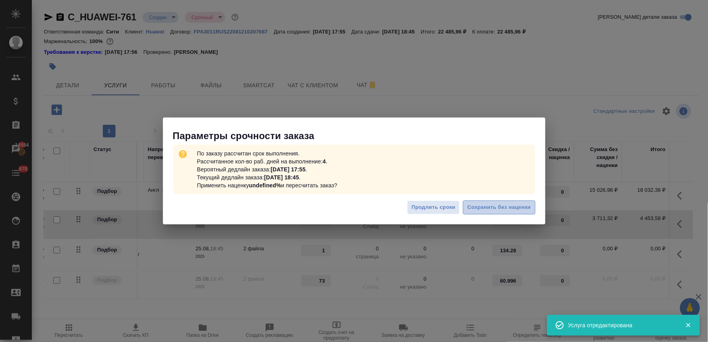
click at [523, 206] on span "Сохранить без наценки" at bounding box center [498, 207] width 63 height 9
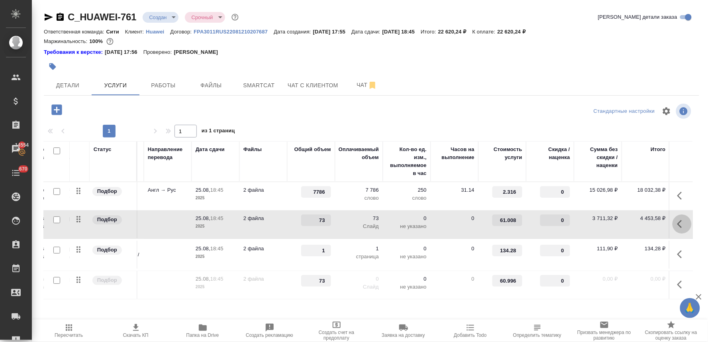
click at [678, 224] on icon "button" at bounding box center [679, 224] width 5 height 8
click at [663, 224] on icon "button" at bounding box center [666, 224] width 10 height 10
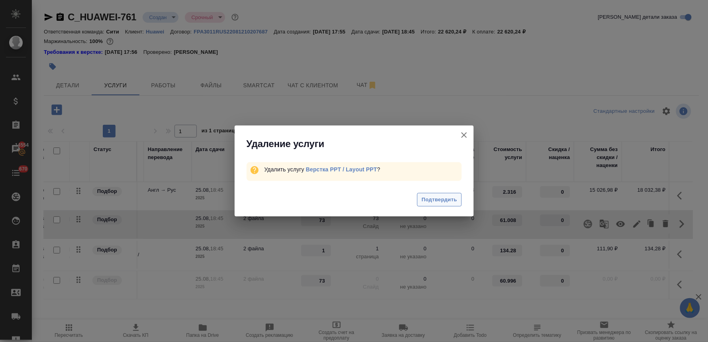
click at [427, 203] on span "Подтвердить" at bounding box center [439, 199] width 35 height 9
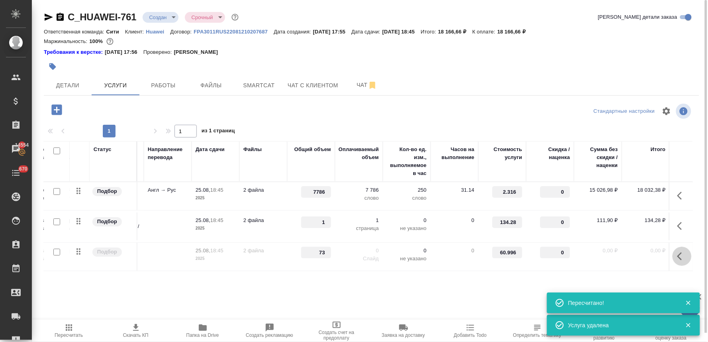
click at [682, 255] on icon "button" at bounding box center [682, 256] width 10 height 10
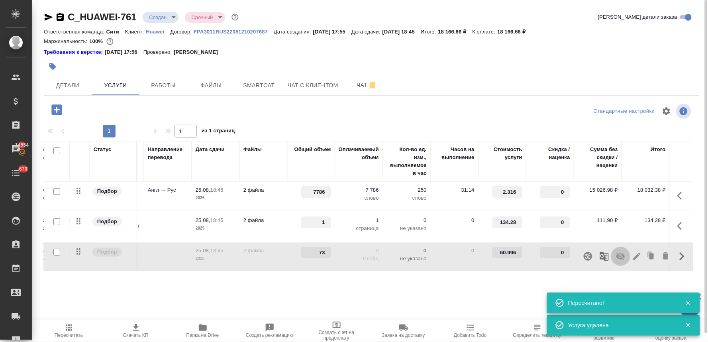
click at [619, 257] on icon "button" at bounding box center [621, 256] width 10 height 10
click at [70, 328] on icon "button" at bounding box center [69, 328] width 10 height 10
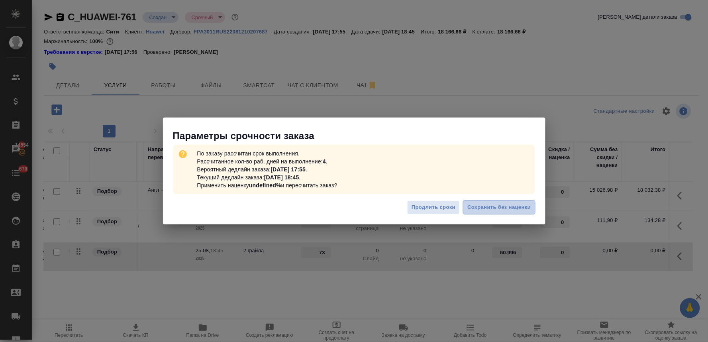
click at [502, 210] on span "Сохранить без наценки" at bounding box center [498, 207] width 63 height 9
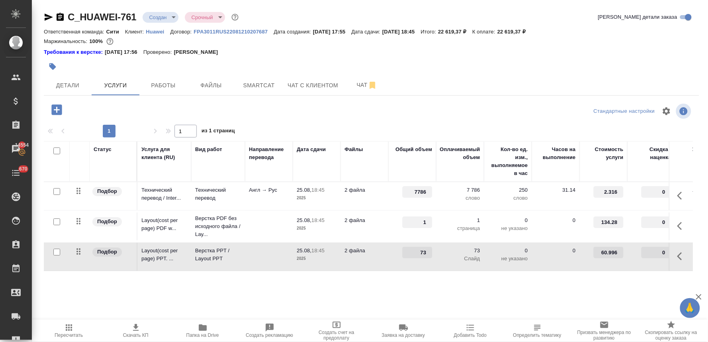
drag, startPoint x: 539, startPoint y: 90, endPoint x: 529, endPoint y: 103, distance: 16.7
click at [539, 90] on div "Детали Услуги Работы Файлы Smartcat Чат с клиентом Чат" at bounding box center [371, 85] width 655 height 20
click at [212, 220] on p "Верстка PDF без исходного файла / Lay..." at bounding box center [218, 226] width 46 height 24
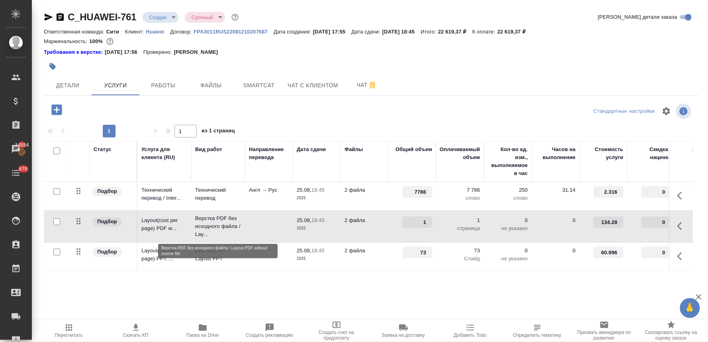
click at [212, 220] on p "Верстка PDF без исходного файла / Lay..." at bounding box center [218, 226] width 46 height 24
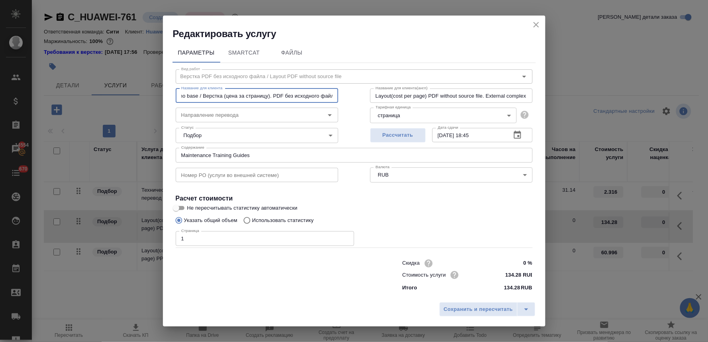
scroll to position [0, 317]
drag, startPoint x: 181, startPoint y: 94, endPoint x: 391, endPoint y: 86, distance: 210.1
click at [391, 86] on div "Название для клиента Layout(cost per page) PDF without source file. External co…" at bounding box center [354, 94] width 389 height 51
click at [503, 40] on div "Параметры SmartCat Файлы Вид работ Верстка PDF без исходного файла / Layout PDF…" at bounding box center [354, 169] width 382 height 258
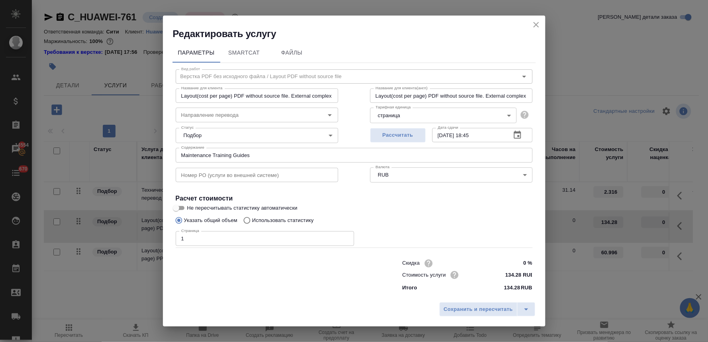
click at [534, 24] on icon "close" at bounding box center [536, 25] width 10 height 10
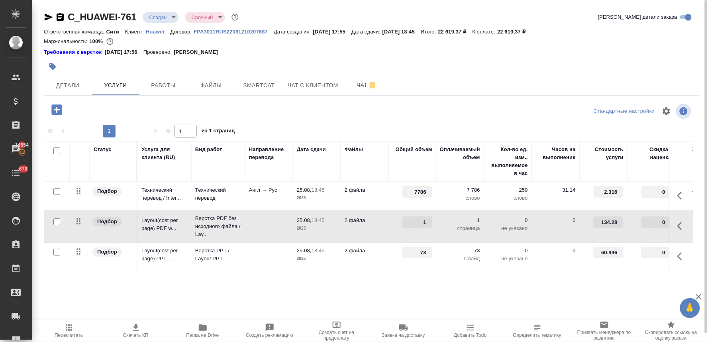
click at [527, 294] on div "Статус Услуга для клиента (RU) Вид работ Направление перевода Дата сдачи Файлы …" at bounding box center [368, 226] width 649 height 171
drag, startPoint x: 565, startPoint y: 288, endPoint x: 563, endPoint y: 296, distance: 7.6
click at [565, 288] on div "Статус Услуга для клиента (RU) Вид работ Направление перевода Дата сдачи Файлы …" at bounding box center [368, 226] width 649 height 171
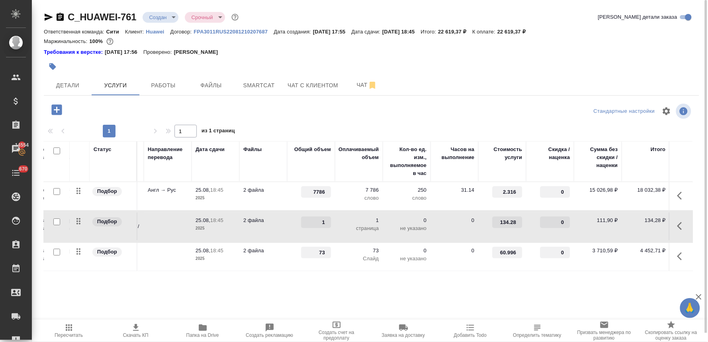
click at [569, 296] on div "Статус Услуга для клиента (RU) Вид работ Направление перевода Дата сдачи Файлы …" at bounding box center [368, 226] width 649 height 171
click at [141, 331] on span "Скачать КП" at bounding box center [135, 330] width 57 height 15
click at [598, 74] on div at bounding box center [371, 67] width 655 height 18
drag, startPoint x: 518, startPoint y: 31, endPoint x: 540, endPoint y: 31, distance: 21.9
click at [531, 31] on p "22 619,37 ₽" at bounding box center [514, 32] width 34 height 6
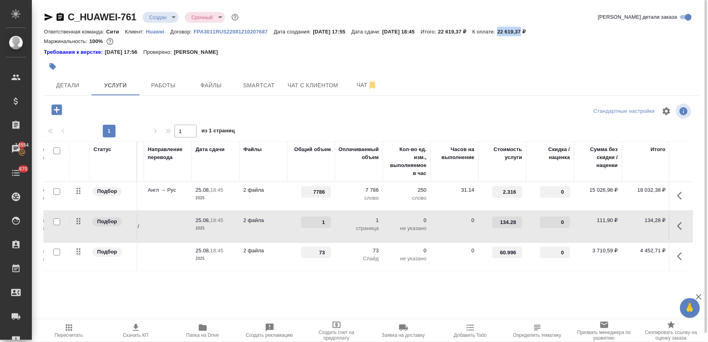
copy p "22 619,37"
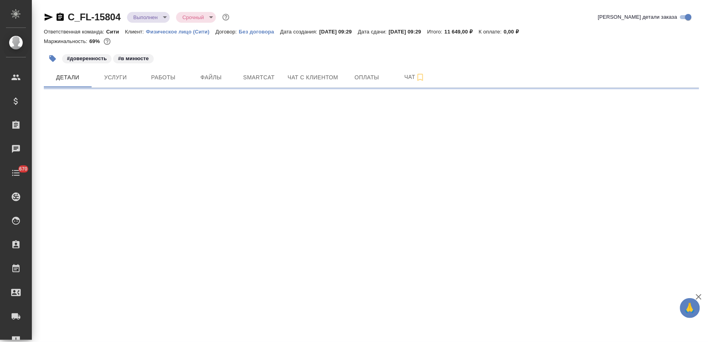
select select "RU"
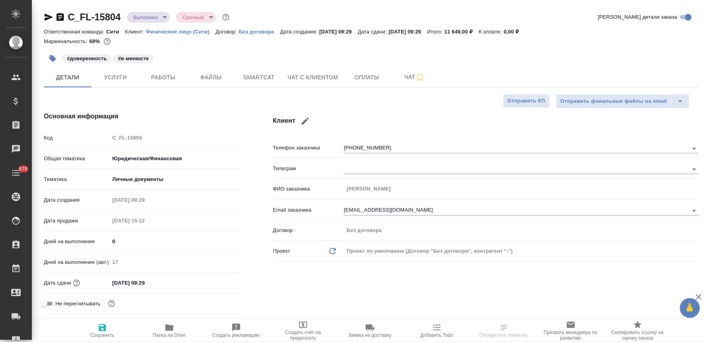
type textarea "x"
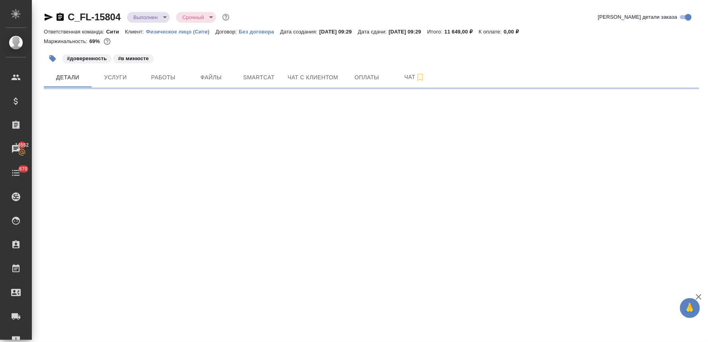
select select "RU"
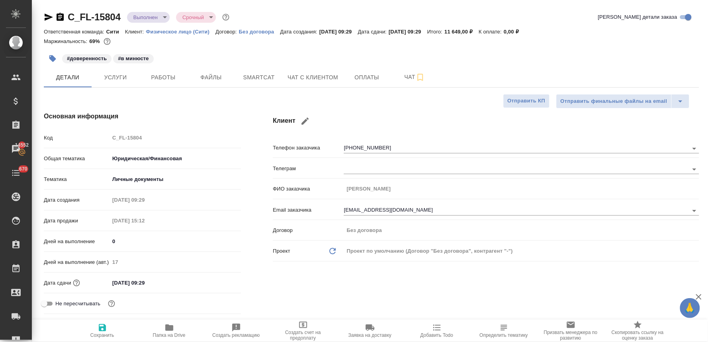
type textarea "x"
click at [114, 76] on span "Услуги" at bounding box center [115, 78] width 38 height 10
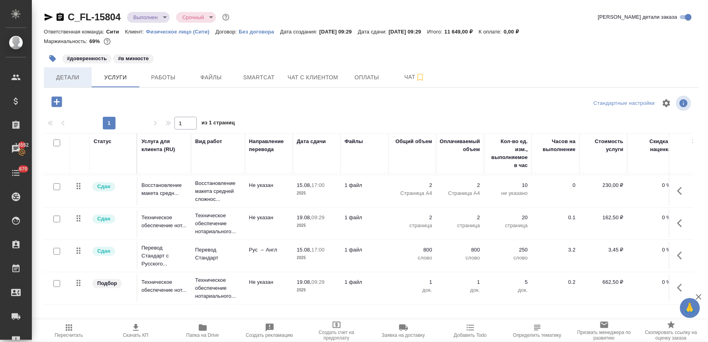
click at [69, 76] on span "Детали" at bounding box center [68, 78] width 38 height 10
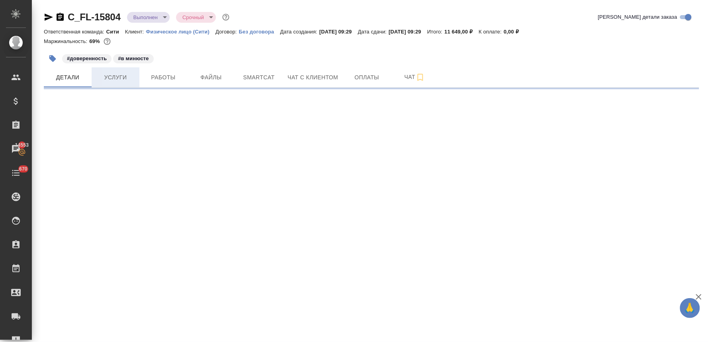
click at [118, 80] on span "Услуги" at bounding box center [115, 78] width 38 height 10
select select "RU"
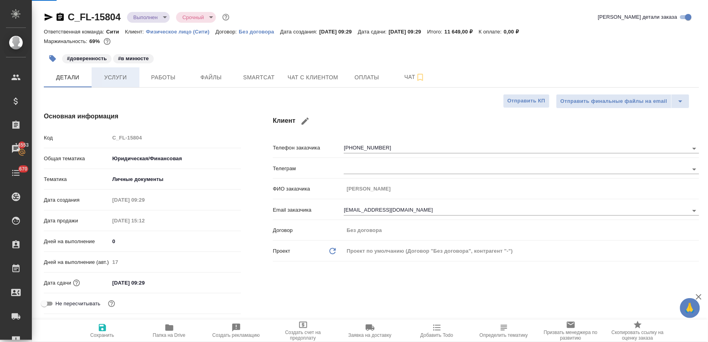
type textarea "x"
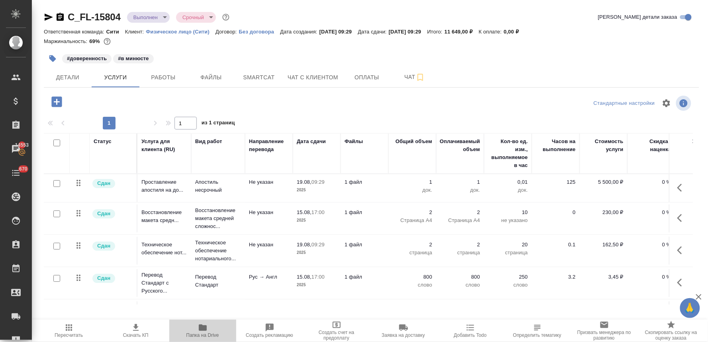
click at [200, 329] on icon "button" at bounding box center [203, 327] width 8 height 6
click at [68, 74] on span "Детали" at bounding box center [68, 78] width 38 height 10
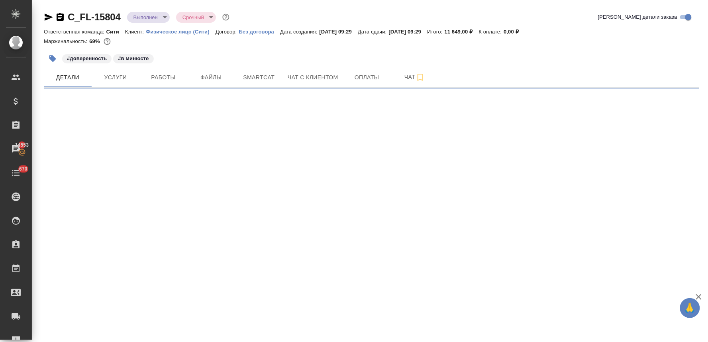
select select "RU"
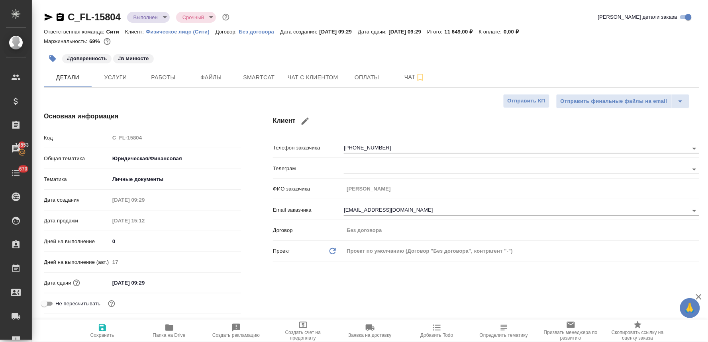
type textarea "x"
click at [44, 15] on icon "button" at bounding box center [49, 17] width 10 height 10
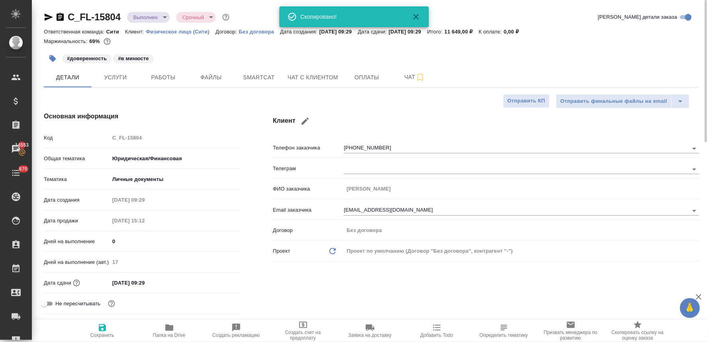
type textarea "x"
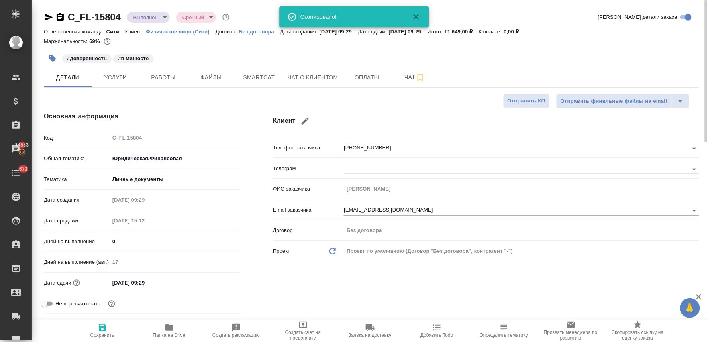
type textarea "x"
click at [149, 83] on button "Работы" at bounding box center [163, 77] width 48 height 20
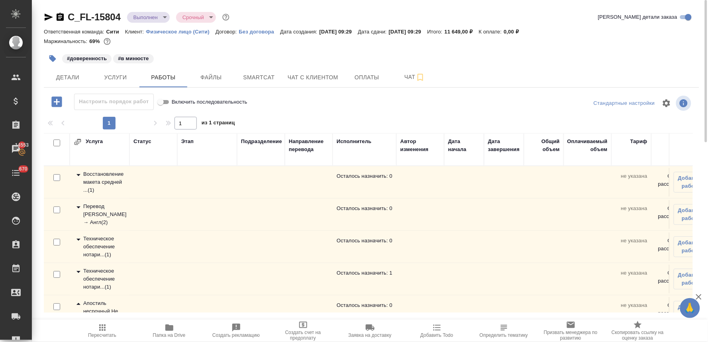
click at [76, 205] on icon at bounding box center [79, 207] width 10 height 10
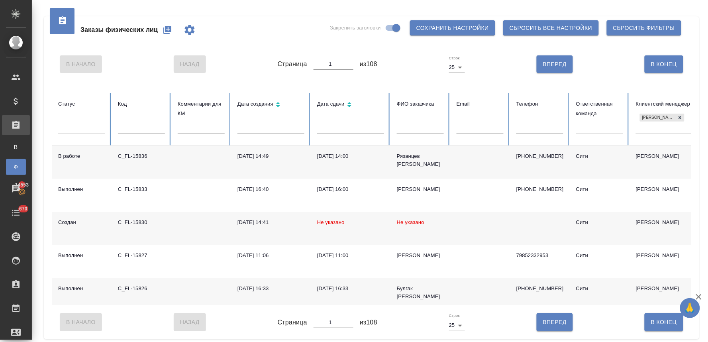
click at [167, 30] on icon "button" at bounding box center [167, 30] width 8 height 8
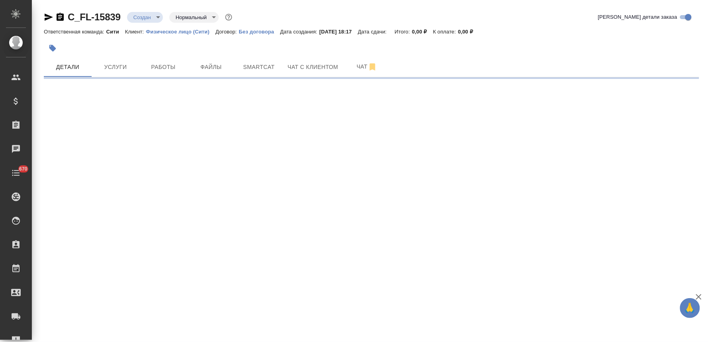
select select "RU"
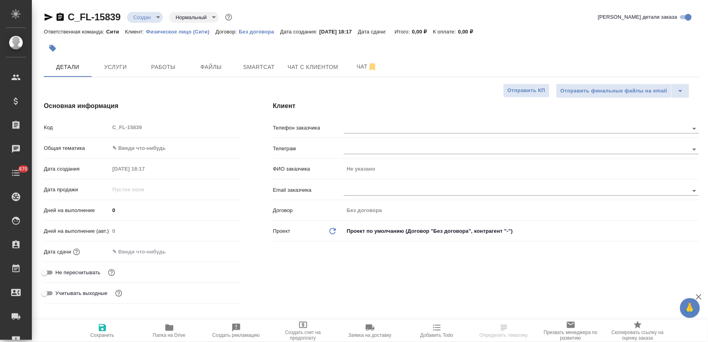
type textarea "x"
click at [92, 269] on span "Не пересчитывать" at bounding box center [77, 273] width 45 height 8
click at [59, 269] on input "Не пересчитывать" at bounding box center [44, 273] width 29 height 10
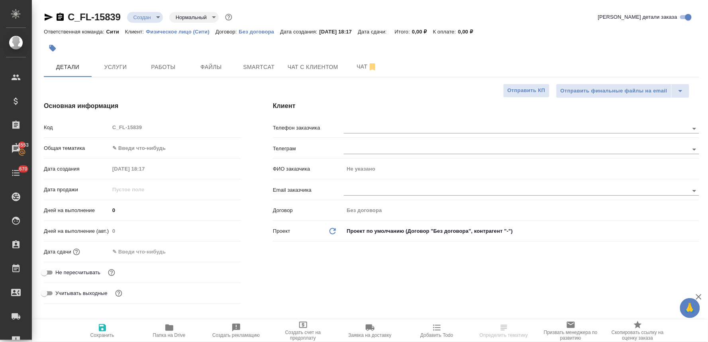
checkbox input "true"
type textarea "x"
click at [101, 327] on icon "button" at bounding box center [102, 327] width 7 height 7
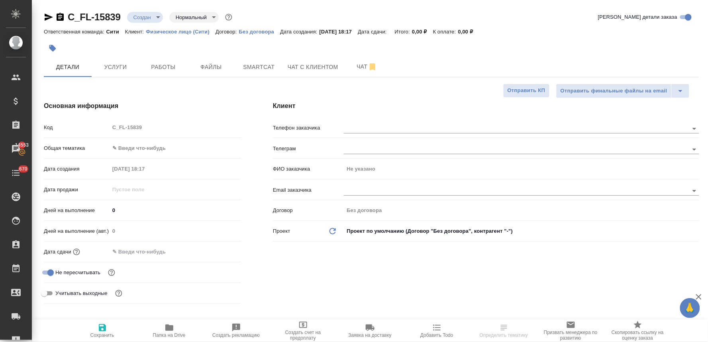
type textarea "x"
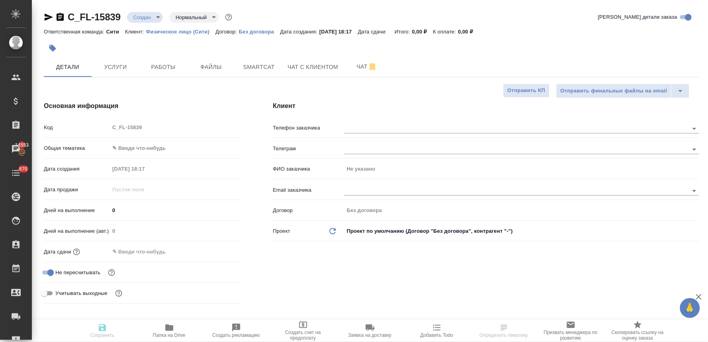
type textarea "x"
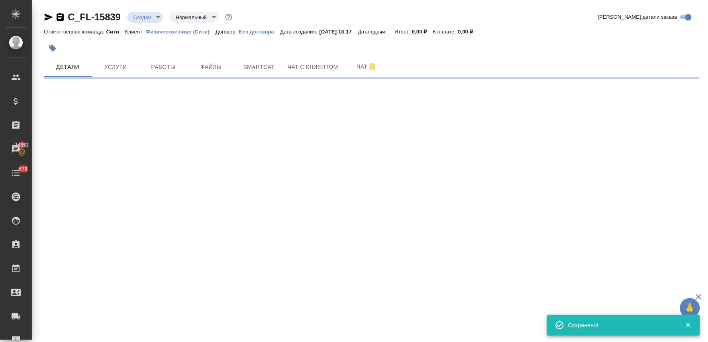
select select "RU"
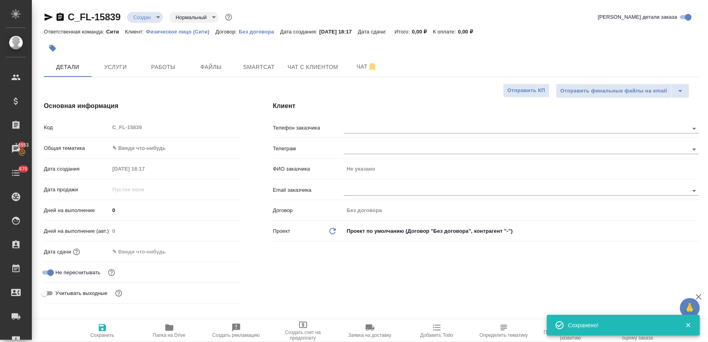
type textarea "x"
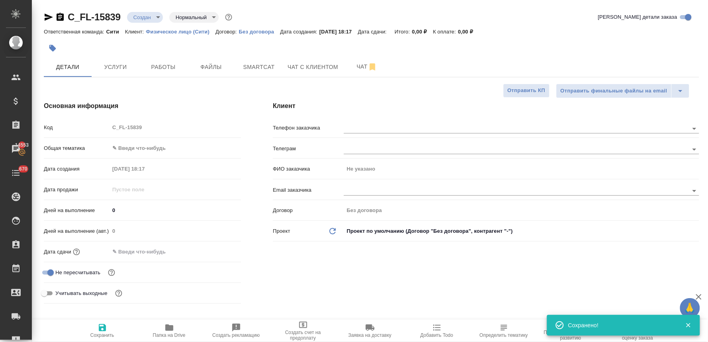
type textarea "x"
click at [372, 190] on input "text" at bounding box center [503, 191] width 318 height 10
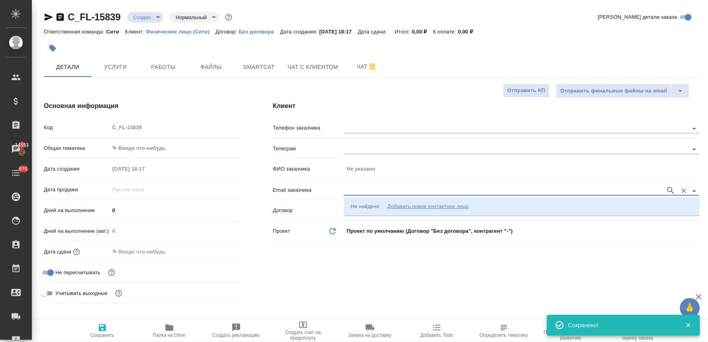
paste input "olga.k2002@mail.ru"
type input "olga.k2002@mail.ru"
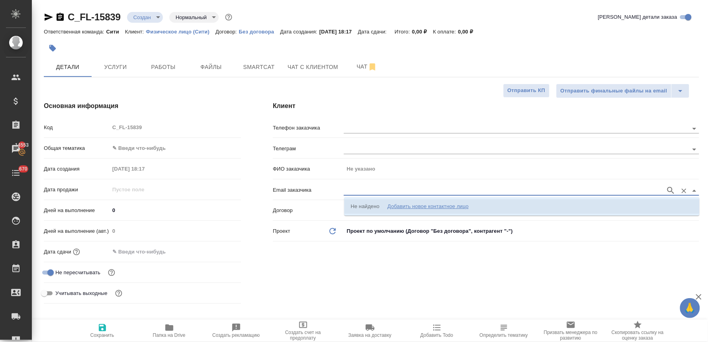
click at [419, 203] on div "Добавить новое контактное лицо" at bounding box center [427, 206] width 81 height 8
type input "olga.k2002@mail.ru"
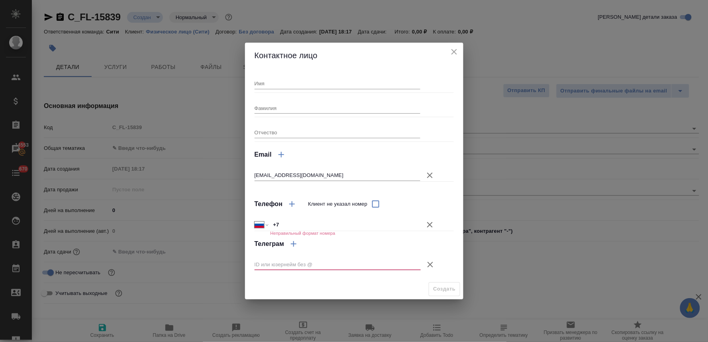
click at [429, 225] on icon "button" at bounding box center [430, 225] width 6 height 6
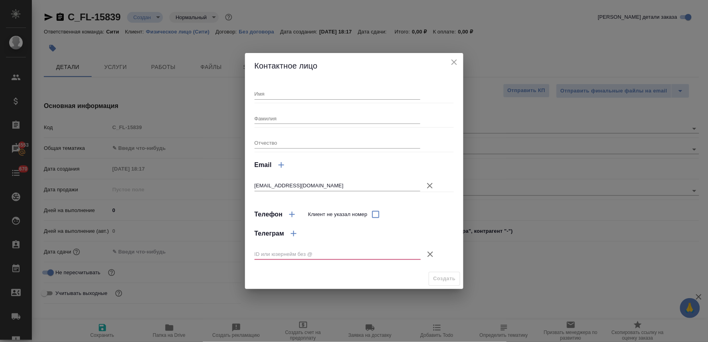
type textarea "x"
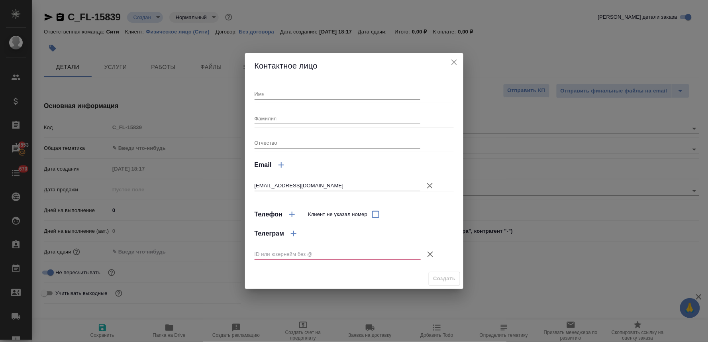
type textarea "x"
click at [273, 87] on div "Имя" at bounding box center [338, 91] width 166 height 18
click at [276, 94] on input "Имя" at bounding box center [338, 93] width 166 height 11
type input "Ольга"
click at [295, 114] on input "Фамилия" at bounding box center [338, 118] width 166 height 11
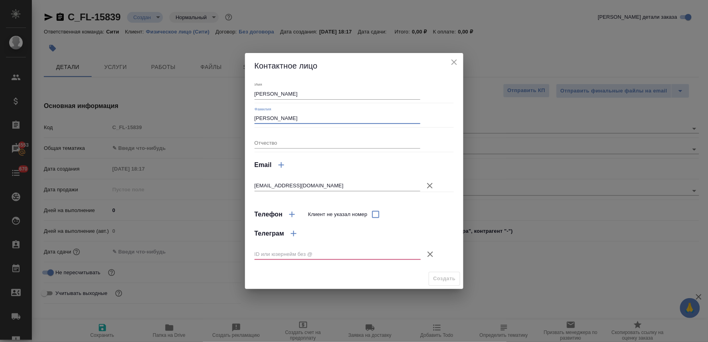
type input "Артюхина"
click at [288, 212] on icon "button" at bounding box center [292, 215] width 10 height 10
select select "RU"
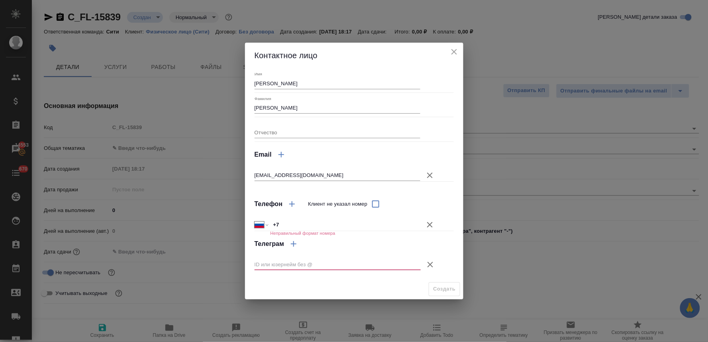
click at [291, 225] on input "+7" at bounding box center [345, 225] width 150 height 12
paste input "916 519 79 09"
type input "+7 916 519 79 09"
click at [432, 265] on icon "button" at bounding box center [431, 265] width 10 height 10
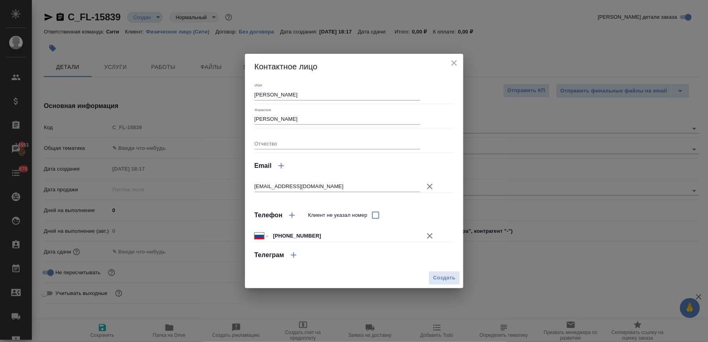
type textarea "x"
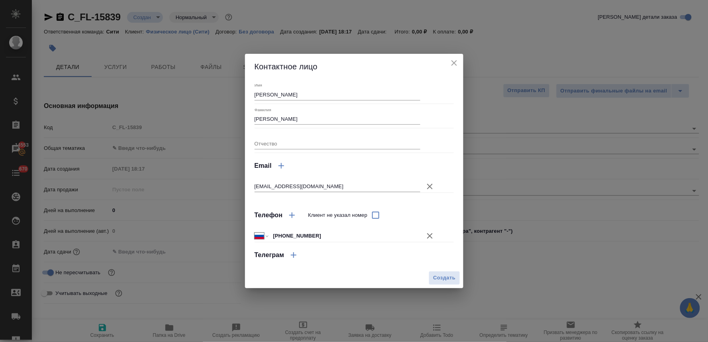
type textarea "x"
click at [444, 273] on span "Создать" at bounding box center [444, 277] width 22 height 9
type input "Артюхина Ольга"
type textarea "x"
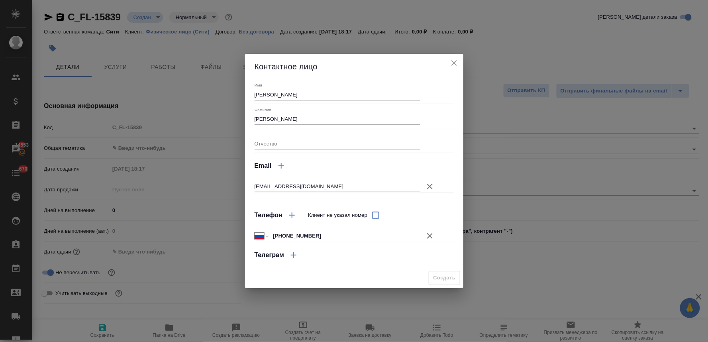
type textarea "x"
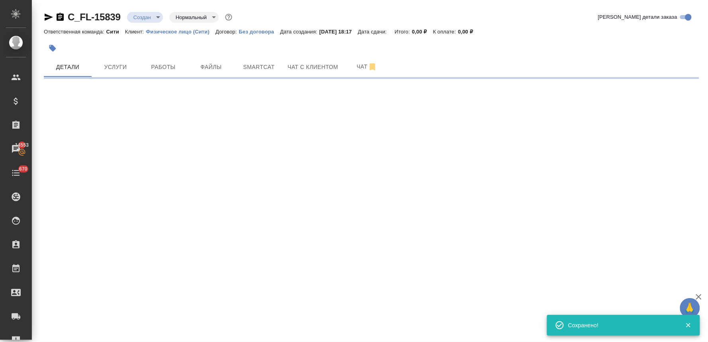
type input "holyTrinity"
select select "RU"
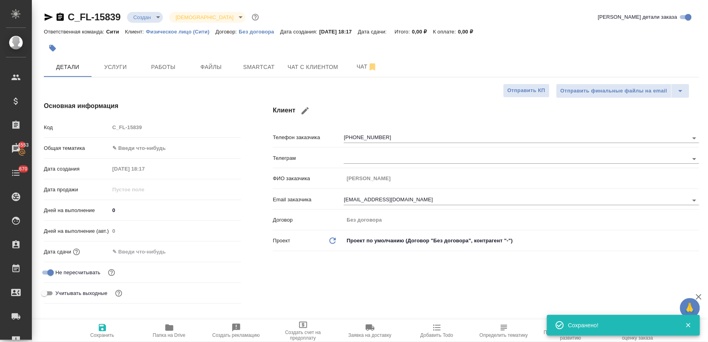
type textarea "x"
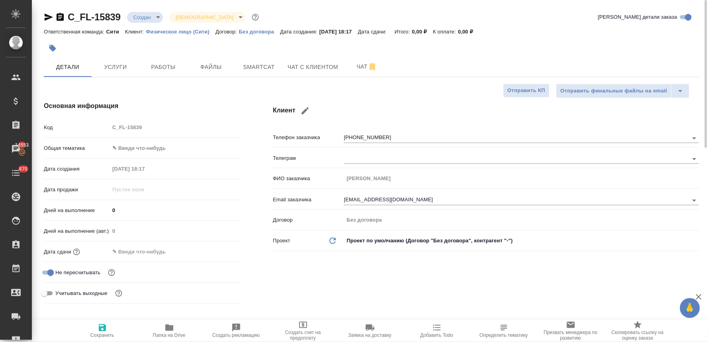
click at [97, 131] on div "Код C_FL-15839" at bounding box center [142, 127] width 197 height 14
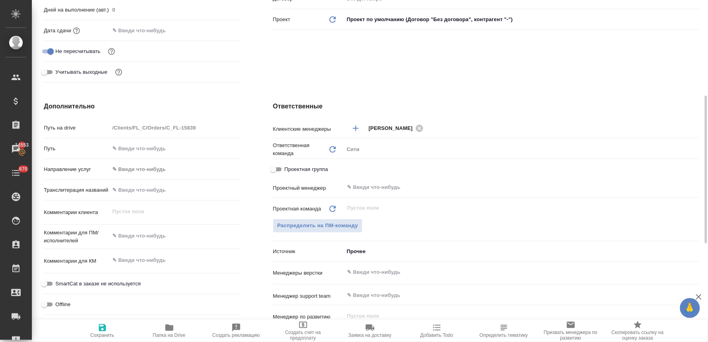
scroll to position [449, 0]
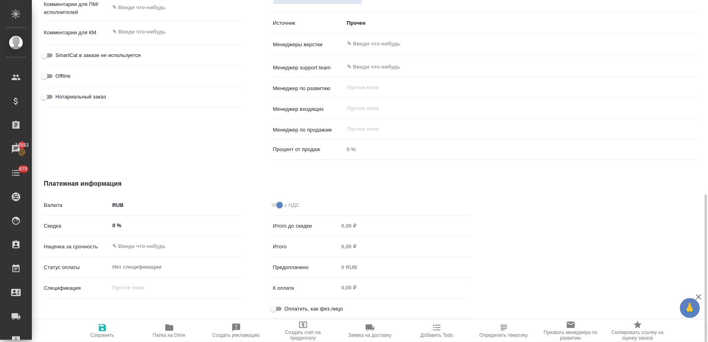
click at [303, 308] on span "Оплатить, как физ.лицо" at bounding box center [313, 309] width 59 height 8
click at [288, 308] on input "Оплатить, как физ.лицо" at bounding box center [273, 309] width 29 height 10
checkbox input "true"
type textarea "x"
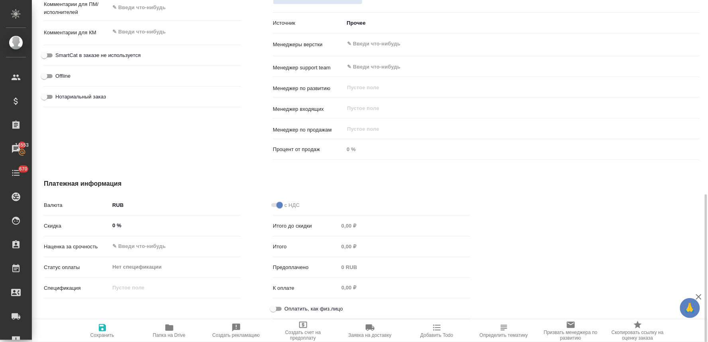
type textarea "x"
click at [100, 333] on span "Сохранить" at bounding box center [102, 335] width 24 height 6
type textarea "x"
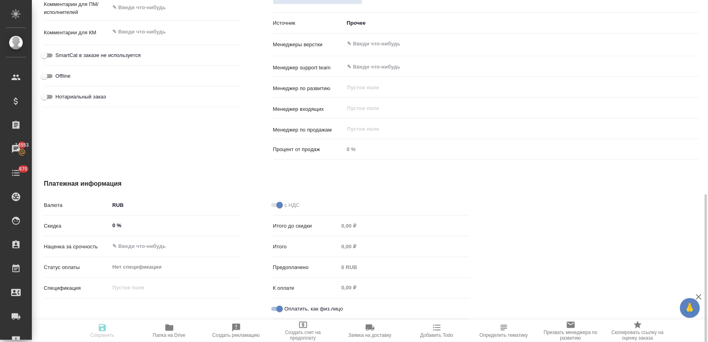
type textarea "x"
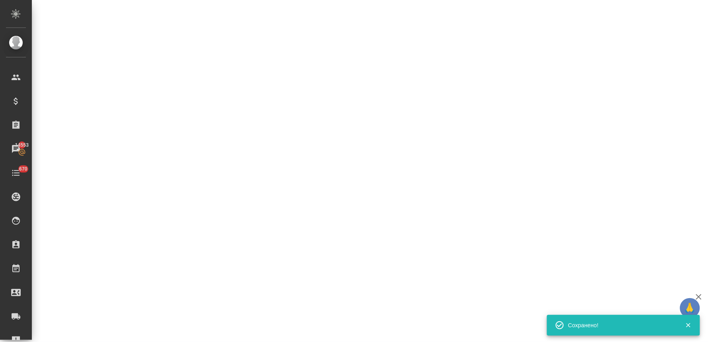
select select "RU"
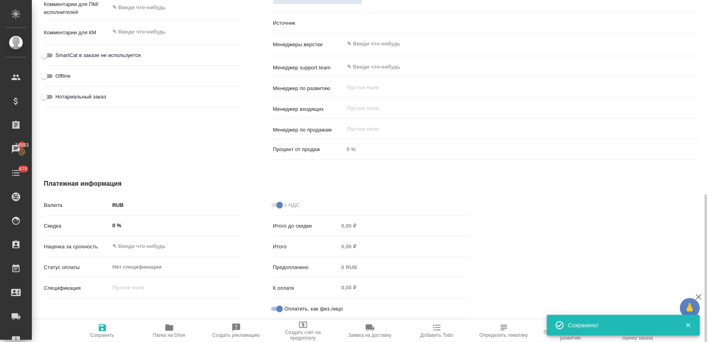
type textarea "x"
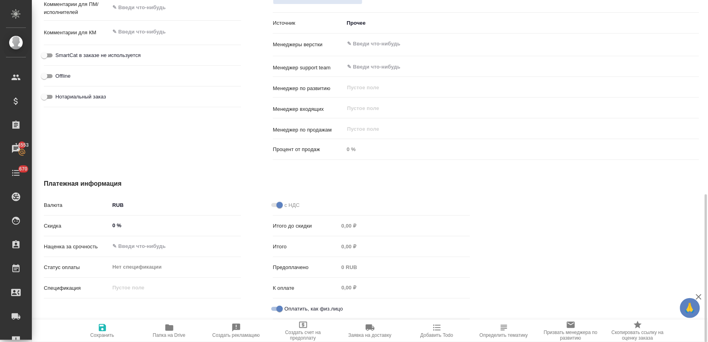
click at [258, 297] on div "с НДС Итого до скидки 0,00 ₽ Итого 0,00 ₽ Предоплачено 0 RUB К оплате 0,00 ₽ Оп…" at bounding box center [371, 260] width 229 height 156
type textarea "x"
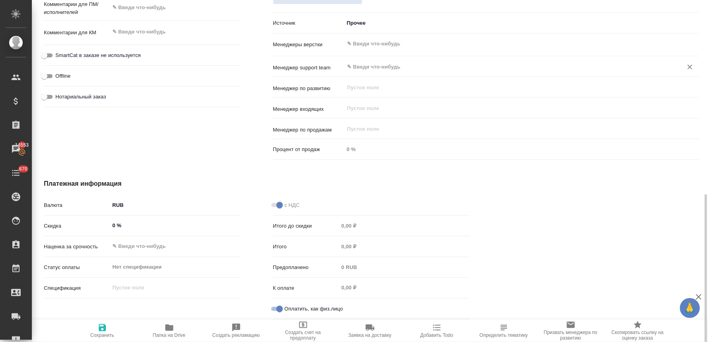
type textarea "x"
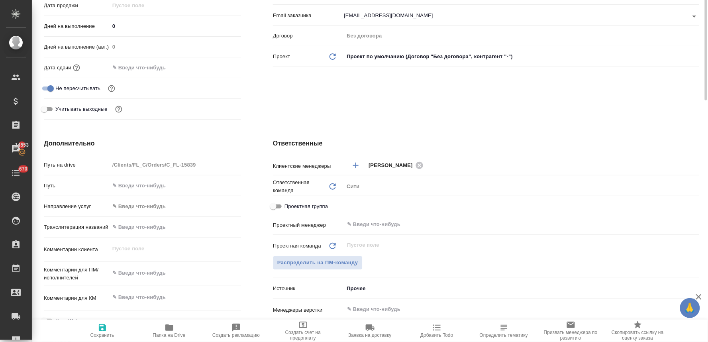
scroll to position [0, 0]
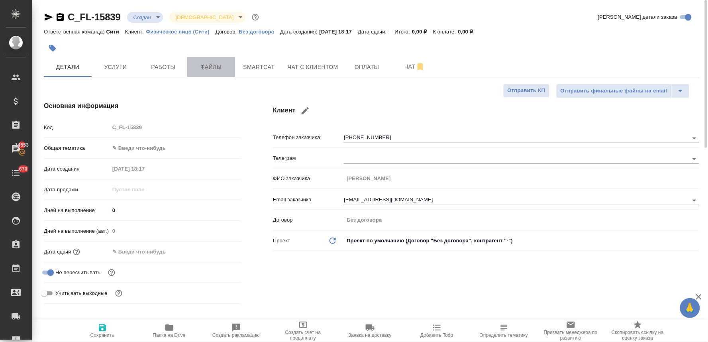
click at [206, 65] on span "Файлы" at bounding box center [211, 67] width 38 height 10
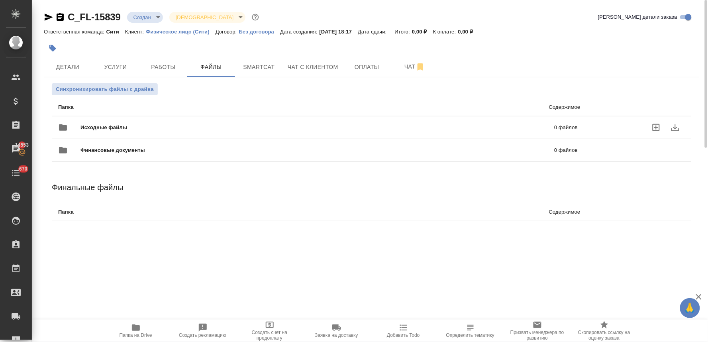
click at [659, 128] on icon "uploadFiles" at bounding box center [656, 128] width 10 height 10
click at [0, 0] on input "uploadFiles" at bounding box center [0, 0] width 0 height 0
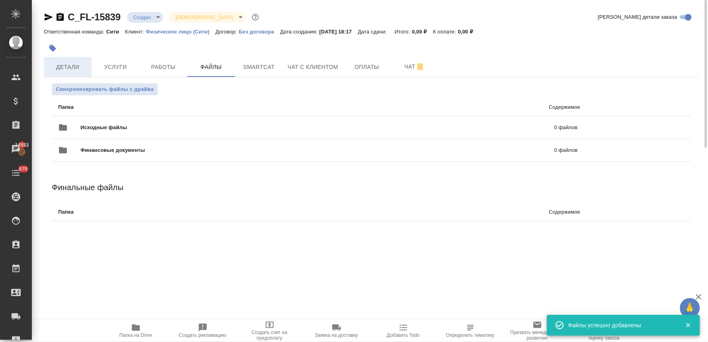
click at [71, 64] on span "Детали" at bounding box center [68, 67] width 38 height 10
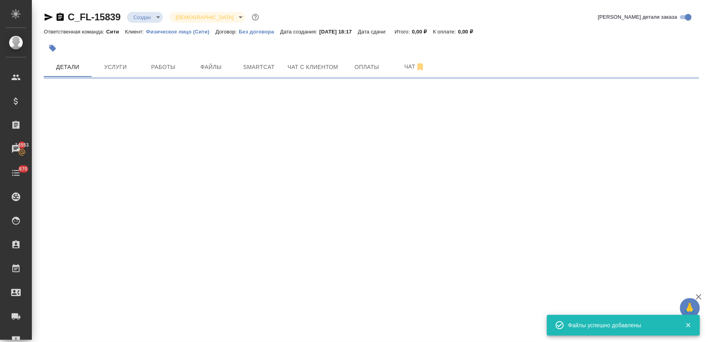
select select "RU"
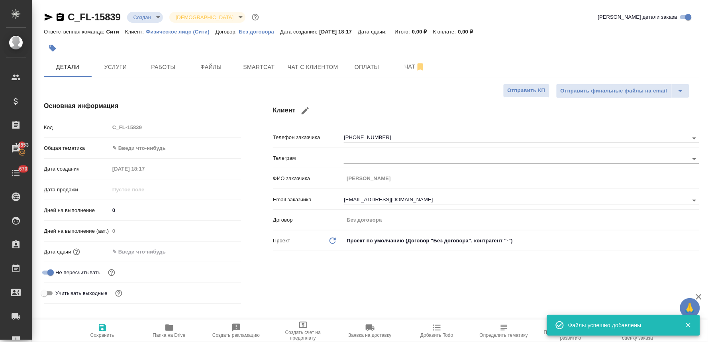
type textarea "x"
click at [633, 49] on div at bounding box center [371, 48] width 655 height 18
click at [107, 61] on button "Услуги" at bounding box center [116, 67] width 48 height 20
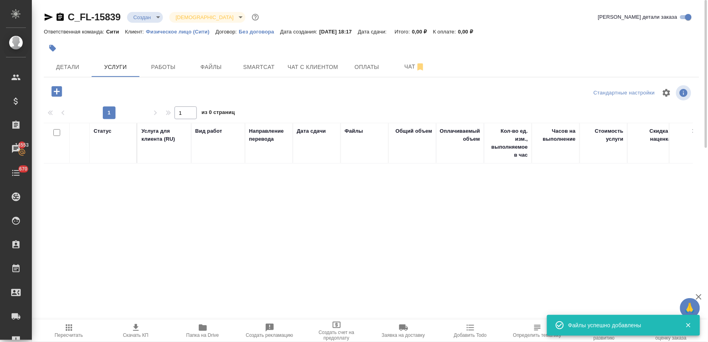
click at [52, 91] on icon "button" at bounding box center [56, 91] width 10 height 10
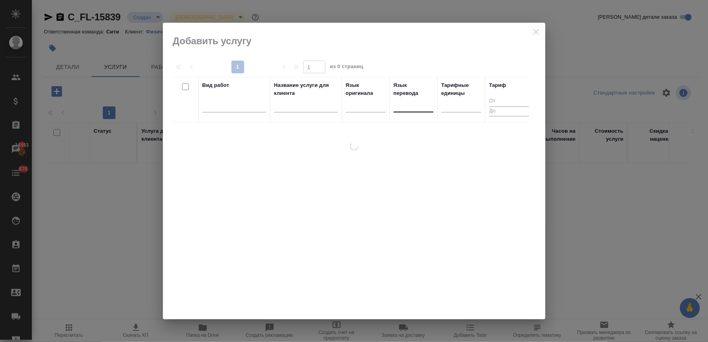
click at [419, 106] on div at bounding box center [414, 104] width 40 height 12
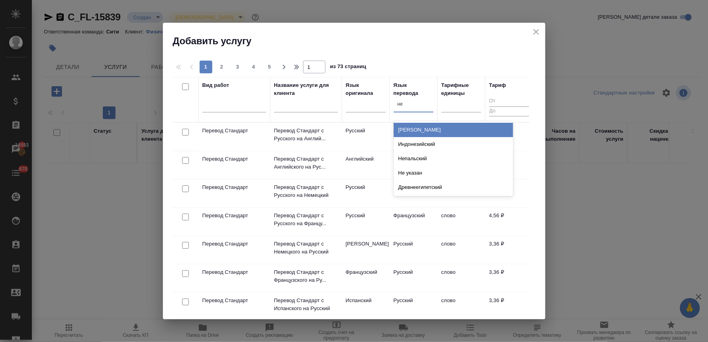
type input "нем"
click at [420, 128] on div "Немецкий" at bounding box center [454, 130] width 120 height 14
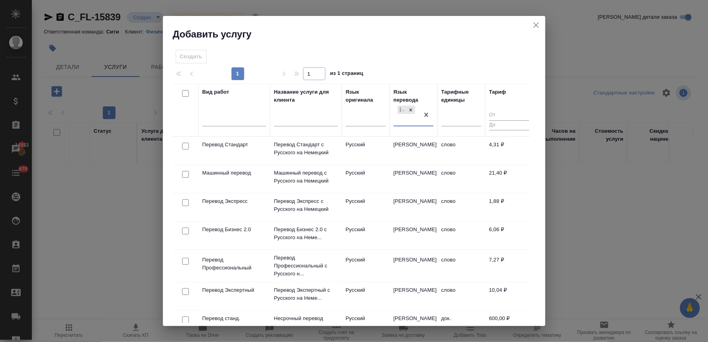
click at [184, 145] on input "checkbox" at bounding box center [185, 146] width 7 height 7
checkbox input "true"
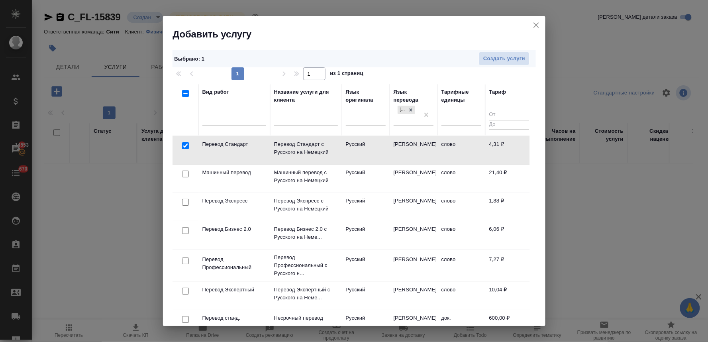
click at [478, 61] on div "Создать услуги" at bounding box center [390, 59] width 288 height 14
click at [485, 58] on span "Создать услуги" at bounding box center [504, 58] width 42 height 9
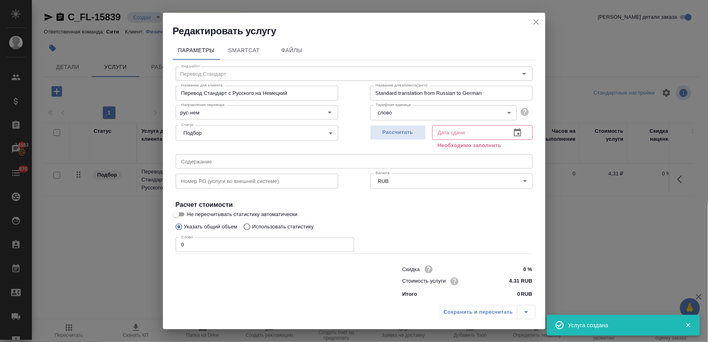
drag, startPoint x: 190, startPoint y: 246, endPoint x: 152, endPoint y: 248, distance: 37.9
click at [152, 248] on div "Редактировать услугу Параметры SmartCat Файлы Вид работ Перевод Стандарт Вид ра…" at bounding box center [354, 171] width 708 height 342
type input "333"
click at [514, 134] on icon "button" at bounding box center [517, 132] width 7 height 8
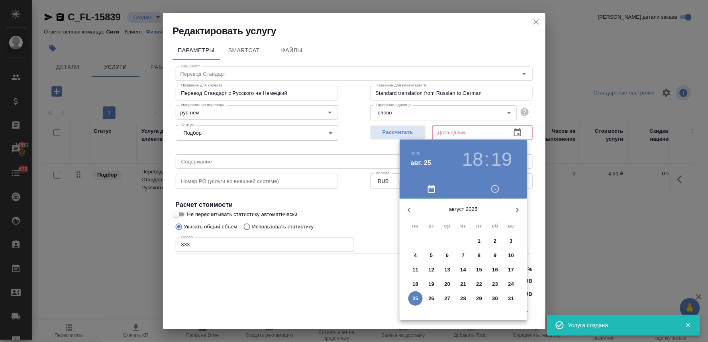
click at [447, 296] on p "27" at bounding box center [448, 298] width 6 height 8
type input "27.08.2025 18:19"
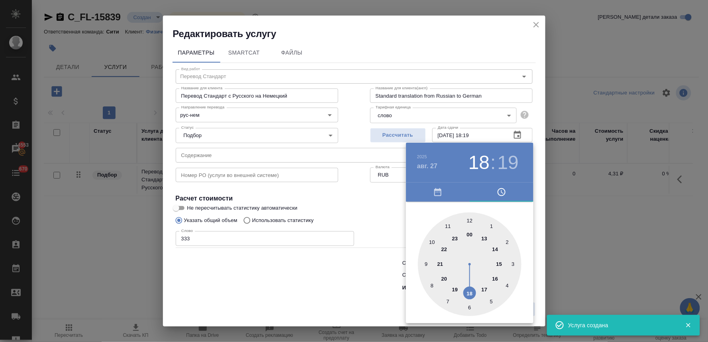
click at [355, 289] on div at bounding box center [354, 171] width 708 height 342
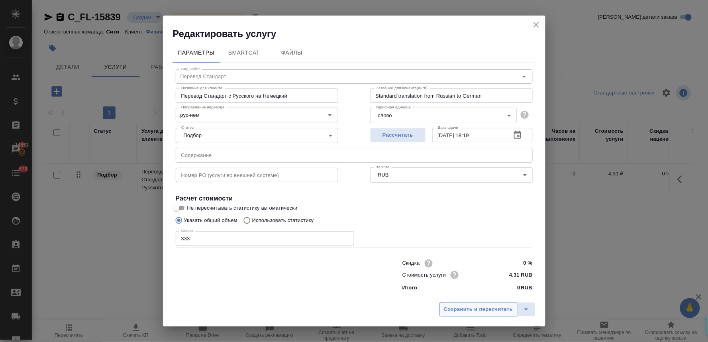
click at [468, 303] on button "Сохранить и пересчитать" at bounding box center [478, 309] width 78 height 14
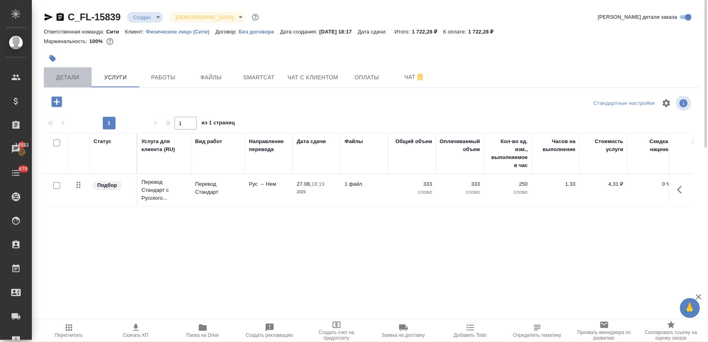
click at [64, 73] on span "Детали" at bounding box center [68, 78] width 38 height 10
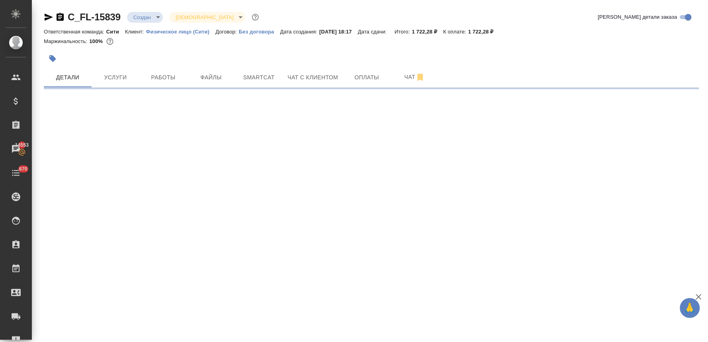
select select "RU"
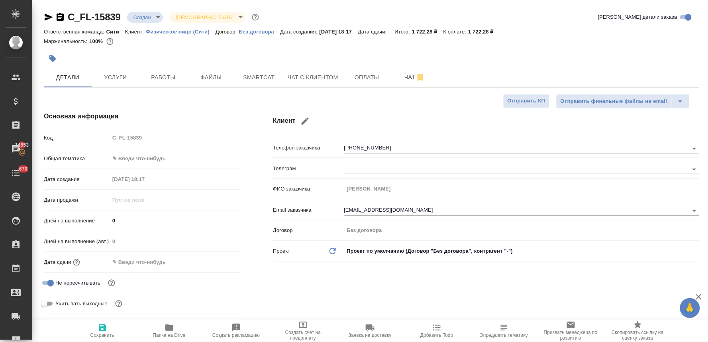
type textarea "x"
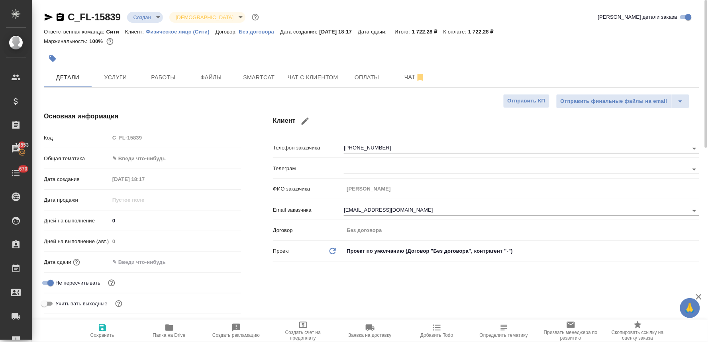
type textarea "x"
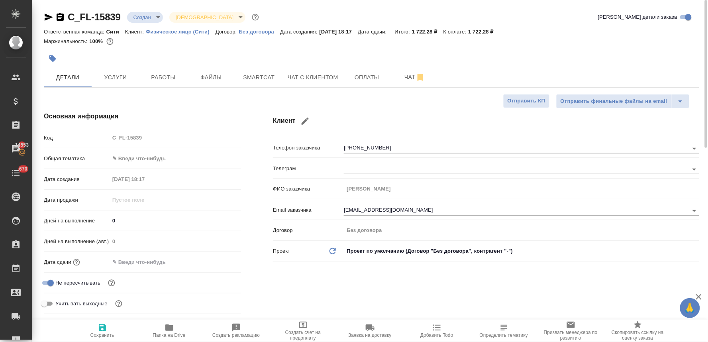
type textarea "x"
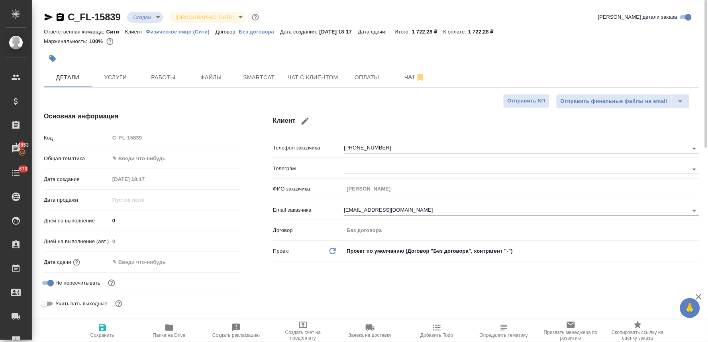
click at [149, 154] on body "🙏 .cls-1 fill:#fff; AWATERA Lyamina Nadezhda Клиенты Спецификации Заказы 14553 …" at bounding box center [354, 171] width 708 height 342
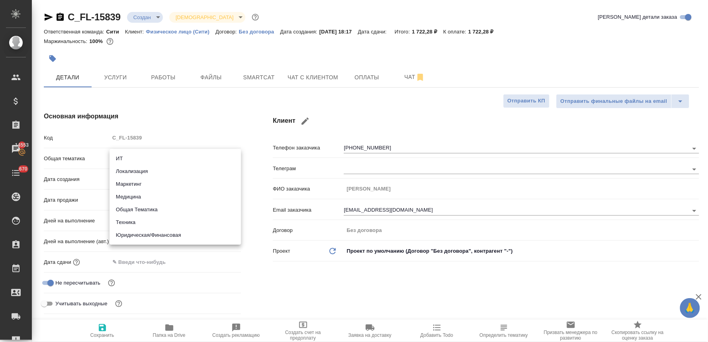
click at [157, 238] on li "Юридическая/Финансовая" at bounding box center [175, 235] width 131 height 13
type input "yr-fn"
type textarea "x"
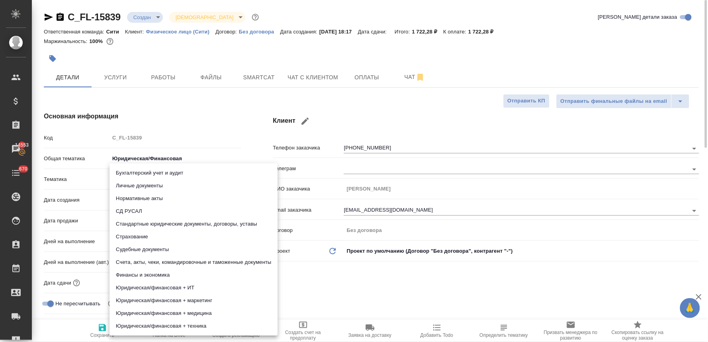
click at [152, 178] on body "🙏 .cls-1 fill:#fff; AWATERA Lyamina Nadezhda Клиенты Спецификации Заказы 14553 …" at bounding box center [354, 171] width 708 height 342
click at [144, 185] on li "Личные документы" at bounding box center [194, 185] width 168 height 13
type textarea "x"
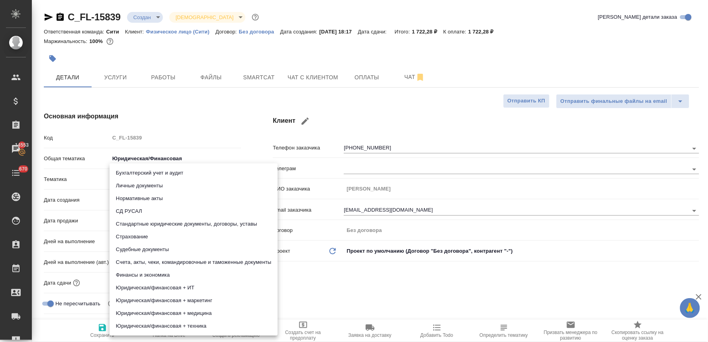
type input "5a8b8b956a9677013d343cfe"
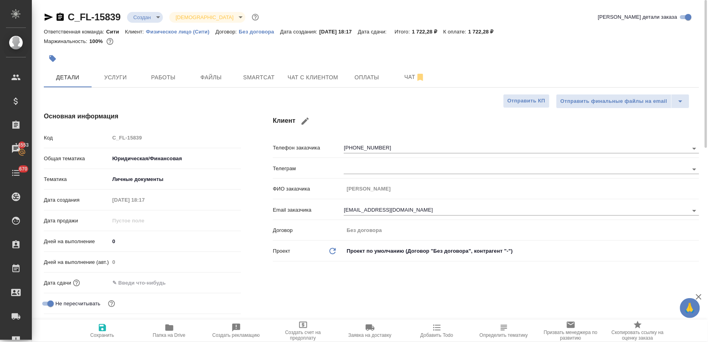
click at [295, 273] on div "Клиент Телефон заказчика +79165197909 Телеграм ФИО заказчика Артюхина Ольга Ema…" at bounding box center [486, 225] width 458 height 258
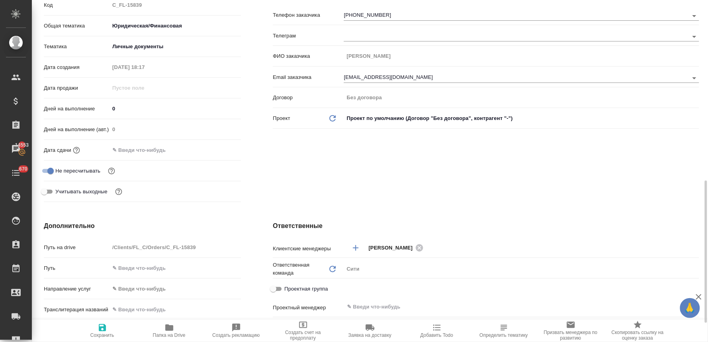
scroll to position [221, 0]
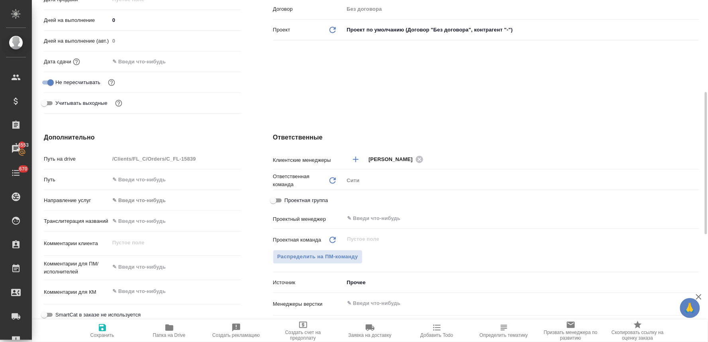
type textarea "x"
click at [159, 268] on textarea at bounding box center [175, 268] width 131 height 14
type textarea "x"
type textarea "д"
type textarea "x"
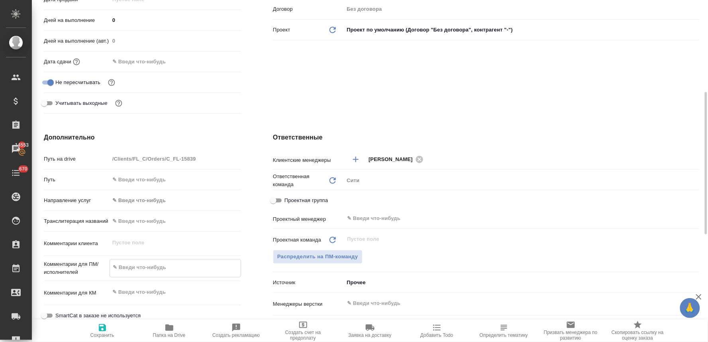
type textarea "x"
type textarea "дл"
type textarea "x"
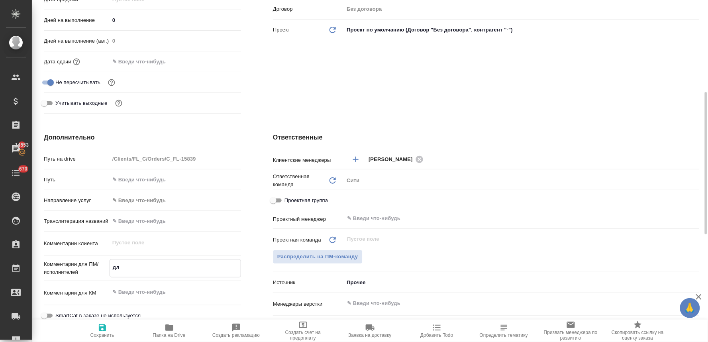
type textarea "x"
type textarea "для"
type textarea "x"
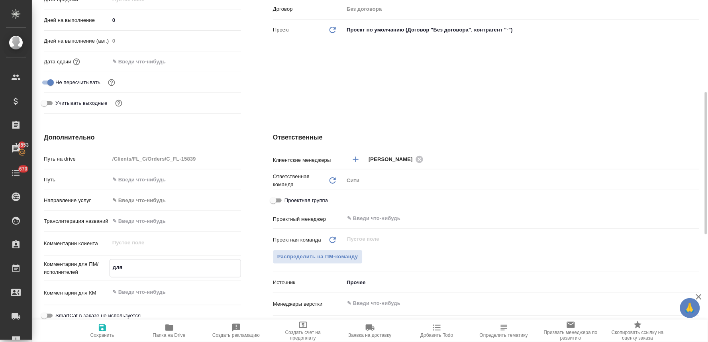
type textarea "для"
type textarea "x"
type textarea "для о"
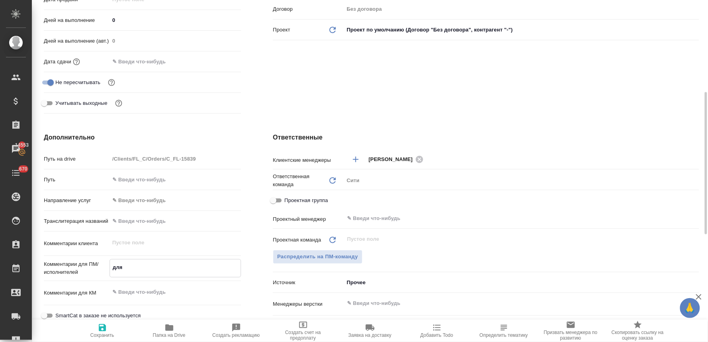
type textarea "x"
type textarea "для оф"
type textarea "x"
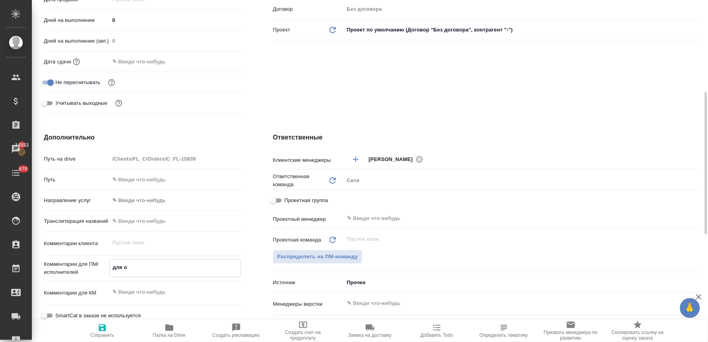
type textarea "x"
type textarea "для офо"
type textarea "x"
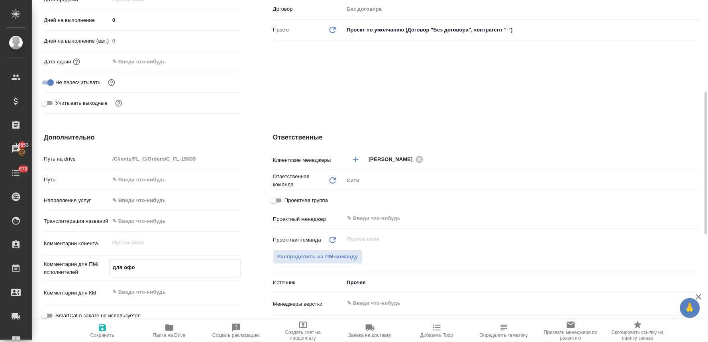
type textarea "x"
type textarea "для офор"
type textarea "x"
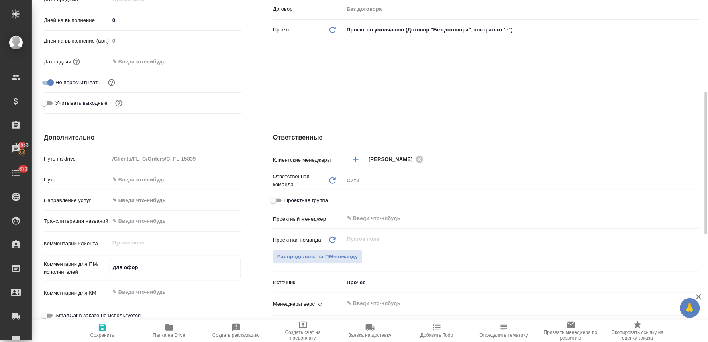
type textarea "для оформ"
type textarea "x"
type textarea "для оформл"
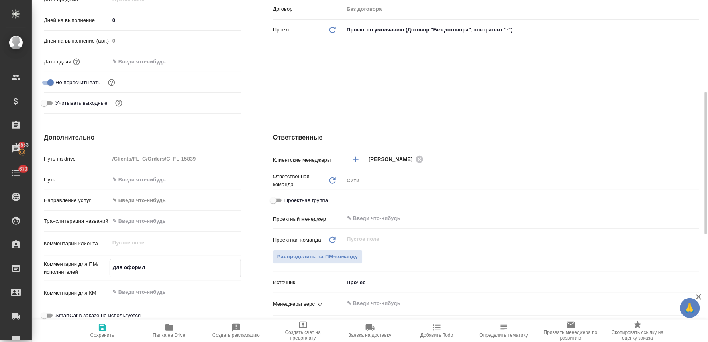
type textarea "x"
type textarea "для оформле"
type textarea "x"
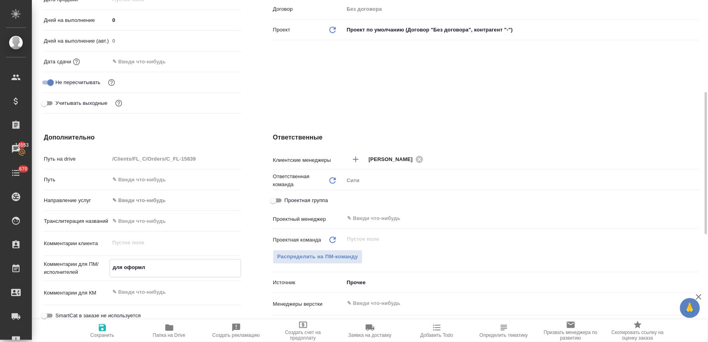
type textarea "x"
type textarea "для оформлен"
type textarea "x"
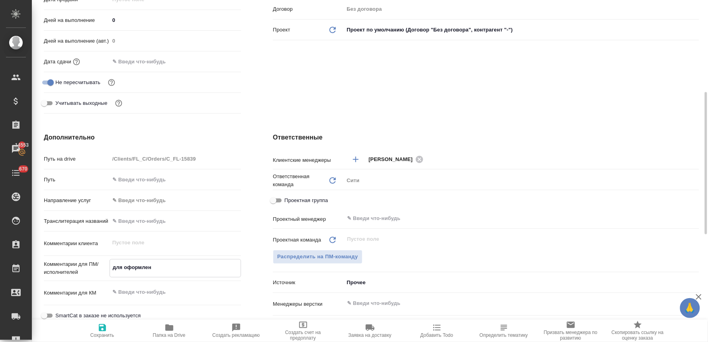
type textarea "для оформлени"
type textarea "x"
type textarea "для оформления"
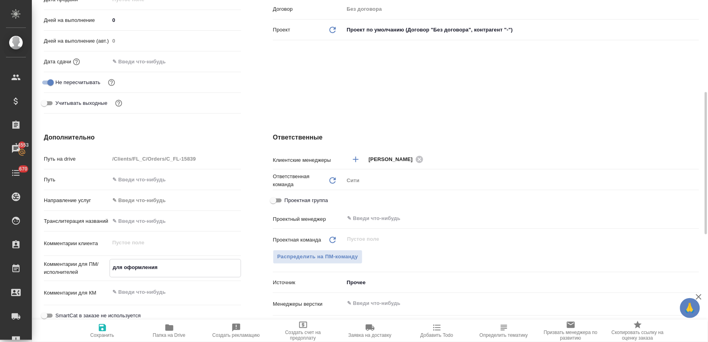
type textarea "x"
type textarea "для оформления"
type textarea "x"
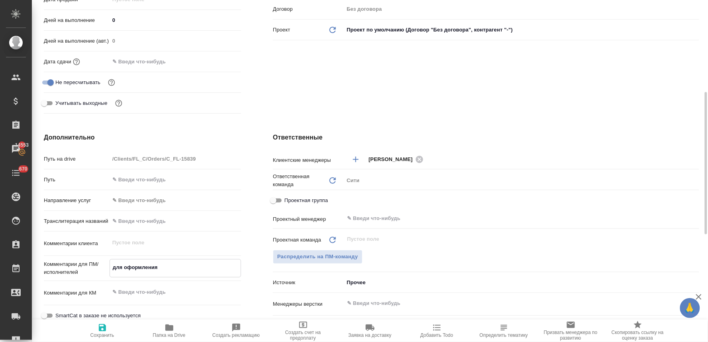
type textarea "для оформления д"
type textarea "x"
type textarea "для оформления до"
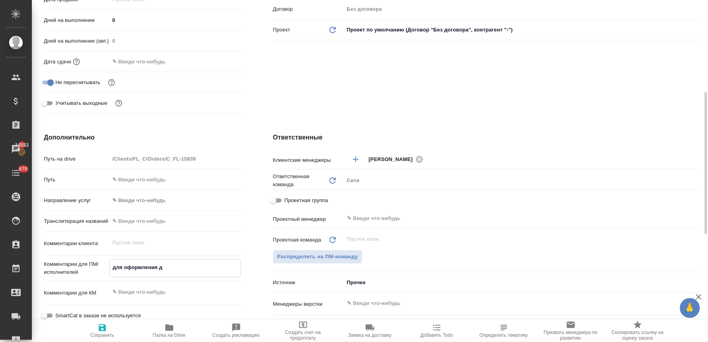
type textarea "x"
type textarea "для оформления дов"
type textarea "x"
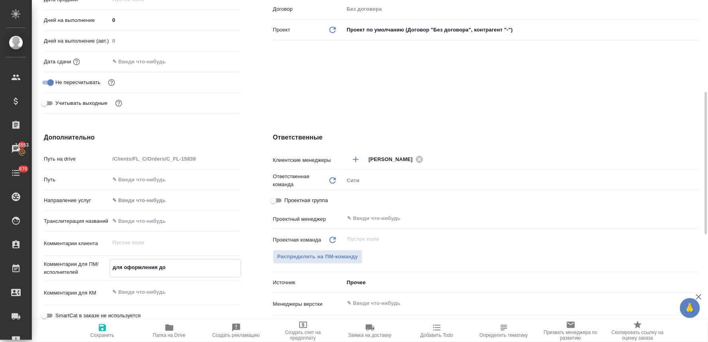
type textarea "x"
type textarea "для оформления дове"
type textarea "x"
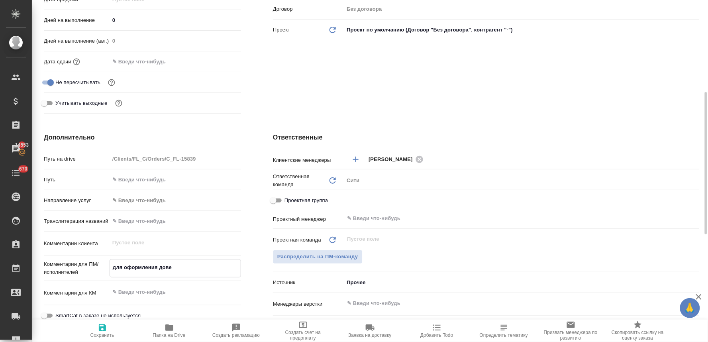
type textarea "x"
type textarea "для оформления довер"
type textarea "x"
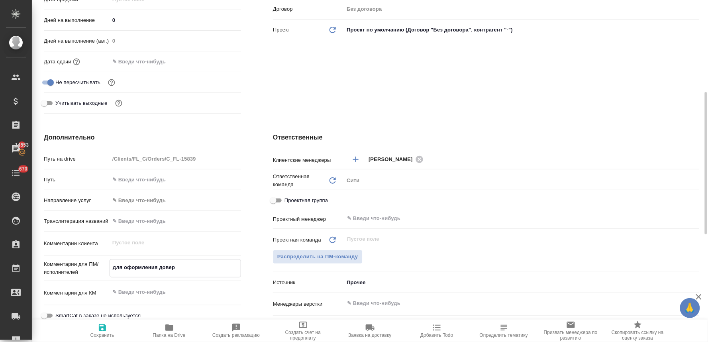
type textarea "для оформления довере"
type textarea "x"
type textarea "для оформления доверен"
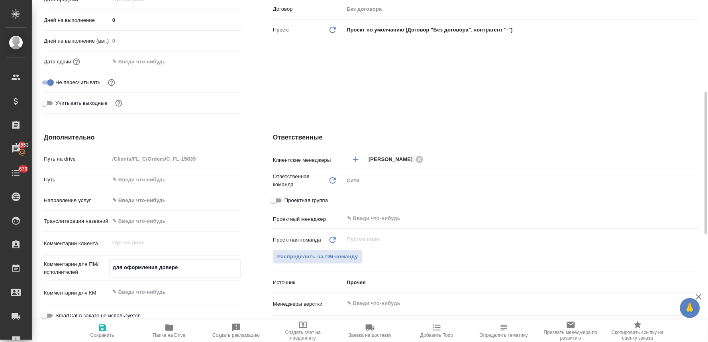
type textarea "x"
type textarea "для оформления доверенн"
type textarea "x"
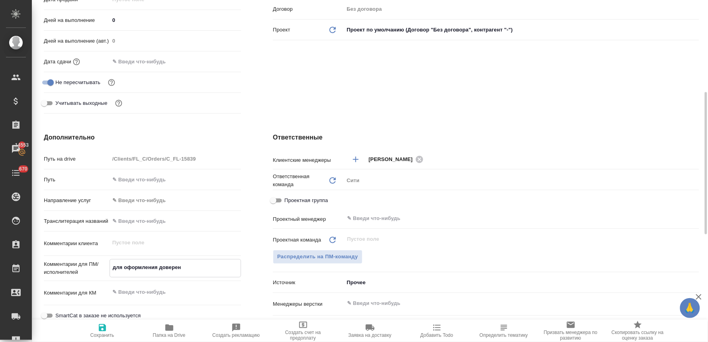
type textarea "x"
type textarea "для оформления доверенно"
type textarea "x"
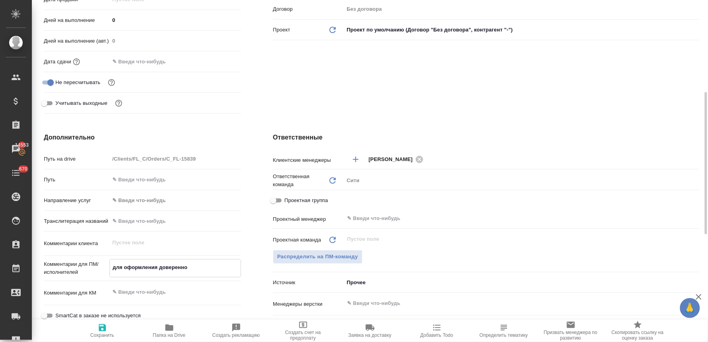
type textarea "x"
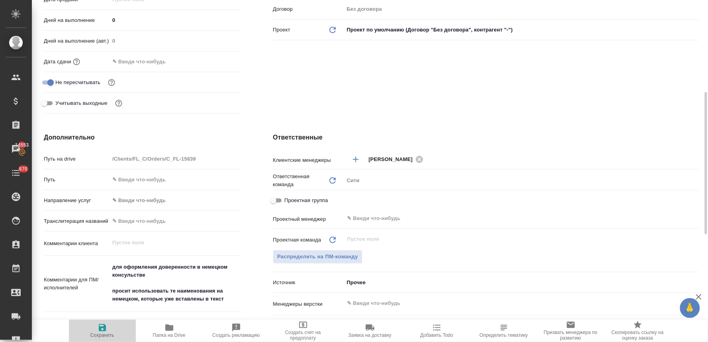
click at [106, 329] on icon "button" at bounding box center [103, 328] width 10 height 10
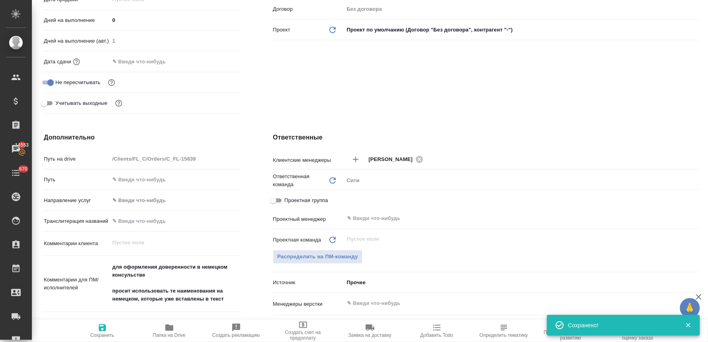
scroll to position [0, 0]
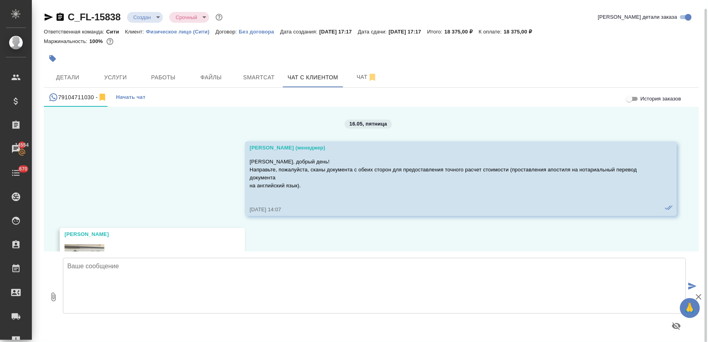
scroll to position [4441, 0]
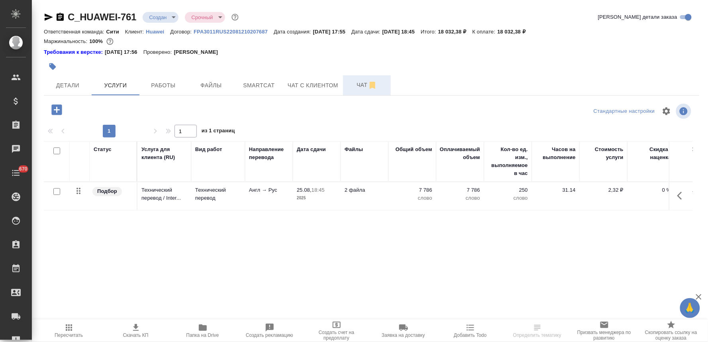
click at [356, 82] on span "Чат" at bounding box center [367, 85] width 38 height 10
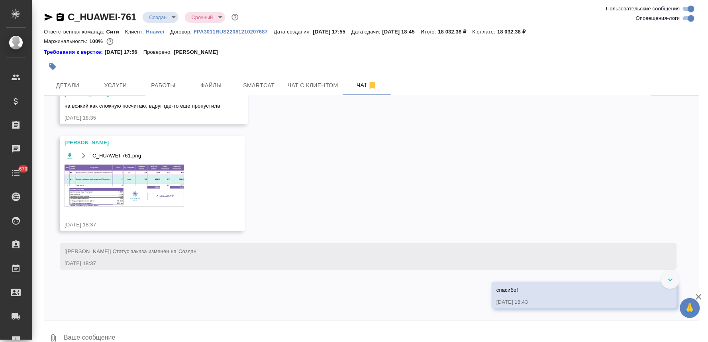
scroll to position [1012, 0]
click at [141, 190] on img at bounding box center [125, 186] width 120 height 42
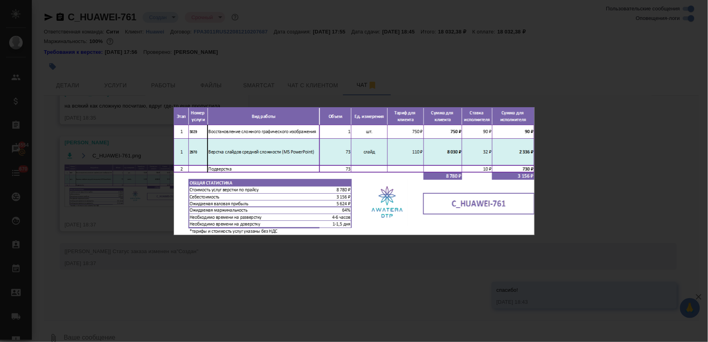
click at [553, 57] on div "C_HUAWEI-761.png 1 of 1" at bounding box center [354, 171] width 708 height 342
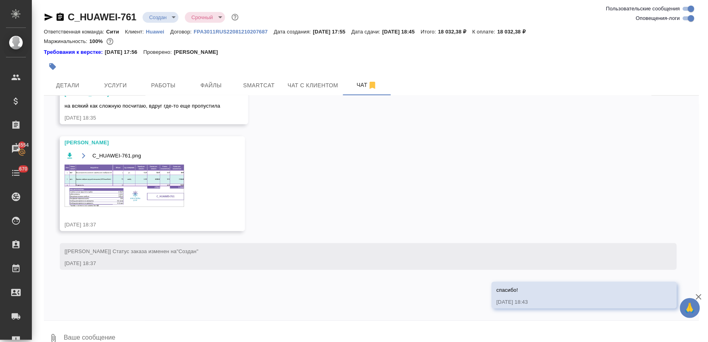
click at [126, 171] on img at bounding box center [125, 186] width 120 height 42
